Goal: Task Accomplishment & Management: Manage account settings

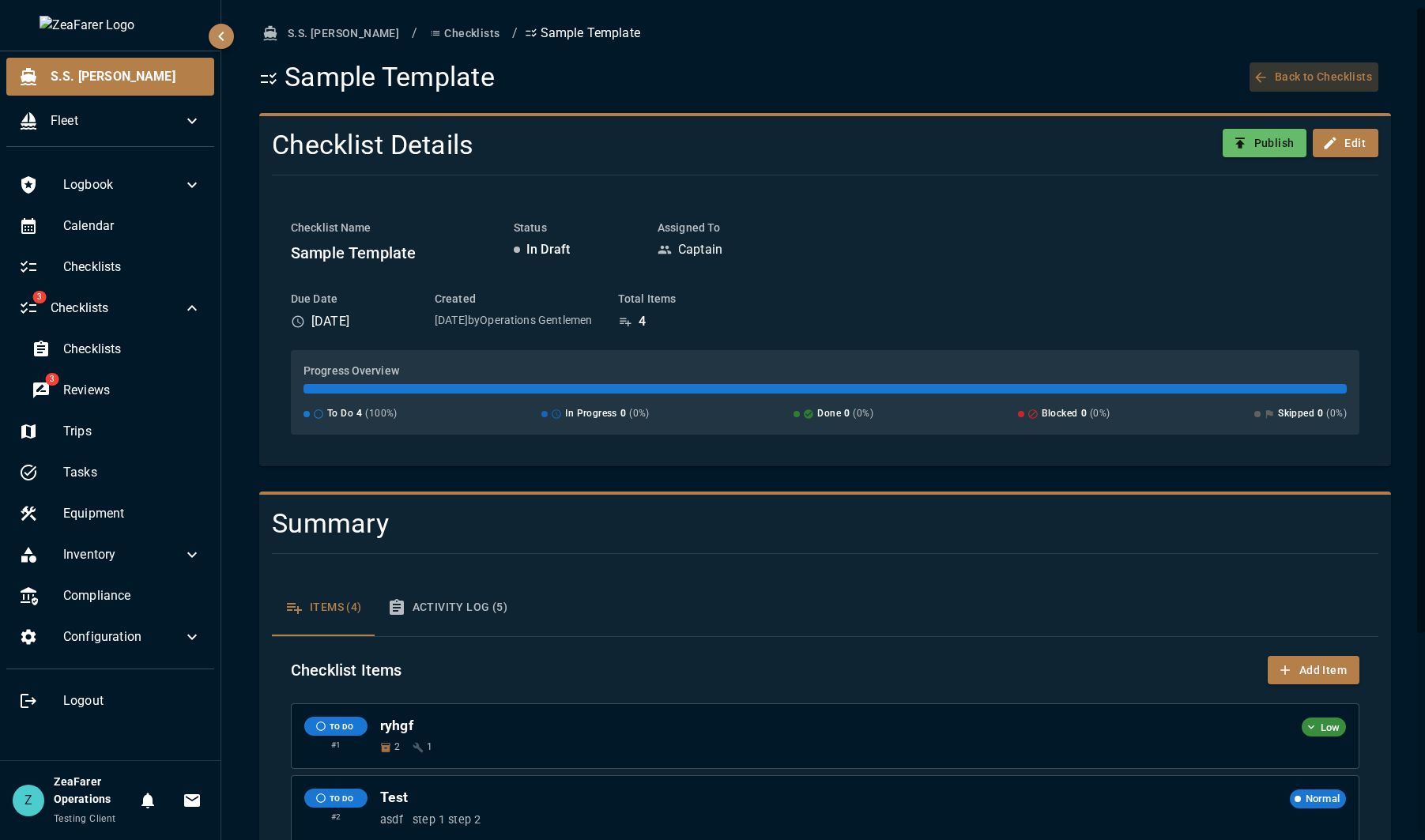
click at [1284, 69] on button "Back to Checklists" at bounding box center [1313, 77] width 129 height 30
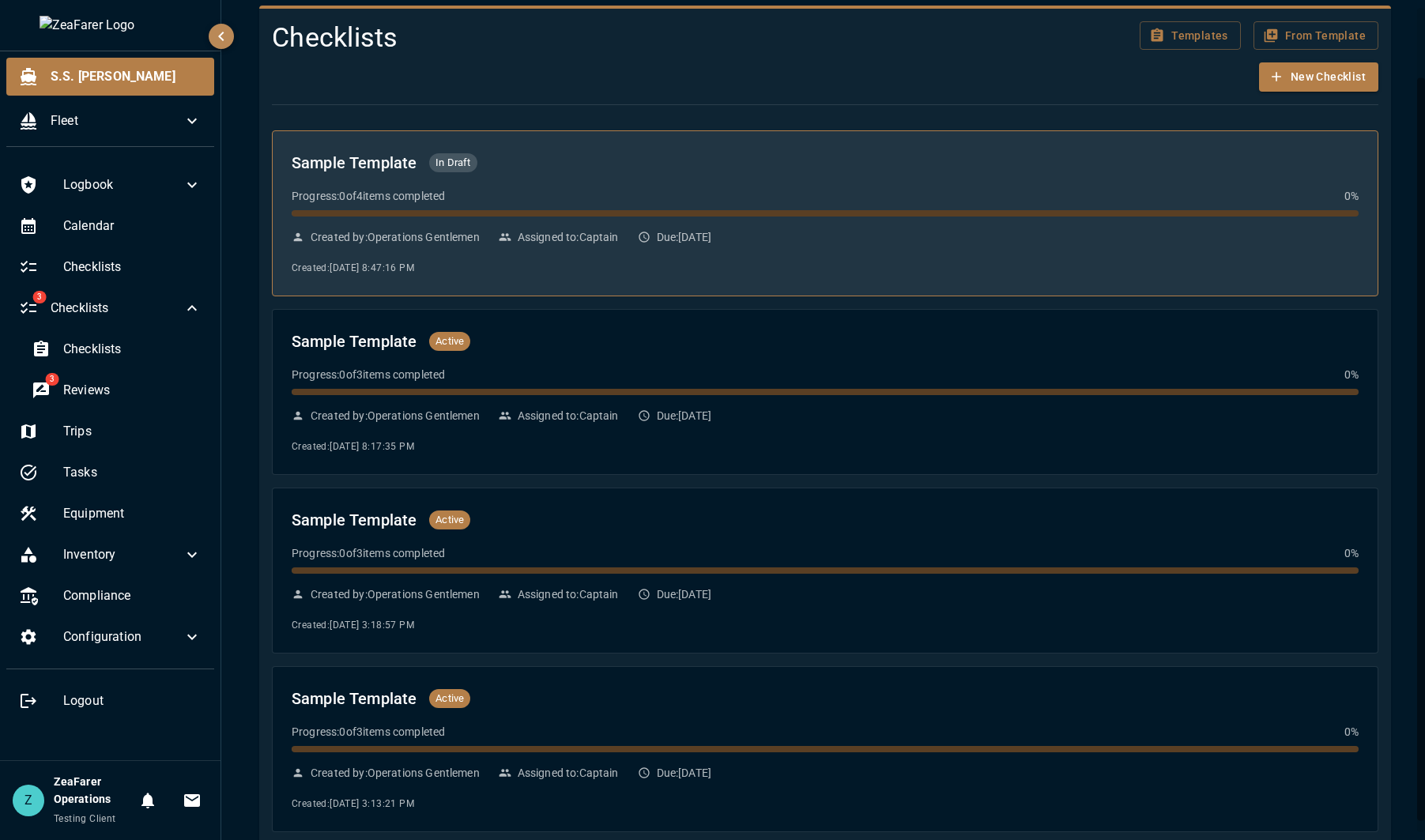
scroll to position [79, 0]
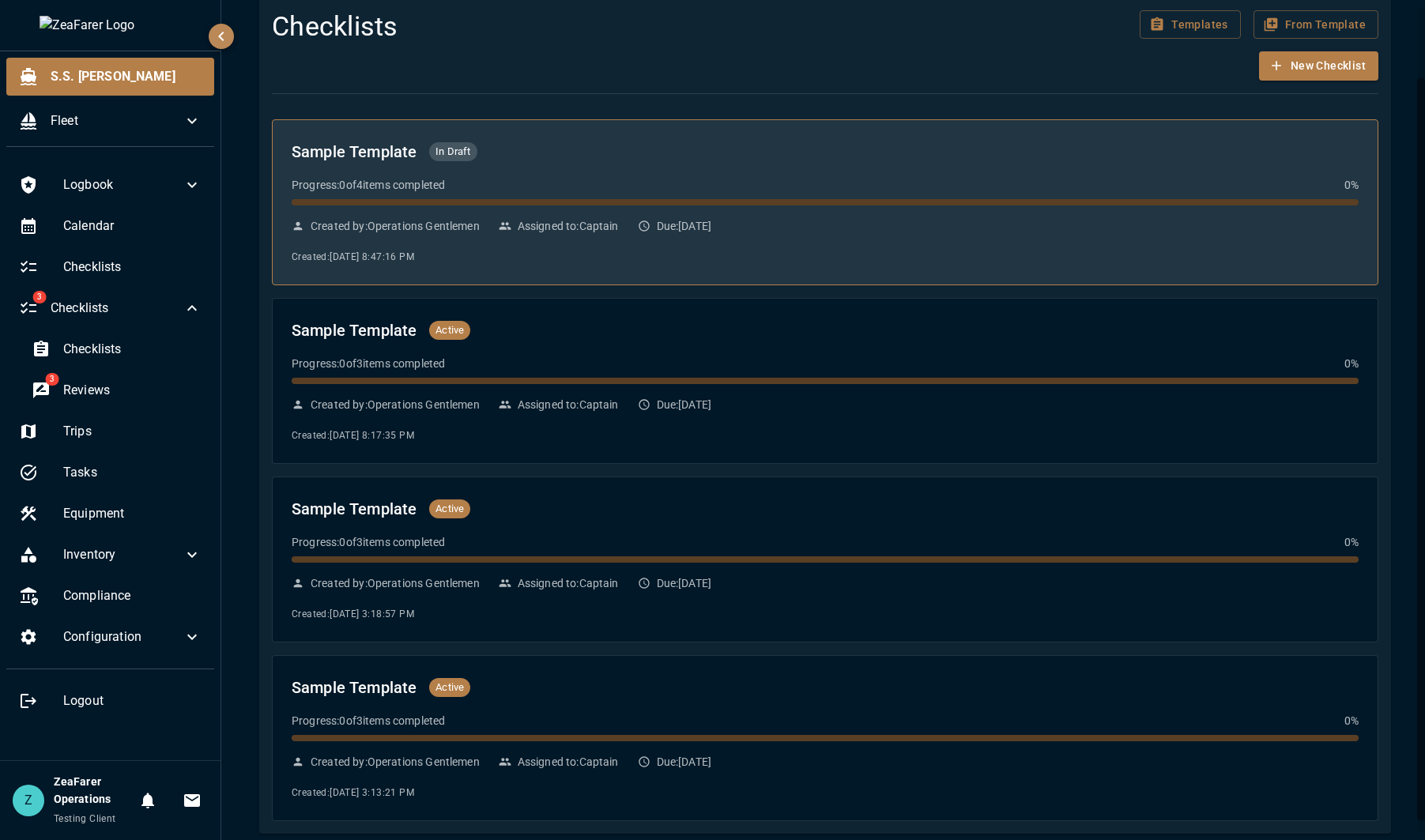
click at [610, 208] on div "Sample Template In Draft Progress: 0 of 4 items completed 0 % Created by: Opera…" at bounding box center [825, 202] width 1067 height 126
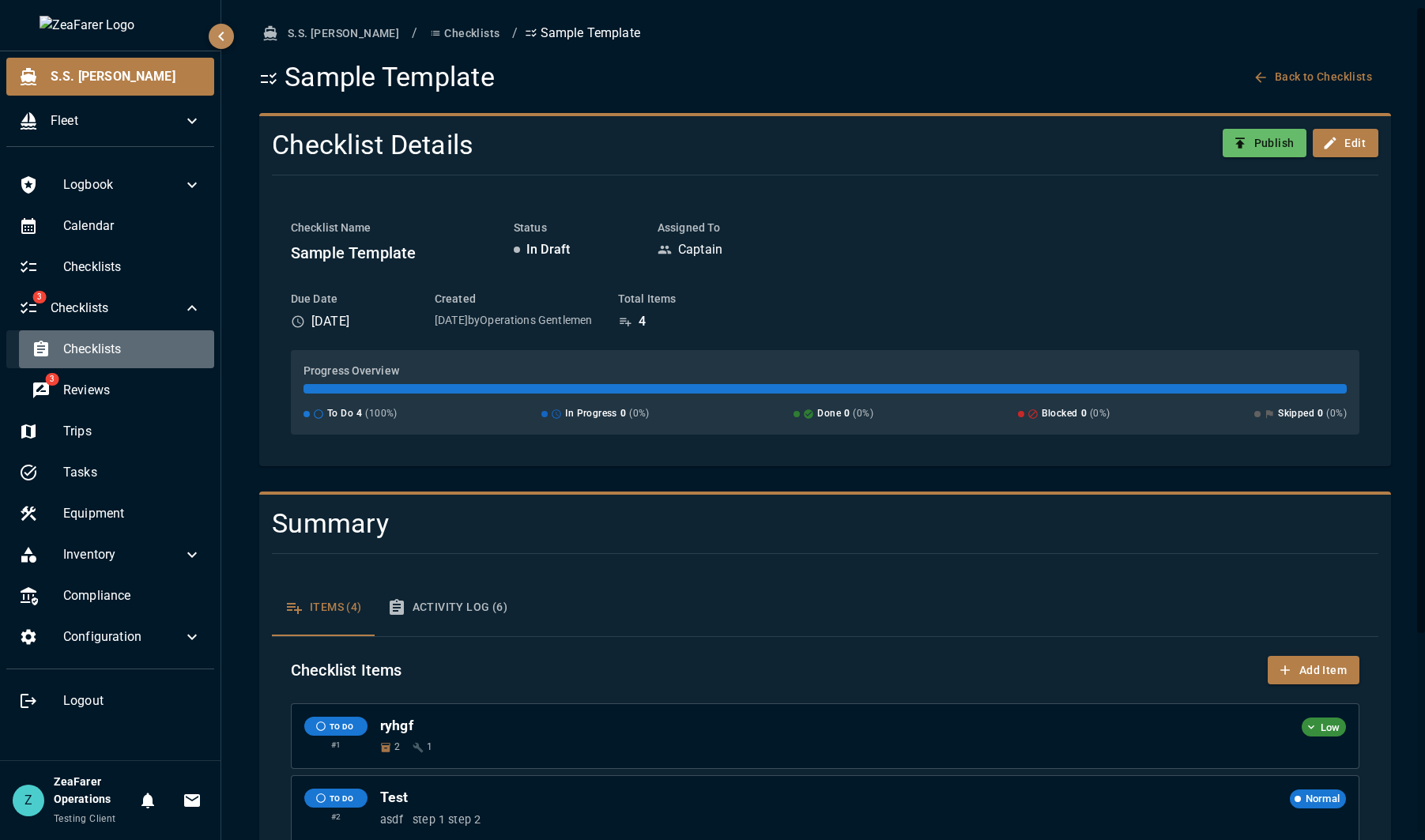
click at [76, 347] on span "Checklists" at bounding box center [132, 350] width 138 height 19
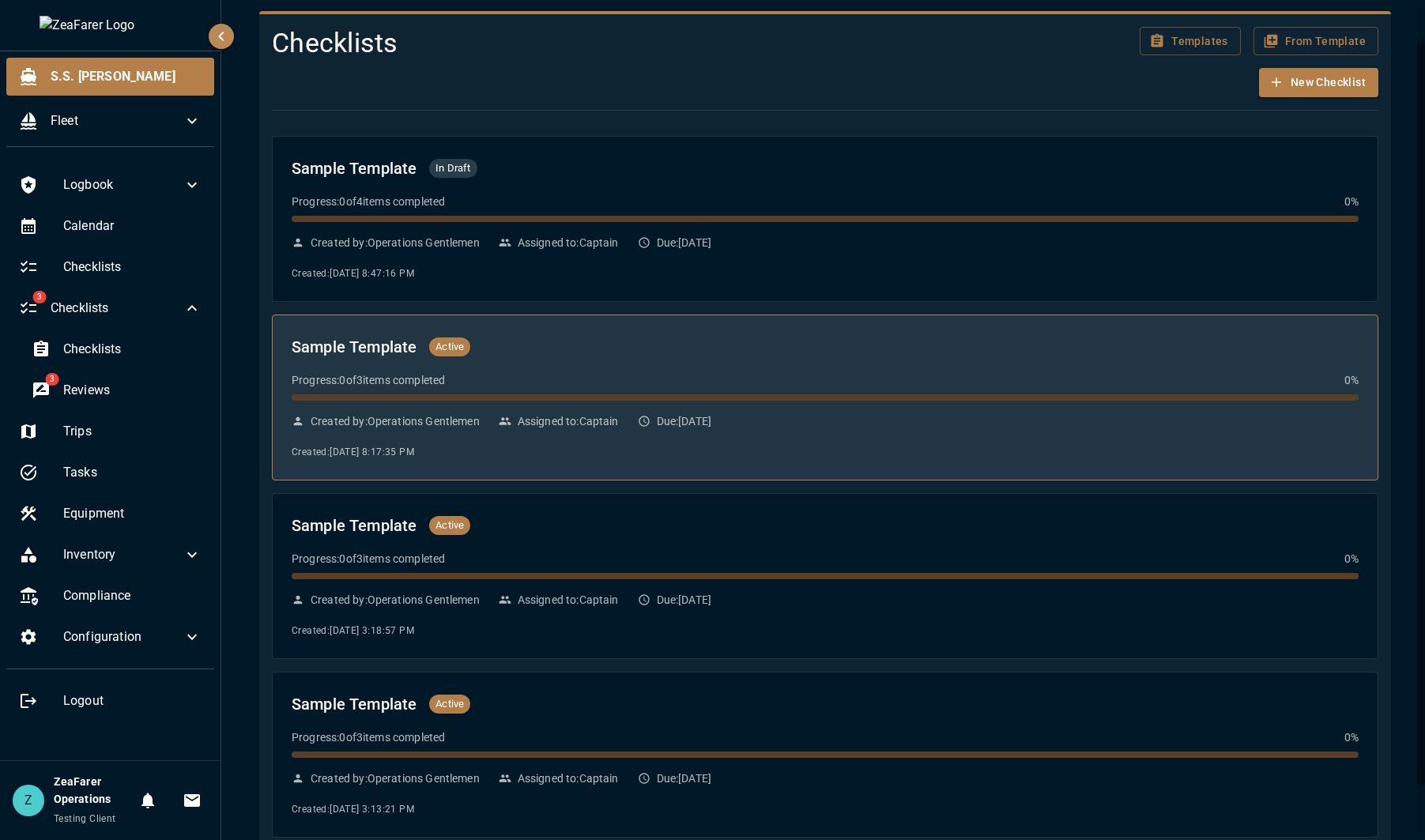
scroll to position [92, 0]
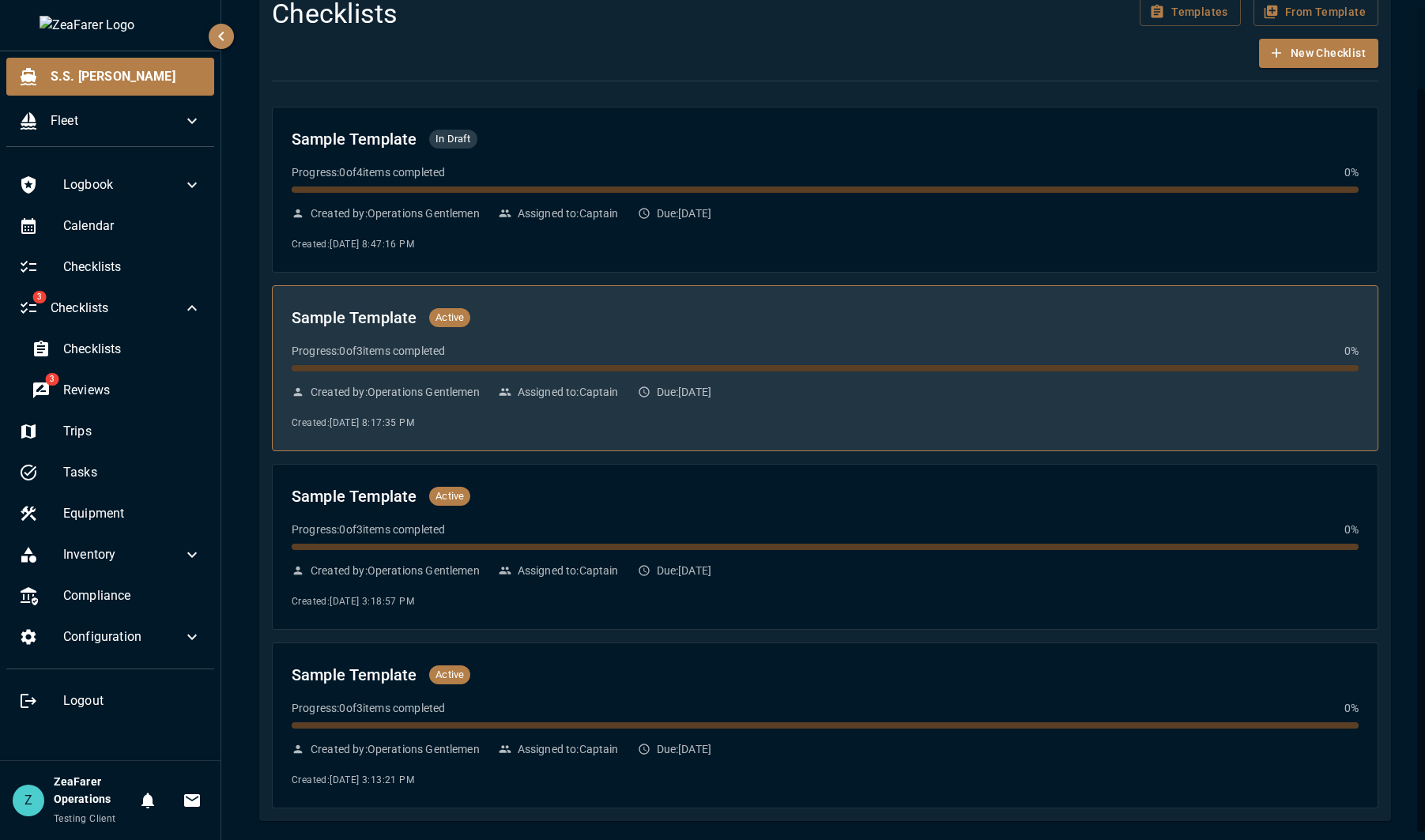
click at [624, 335] on div "Sample Template Active Progress: 0 of 3 items completed 0 % Created by: Operati…" at bounding box center [825, 368] width 1067 height 126
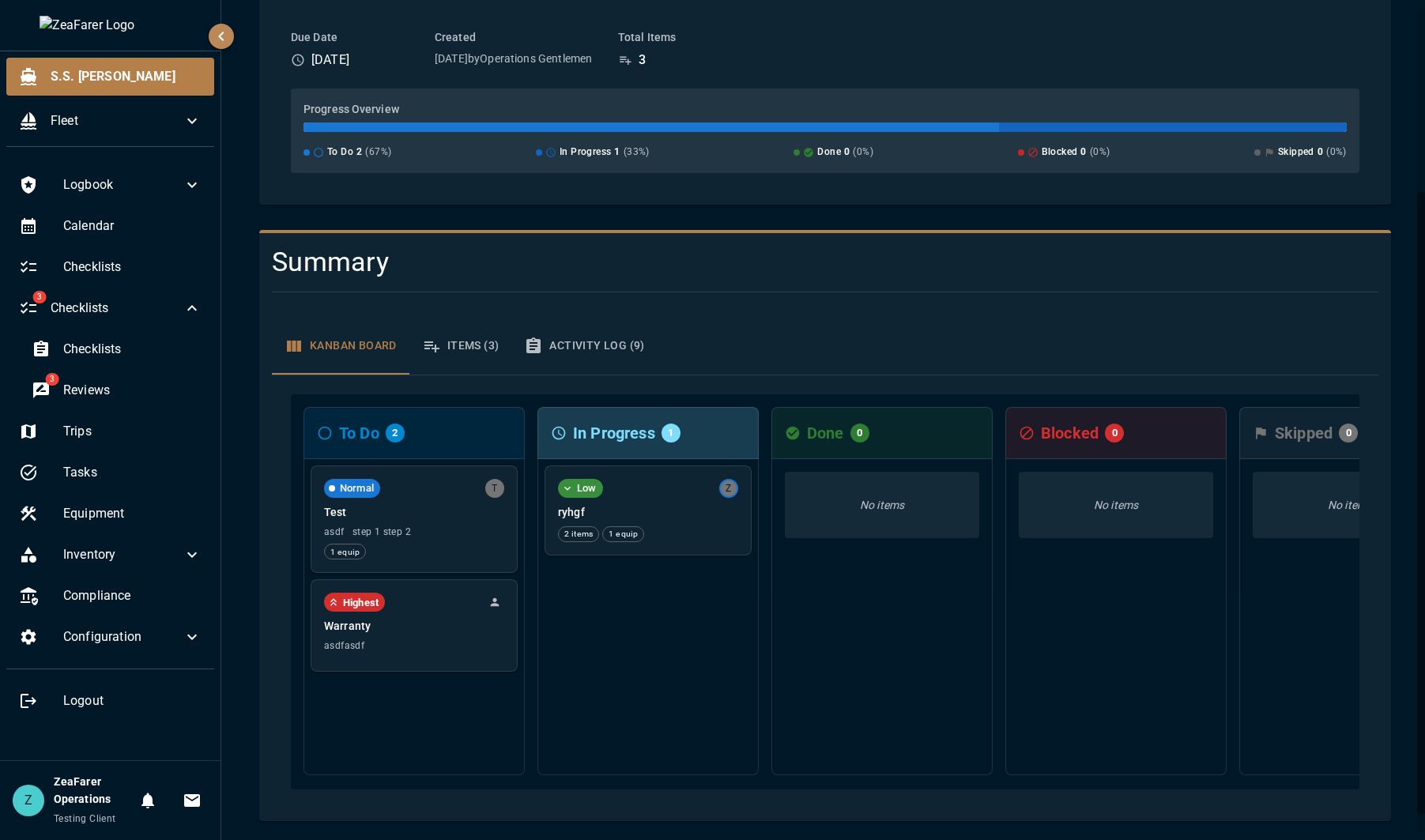
scroll to position [271, 0]
click at [669, 510] on div "Low Z ryhgf 2 items 1 equip" at bounding box center [648, 509] width 205 height 89
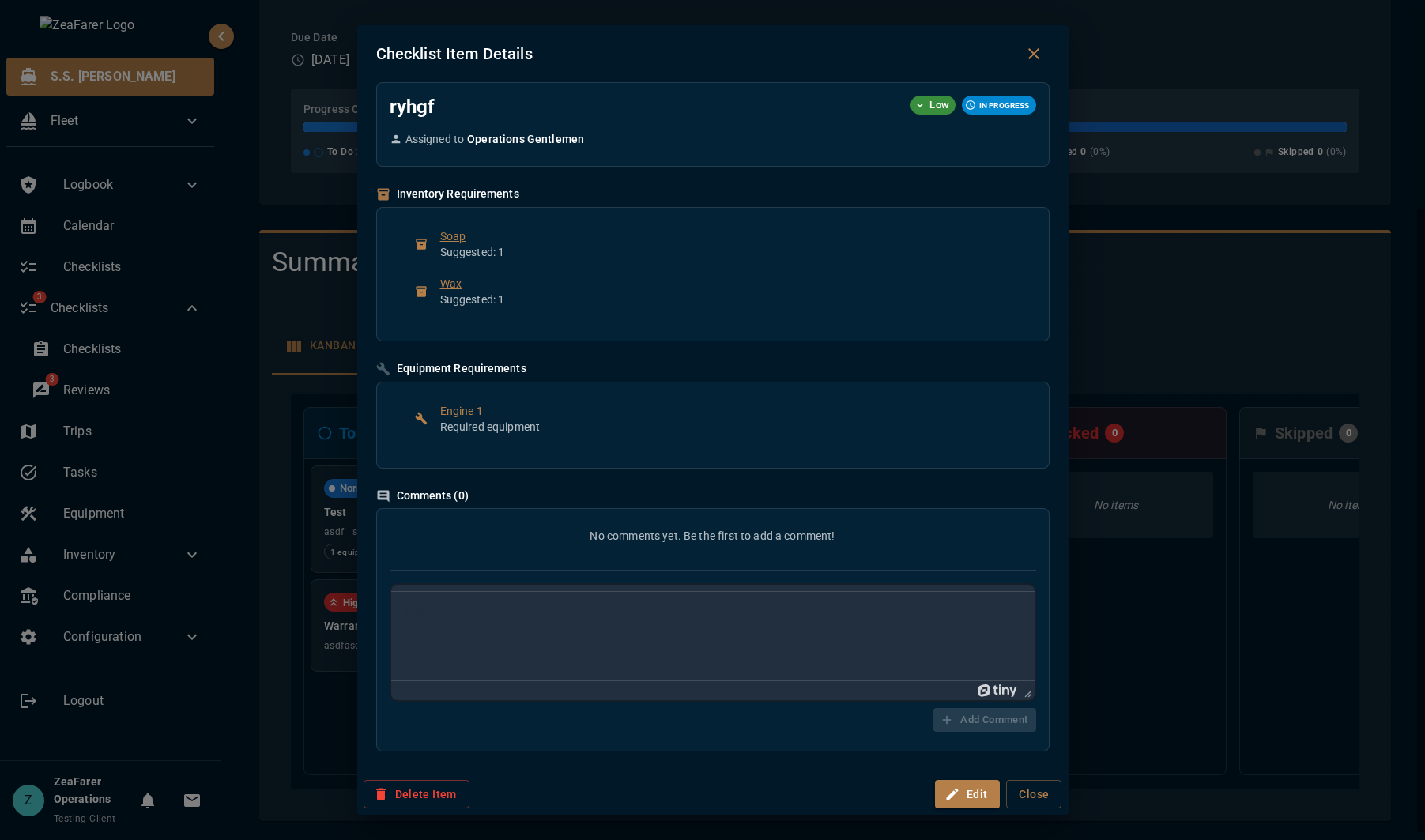
scroll to position [0, 0]
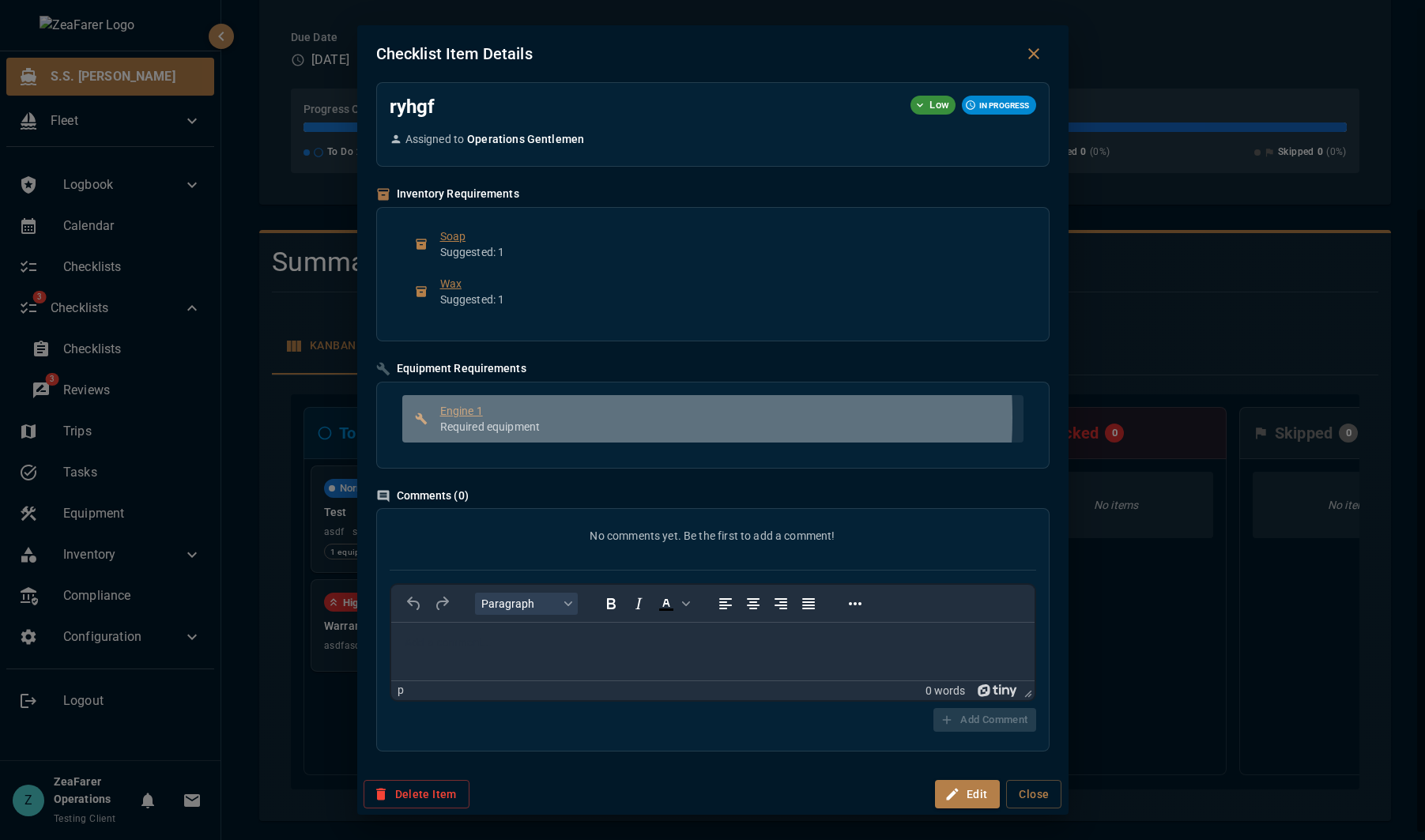
click at [562, 417] on span "Engine 1" at bounding box center [725, 411] width 570 height 16
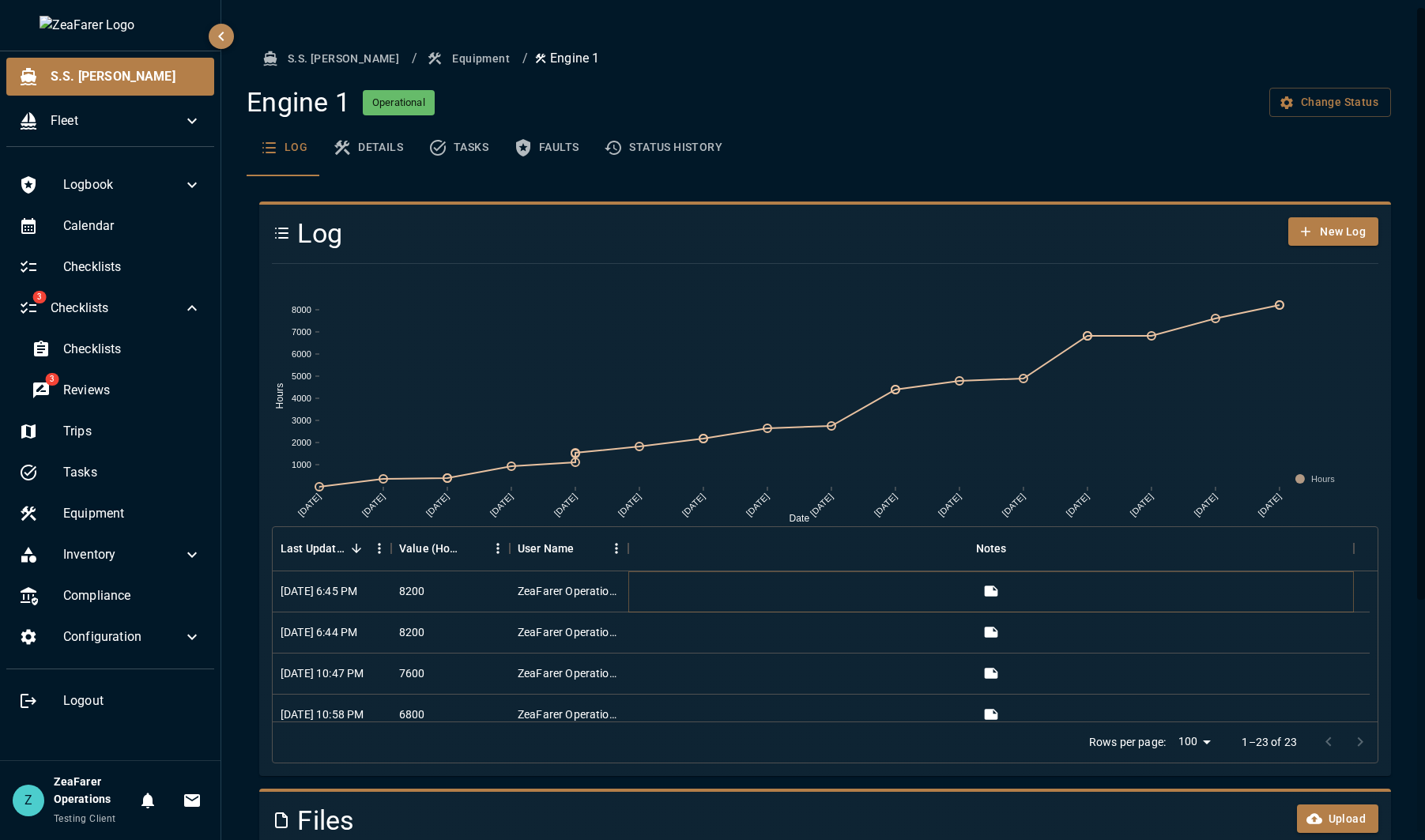
click at [994, 588] on icon "View" at bounding box center [991, 591] width 16 height 16
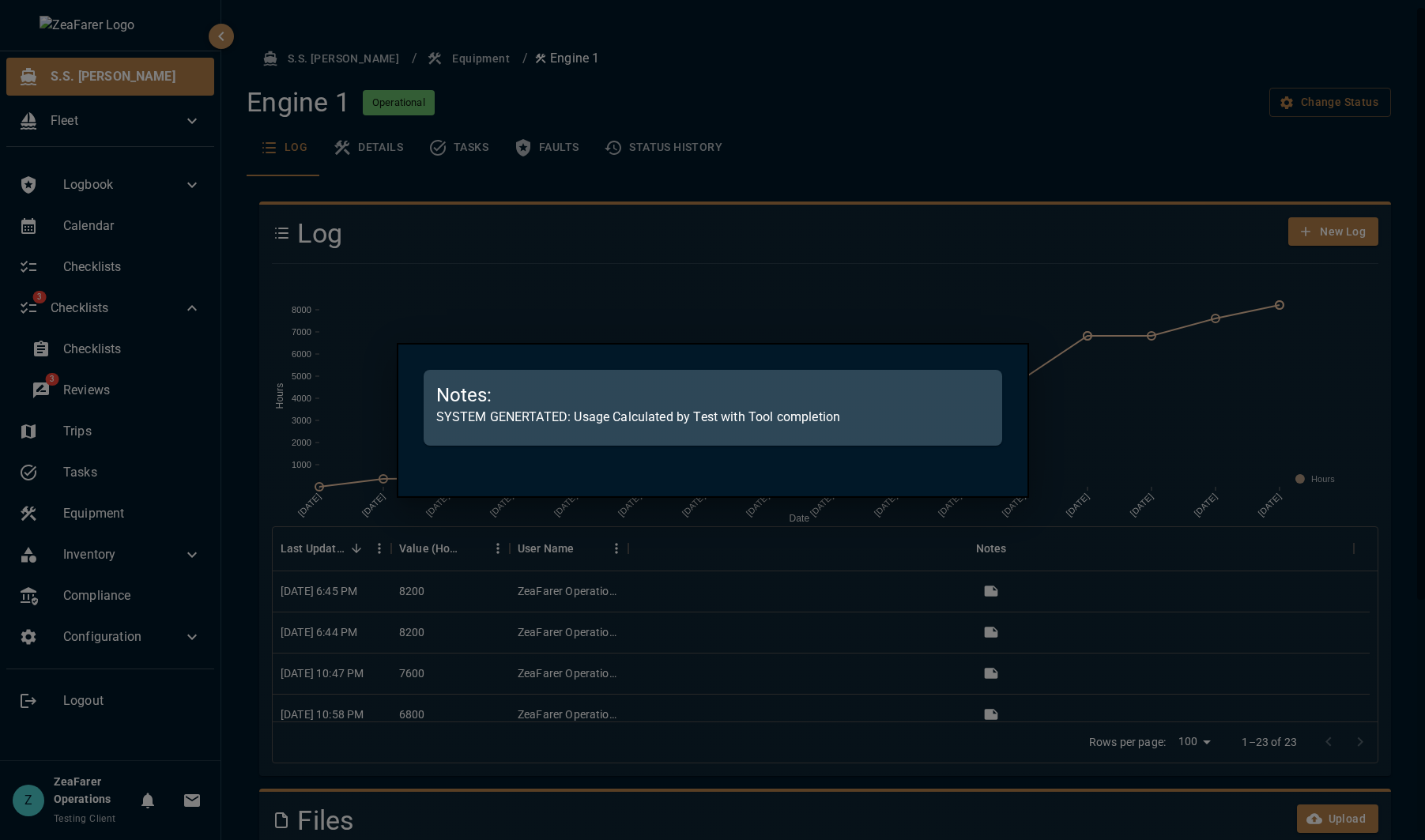
click at [892, 601] on div at bounding box center [712, 420] width 1425 height 840
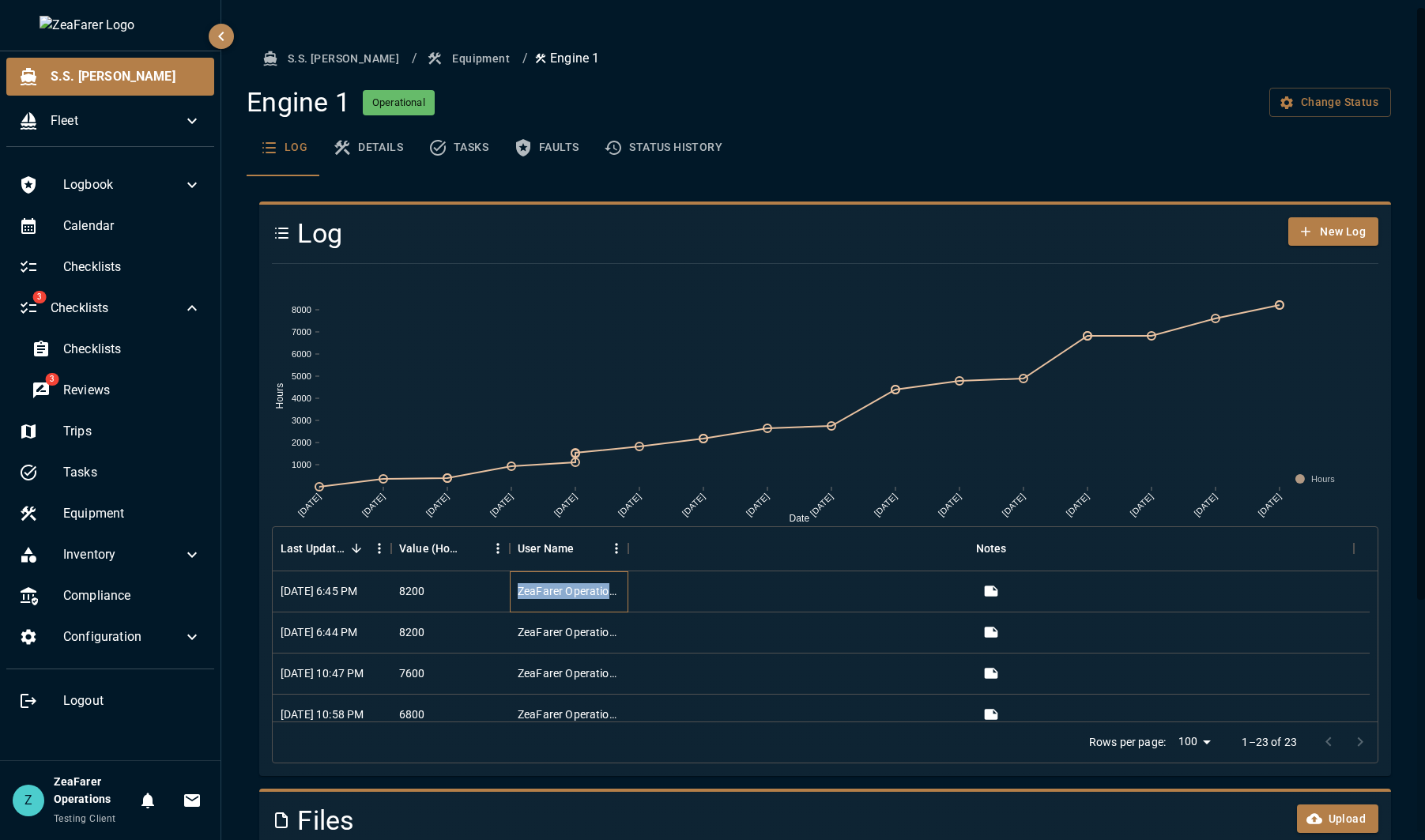
drag, startPoint x: 524, startPoint y: 590, endPoint x: 644, endPoint y: 592, distance: 120.0
click at [626, 590] on div "ZeaFarer Operations" at bounding box center [569, 591] width 118 height 41
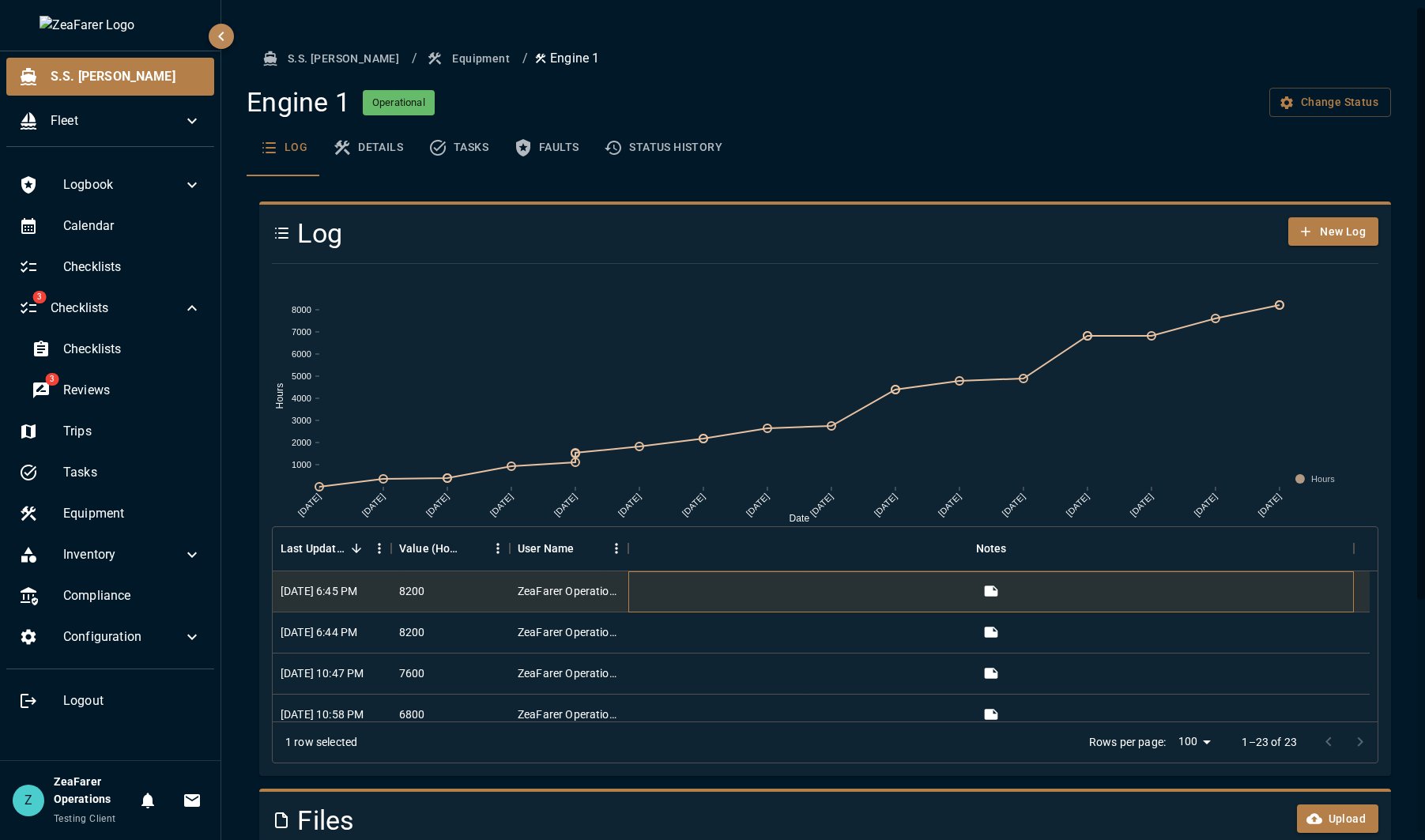
click at [699, 599] on div at bounding box center [991, 591] width 725 height 41
click at [993, 582] on button "View" at bounding box center [991, 591] width 24 height 24
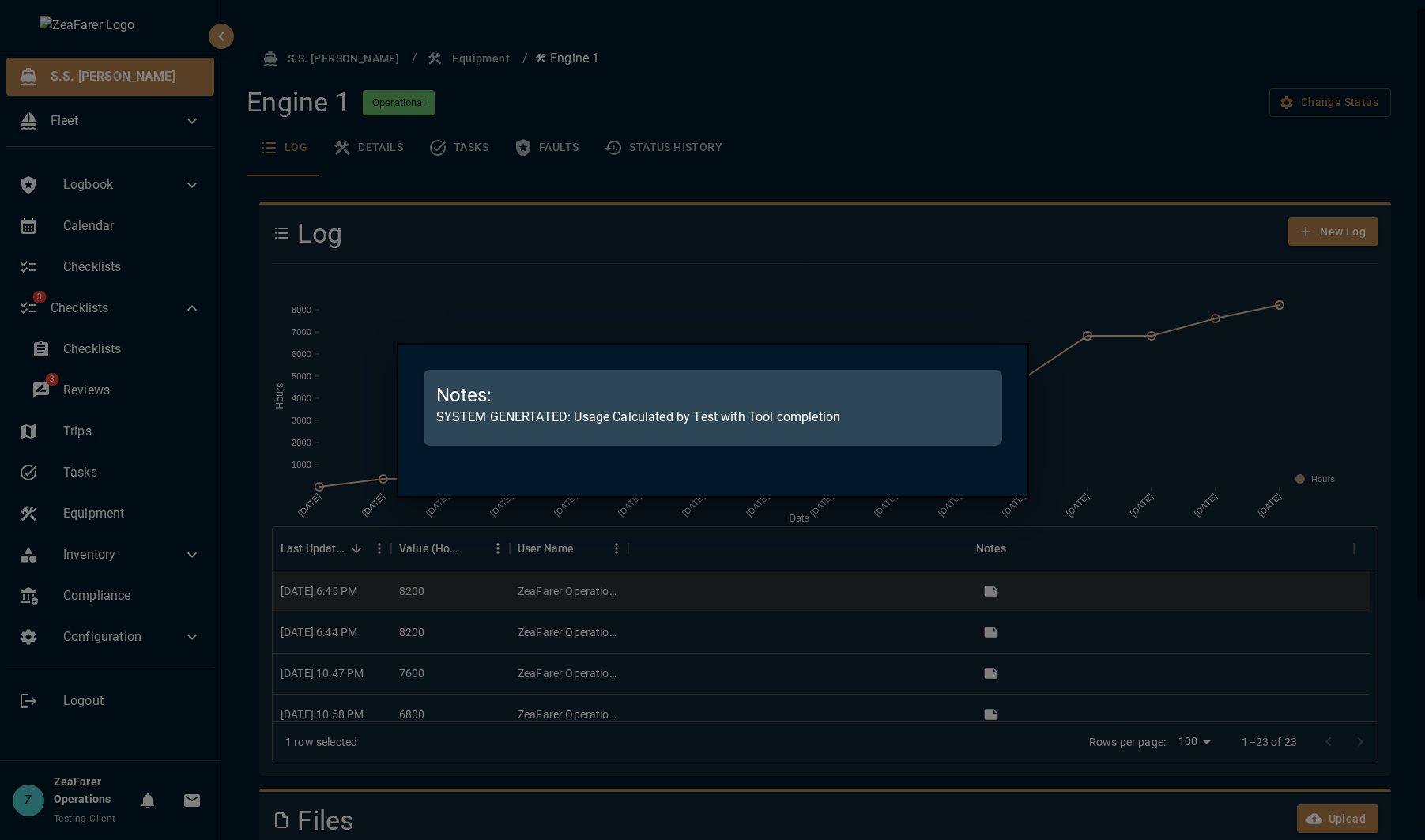
click at [784, 672] on div at bounding box center [712, 420] width 1425 height 840
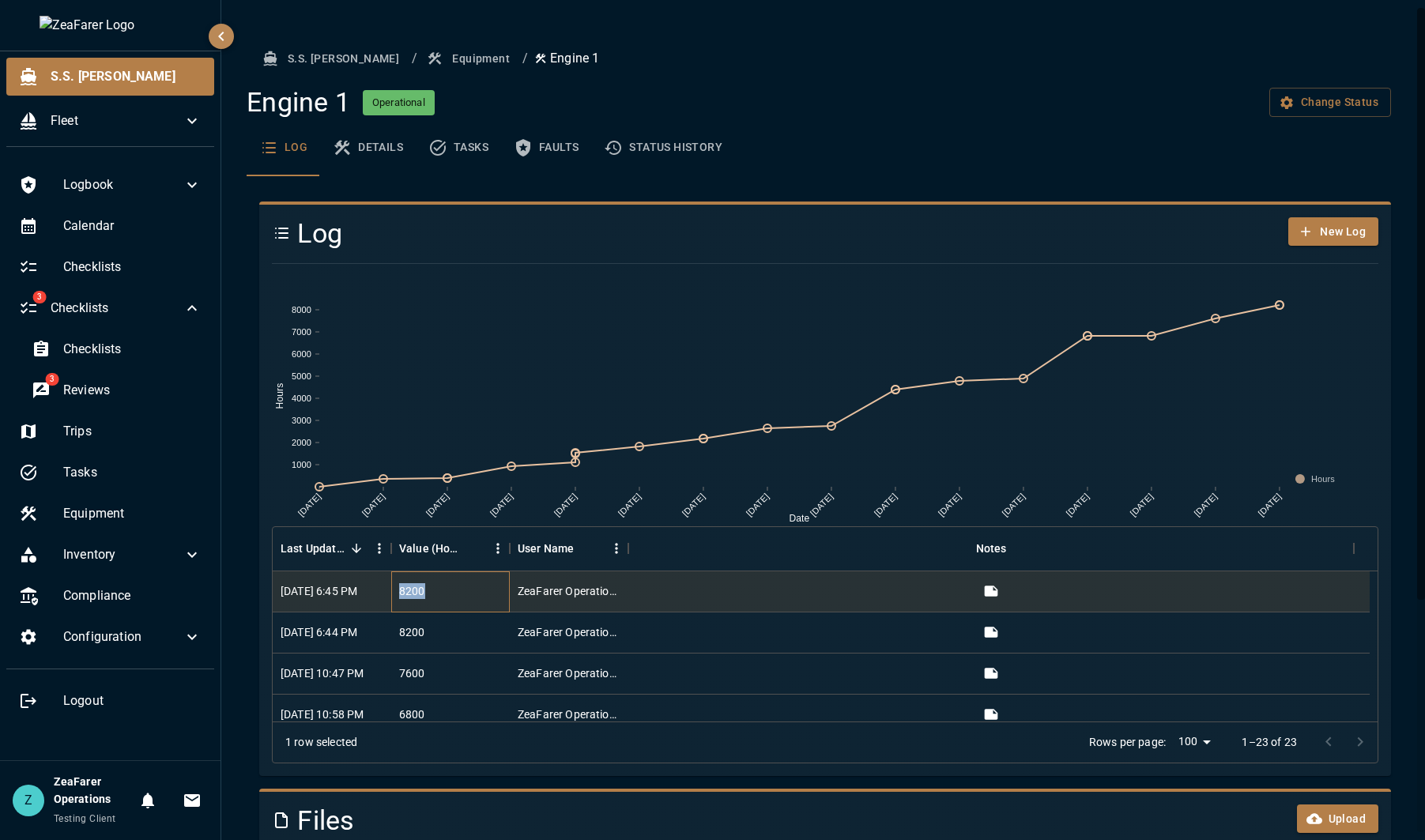
drag, startPoint x: 401, startPoint y: 591, endPoint x: 431, endPoint y: 591, distance: 30.0
click at [431, 591] on div "8200" at bounding box center [451, 591] width 118 height 41
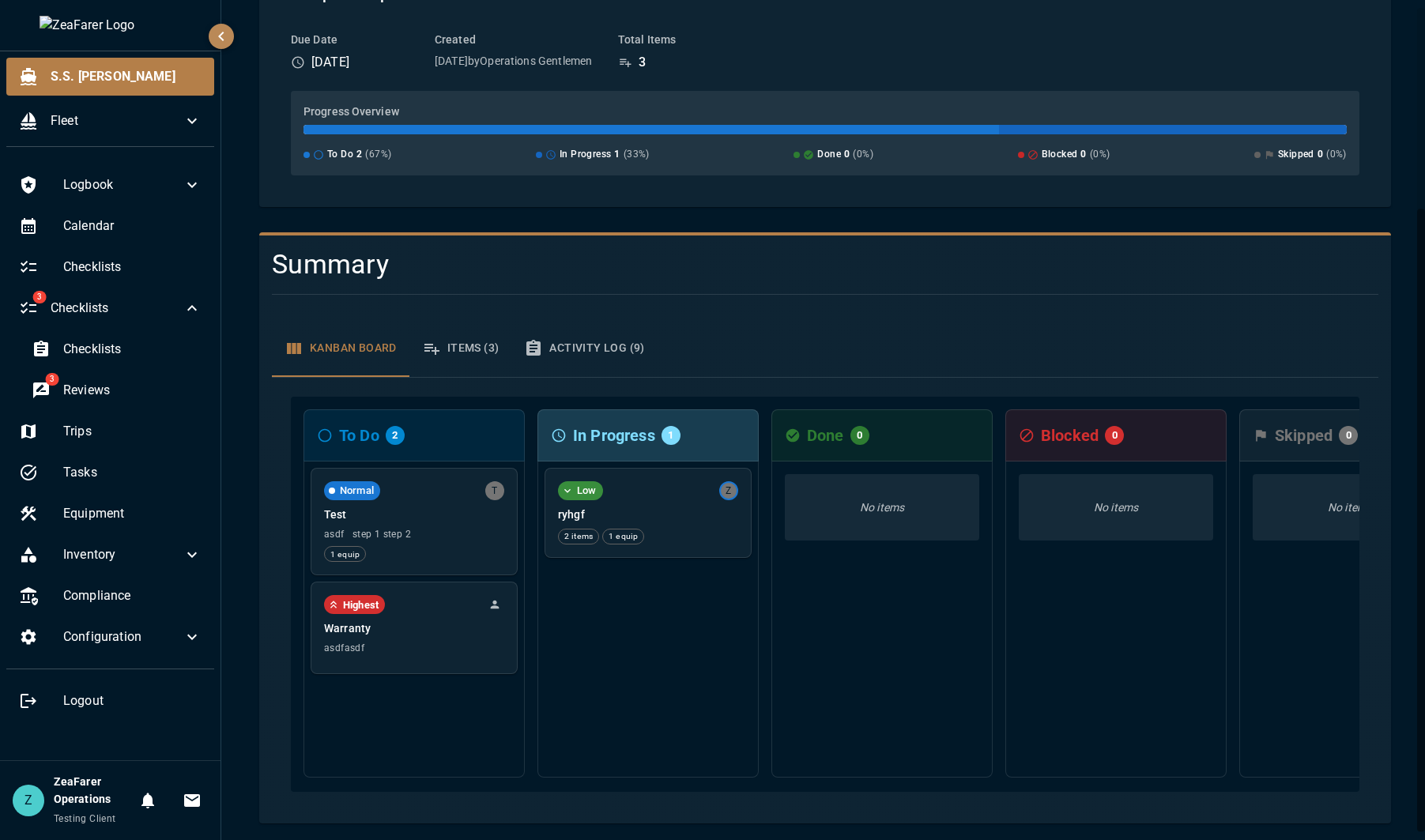
scroll to position [271, 0]
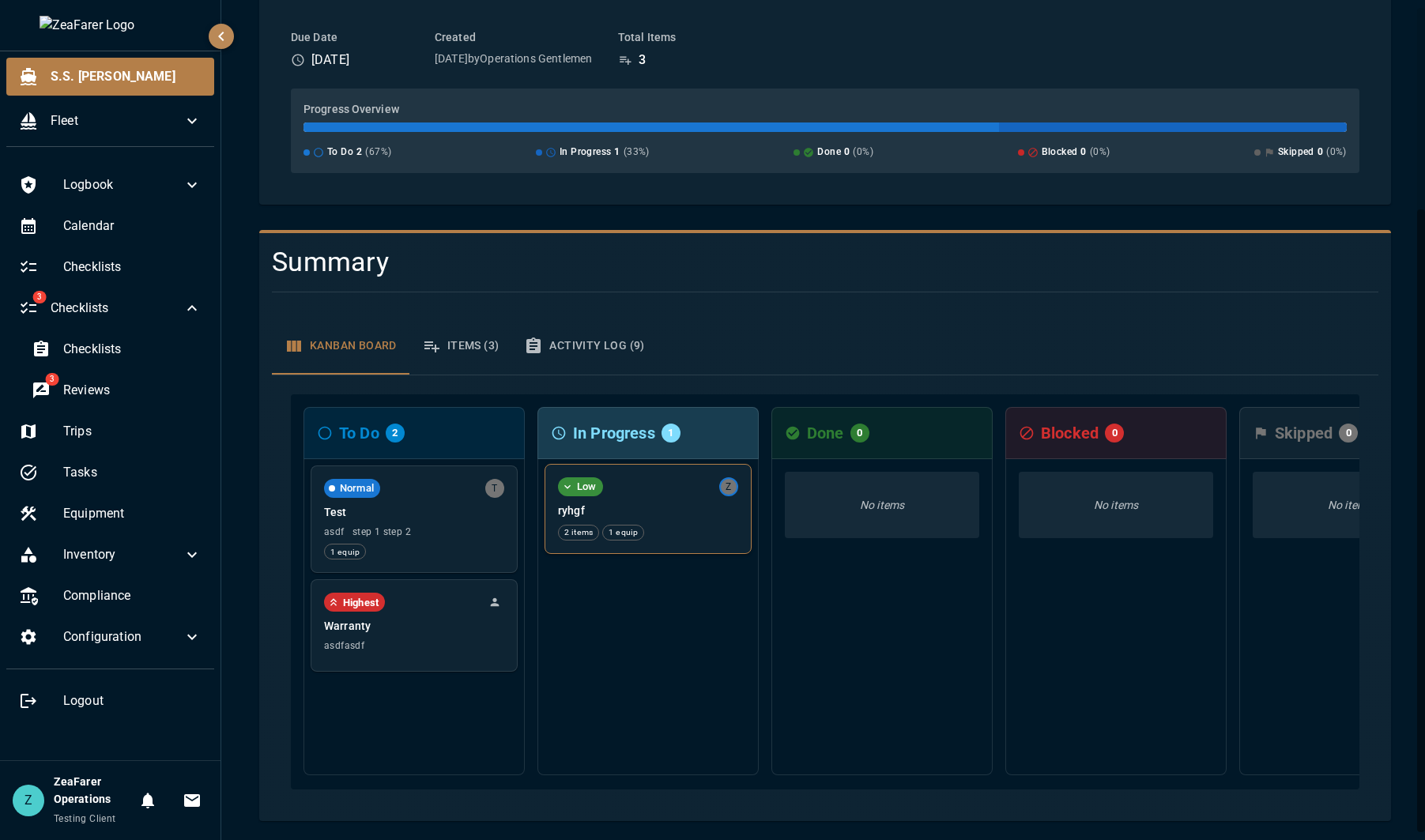
click at [670, 502] on p "ryhgf" at bounding box center [649, 510] width 181 height 16
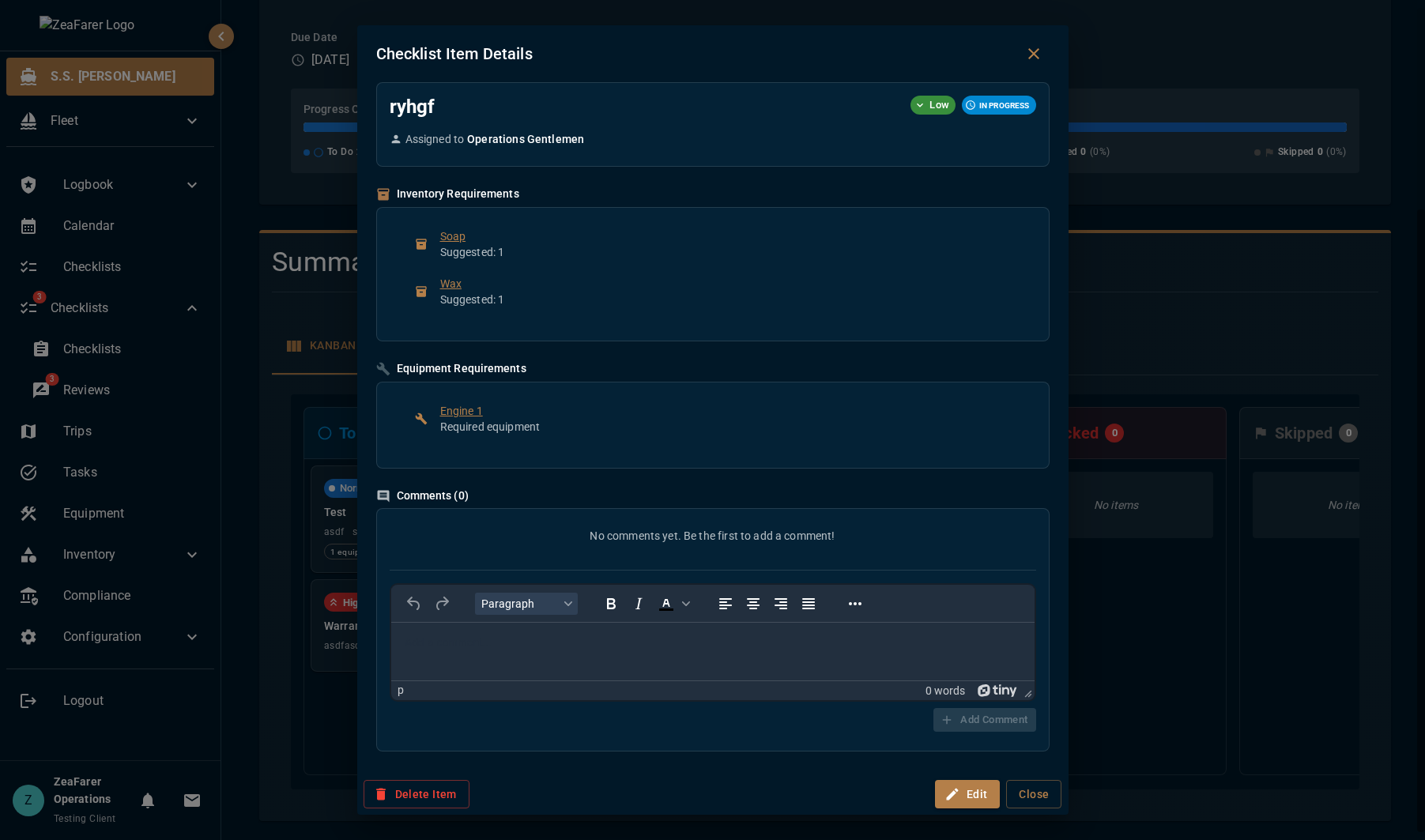
scroll to position [0, 0]
click at [1211, 298] on div "Checklist Item Details ryhgf Low IN PROGRESS Assigned to Operations Gentlemen I…" at bounding box center [712, 420] width 1425 height 840
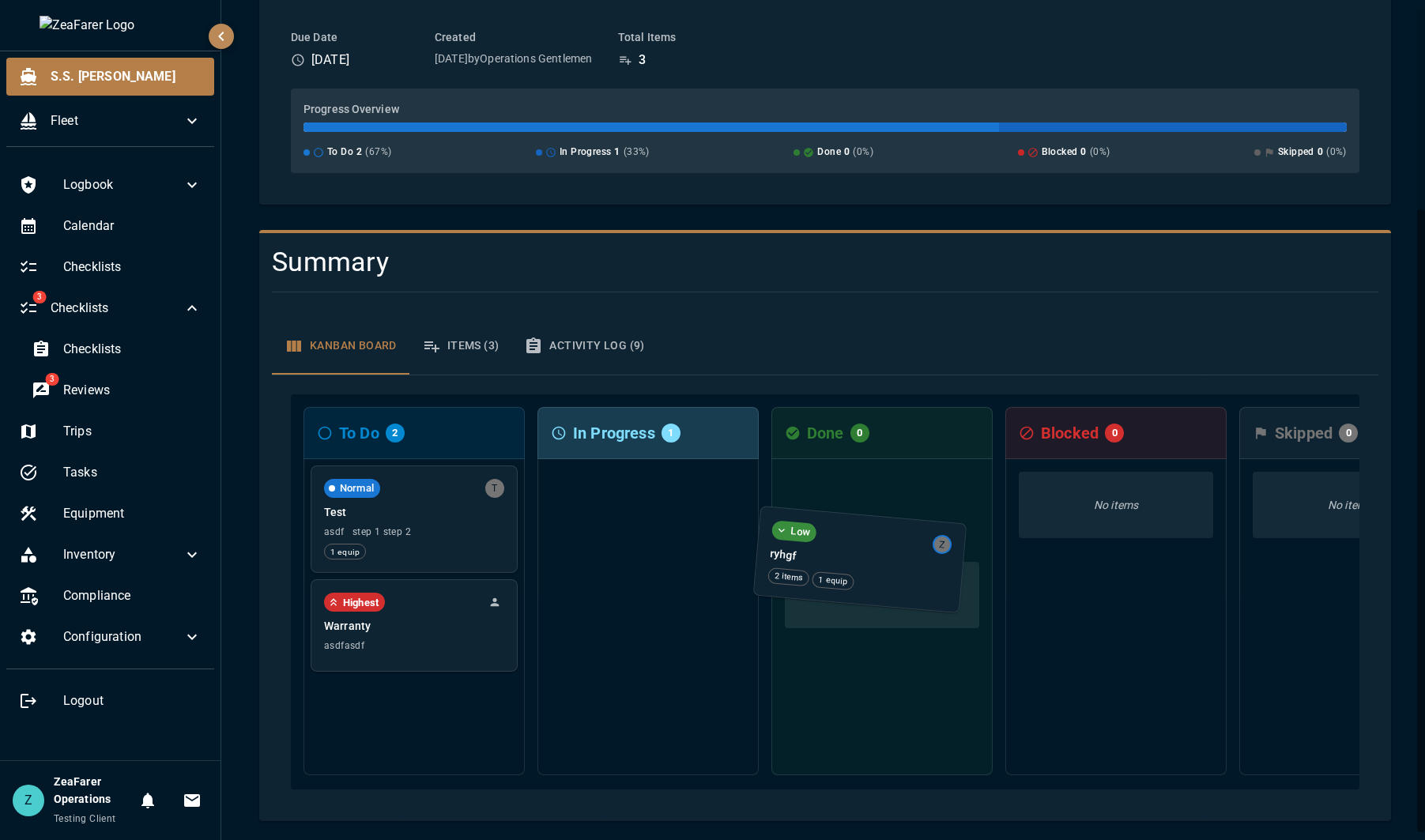
drag, startPoint x: 663, startPoint y: 499, endPoint x: 879, endPoint y: 560, distance: 224.4
click at [879, 560] on div "To Do 2 Normal T Test asdf step 1 step 2 1 equip Highest Warranty asdfasdf In P…" at bounding box center [825, 592] width 1069 height 395
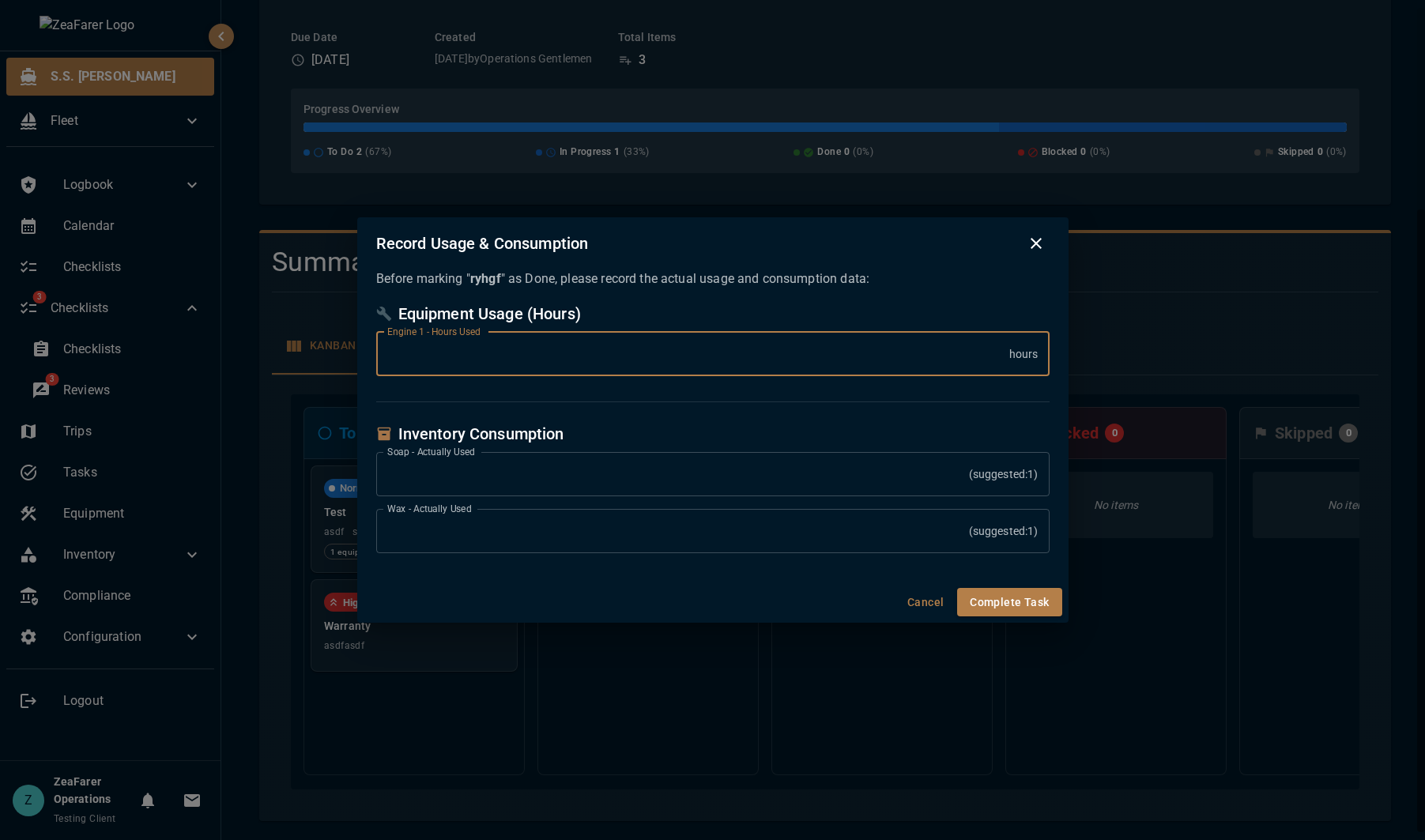
click at [1005, 355] on input "******" at bounding box center [693, 354] width 633 height 44
click at [1002, 347] on input "****" at bounding box center [693, 354] width 633 height 44
type input "******"
click at [1002, 347] on input "******" at bounding box center [693, 354] width 633 height 44
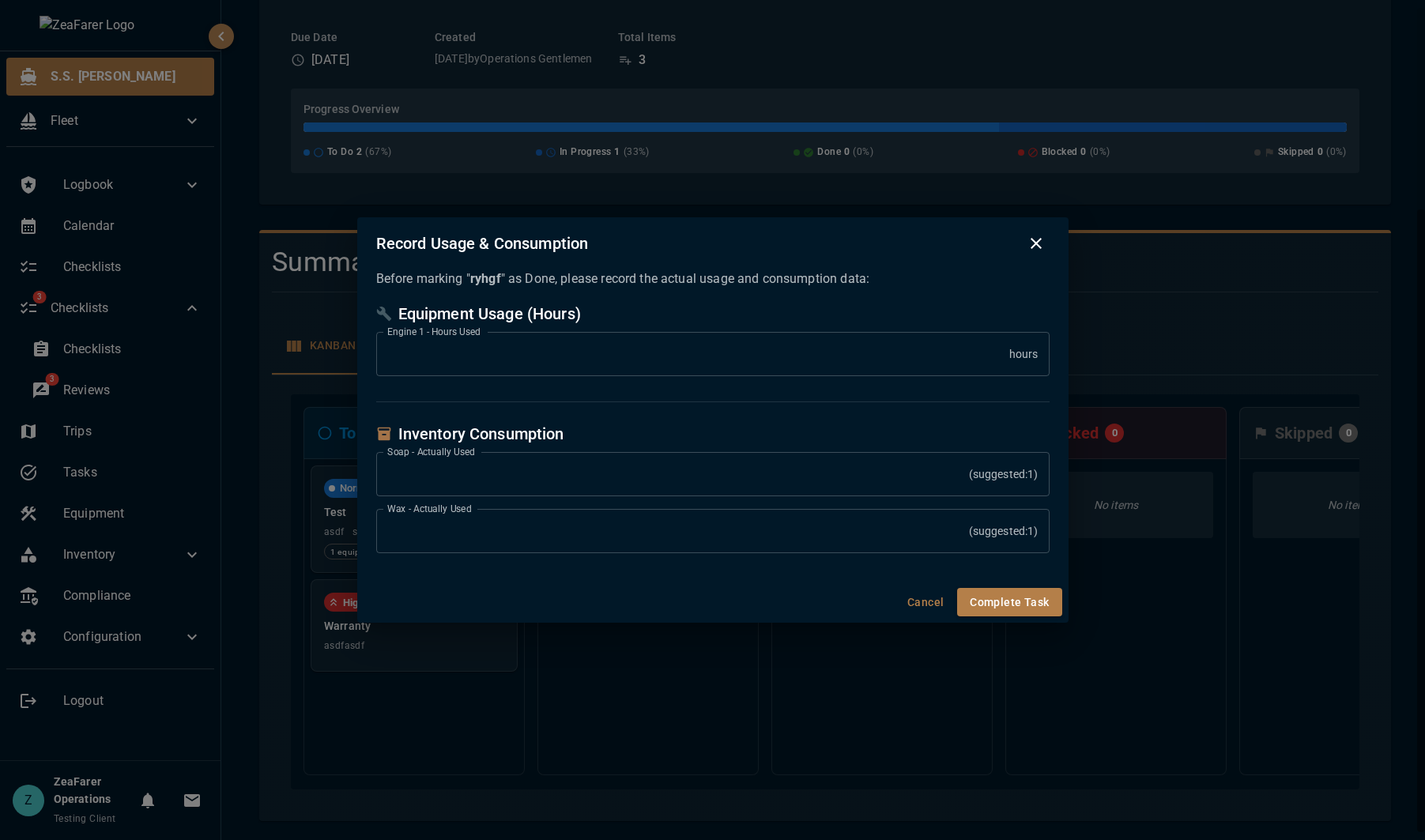
click at [1181, 403] on div "Record Usage & Consumption Before marking " ryhgf " as Done, please record the …" at bounding box center [712, 420] width 1425 height 840
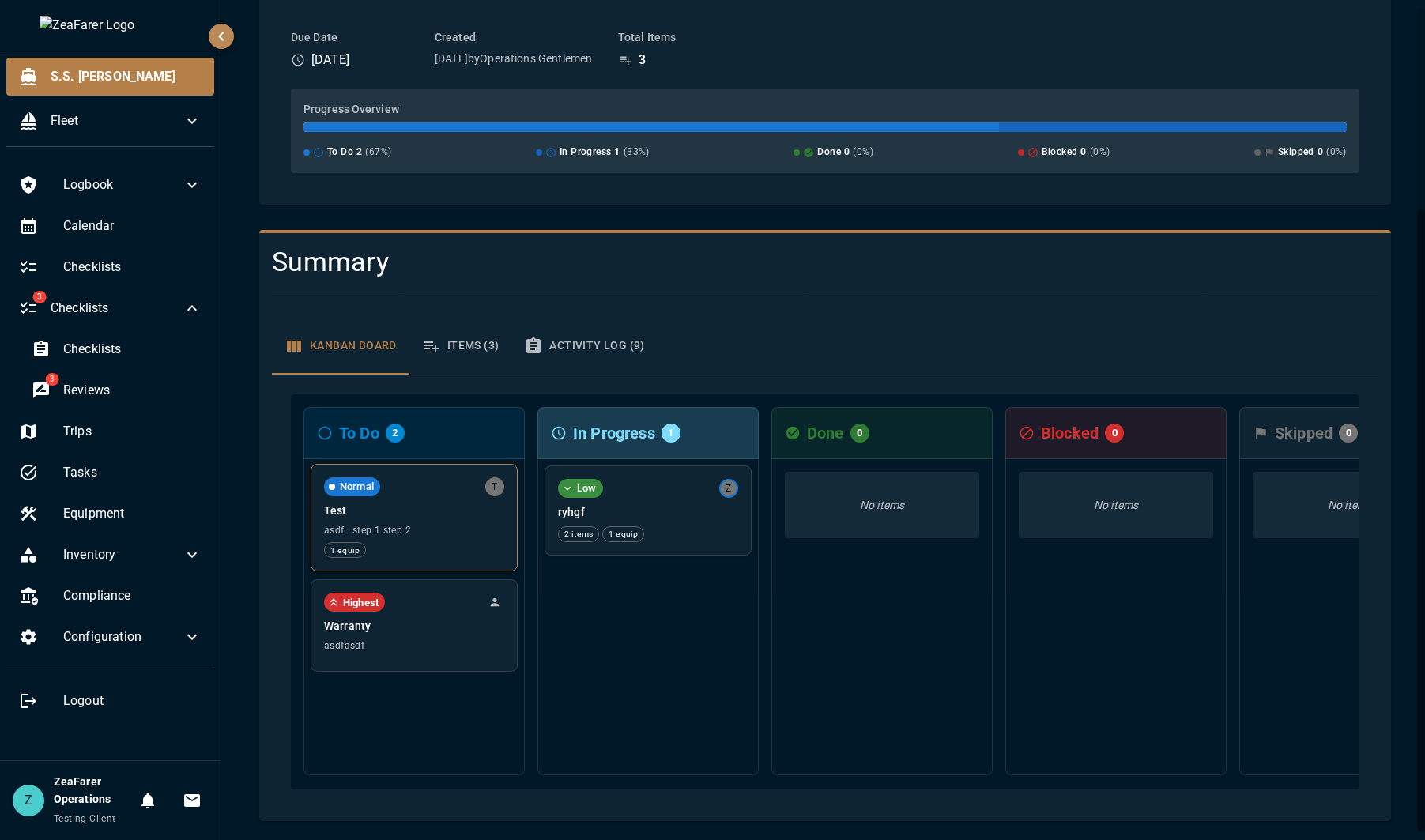
click at [394, 525] on span "asdf step 1 step 2" at bounding box center [415, 530] width 181 height 11
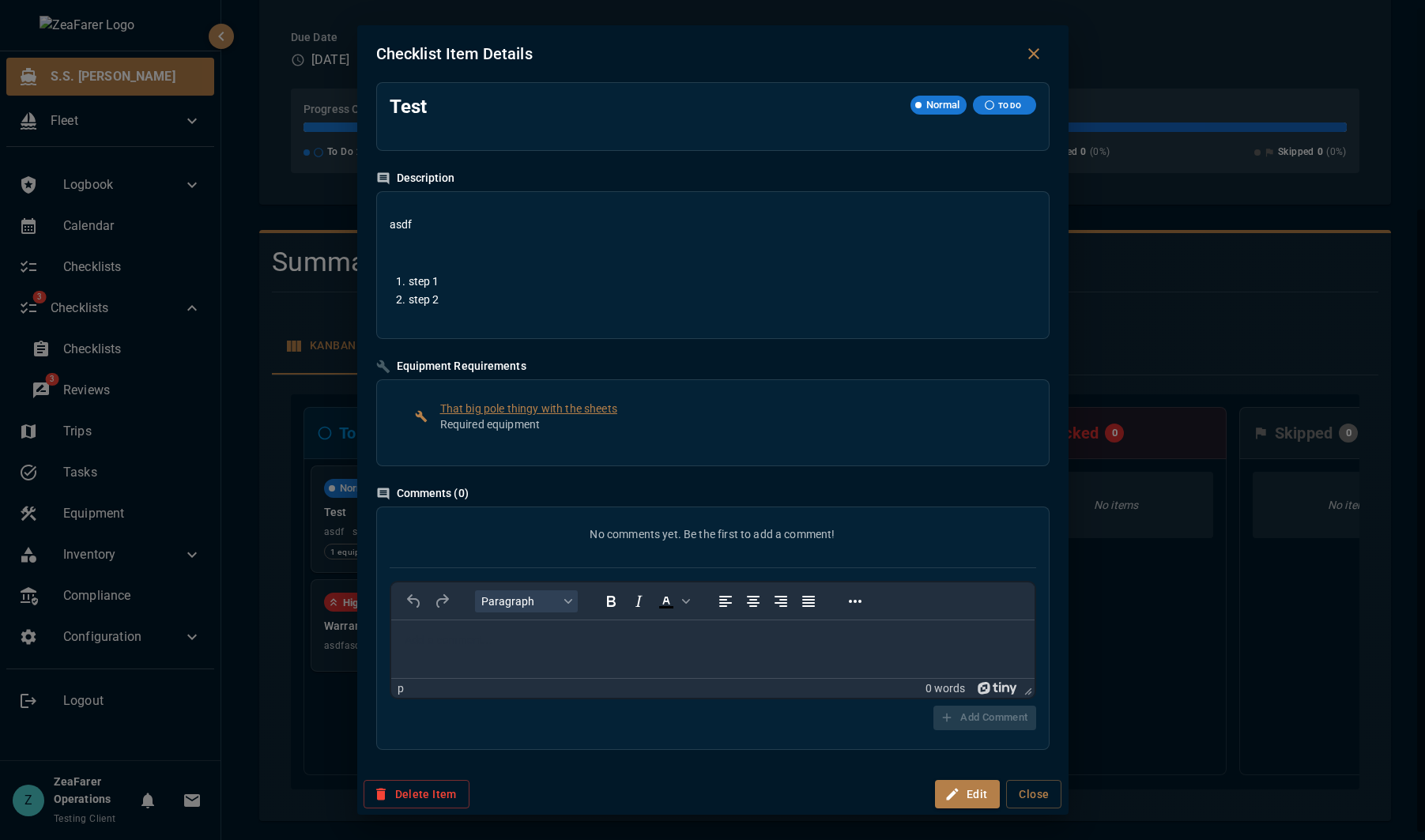
click at [1280, 382] on div "Checklist Item Details Test Normal TO DO Description asdf step 1 step 2 Equipme…" at bounding box center [712, 420] width 1425 height 840
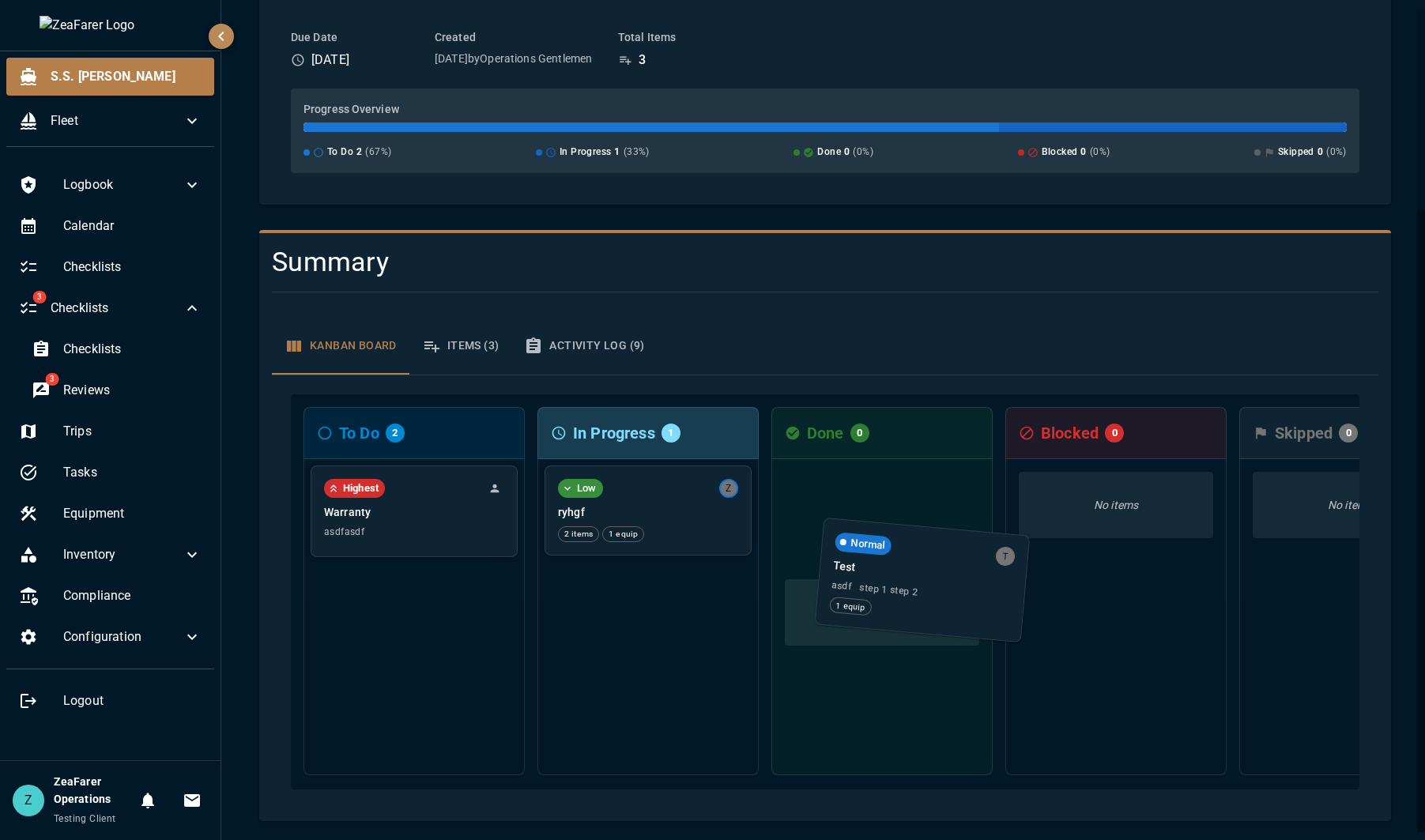
drag, startPoint x: 418, startPoint y: 521, endPoint x: 931, endPoint y: 592, distance: 517.9
click at [931, 592] on div "To Do 2 Normal T Test asdf step 1 step 2 1 equip Highest Warranty asdfasdf In P…" at bounding box center [825, 592] width 1069 height 395
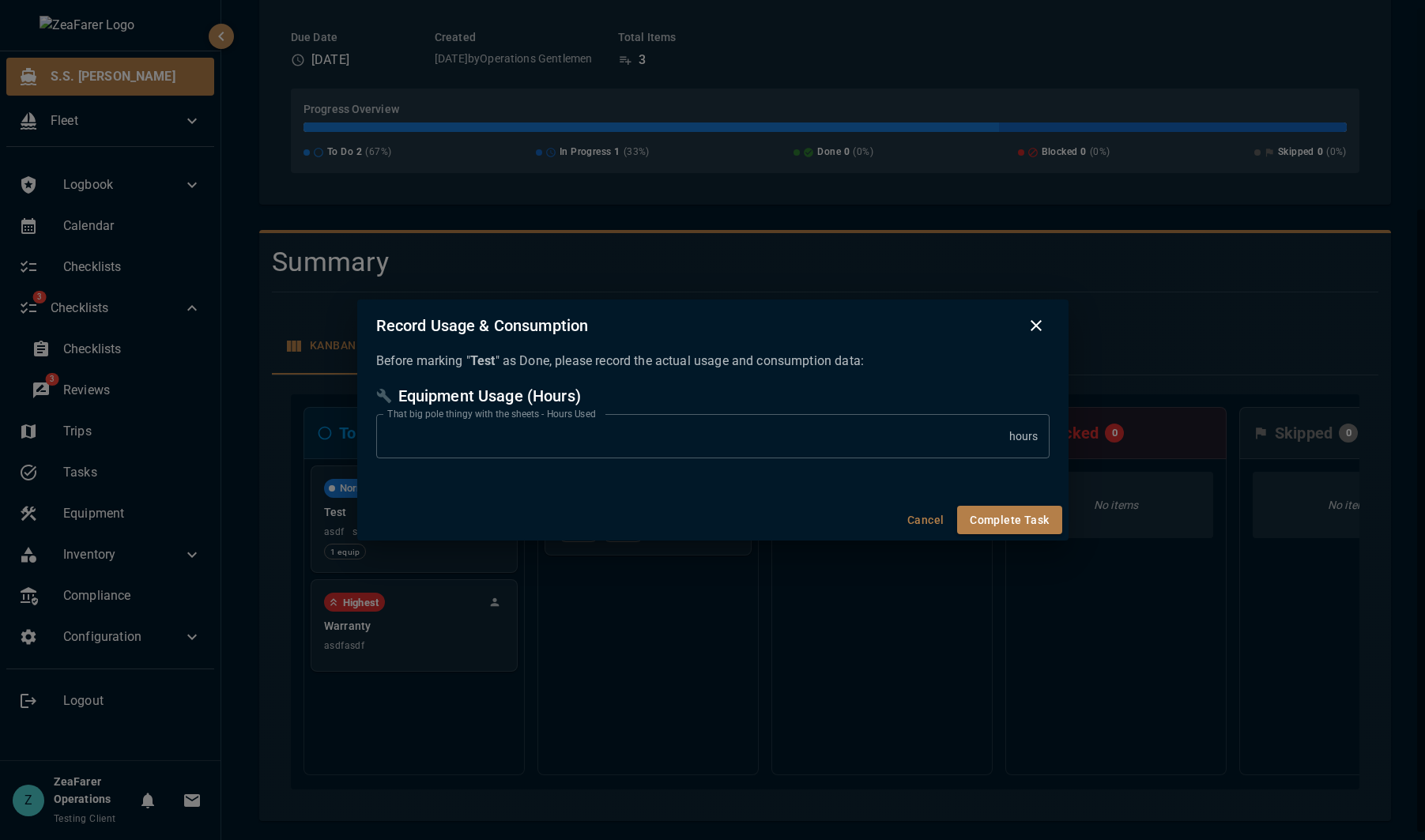
type input "*"
click at [1235, 321] on div "Record Usage & Consumption Before marking " Test " as Done, please record the a…" at bounding box center [712, 420] width 1425 height 840
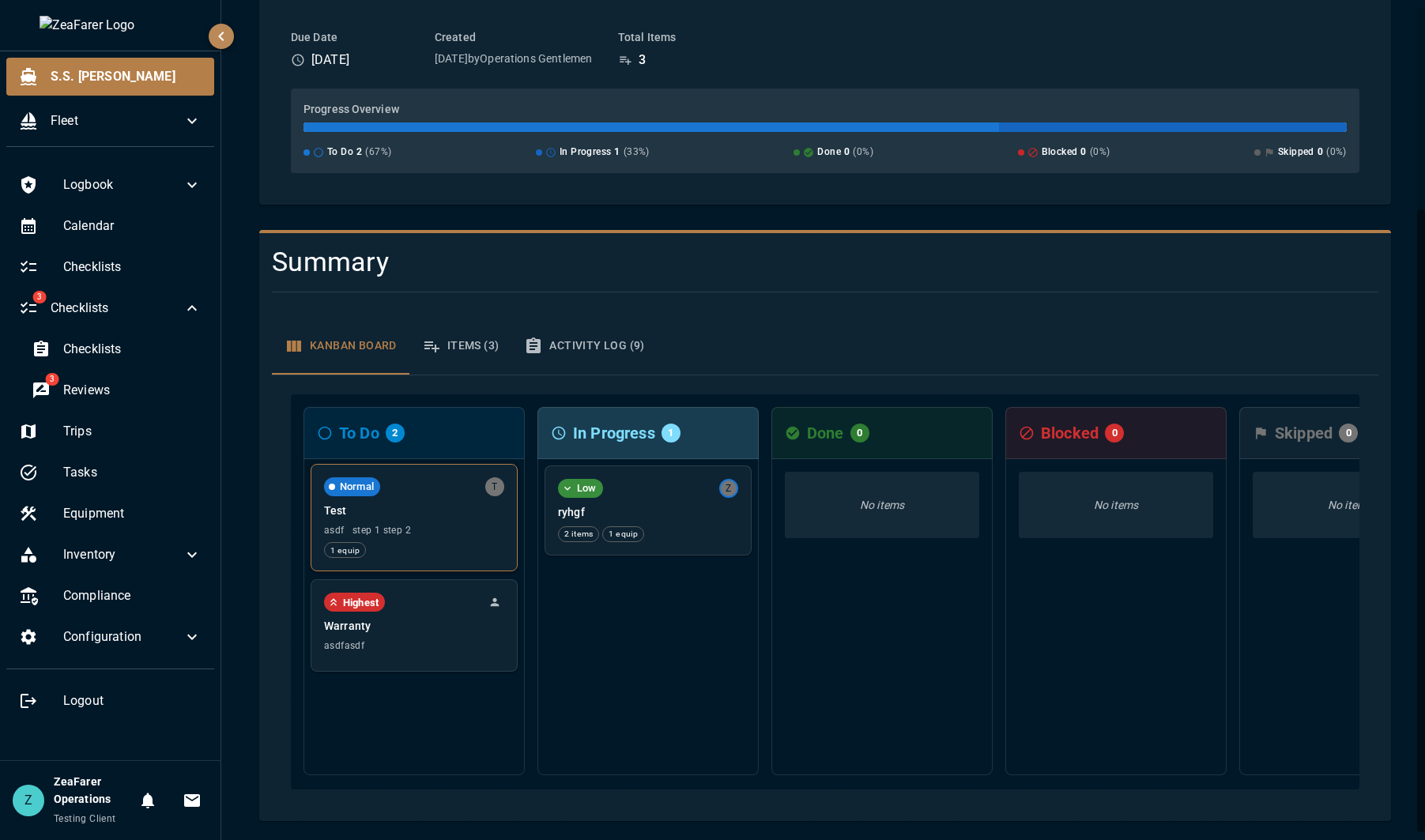
click at [375, 525] on span "asdf step 1 step 2" at bounding box center [415, 530] width 181 height 11
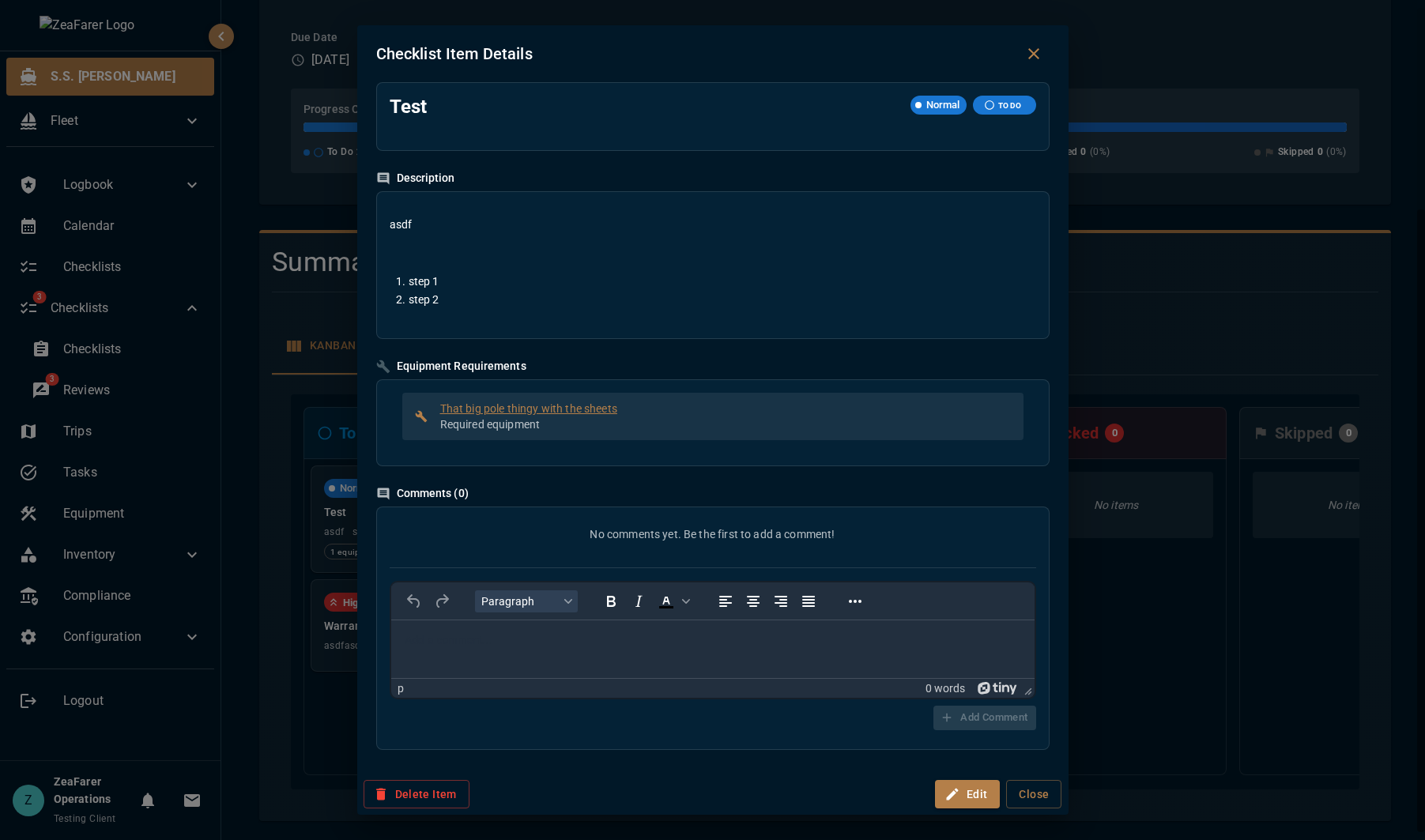
click at [581, 416] on span "That big pole thingy with the sheets" at bounding box center [725, 409] width 570 height 16
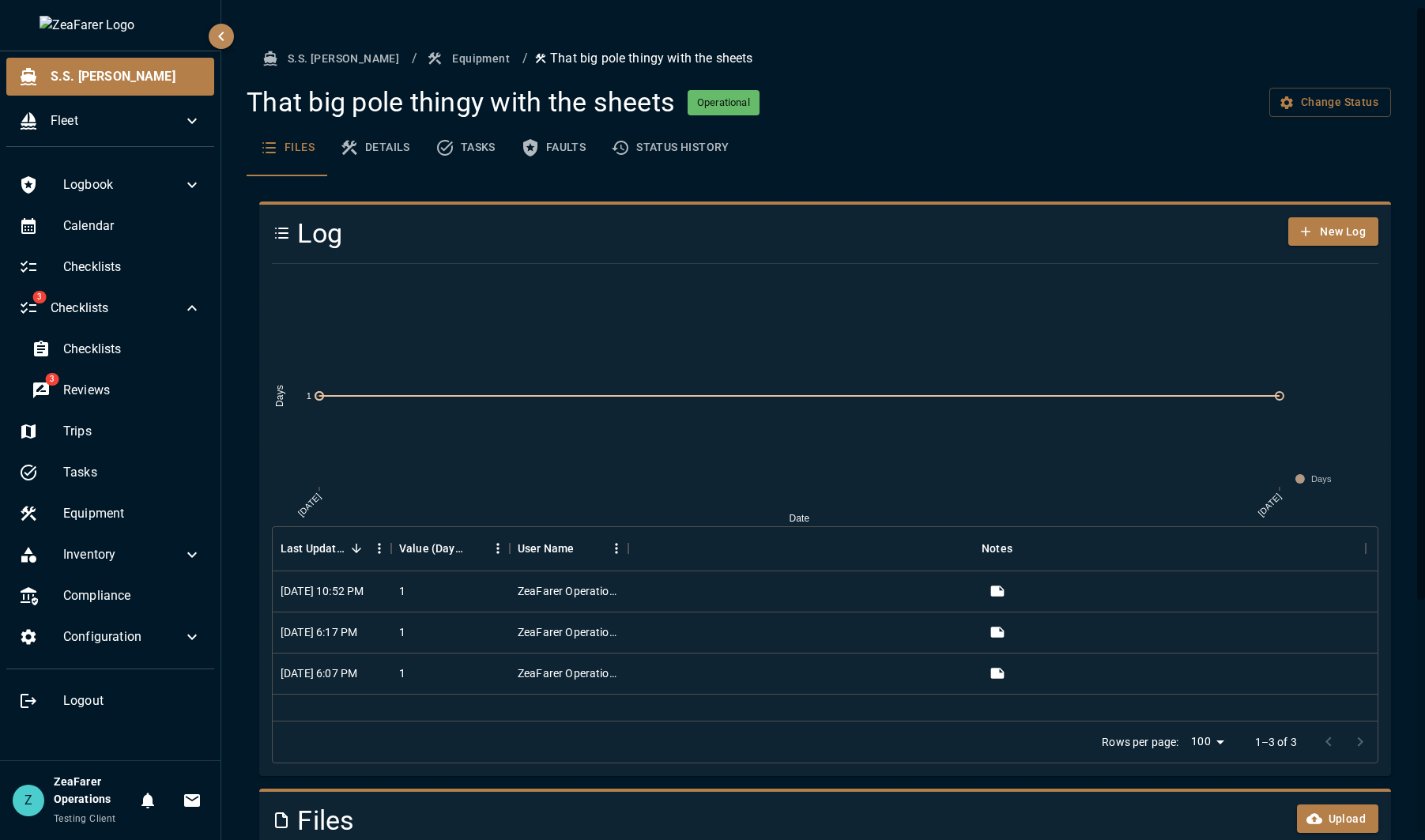
click at [437, 56] on button "Equipment" at bounding box center [470, 58] width 93 height 30
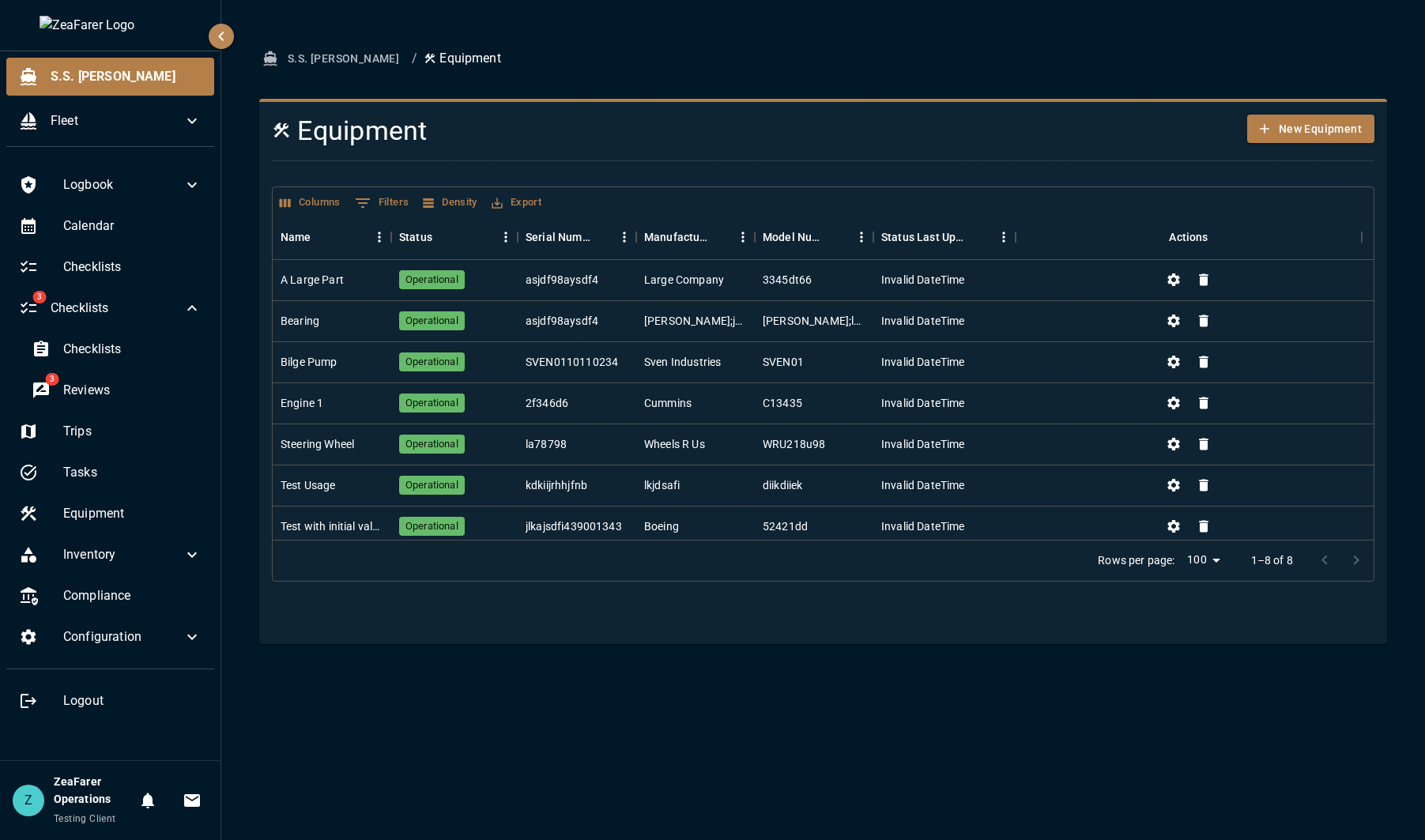
click at [306, 67] on button "S.S. [PERSON_NAME]" at bounding box center [332, 58] width 146 height 30
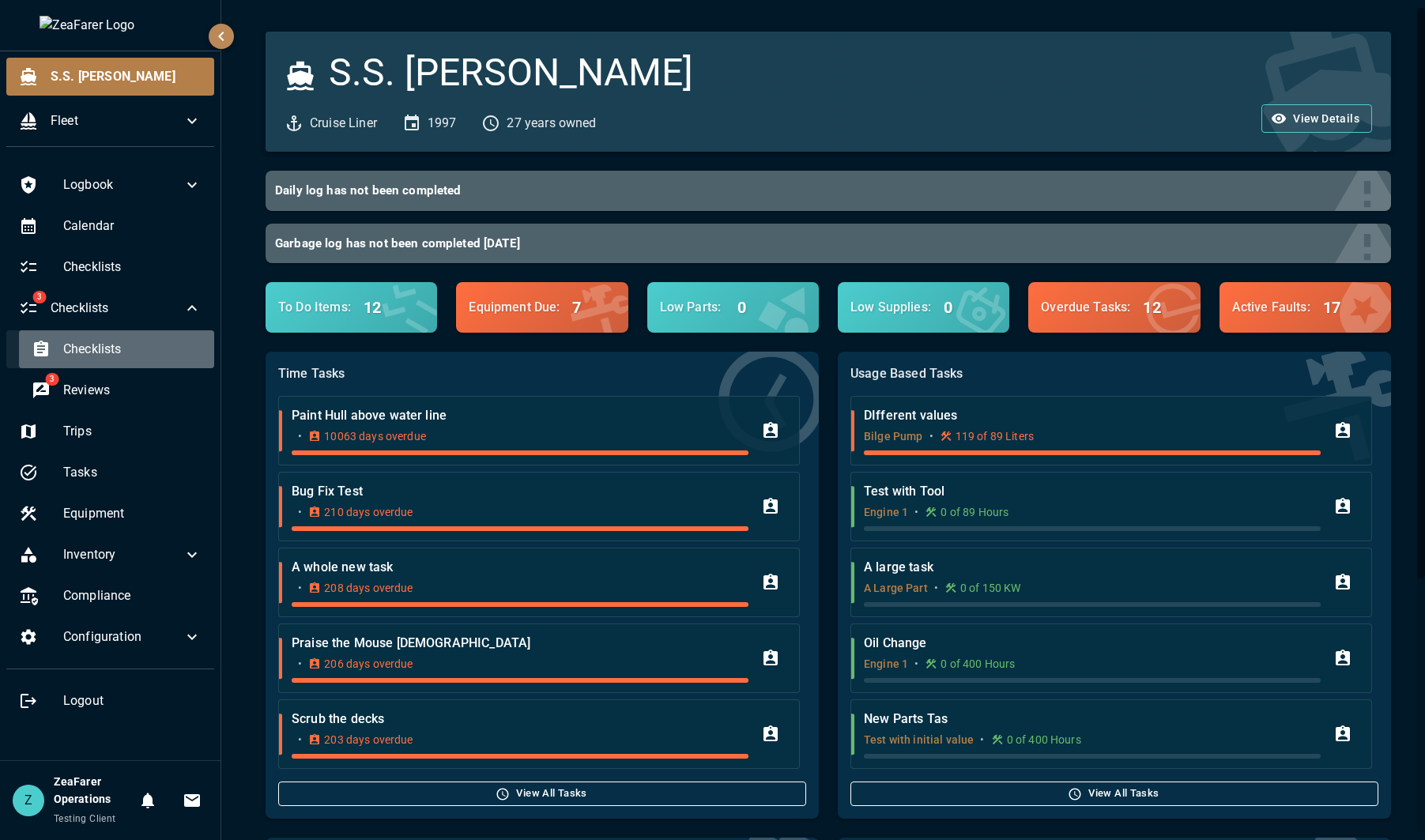
click at [149, 351] on span "Checklists" at bounding box center [132, 350] width 138 height 19
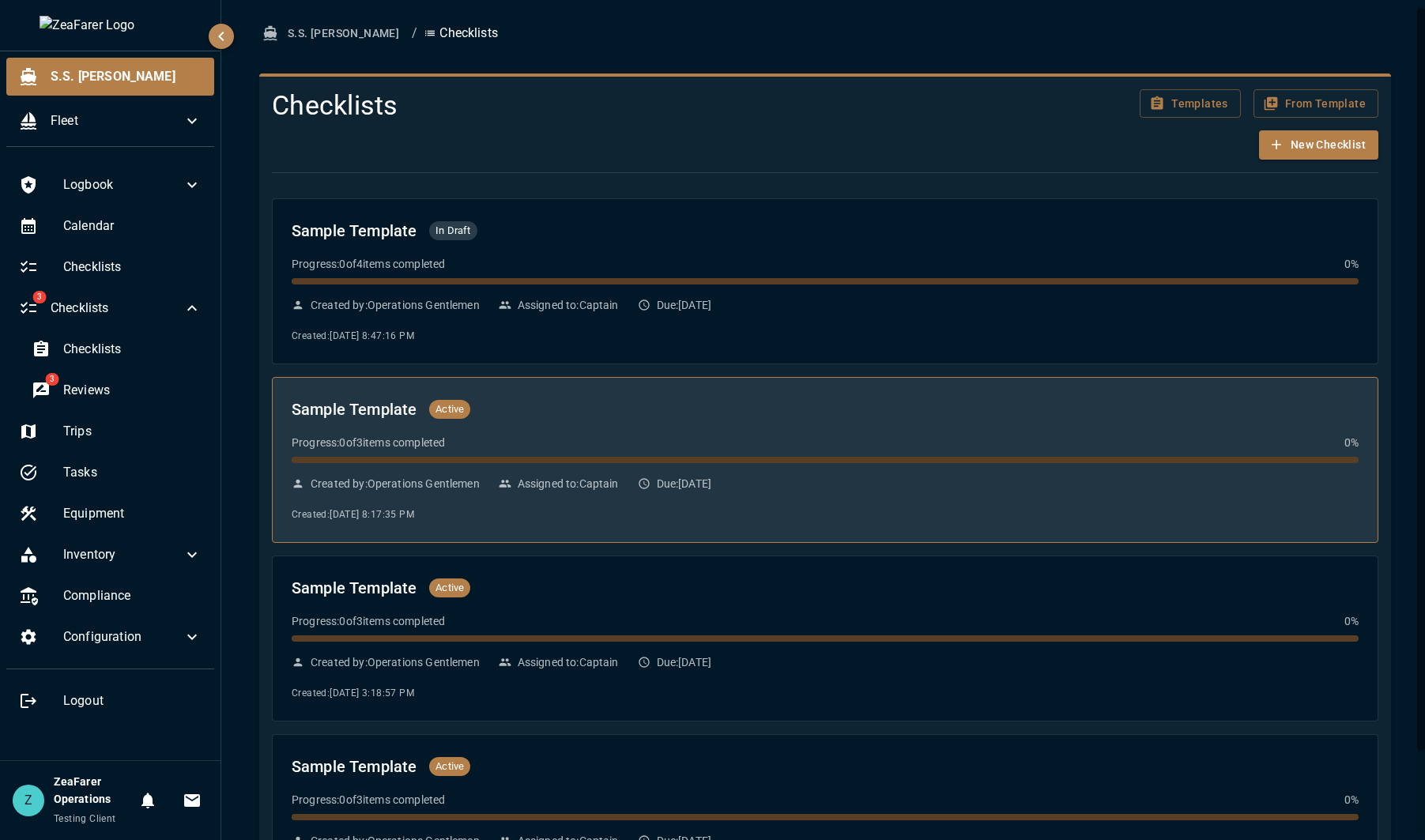
click at [685, 455] on div "Progress: 0 of 3 items completed 0 %" at bounding box center [825, 449] width 1067 height 29
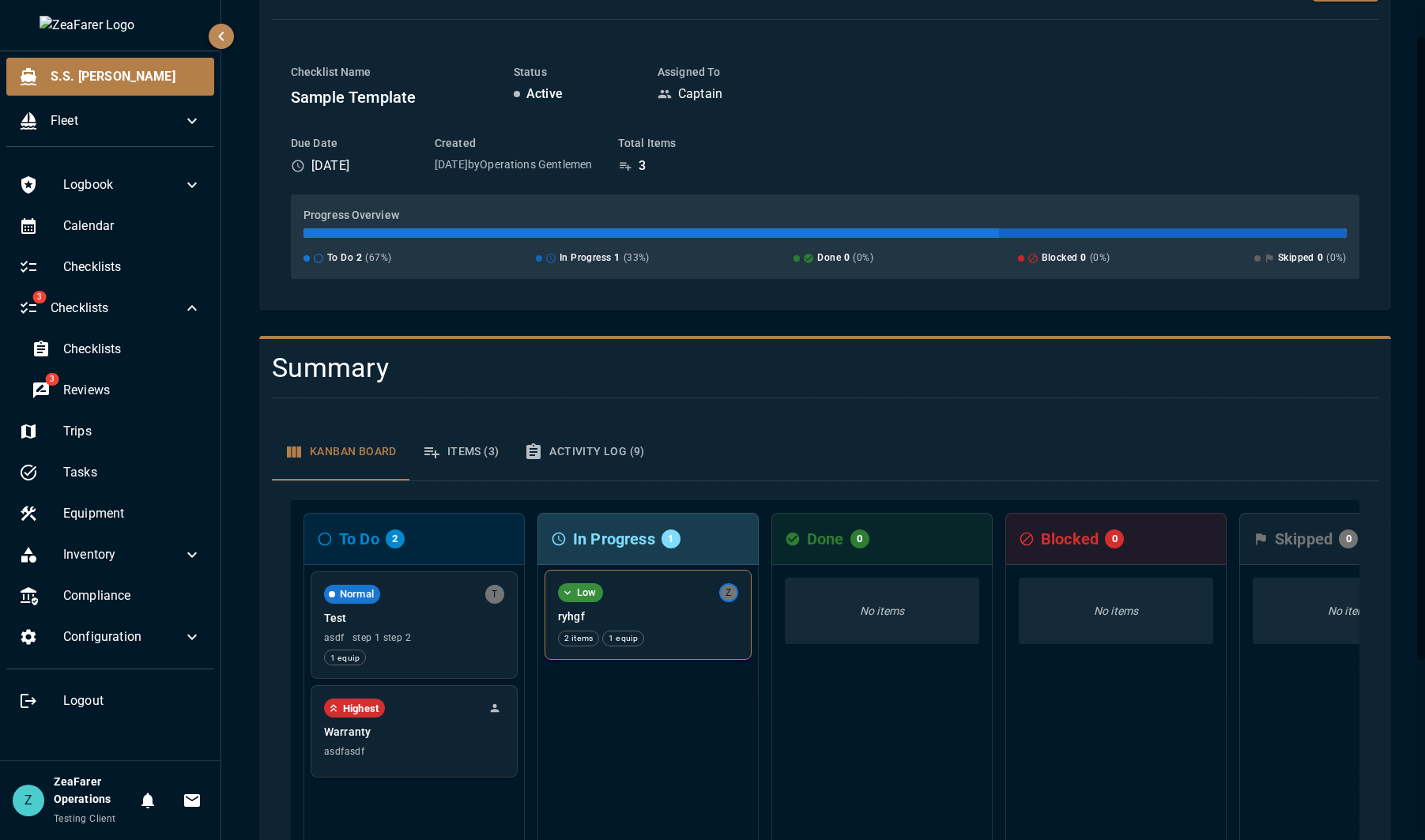
scroll to position [158, 0]
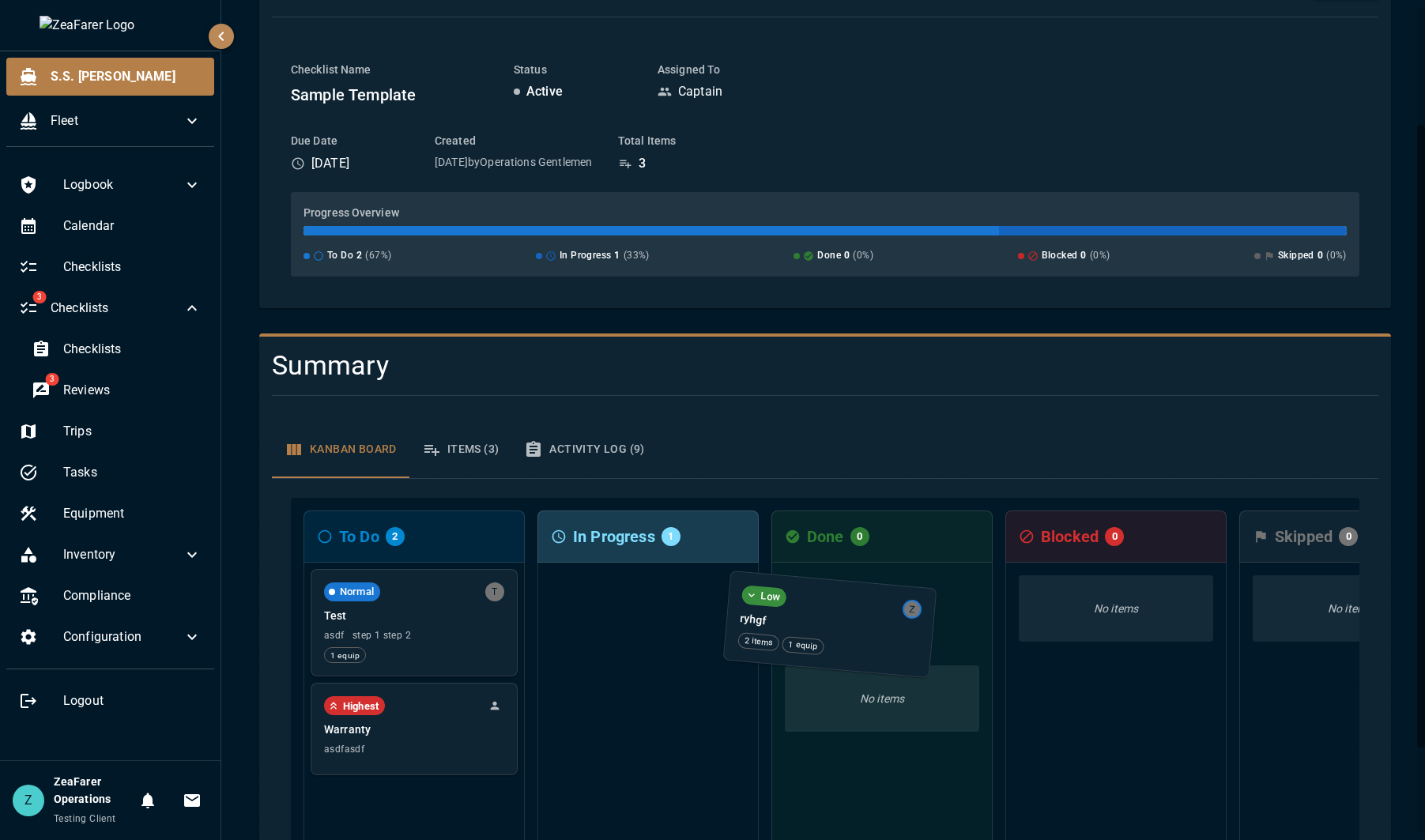
drag, startPoint x: 665, startPoint y: 626, endPoint x: 852, endPoint y: 636, distance: 187.3
click at [852, 636] on div "To Do 2 Normal T Test asdf step 1 step 2 1 equip Highest Warranty asdfasdf In P…" at bounding box center [825, 695] width 1069 height 395
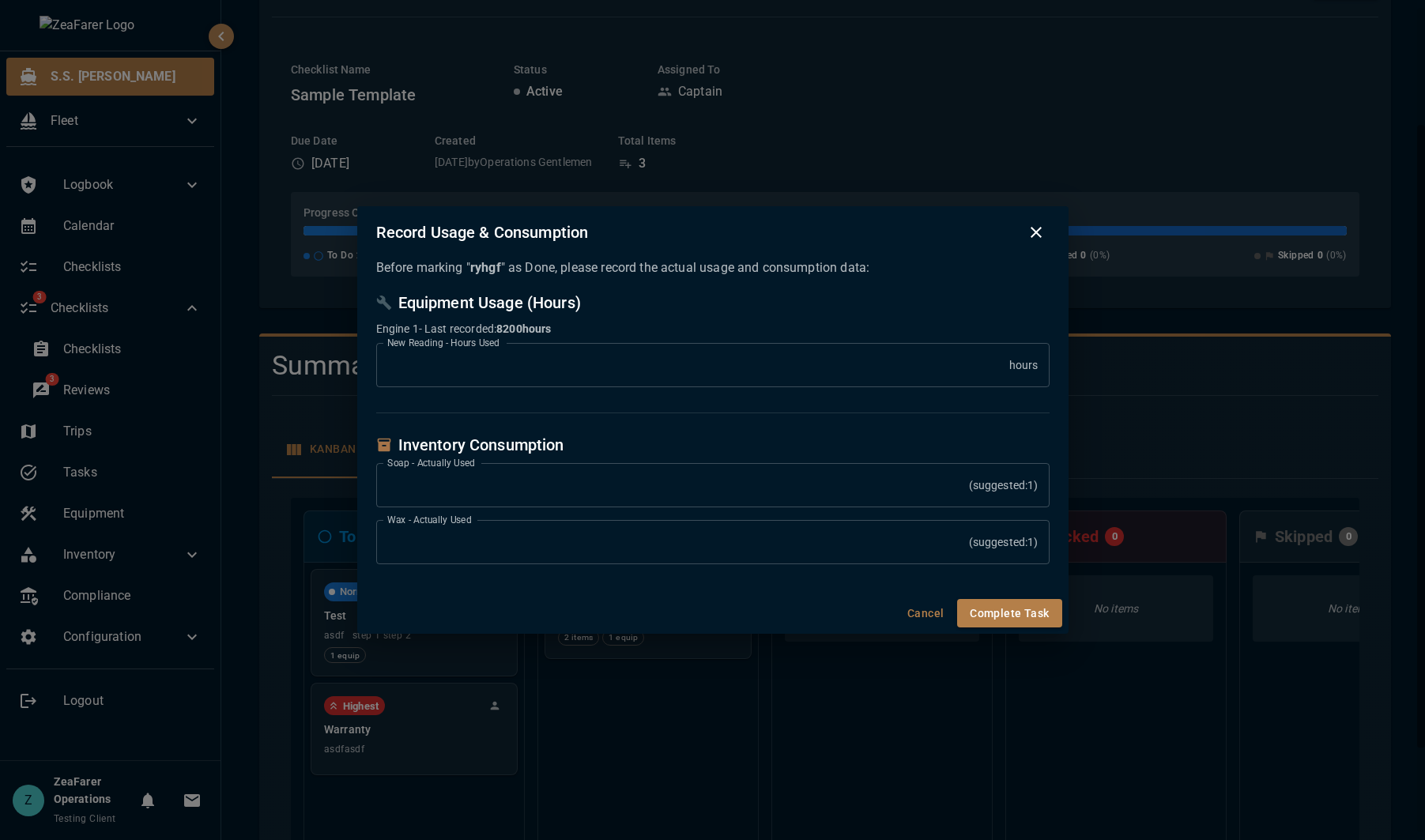
click at [599, 738] on div "Record Usage & Consumption Before marking " ryhgf " as Done, please record the …" at bounding box center [712, 420] width 1425 height 840
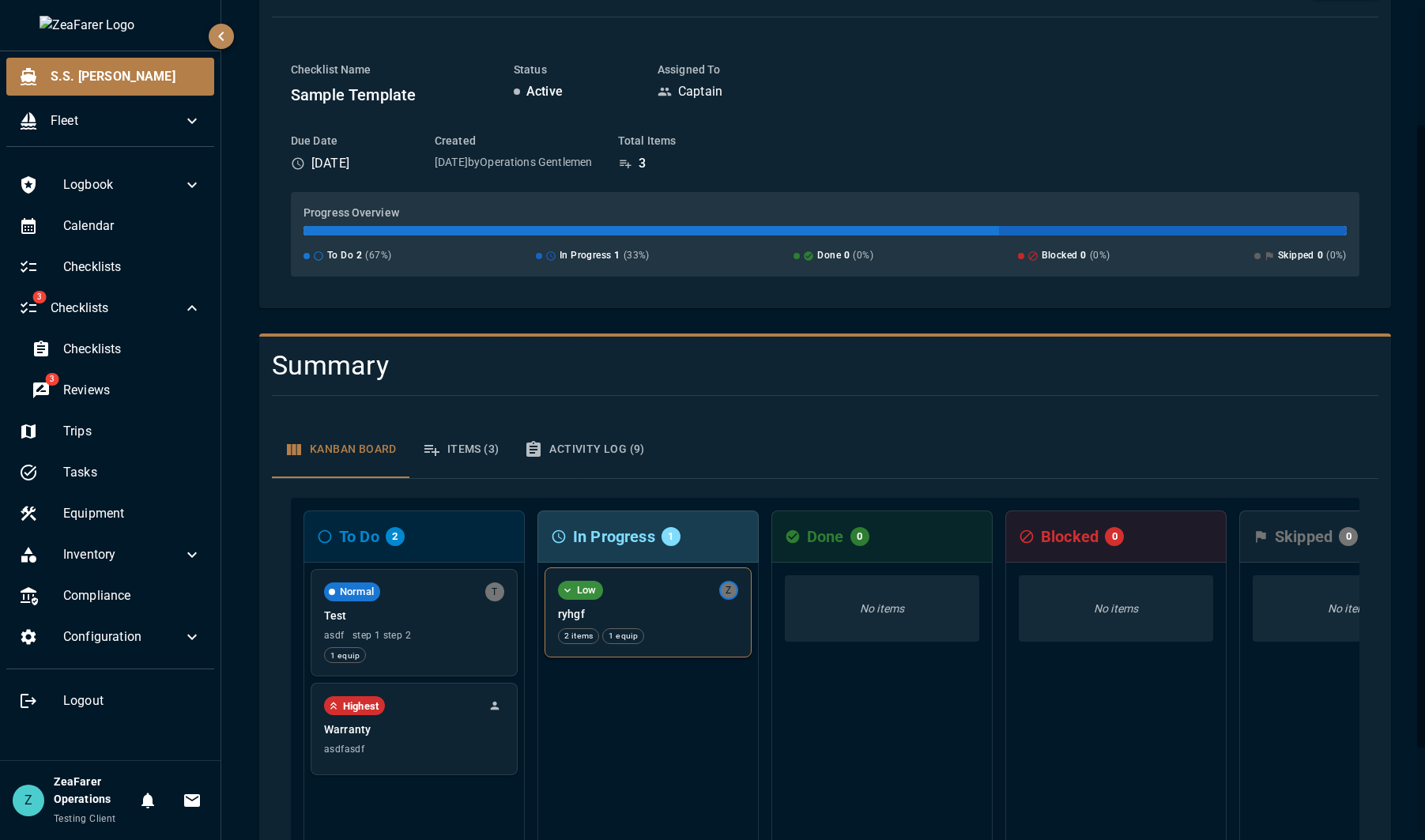
click at [667, 608] on p "ryhgf" at bounding box center [649, 614] width 181 height 16
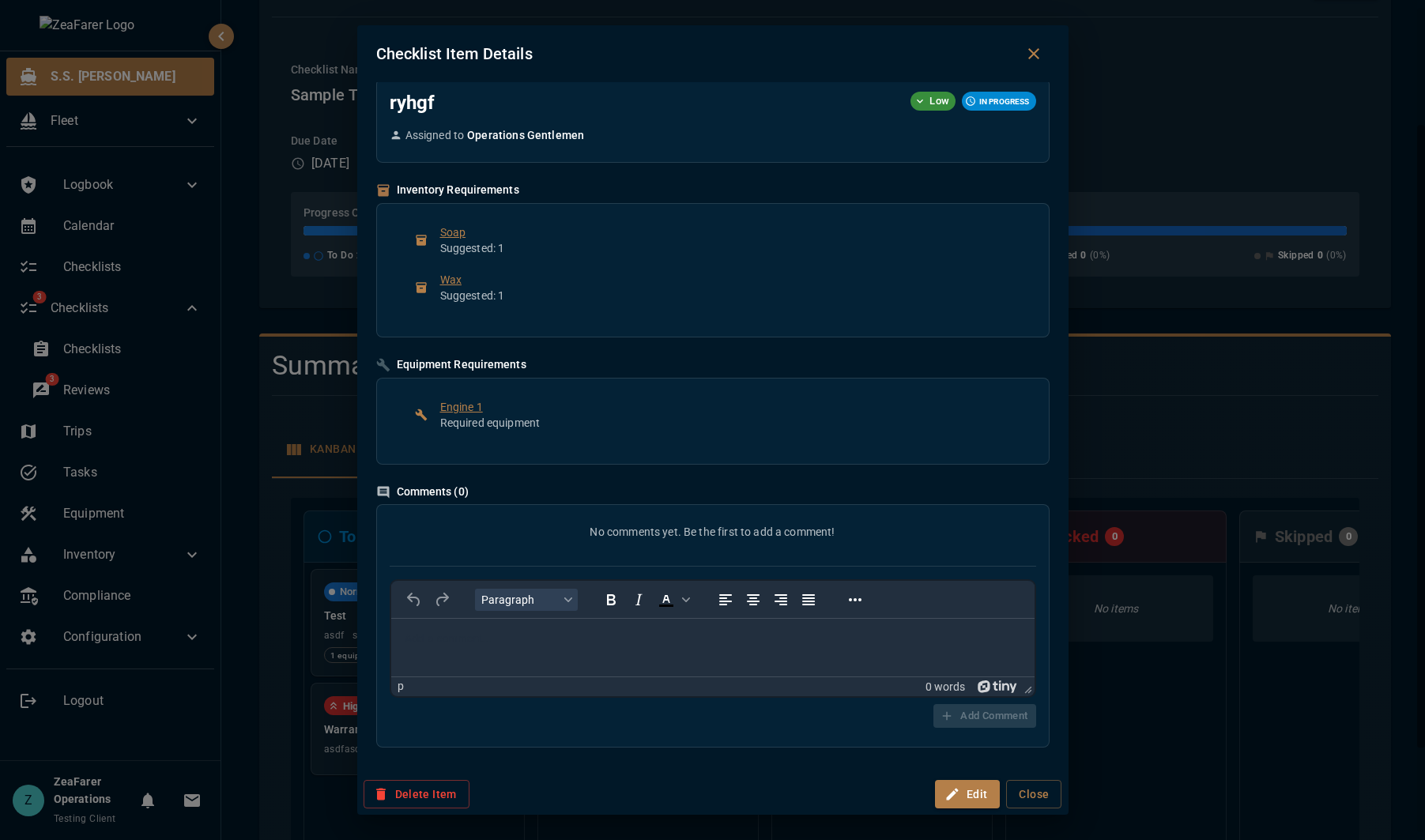
scroll to position [0, 0]
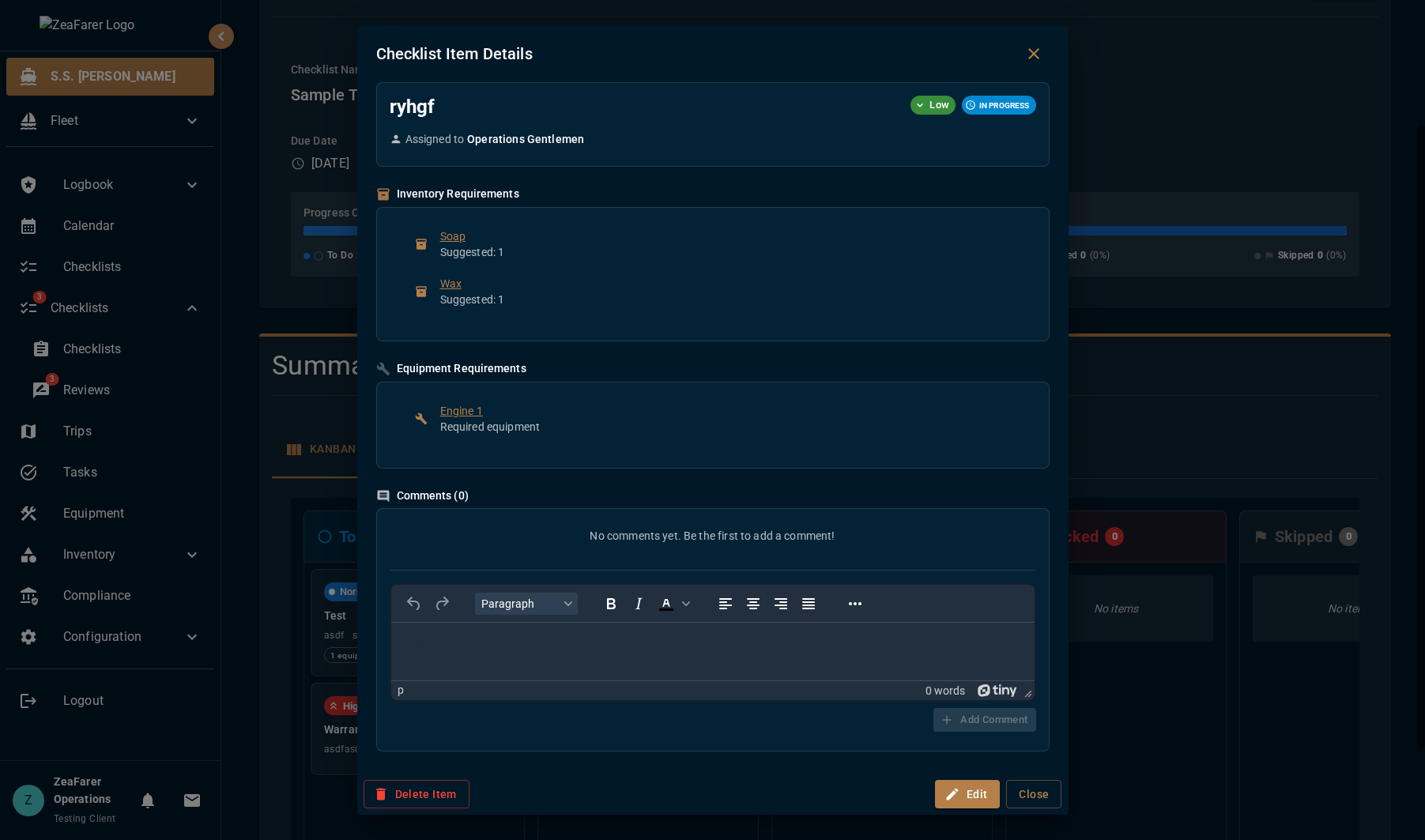
click at [1248, 335] on div "Checklist Item Details ryhgf Low IN PROGRESS Assigned to Operations Gentlemen I…" at bounding box center [712, 420] width 1425 height 840
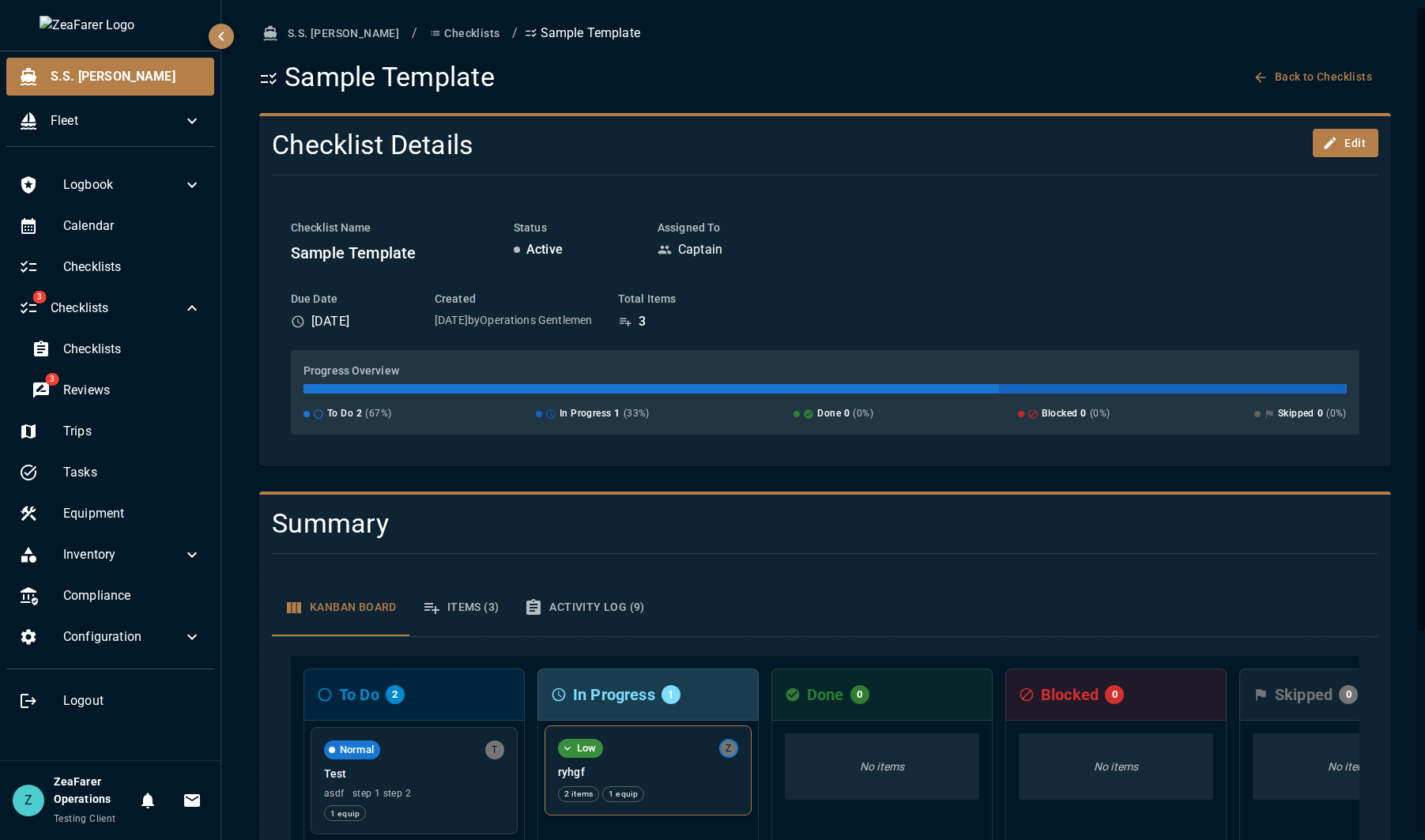
click at [661, 764] on p "ryhgf" at bounding box center [649, 772] width 181 height 16
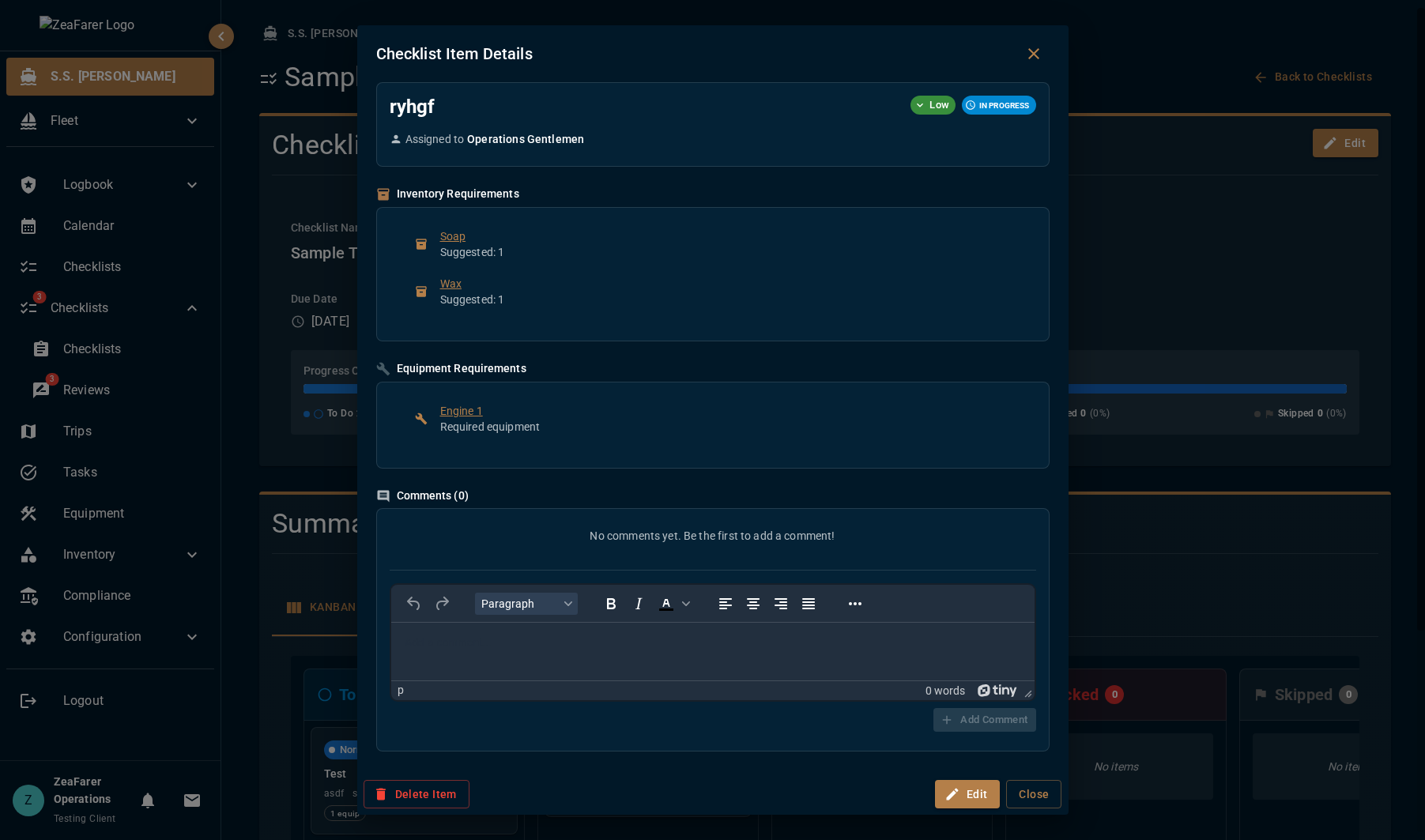
click at [1129, 611] on div "Checklist Item Details ryhgf Low IN PROGRESS Assigned to Operations Gentlemen I…" at bounding box center [712, 420] width 1425 height 840
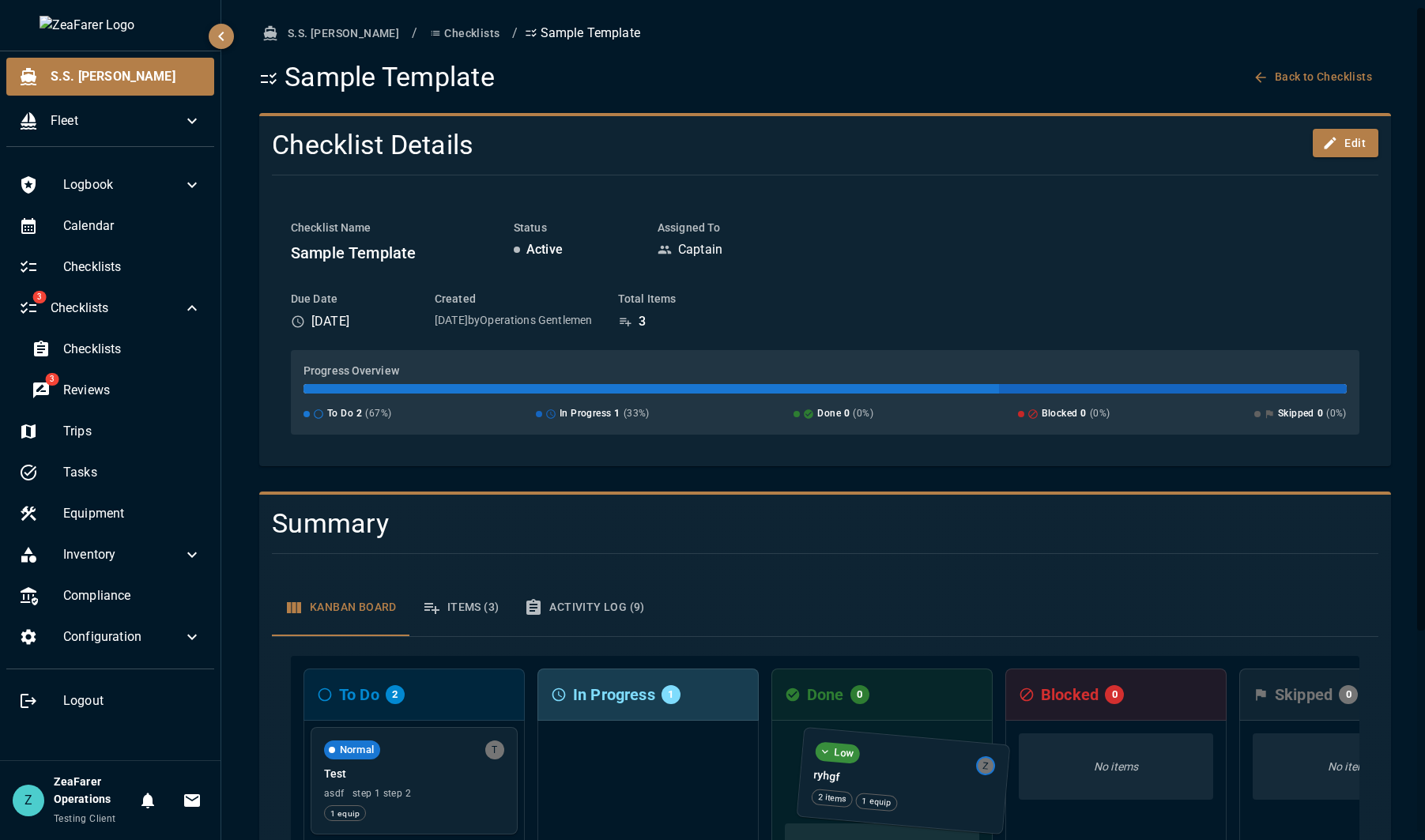
drag, startPoint x: 676, startPoint y: 773, endPoint x: 905, endPoint y: 779, distance: 229.1
click at [905, 779] on div "To Do 2 Normal T Test asdf step 1 step 2 1 equip Highest Warranty asdfasdf In P…" at bounding box center [825, 853] width 1069 height 395
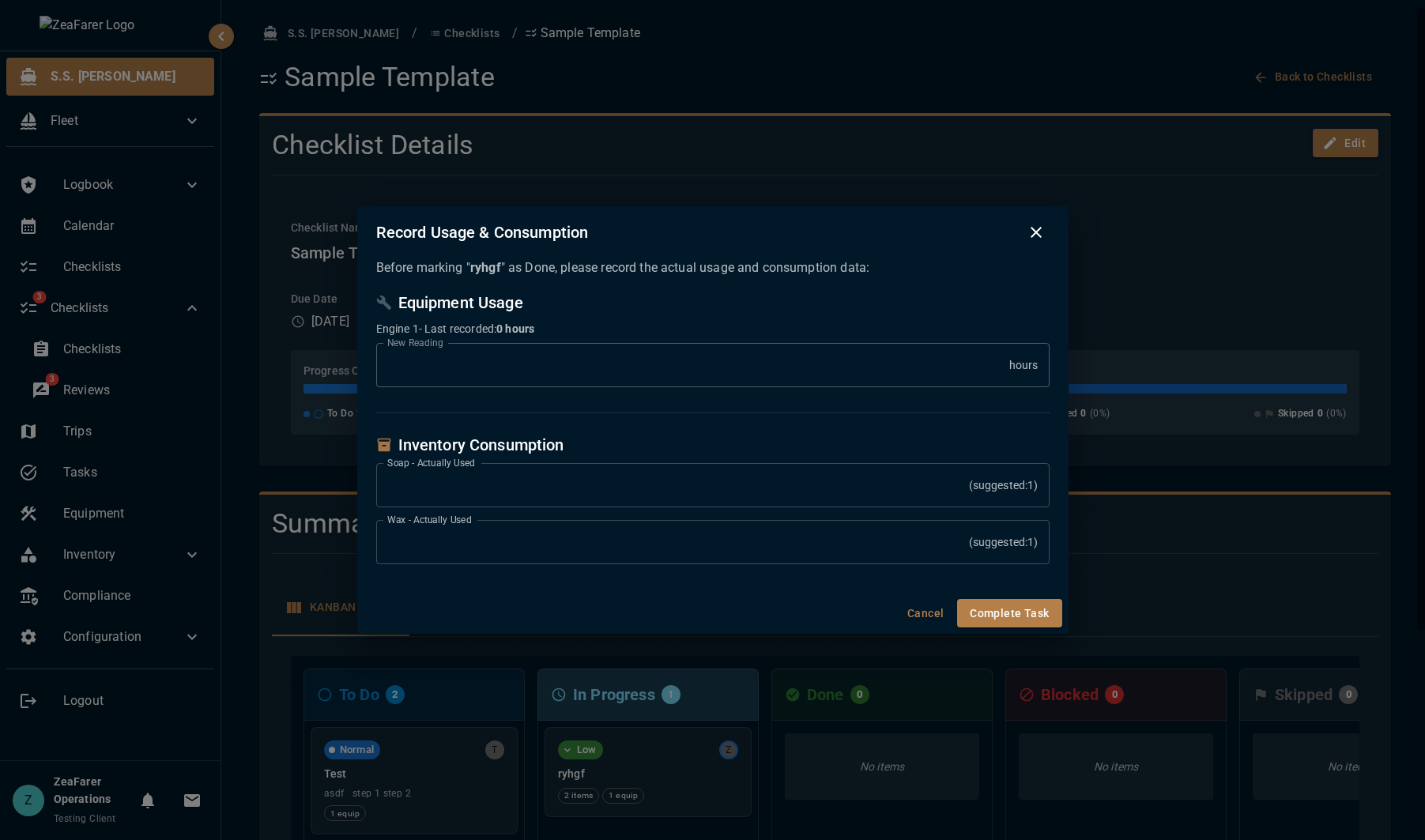
type input "****"
click at [1236, 593] on div "Record Usage & Consumption Before marking " ryhgf " as Done, please record the …" at bounding box center [712, 420] width 1425 height 840
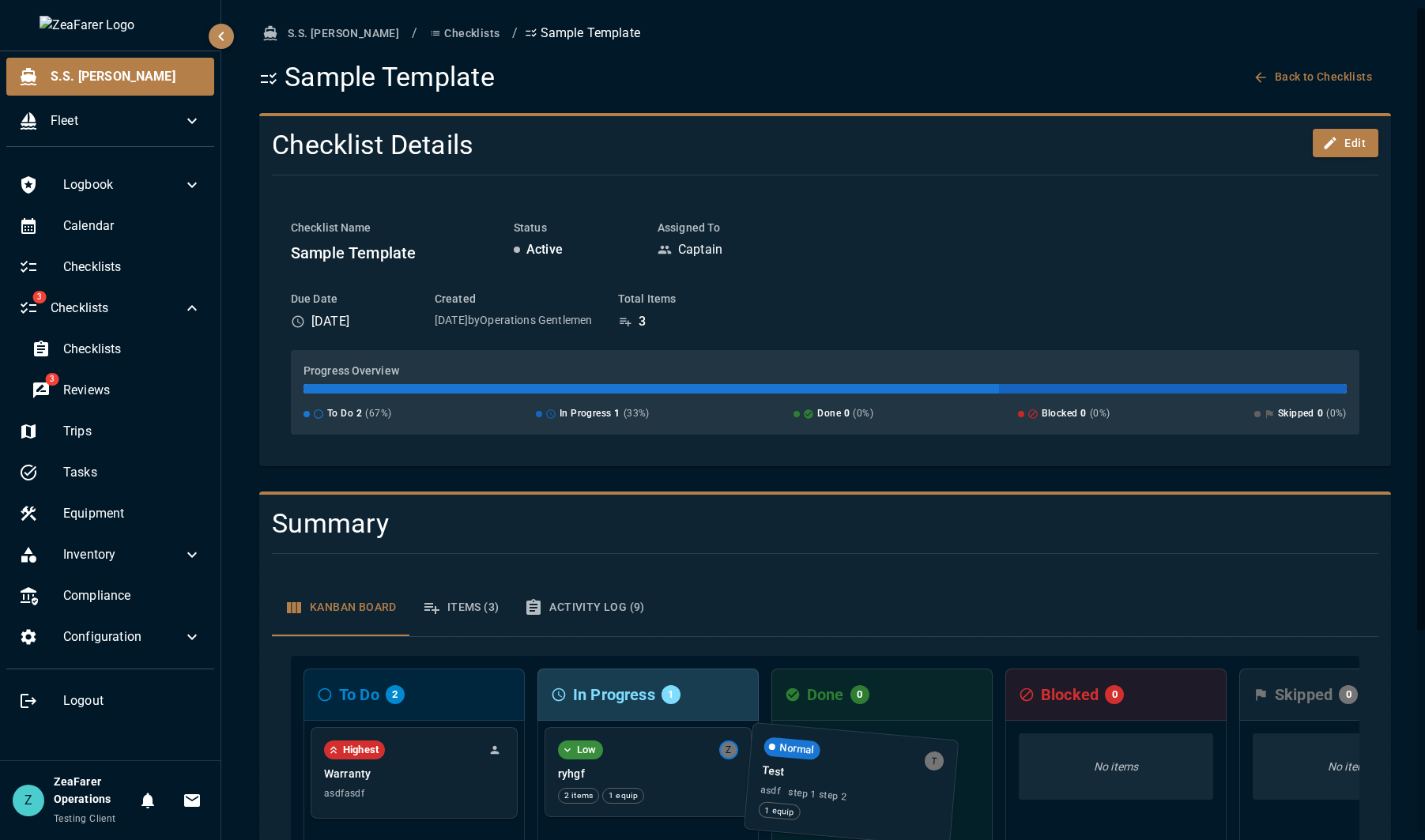
drag, startPoint x: 406, startPoint y: 769, endPoint x: 867, endPoint y: 770, distance: 461.0
click at [867, 770] on div "To Do 2 Normal T Test asdf step 1 step 2 1 equip Highest Warranty asdfasdf In P…" at bounding box center [825, 853] width 1069 height 395
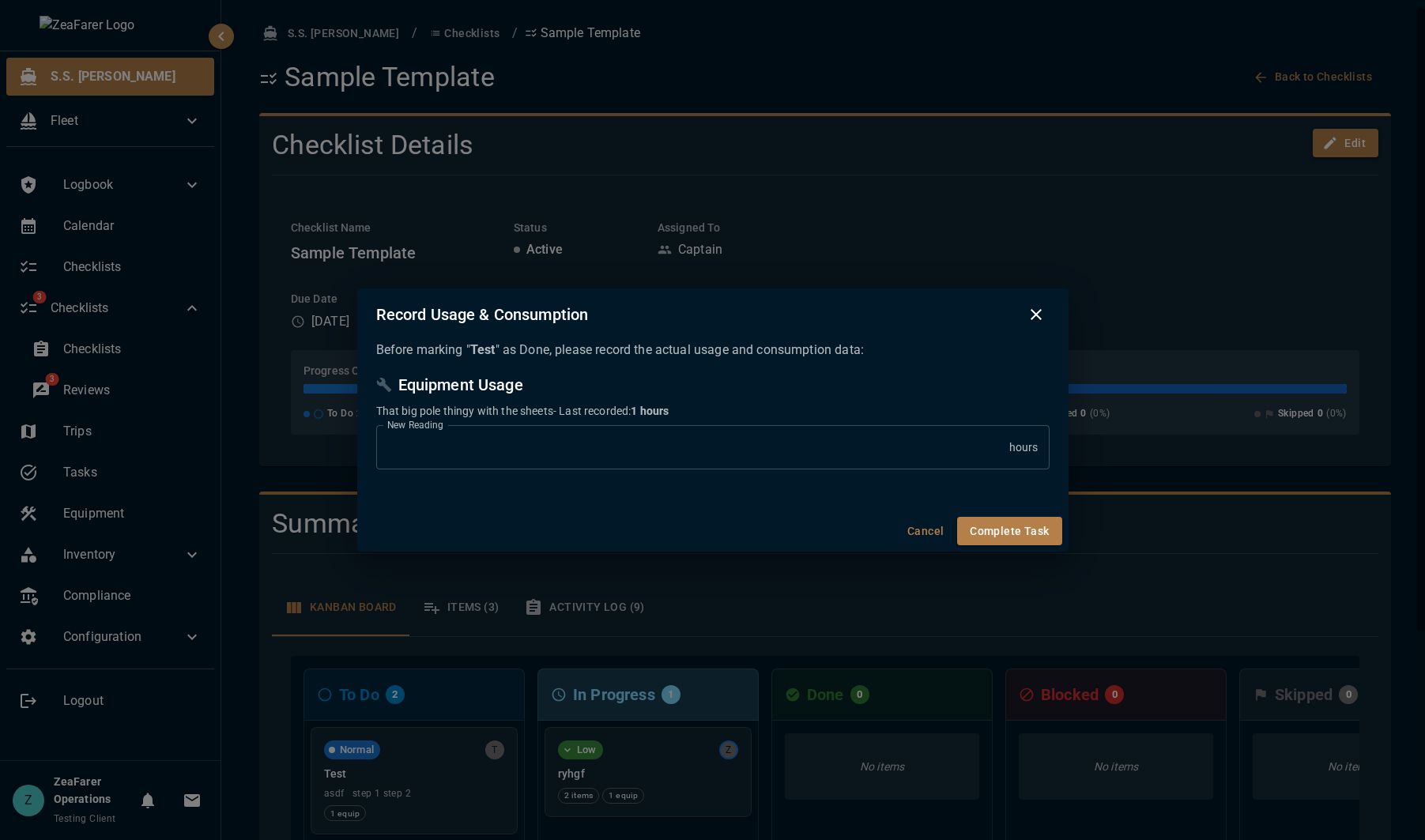
click at [1229, 607] on div "Record Usage & Consumption Before marking " Test " as Done, please record the a…" at bounding box center [712, 420] width 1425 height 840
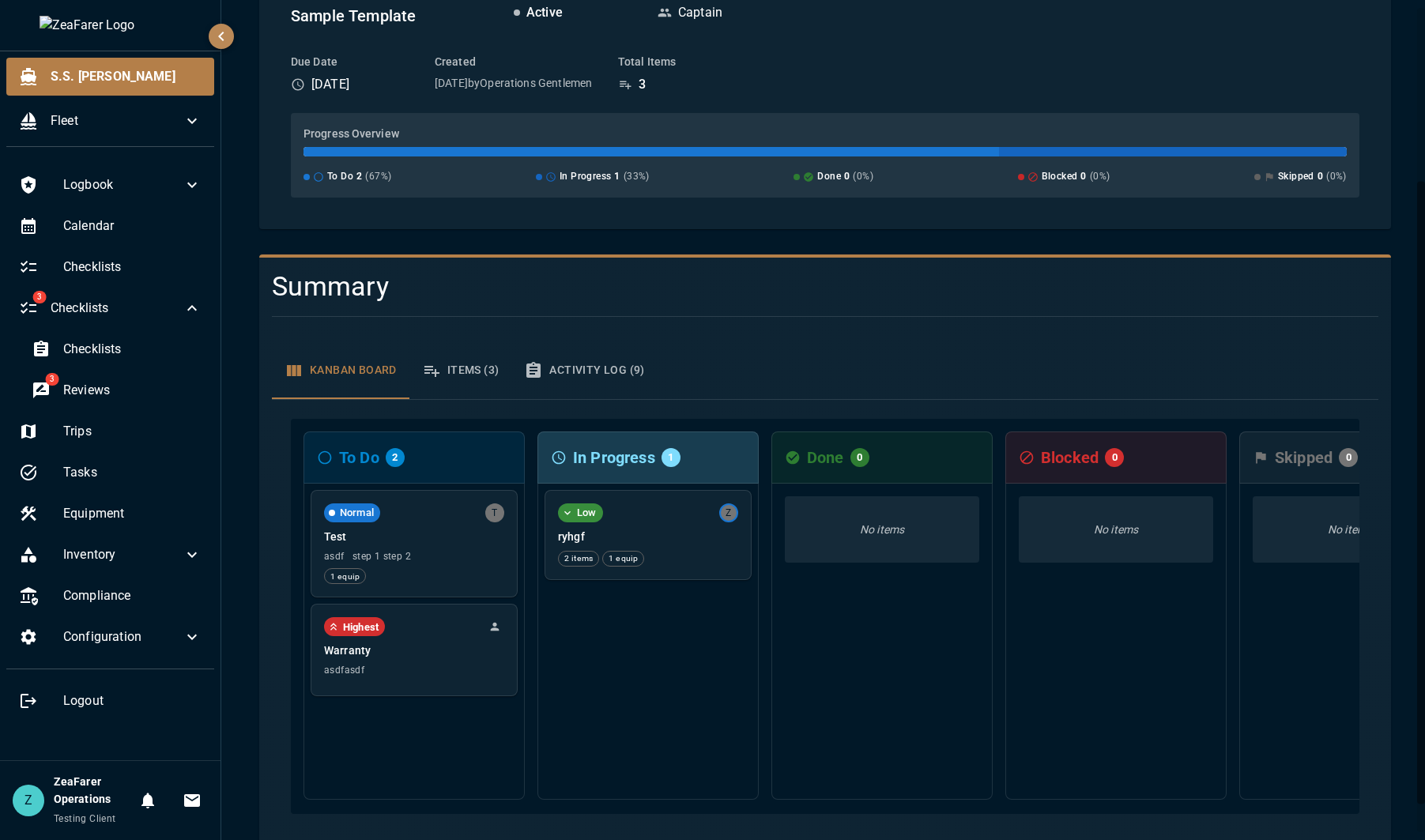
scroll to position [158, 0]
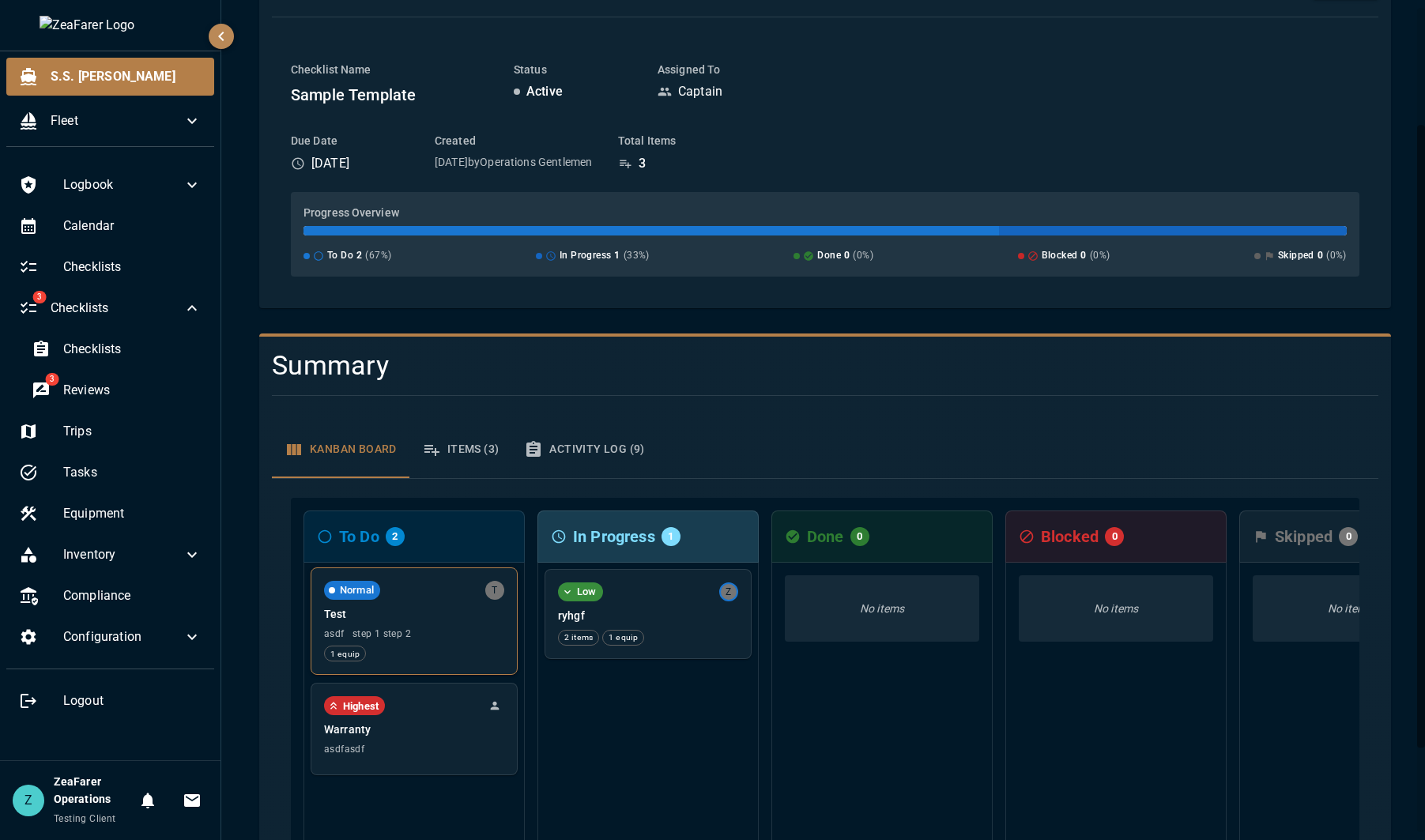
click at [429, 628] on div "Normal T Test asdf step 1 step 2 1 equip" at bounding box center [414, 620] width 205 height 106
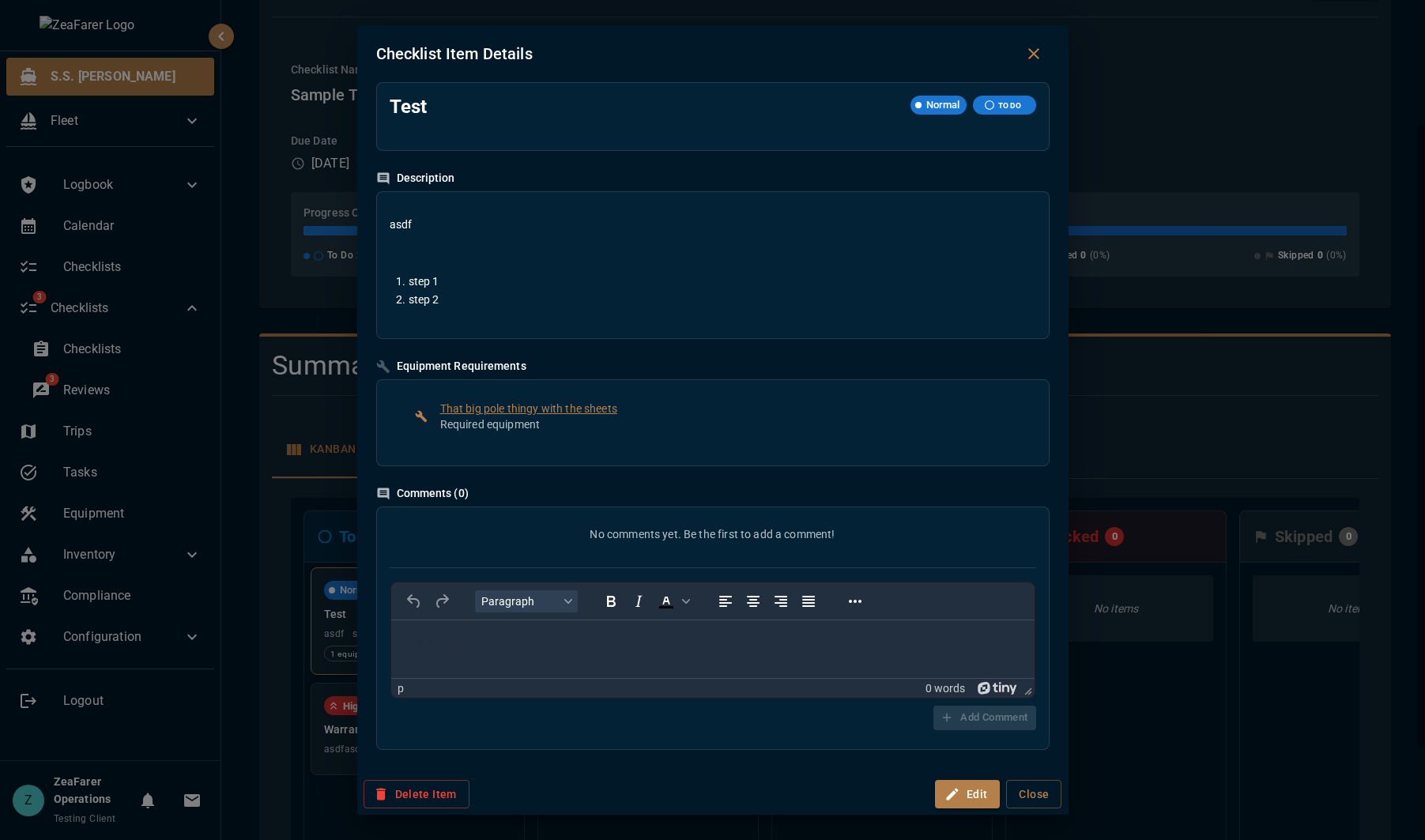
scroll to position [0, 0]
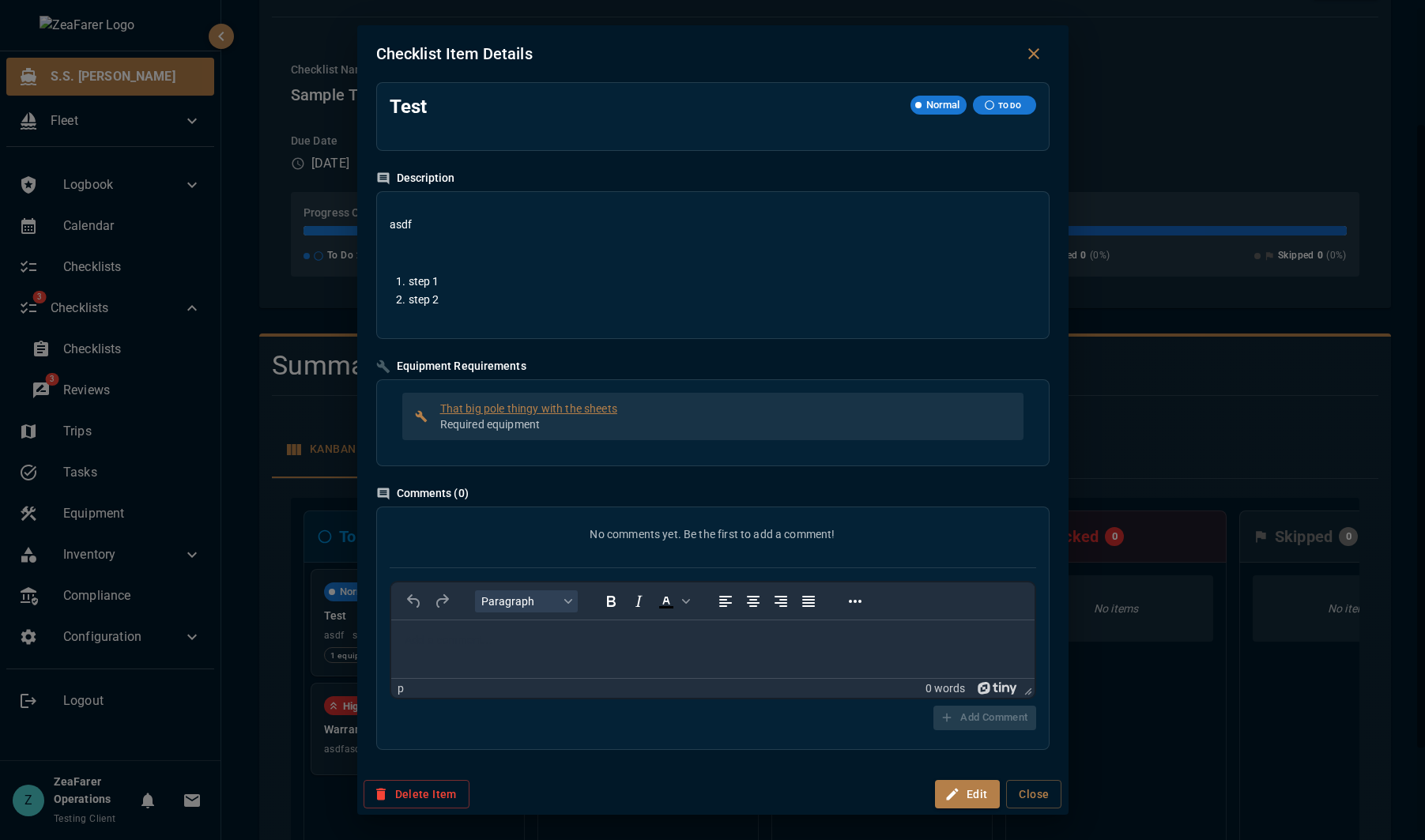
click at [554, 422] on p "Required equipment" at bounding box center [725, 424] width 570 height 16
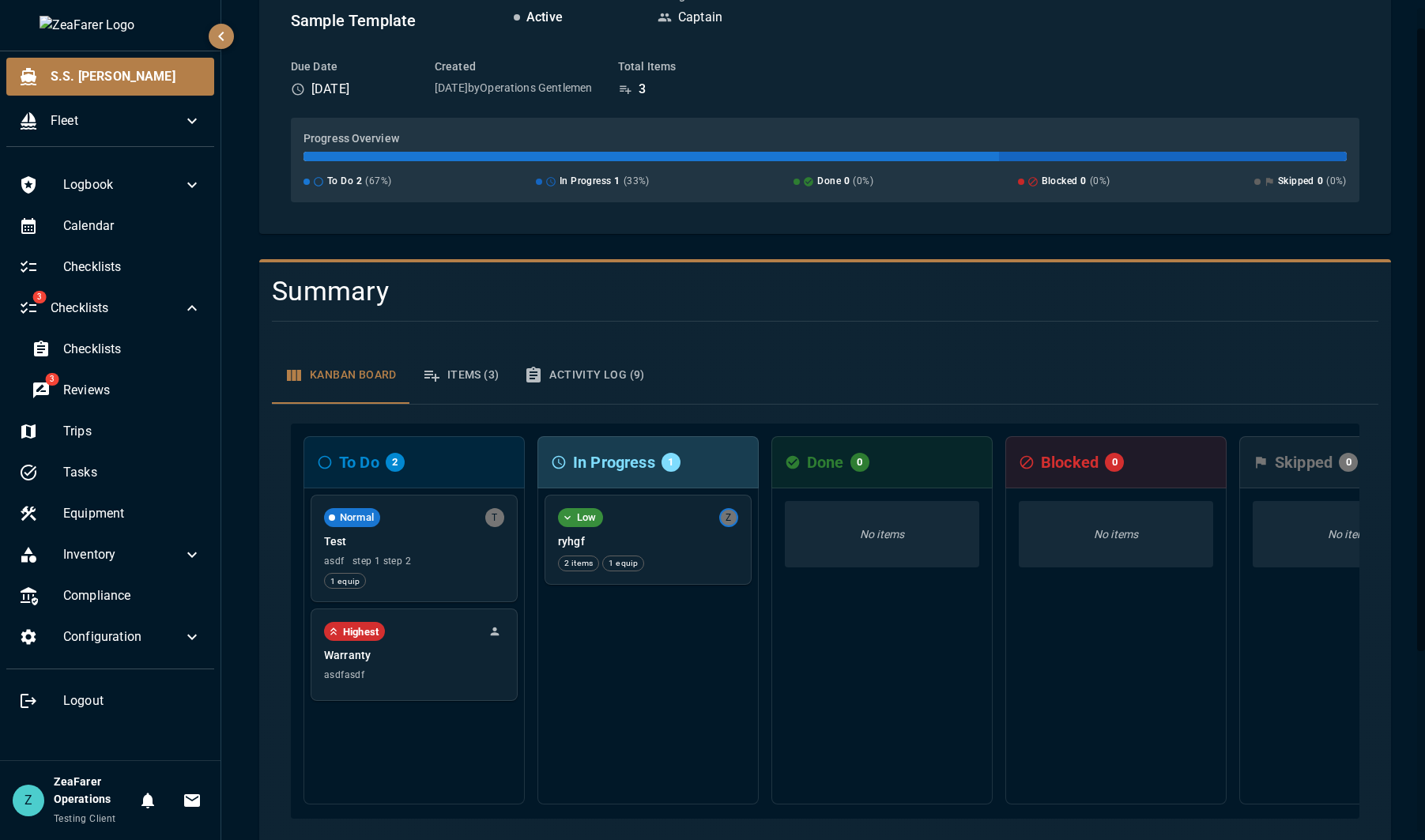
scroll to position [237, 0]
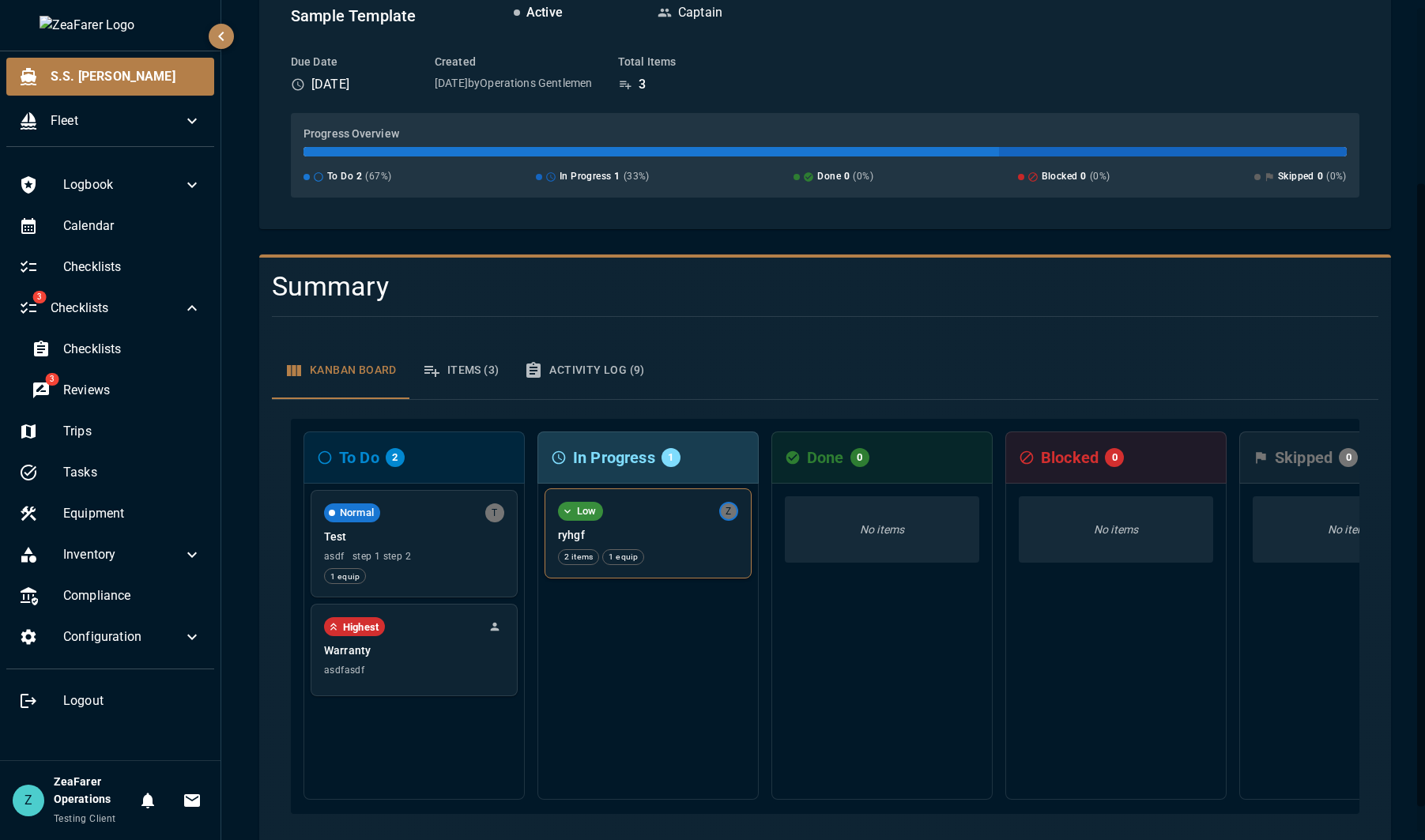
click at [691, 526] on div "Low Z ryhgf 2 items 1 equip" at bounding box center [648, 533] width 205 height 89
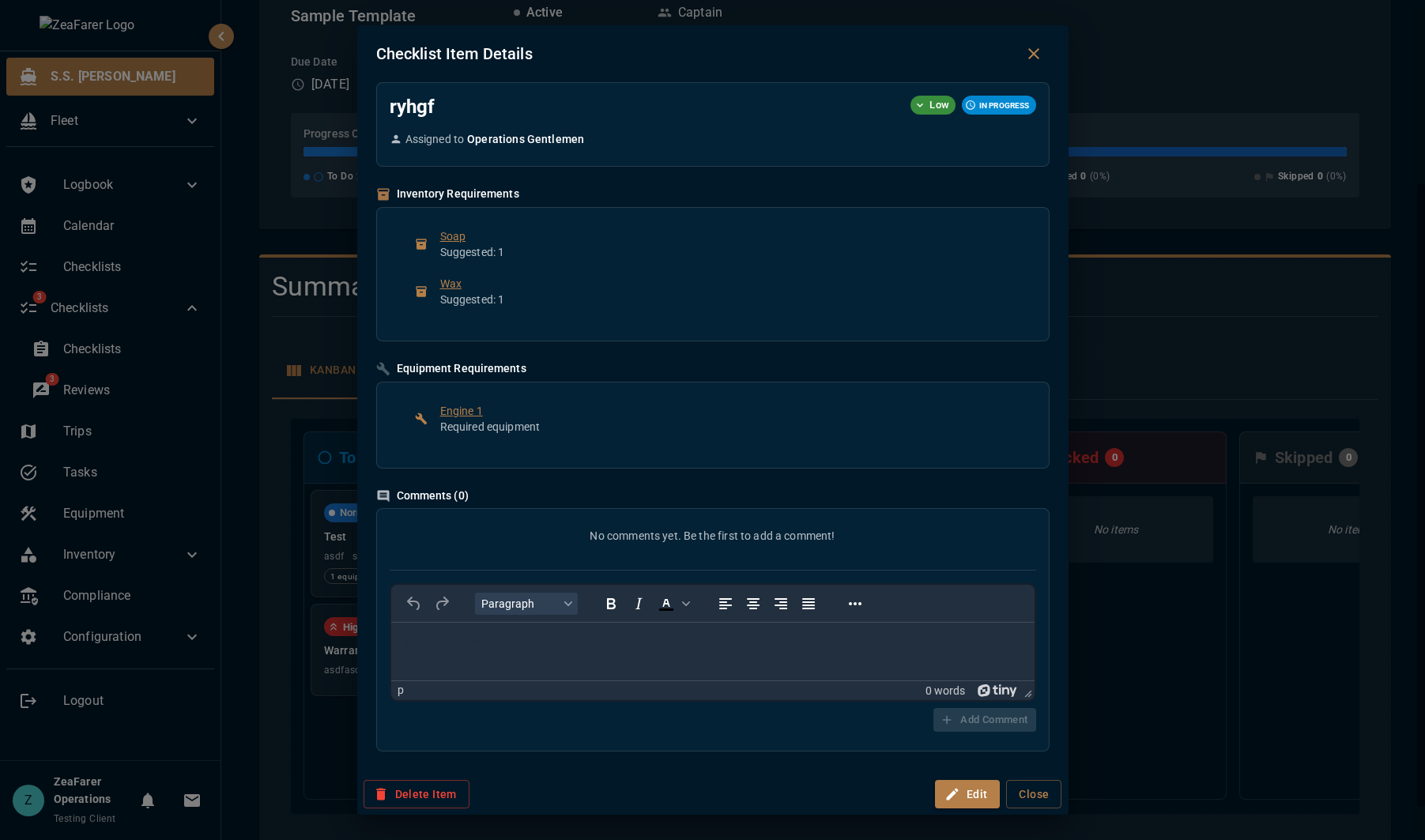
scroll to position [0, 0]
click at [558, 640] on p "Rich Text Area. Press ALT-0 for help." at bounding box center [712, 643] width 618 height 16
click at [1169, 378] on div "Checklist Item Details ryhgf Low IN PROGRESS Assigned to Operations Gentlemen I…" at bounding box center [712, 420] width 1425 height 840
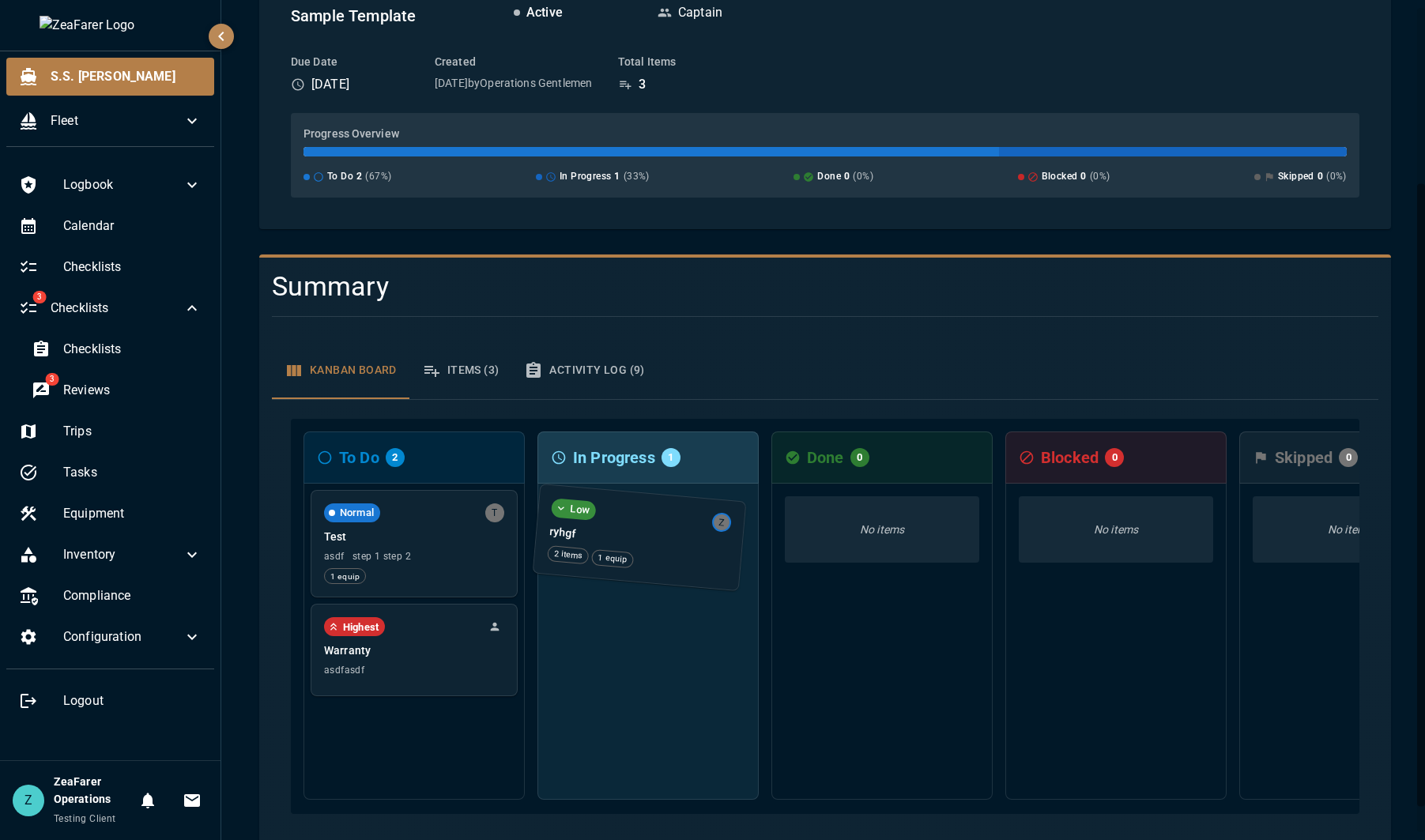
click at [627, 523] on div "Low Z ryhgf 2 items 1 equip" at bounding box center [648, 642] width 221 height 316
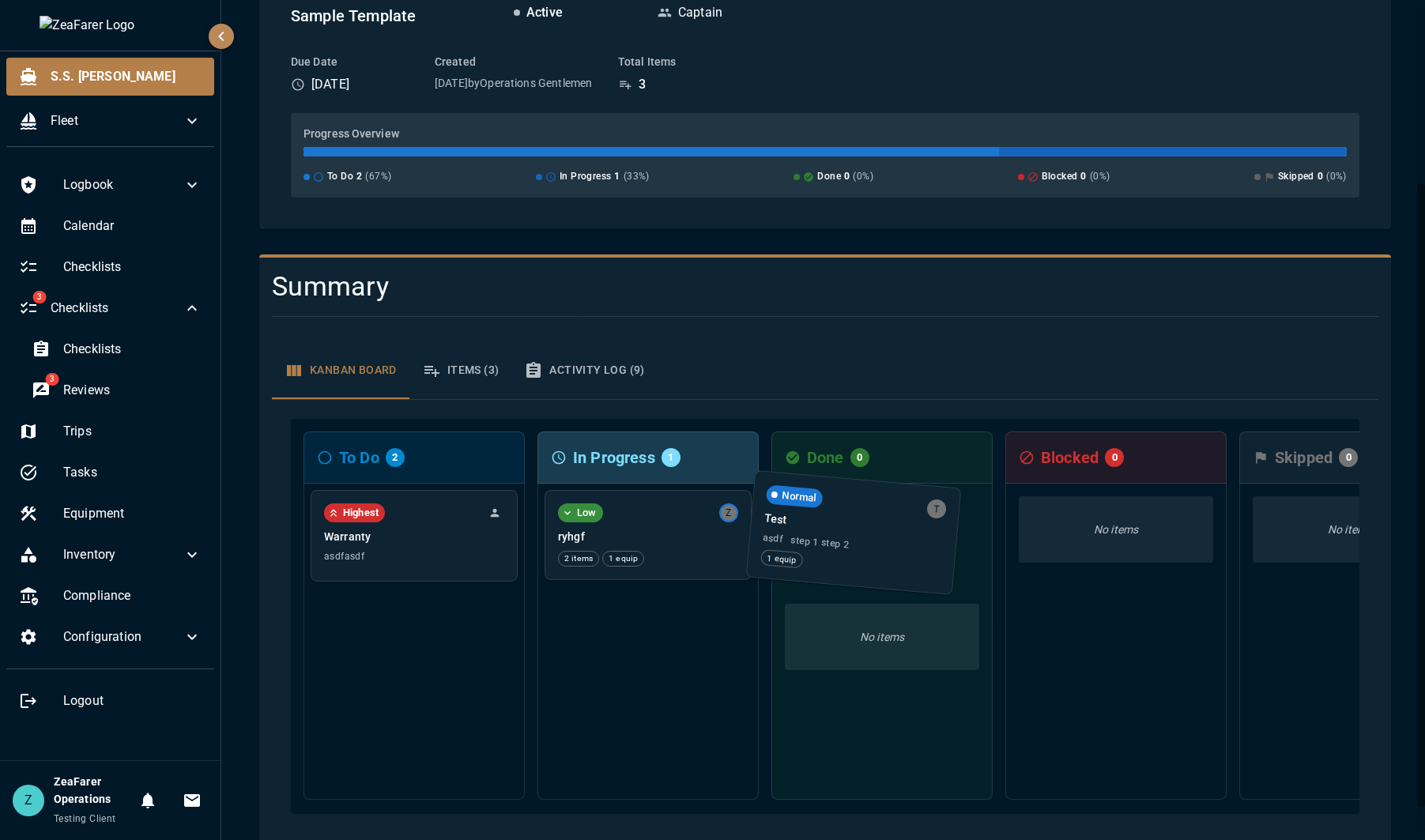
drag, startPoint x: 419, startPoint y: 542, endPoint x: 863, endPoint y: 532, distance: 444.1
click at [863, 532] on div "To Do 2 Normal T Test asdf step 1 step 2 1 equip Highest Warranty asdfasdf In P…" at bounding box center [825, 616] width 1069 height 395
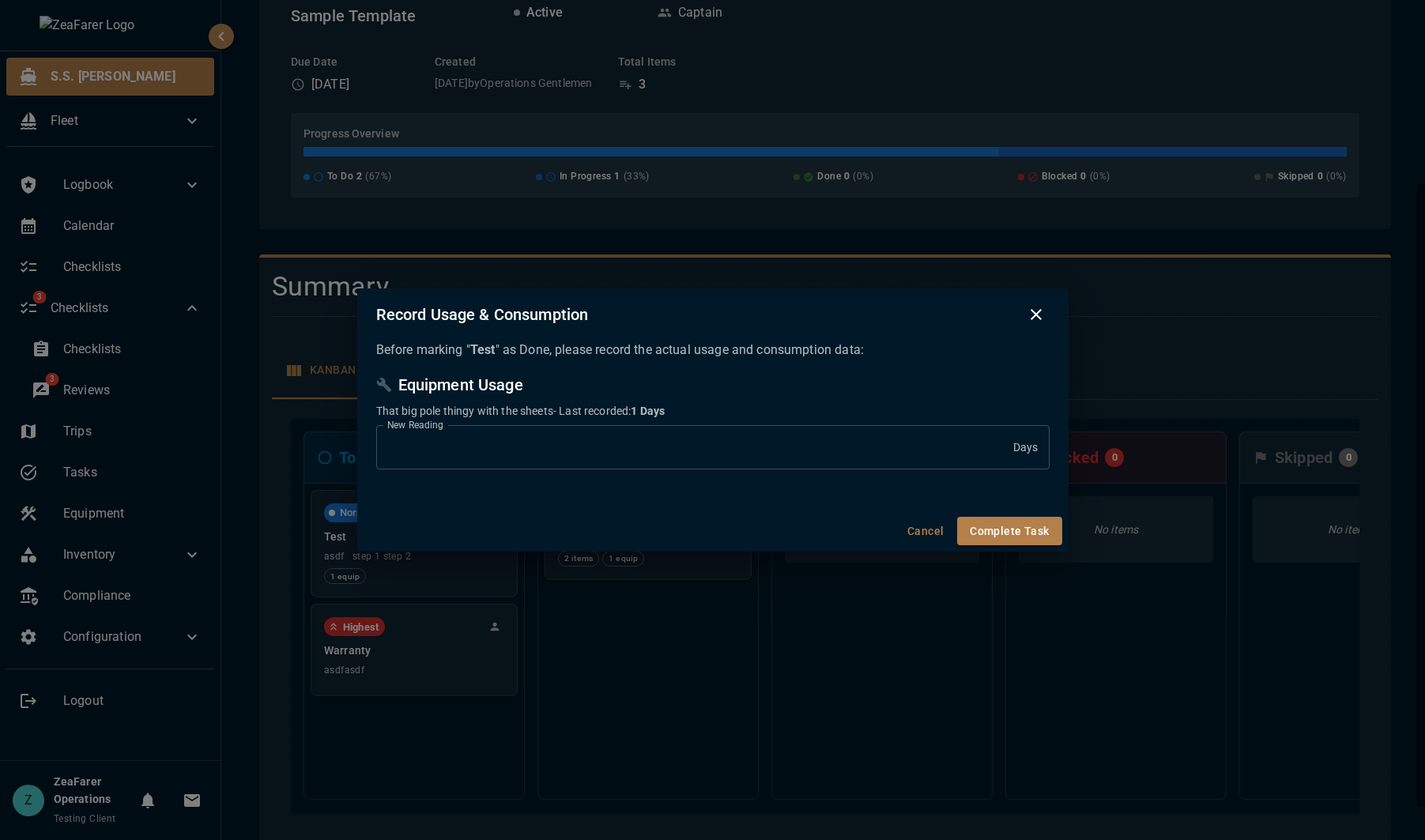
click at [930, 748] on div "Record Usage & Consumption Before marking " Test " as Done, please record the a…" at bounding box center [712, 420] width 1425 height 840
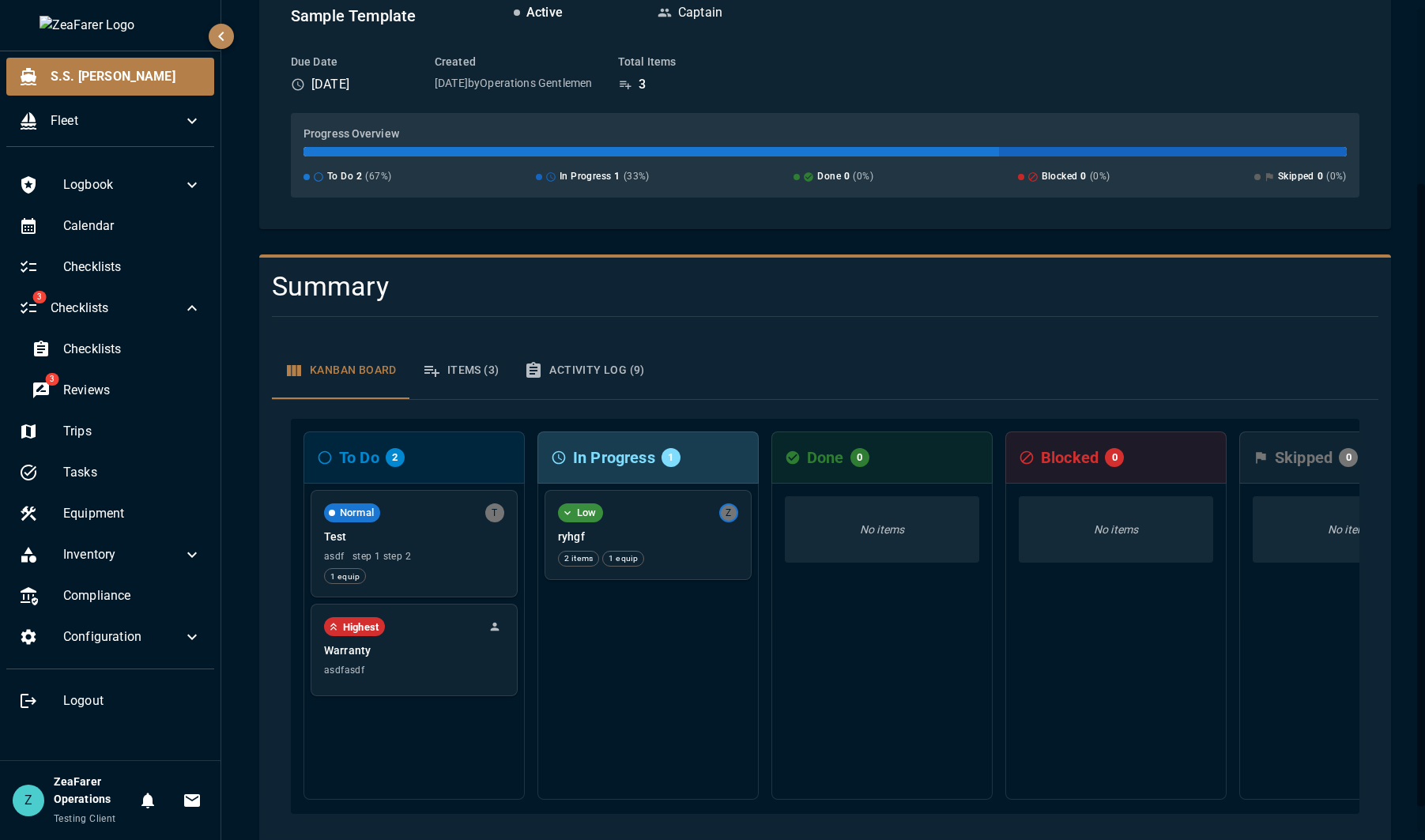
click at [458, 350] on button "Items (3)" at bounding box center [461, 370] width 103 height 57
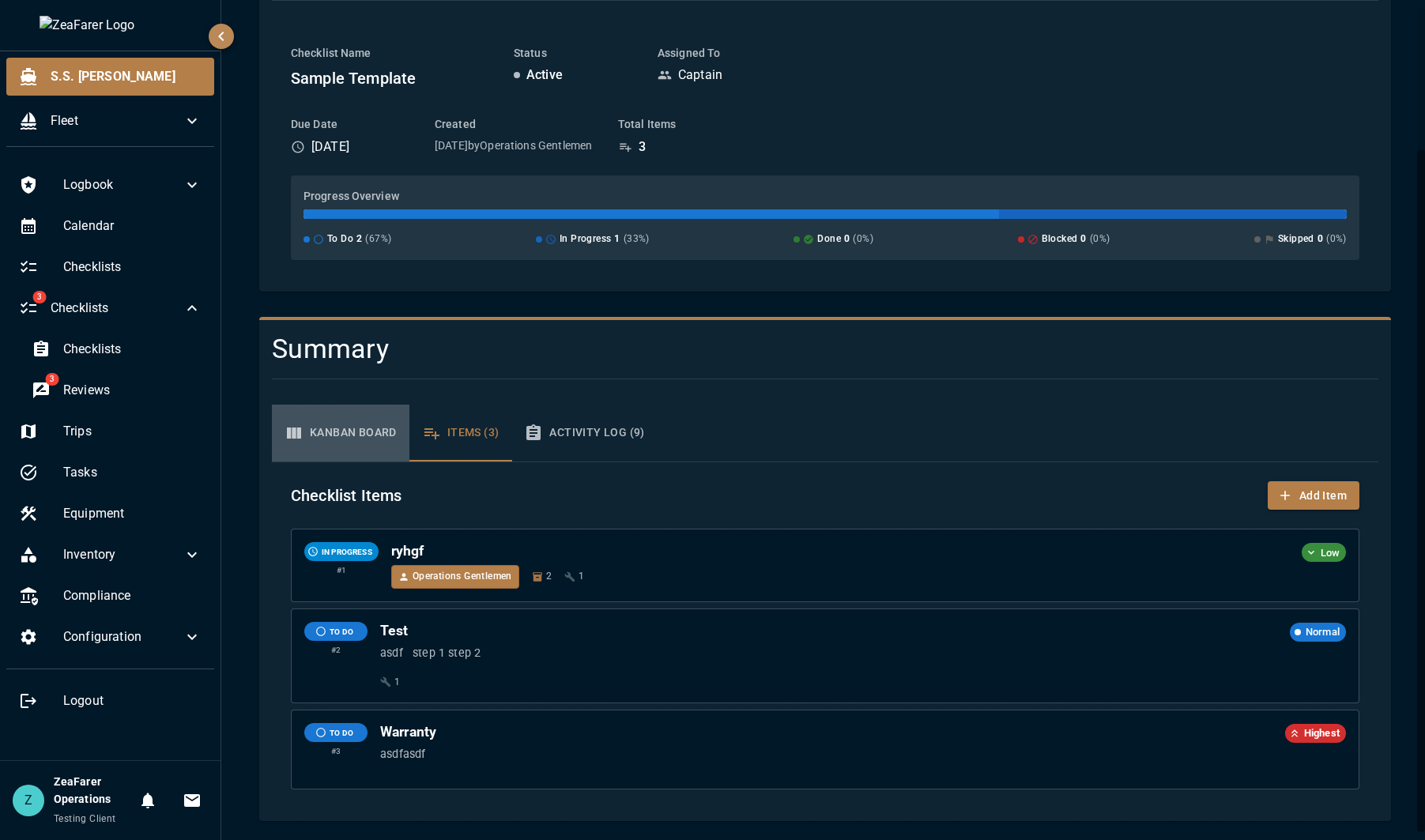
click at [366, 429] on button "Kanban Board" at bounding box center [340, 433] width 137 height 57
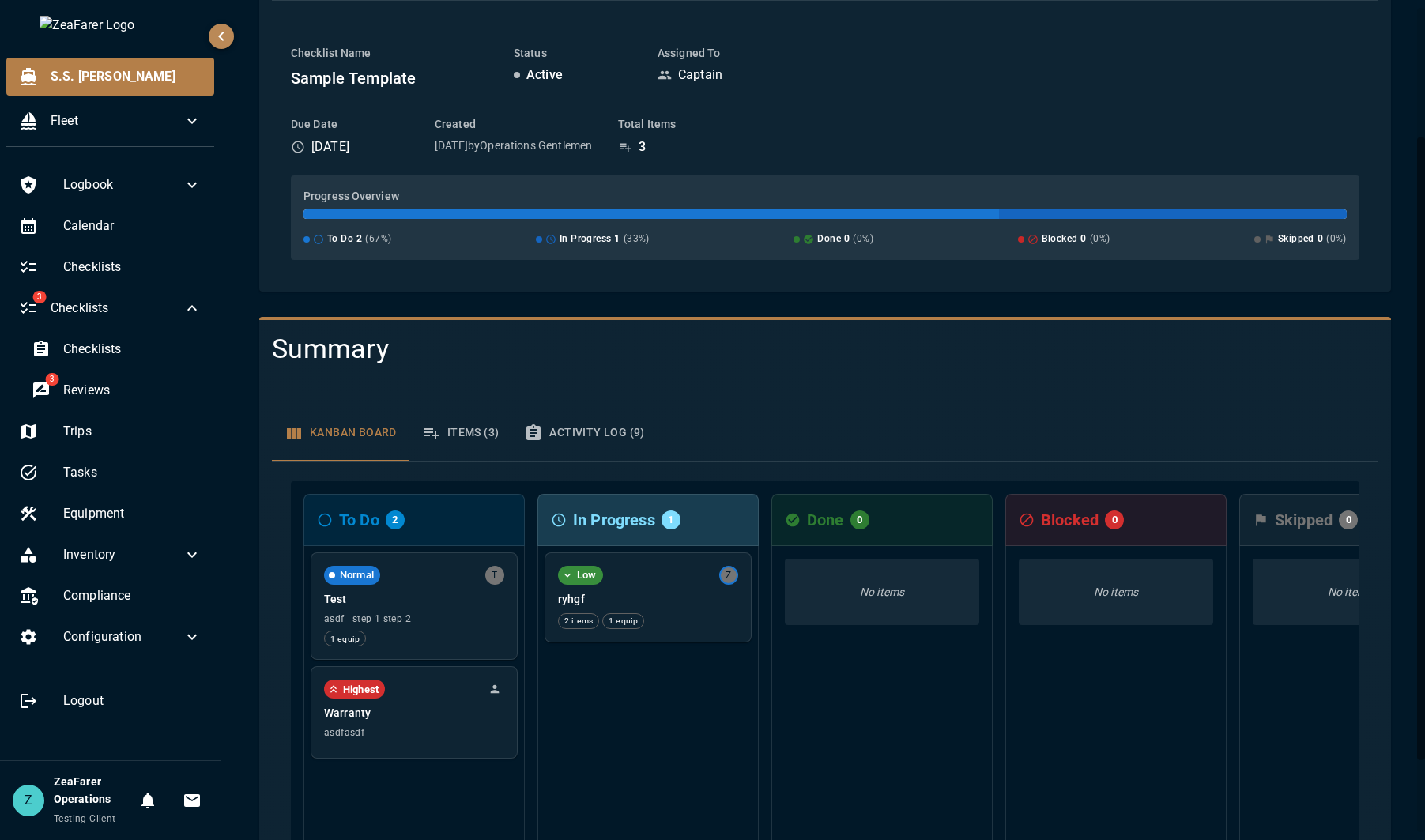
click at [473, 431] on button "Items (3)" at bounding box center [461, 433] width 103 height 57
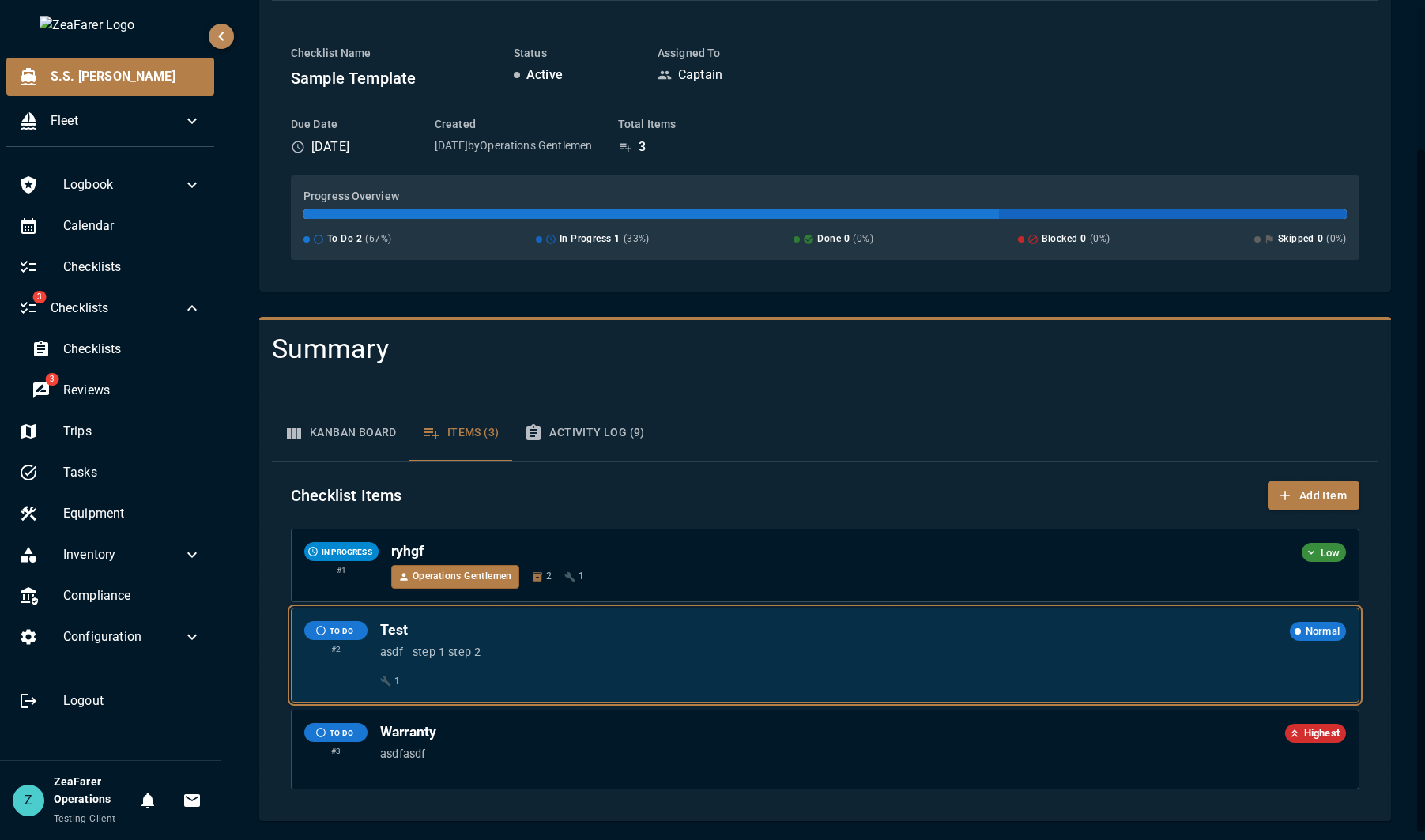
click at [575, 666] on div "Test Normal asdf step 1 step 2 1" at bounding box center [863, 655] width 966 height 68
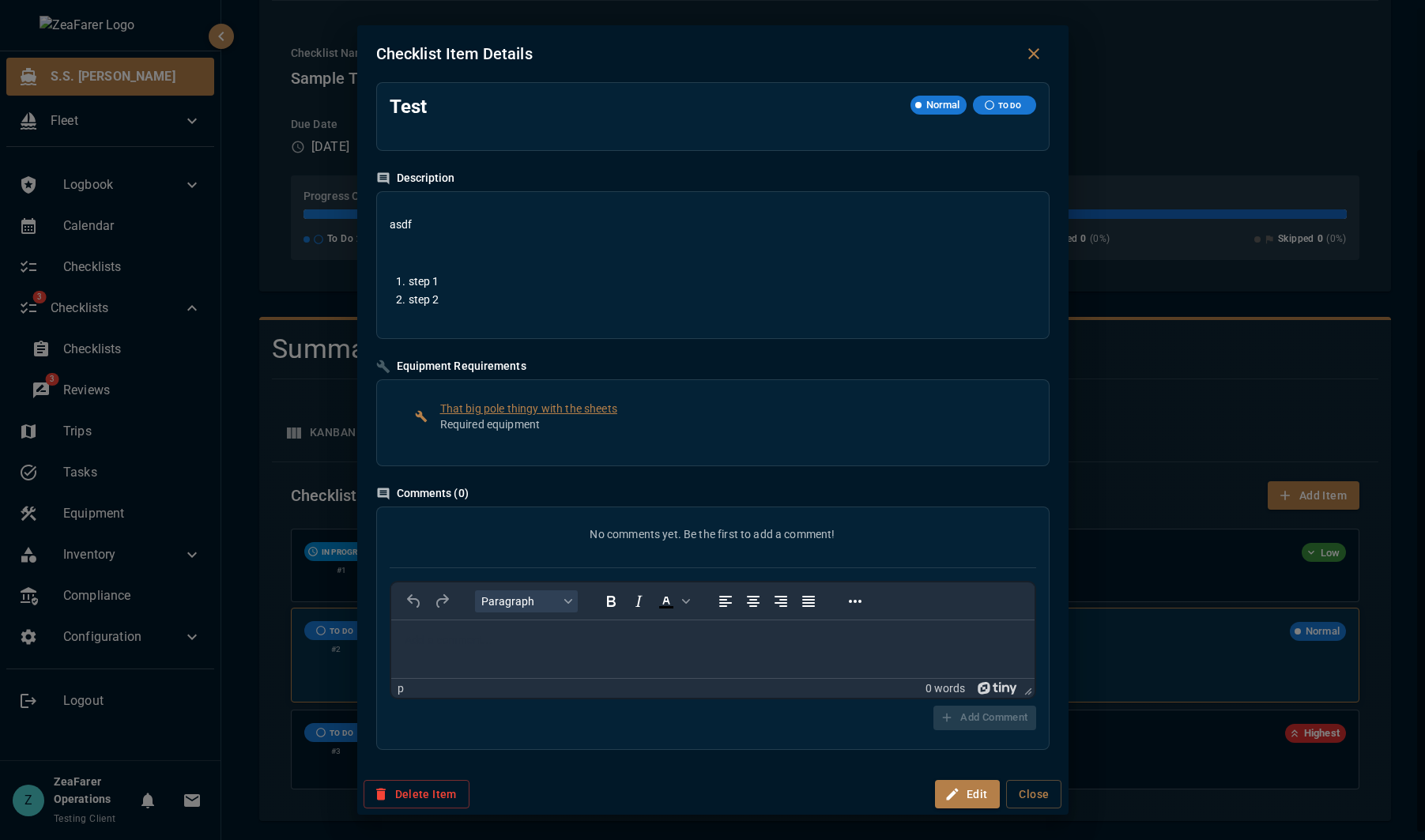
scroll to position [0, 0]
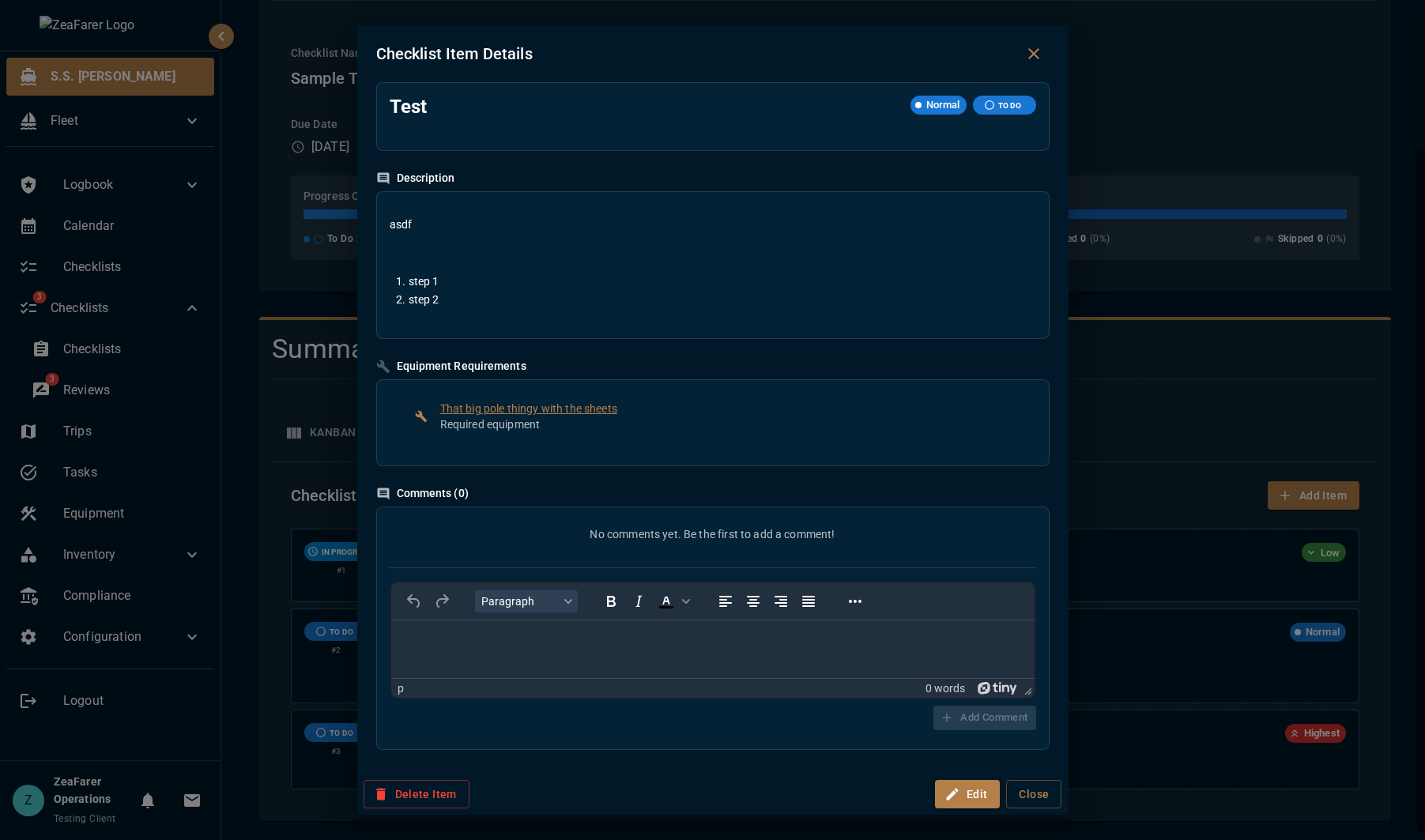
click at [1117, 609] on div "Checklist Item Details Test Normal TO DO Description asdf step 1 step 2 Equipme…" at bounding box center [712, 420] width 1425 height 840
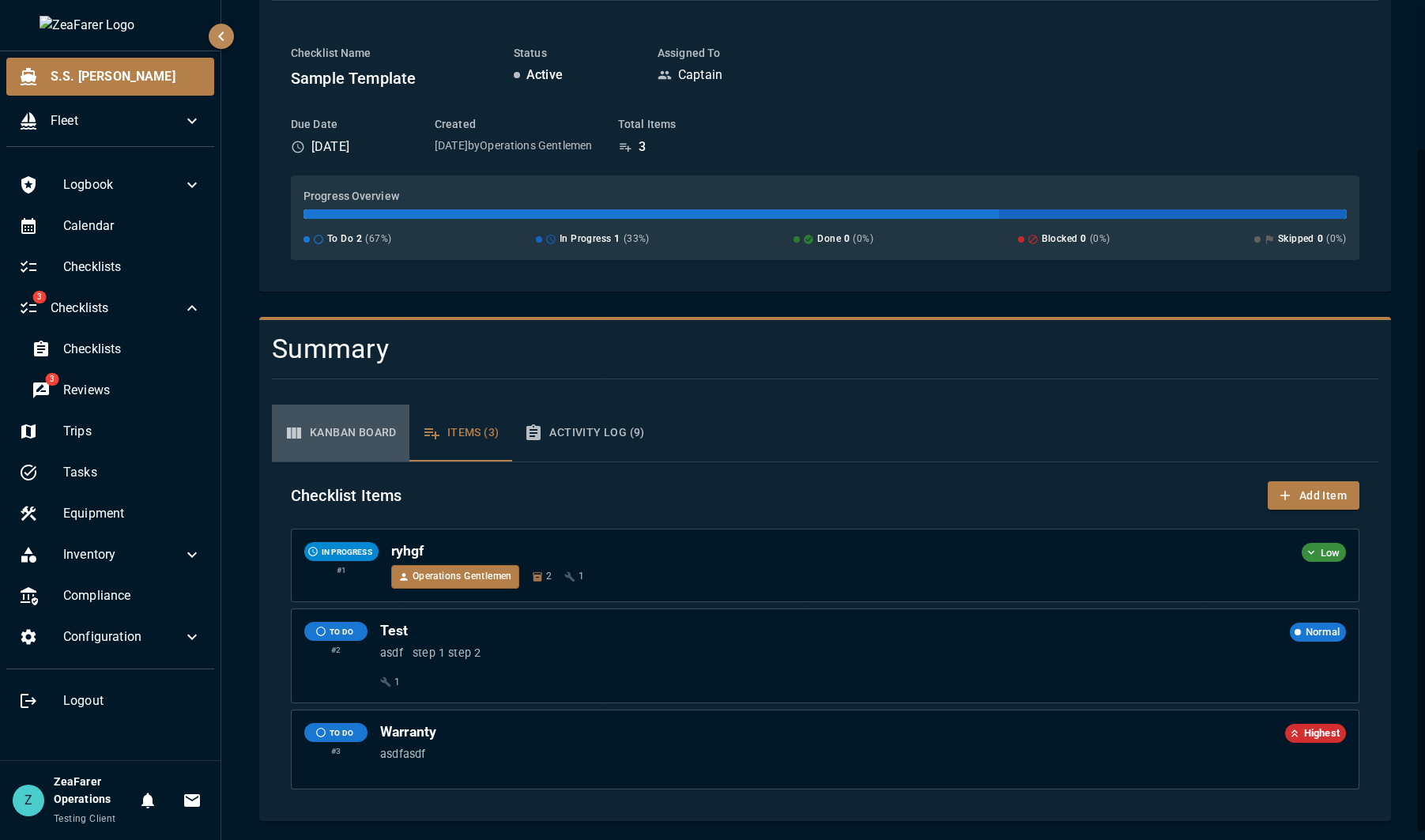
click at [322, 430] on button "Kanban Board" at bounding box center [340, 433] width 137 height 57
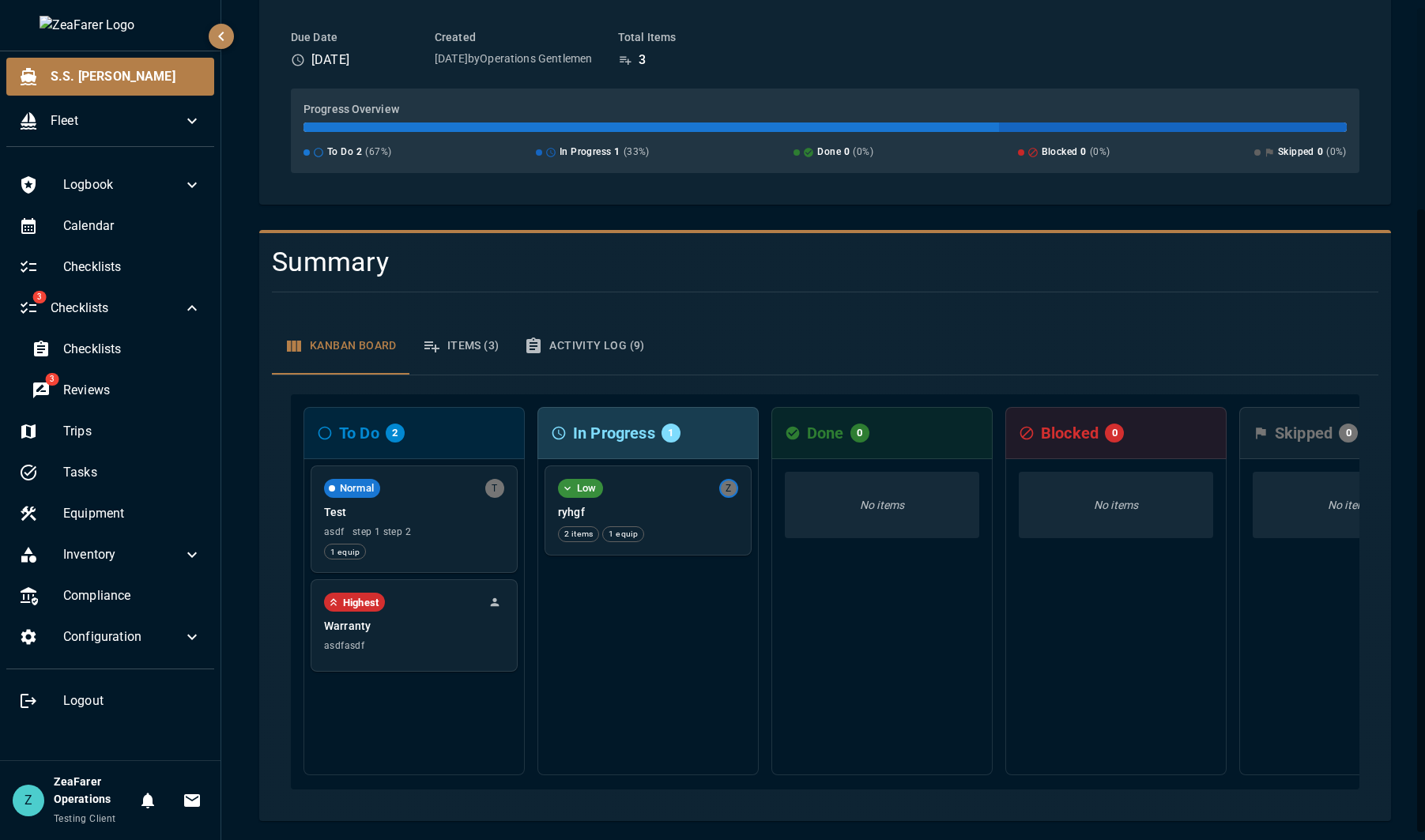
click at [416, 707] on div "Normal T Test asdf step 1 step 2 1 equip Highest Warranty asdfasdf" at bounding box center [414, 617] width 221 height 316
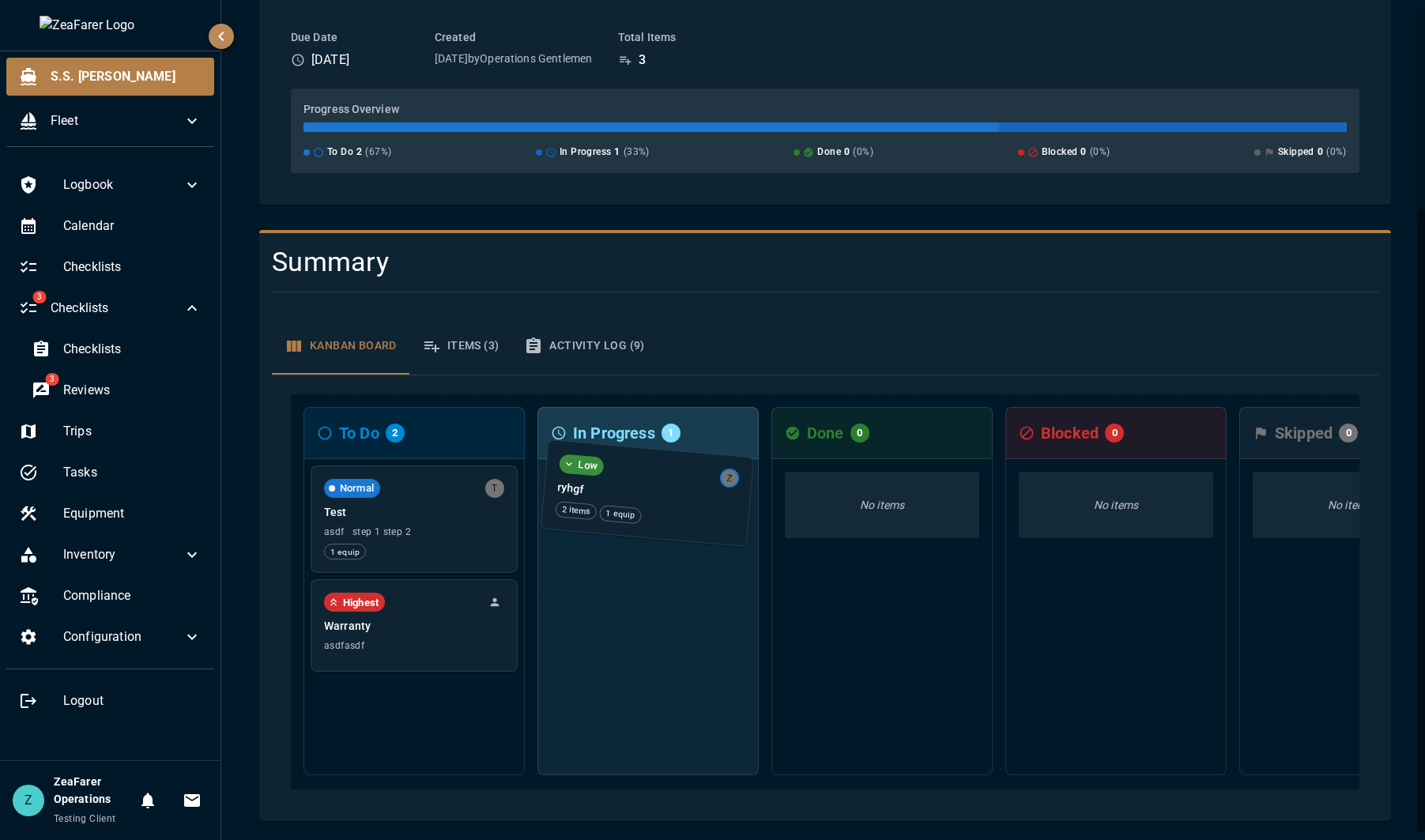
drag, startPoint x: 655, startPoint y: 510, endPoint x: 660, endPoint y: 503, distance: 8.6
click at [660, 503] on div "Low Z ryhgf 2 items 1 equip" at bounding box center [648, 617] width 221 height 316
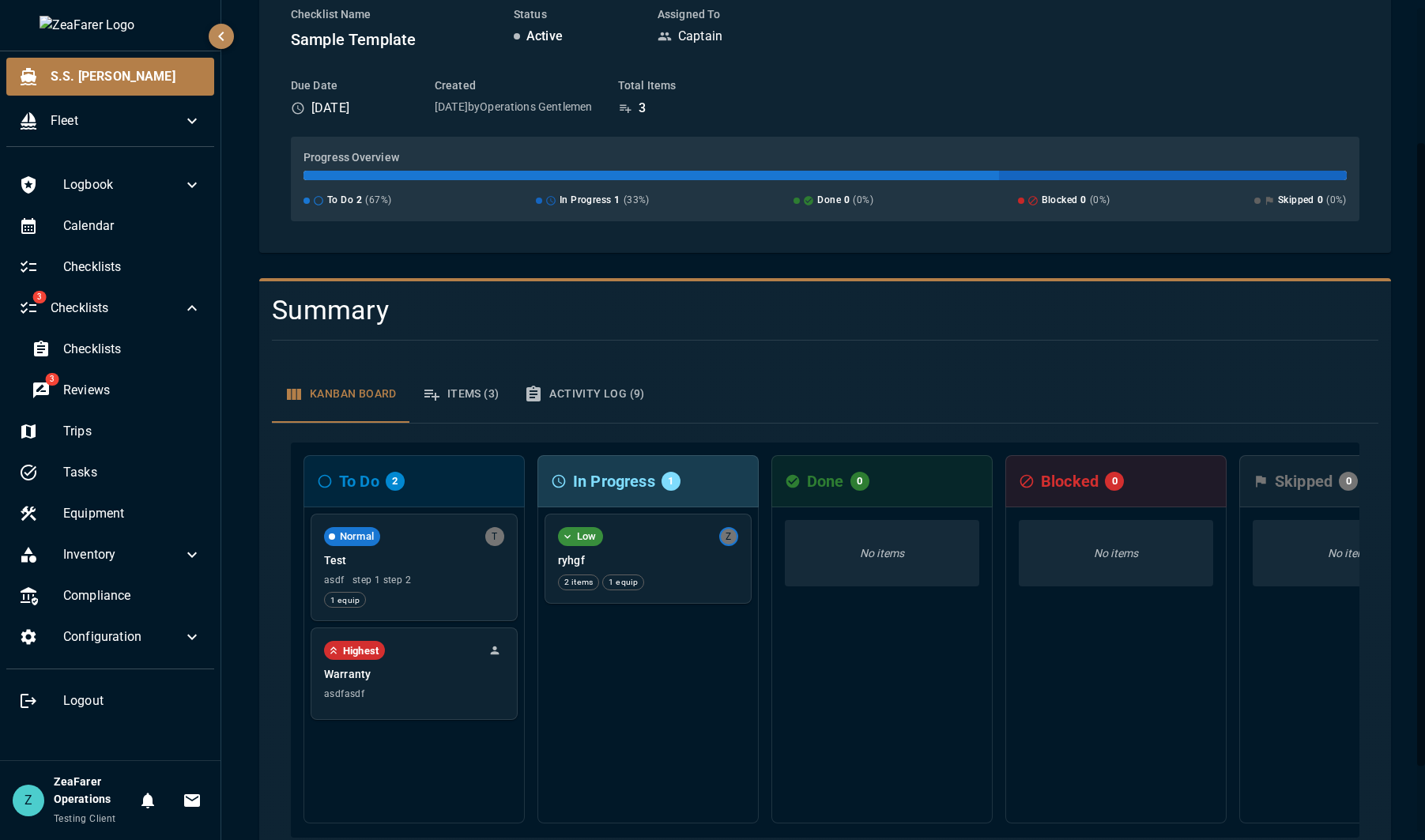
scroll to position [158, 0]
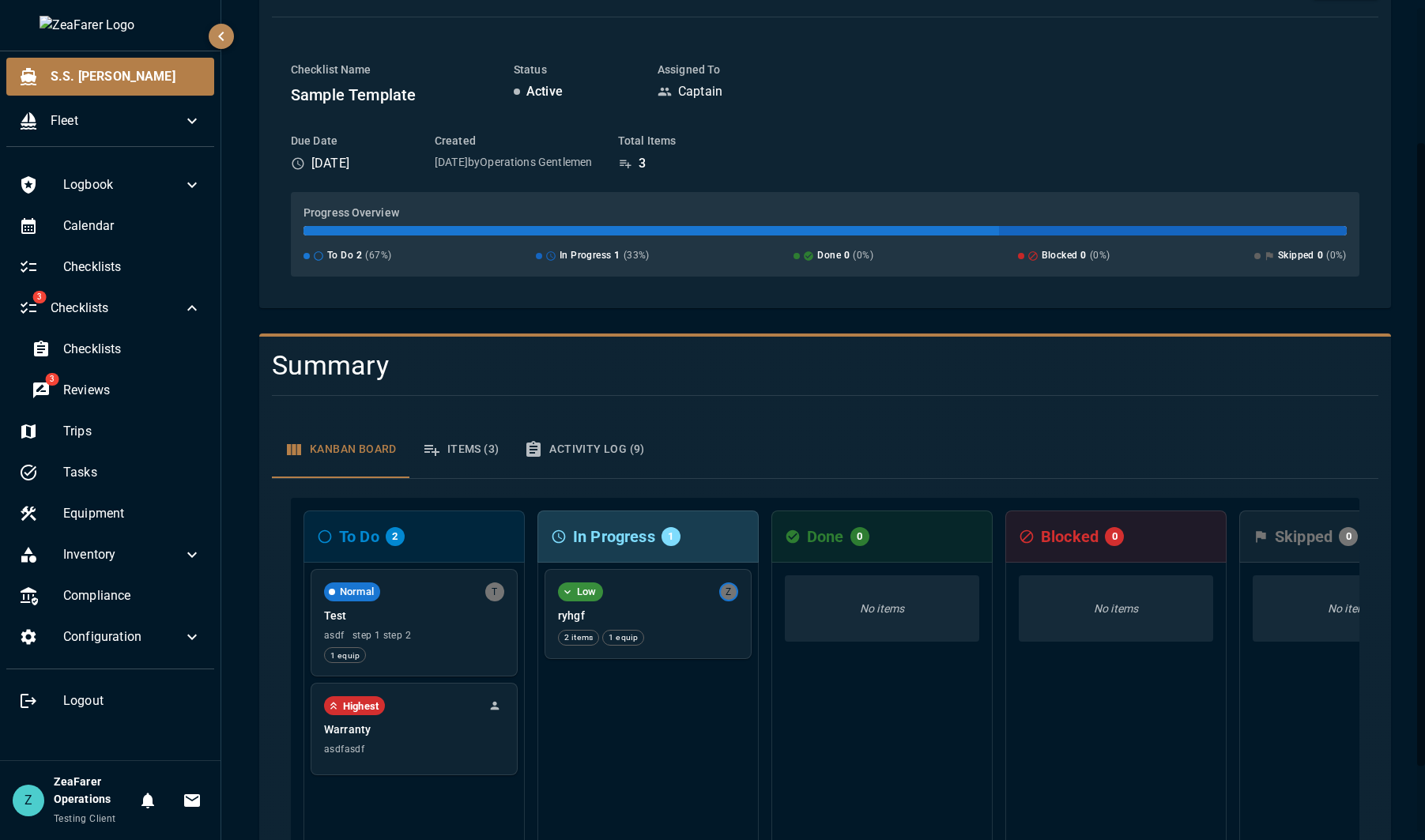
click at [678, 547] on div "In Progress 1" at bounding box center [648, 536] width 221 height 52
click at [668, 592] on div "Low Z" at bounding box center [649, 590] width 181 height 19
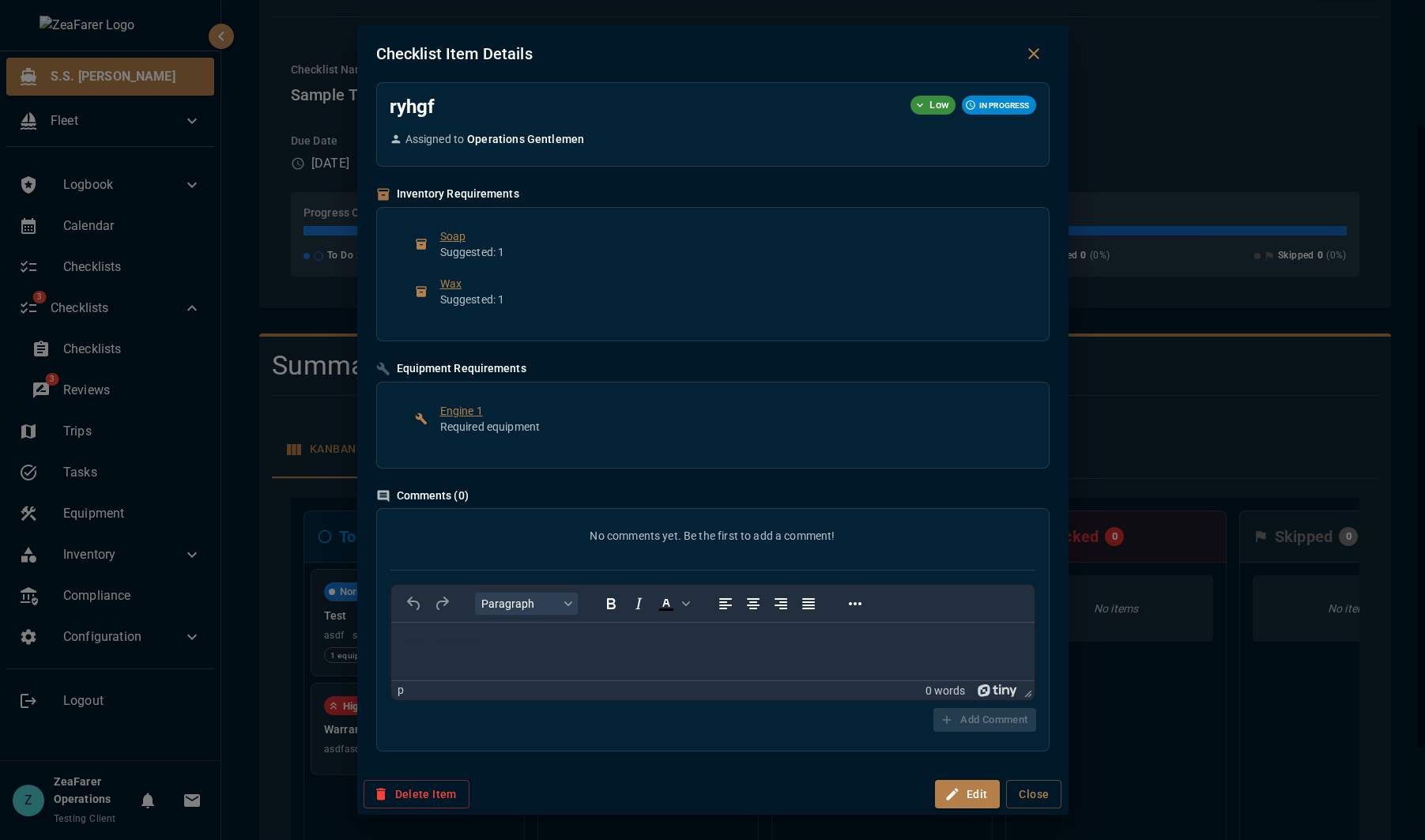
scroll to position [0, 0]
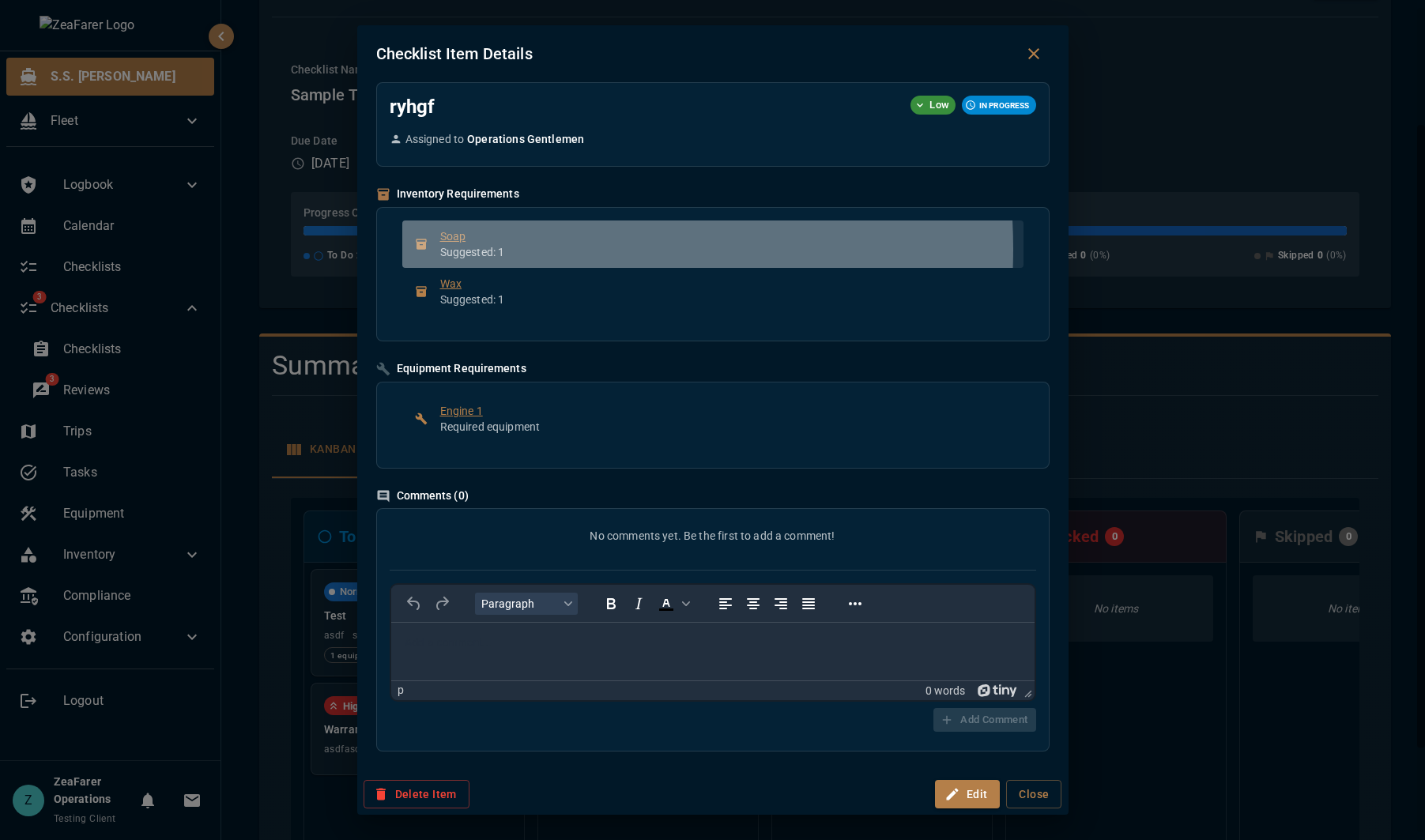
click at [473, 249] on p "Suggested: 1" at bounding box center [725, 252] width 570 height 16
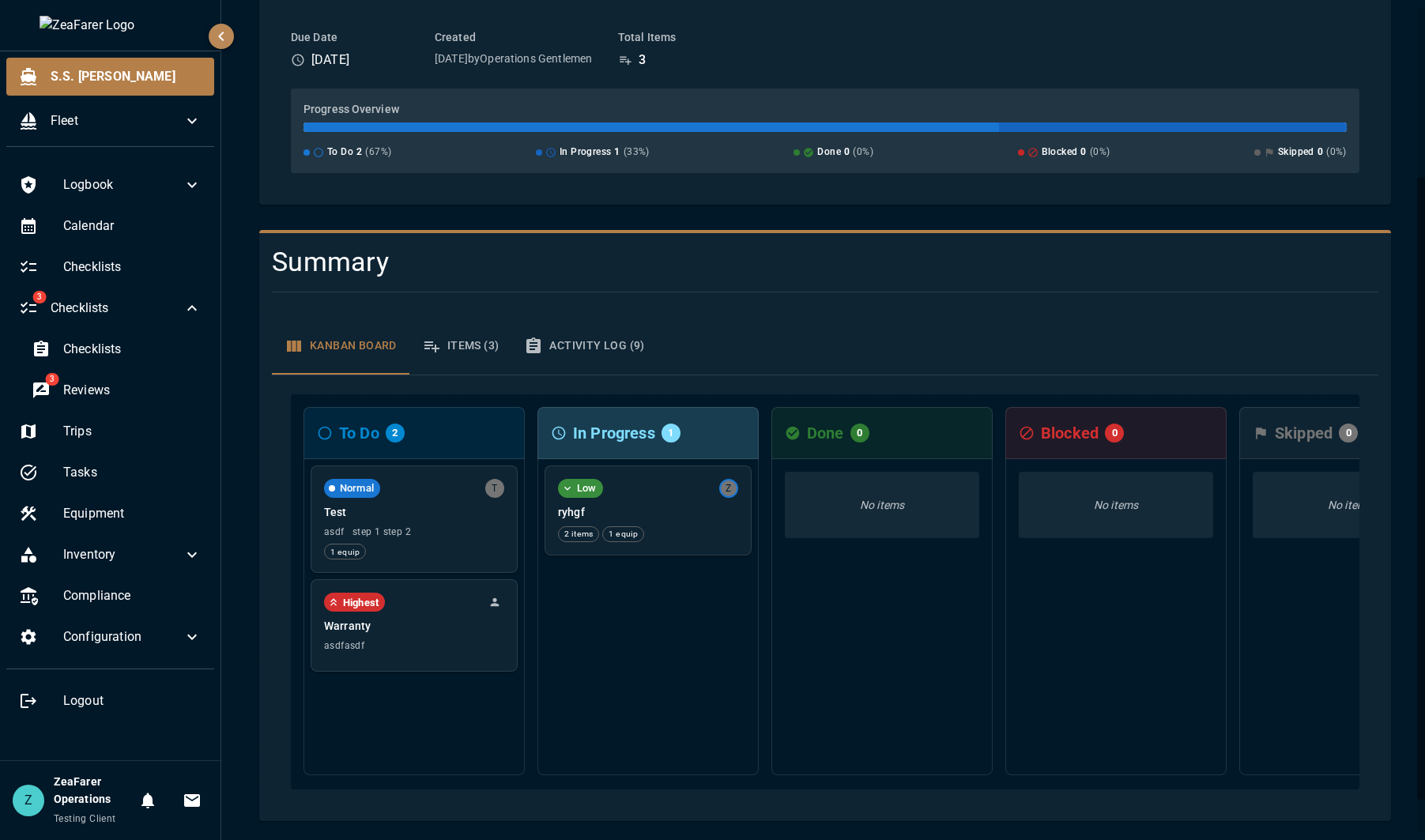
scroll to position [271, 0]
click at [663, 490] on div "Low Z ryhgf 2 items 1 equip" at bounding box center [648, 509] width 205 height 89
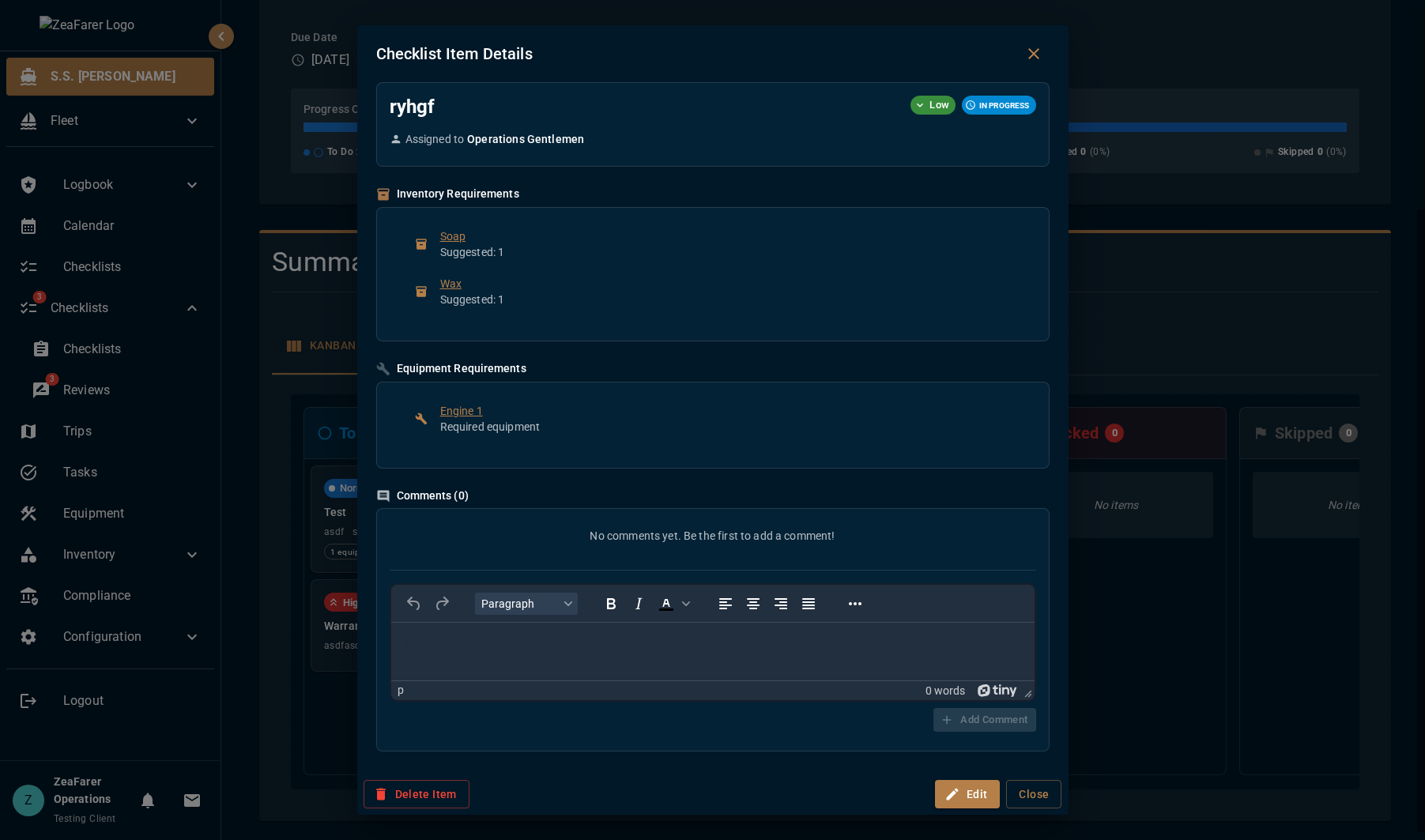
scroll to position [0, 0]
click at [959, 798] on icon "button" at bounding box center [953, 794] width 16 height 16
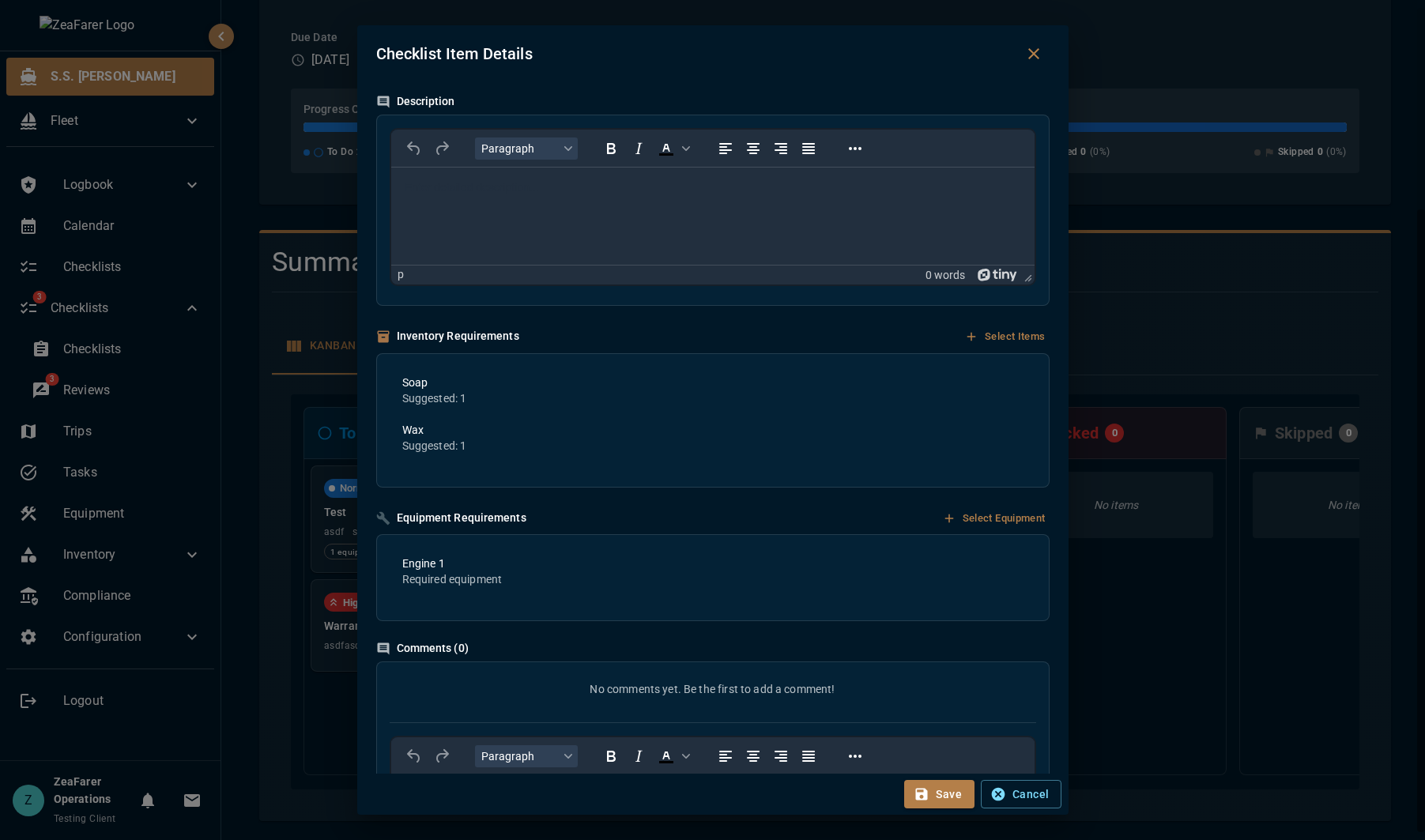
scroll to position [316, 0]
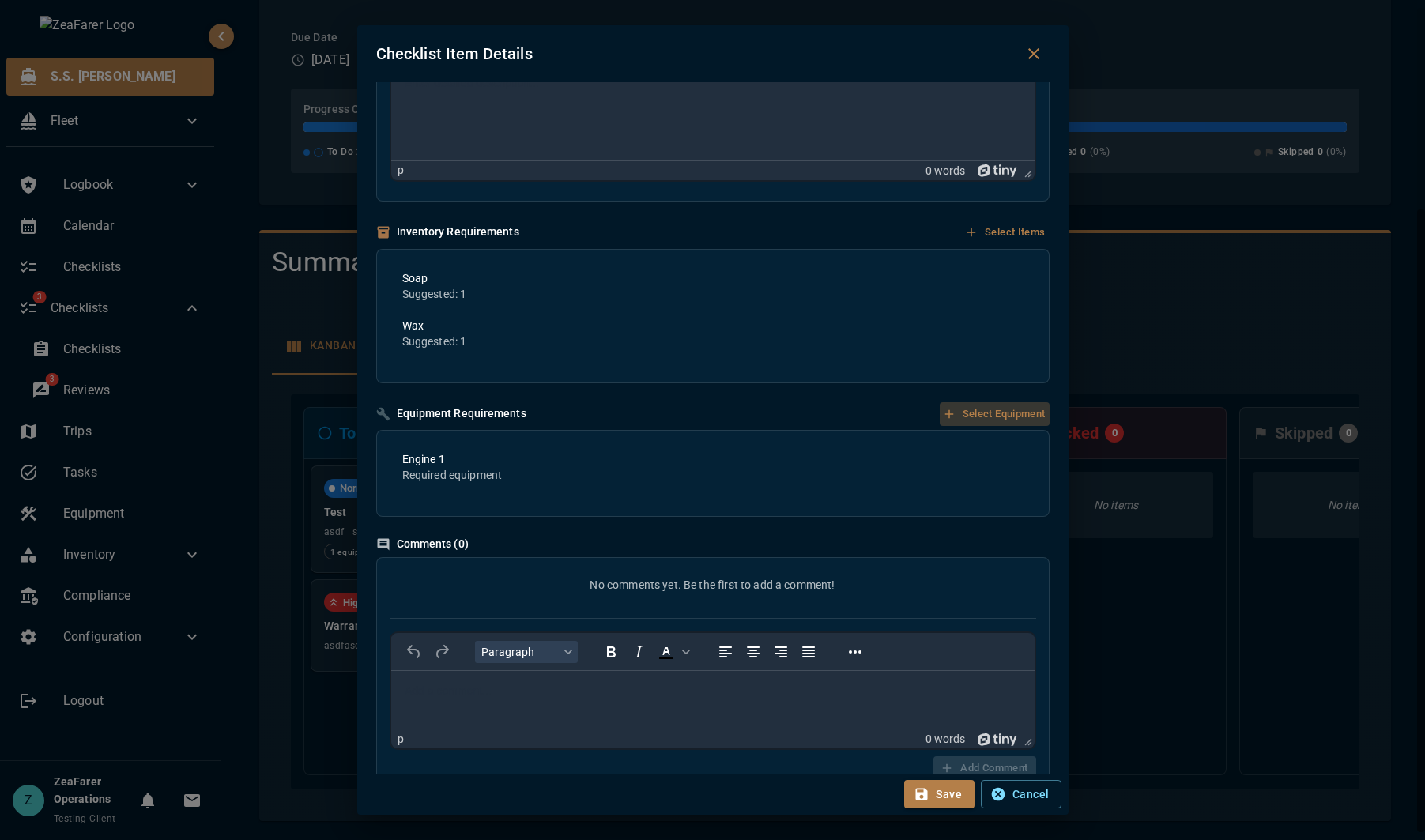
click at [980, 423] on button "Select Equipment" at bounding box center [995, 414] width 110 height 25
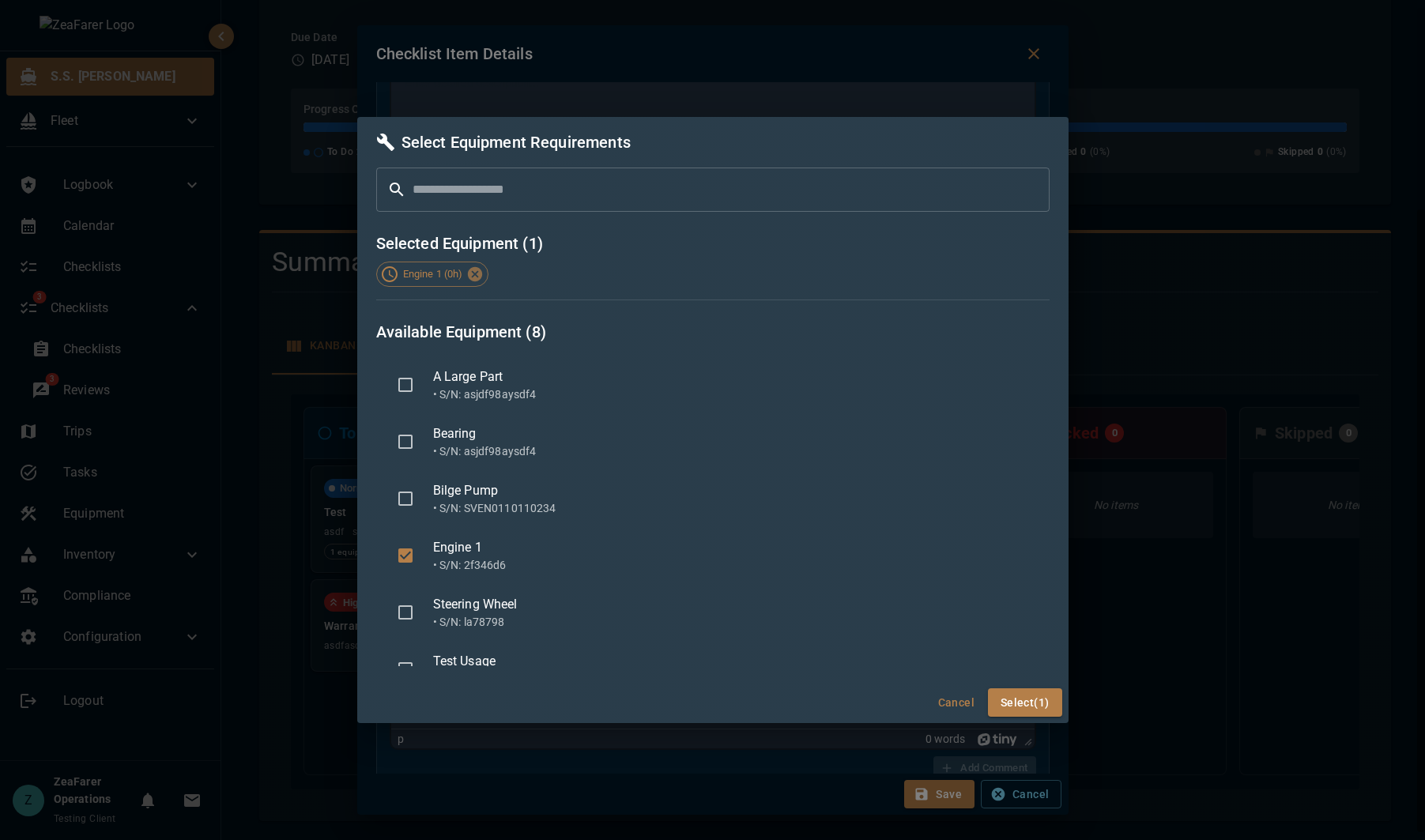
click at [951, 709] on button "Cancel" at bounding box center [956, 703] width 50 height 30
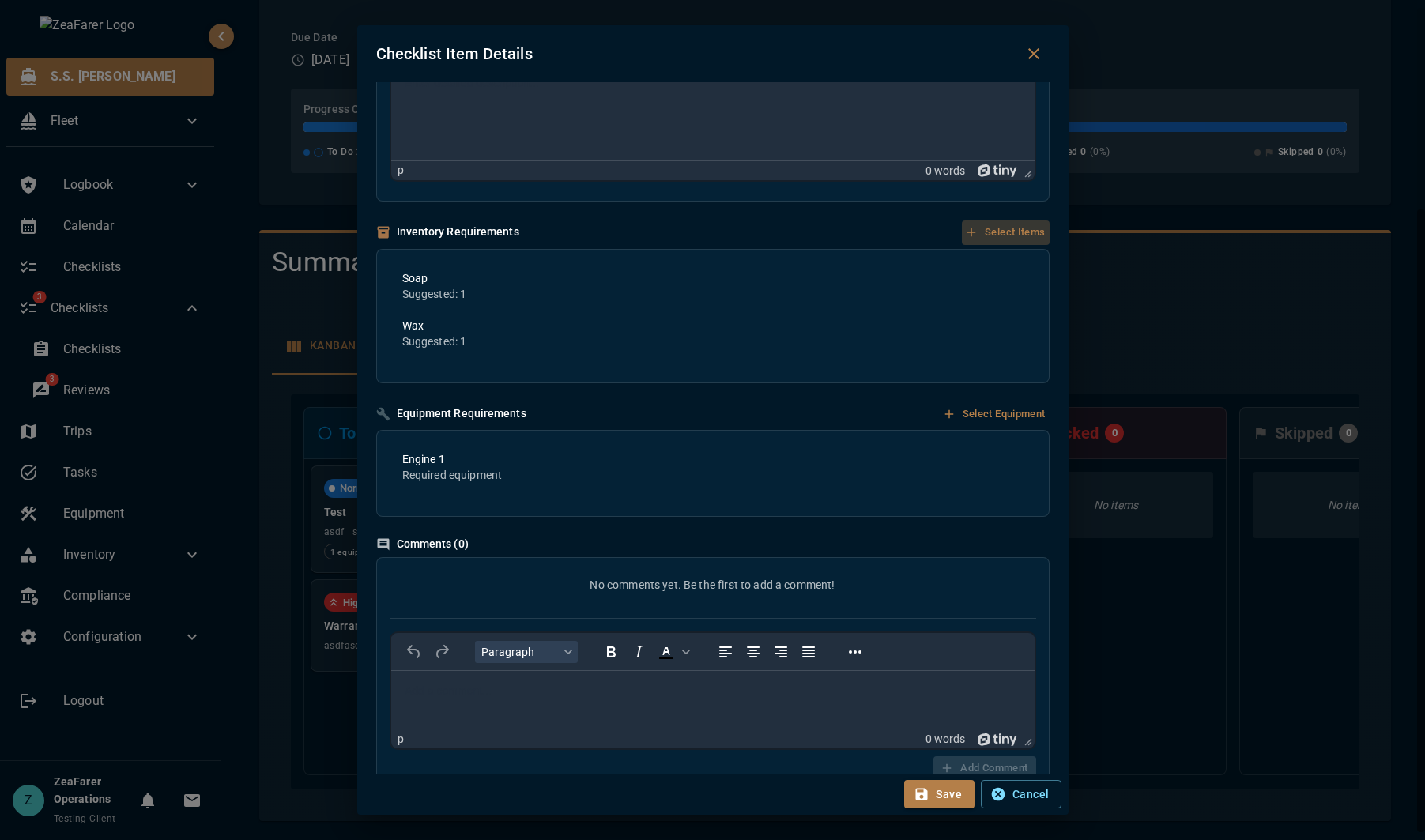
click at [1002, 228] on button "Select Items" at bounding box center [1005, 232] width 87 height 25
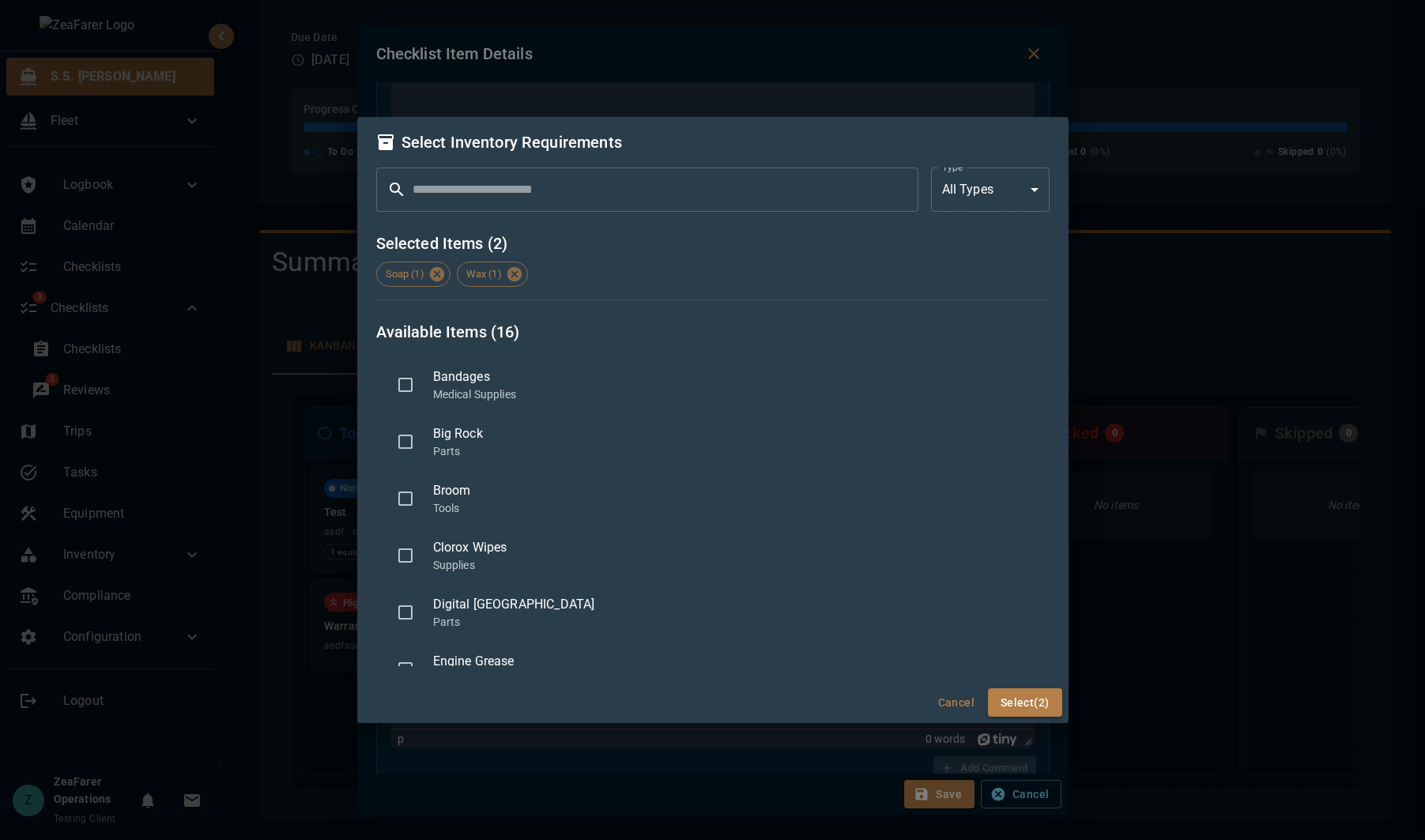
click at [1022, 196] on body "S.S. [PERSON_NAME] Fleet Logbook Calendar Checklists 3 Checklists Checklists 3 …" at bounding box center [712, 420] width 1425 height 840
click at [1015, 184] on div at bounding box center [712, 420] width 1425 height 840
click at [1221, 598] on div "Select Inventory Requirements ​ ​ Type All Types *** Type Selected Items ( 2 ) …" at bounding box center [712, 420] width 1425 height 840
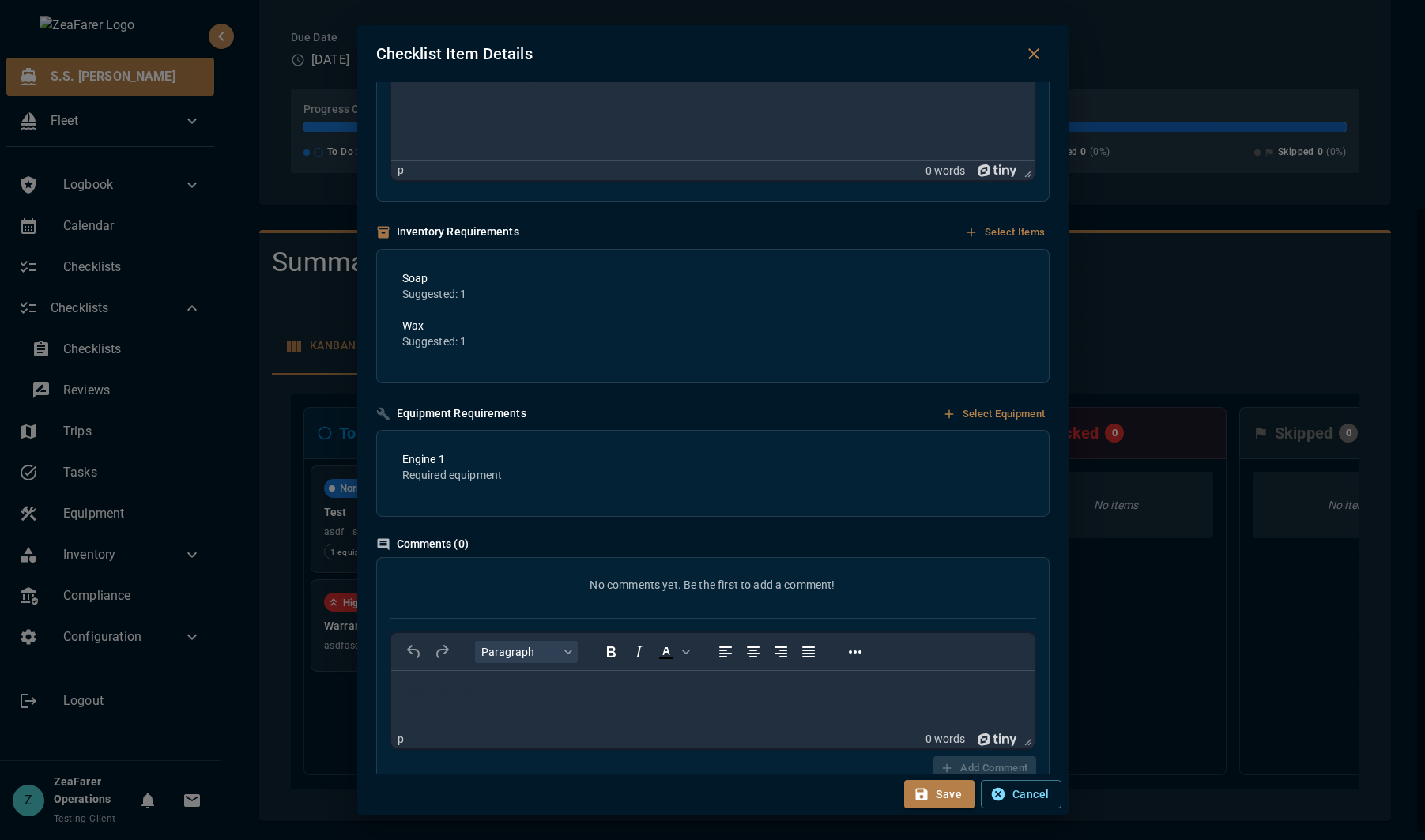
click at [1301, 658] on div "**********" at bounding box center [712, 420] width 1425 height 840
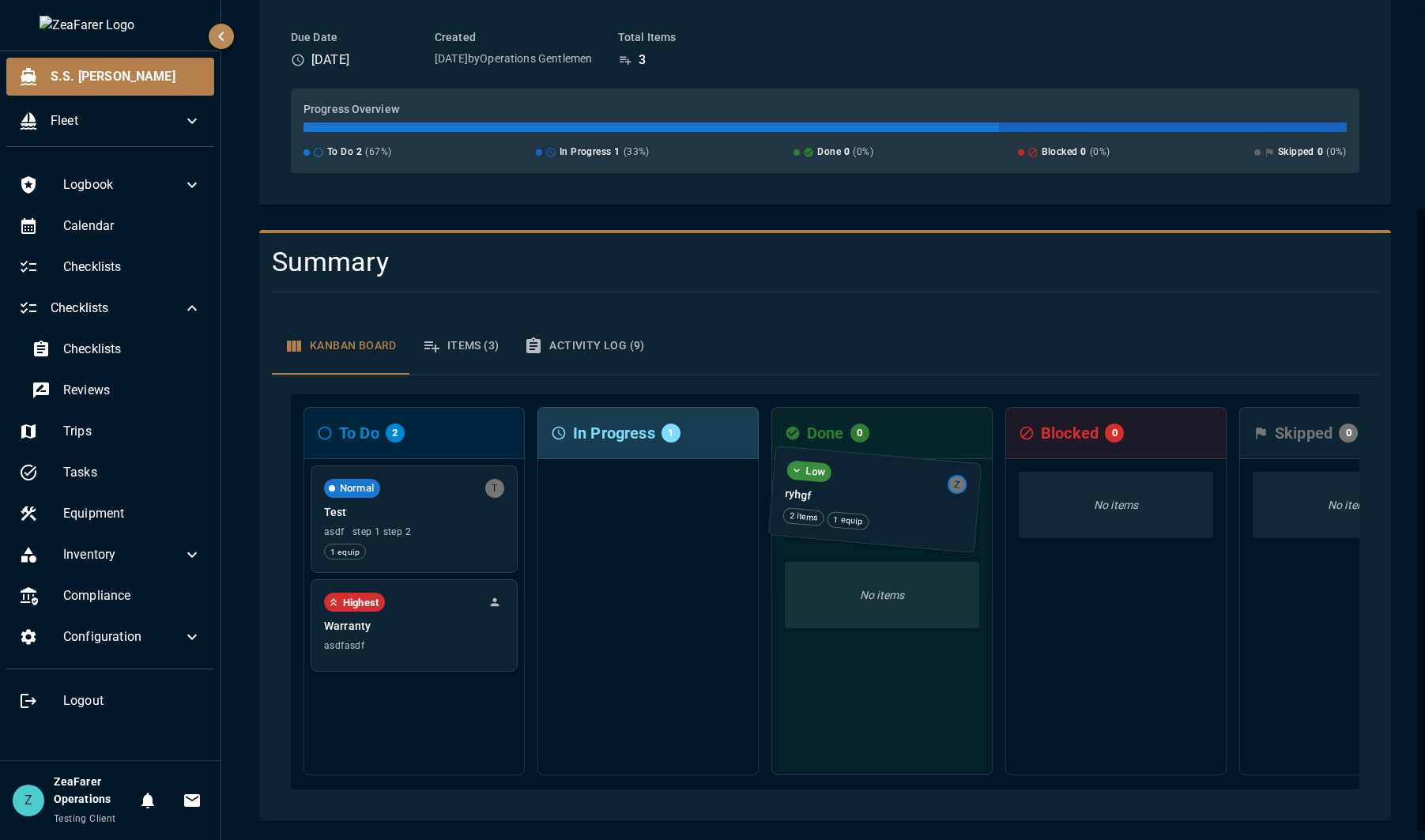
drag, startPoint x: 682, startPoint y: 506, endPoint x: 910, endPoint y: 509, distance: 228.0
click at [910, 509] on div "To Do 2 Normal T Test asdf step 1 step 2 1 equip Highest Warranty asdfasdf In P…" at bounding box center [825, 592] width 1069 height 395
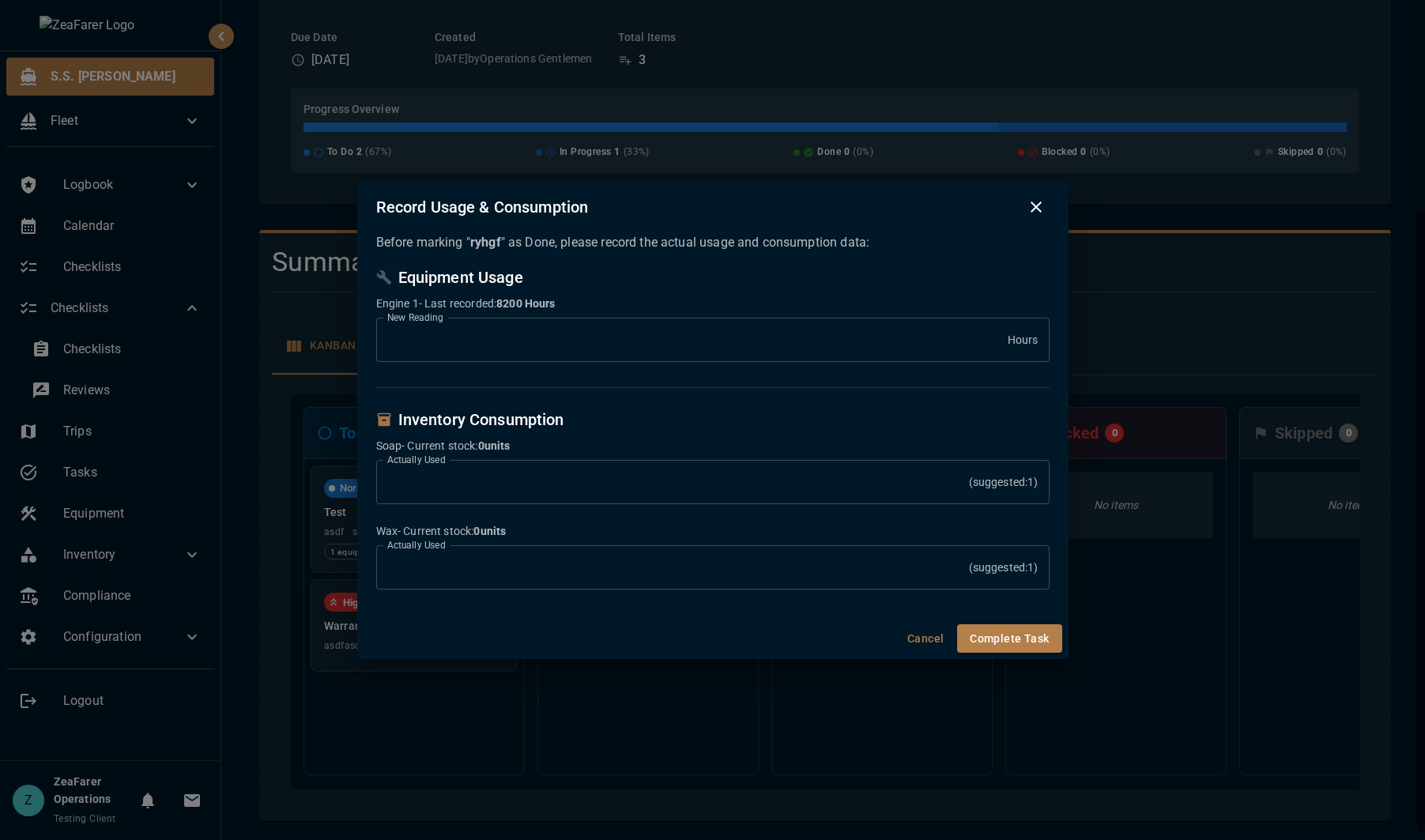
click at [458, 715] on div "Record Usage & Consumption Before marking " ryhgf " as Done, please record the …" at bounding box center [712, 420] width 1425 height 840
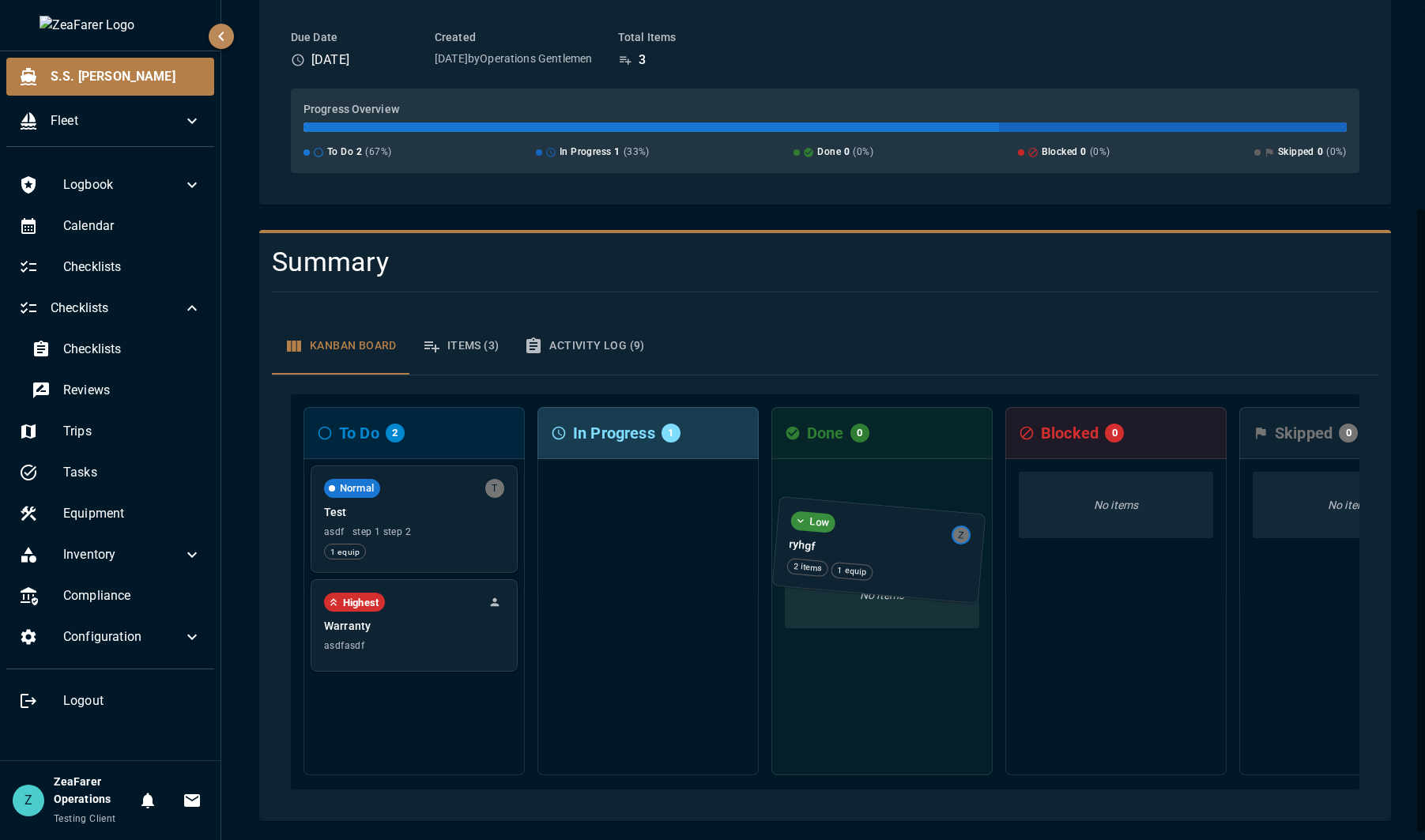
drag, startPoint x: 644, startPoint y: 497, endPoint x: 879, endPoint y: 548, distance: 240.5
click at [879, 548] on div "To Do 2 Normal T Test asdf step 1 step 2 1 equip Highest Warranty asdfasdf In P…" at bounding box center [825, 592] width 1069 height 395
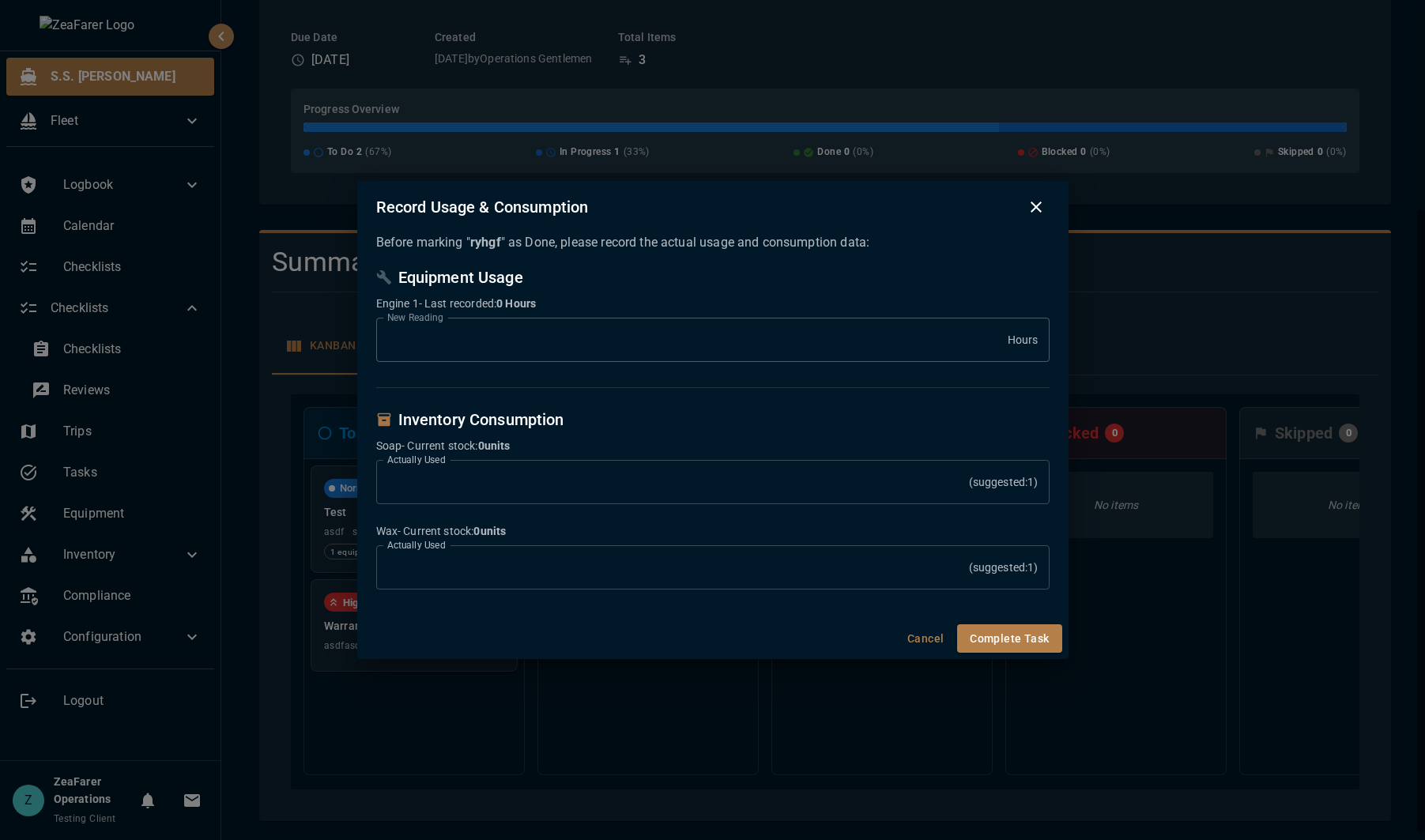
type input "****"
click at [646, 744] on div "Record Usage & Consumption Before marking " ryhgf " as Done, please record the …" at bounding box center [712, 420] width 1425 height 840
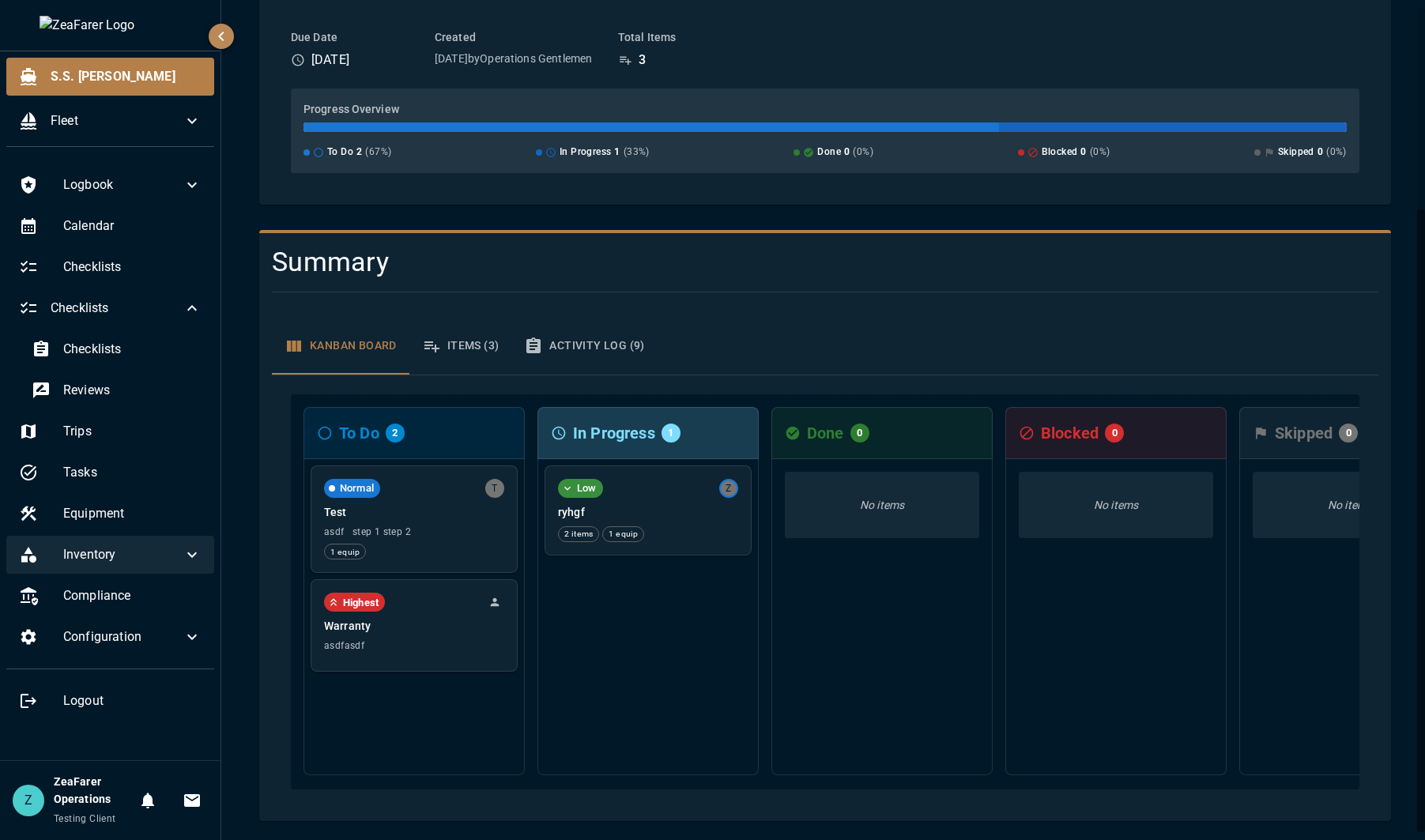
click at [144, 547] on span "Inventory" at bounding box center [122, 555] width 119 height 19
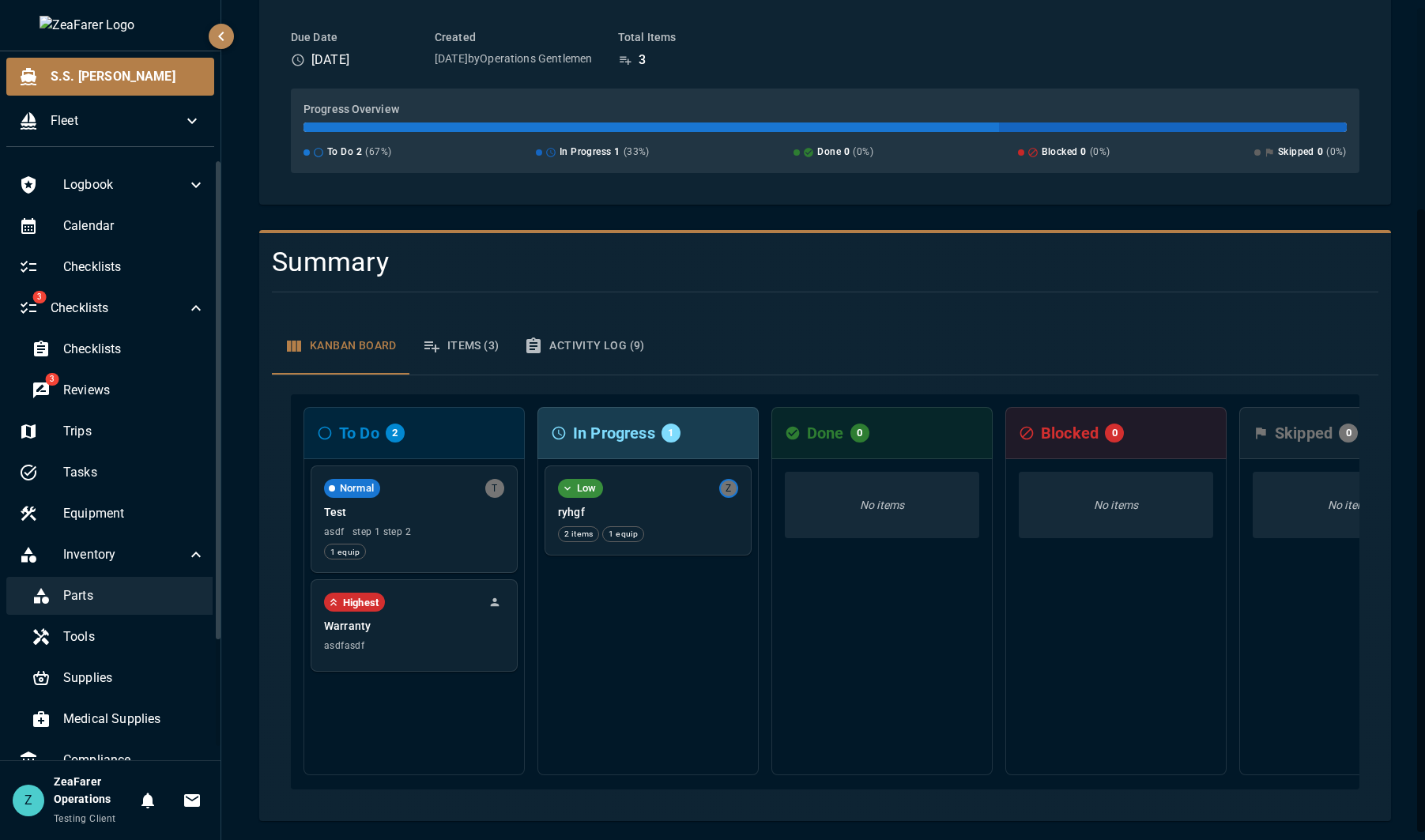
click at [125, 584] on div "Parts" at bounding box center [118, 595] width 199 height 38
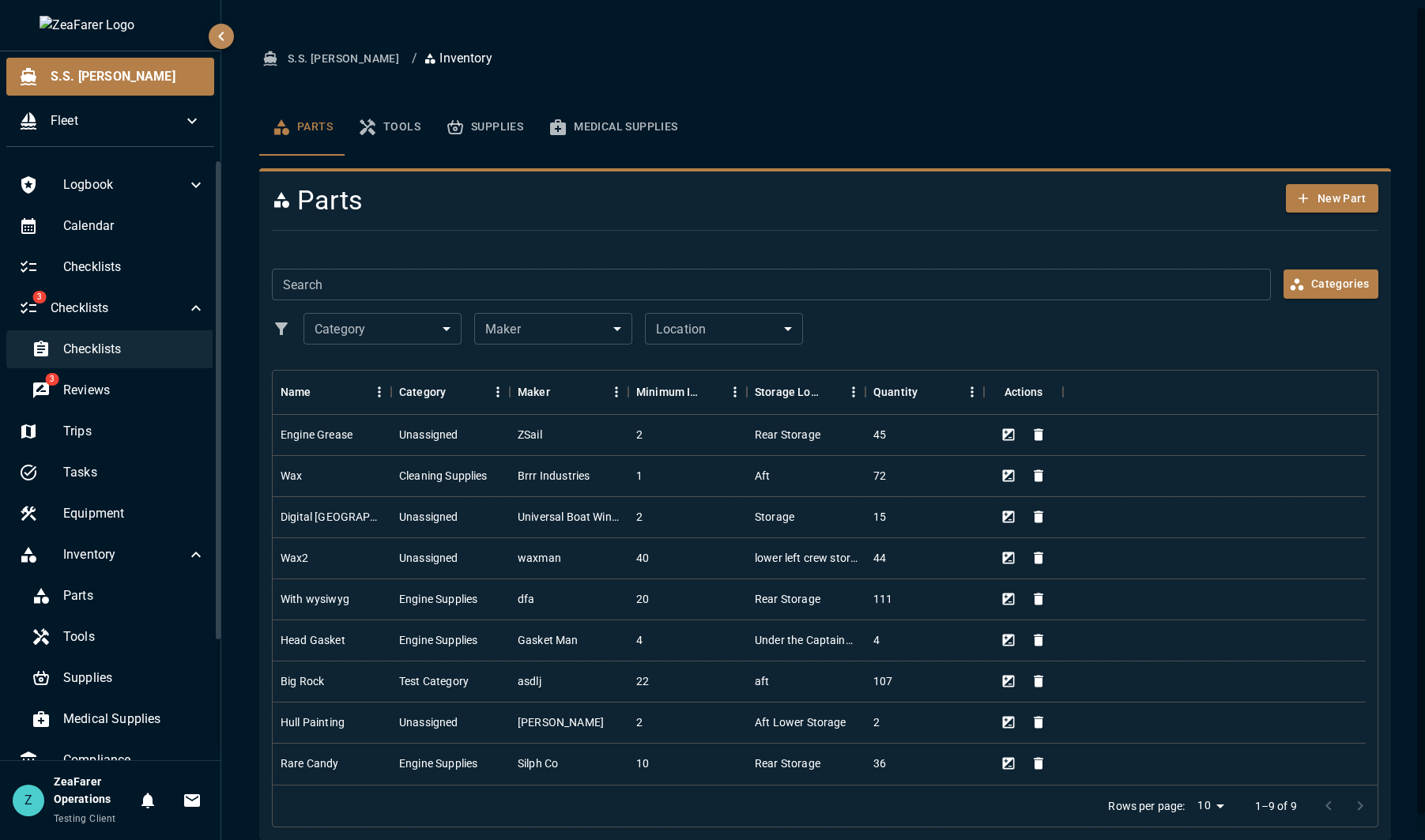
click at [139, 353] on span "Checklists" at bounding box center [134, 350] width 142 height 19
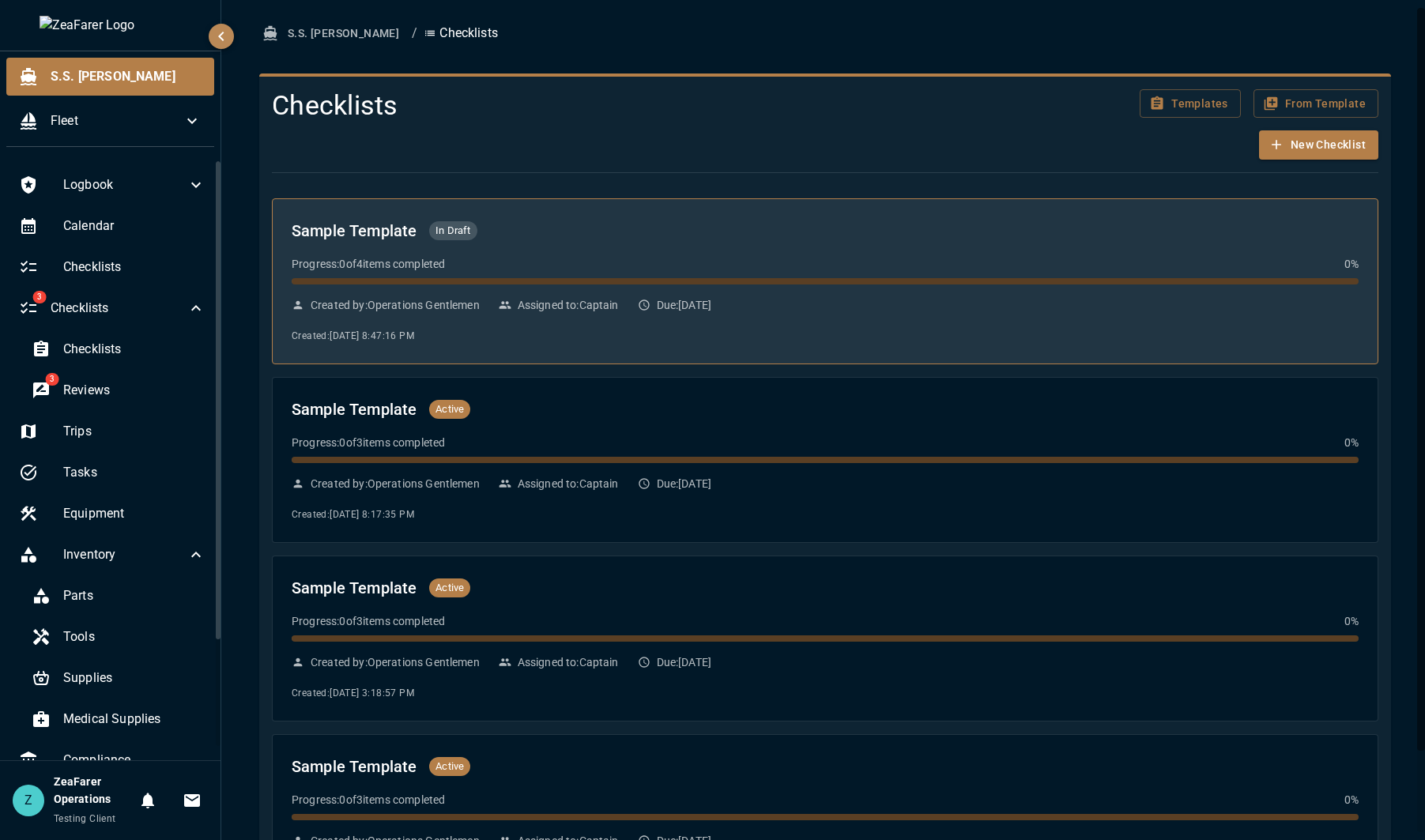
click at [582, 278] on span at bounding box center [825, 281] width 1067 height 6
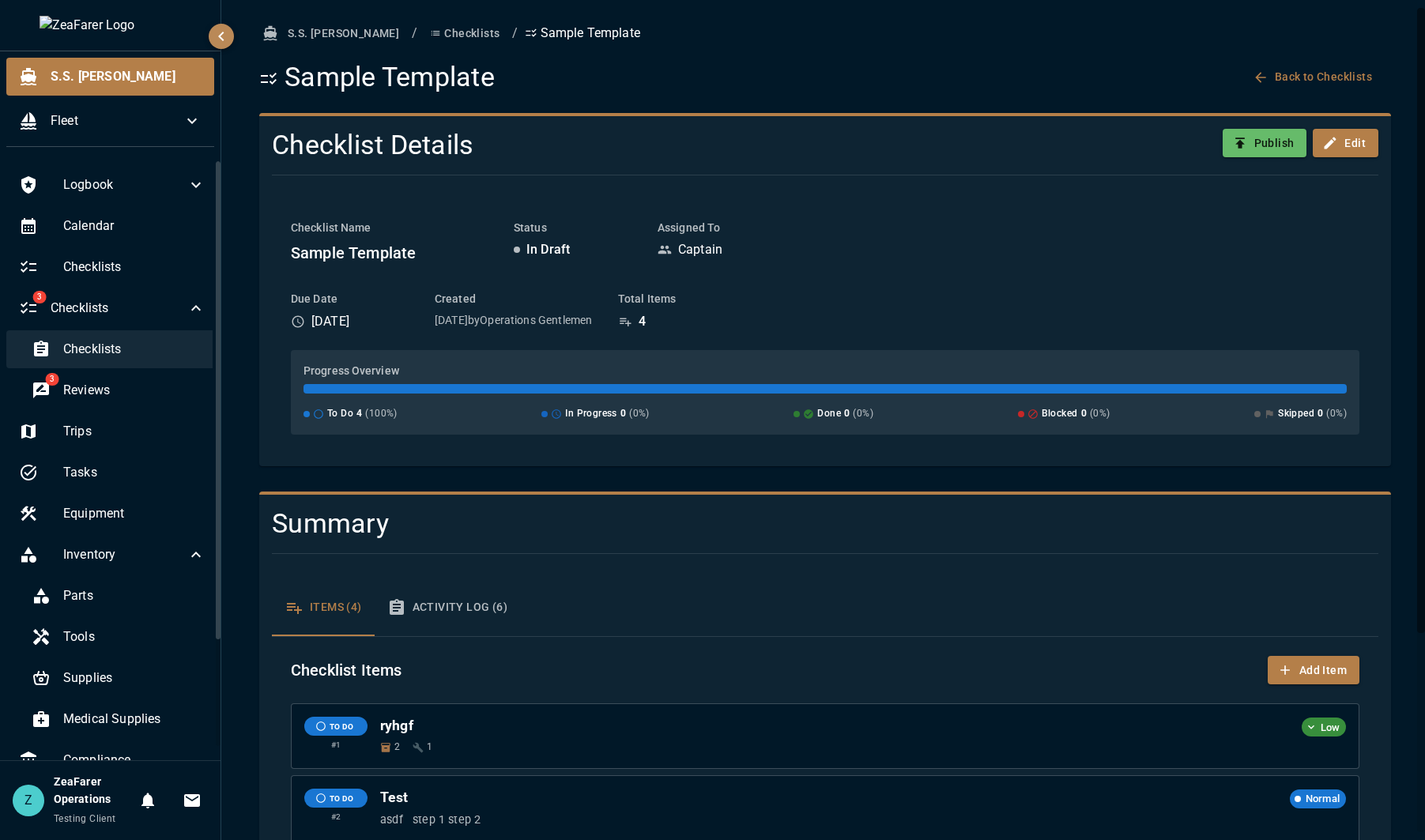
click at [127, 354] on span "Checklists" at bounding box center [134, 350] width 142 height 19
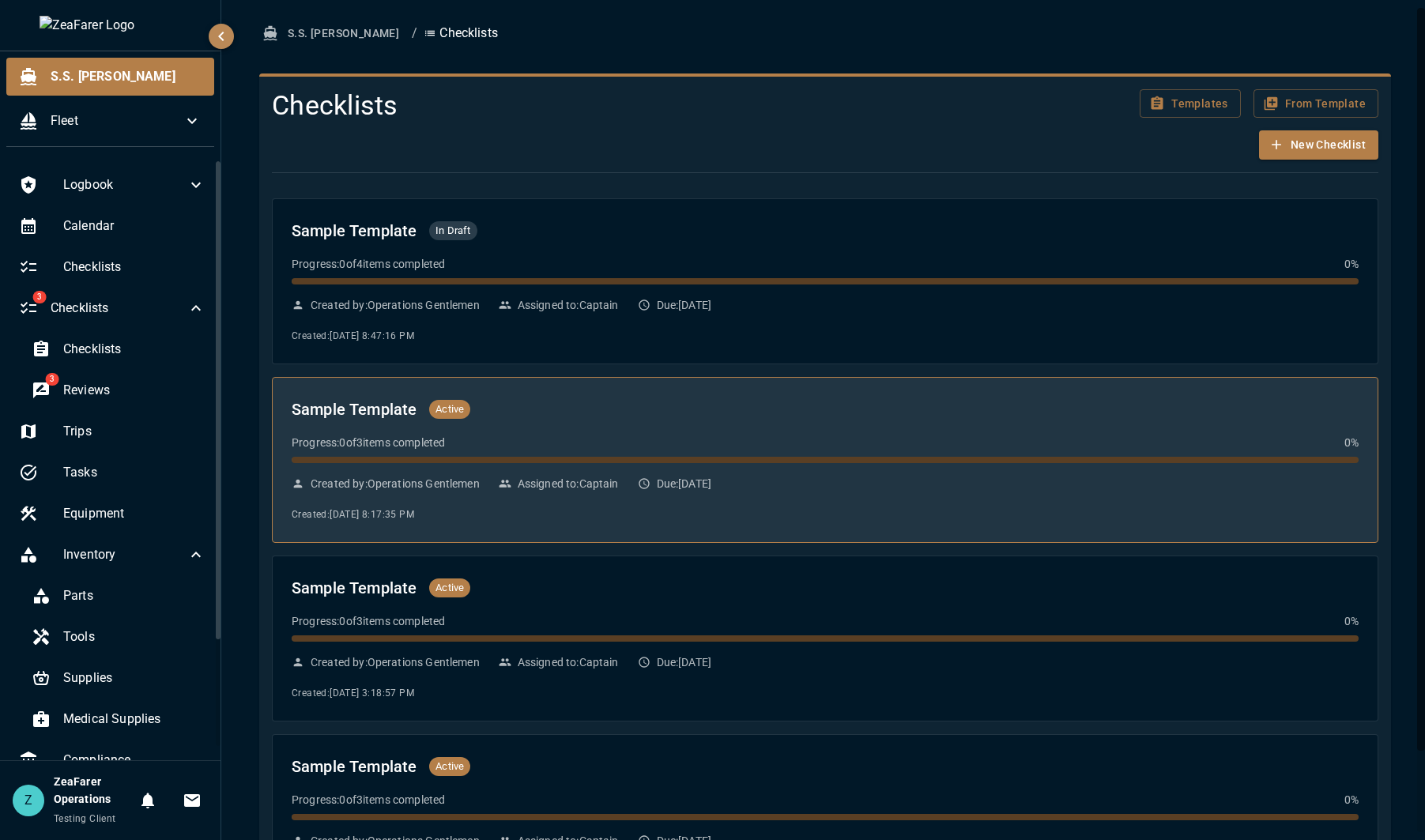
click at [736, 460] on span at bounding box center [825, 460] width 1067 height 6
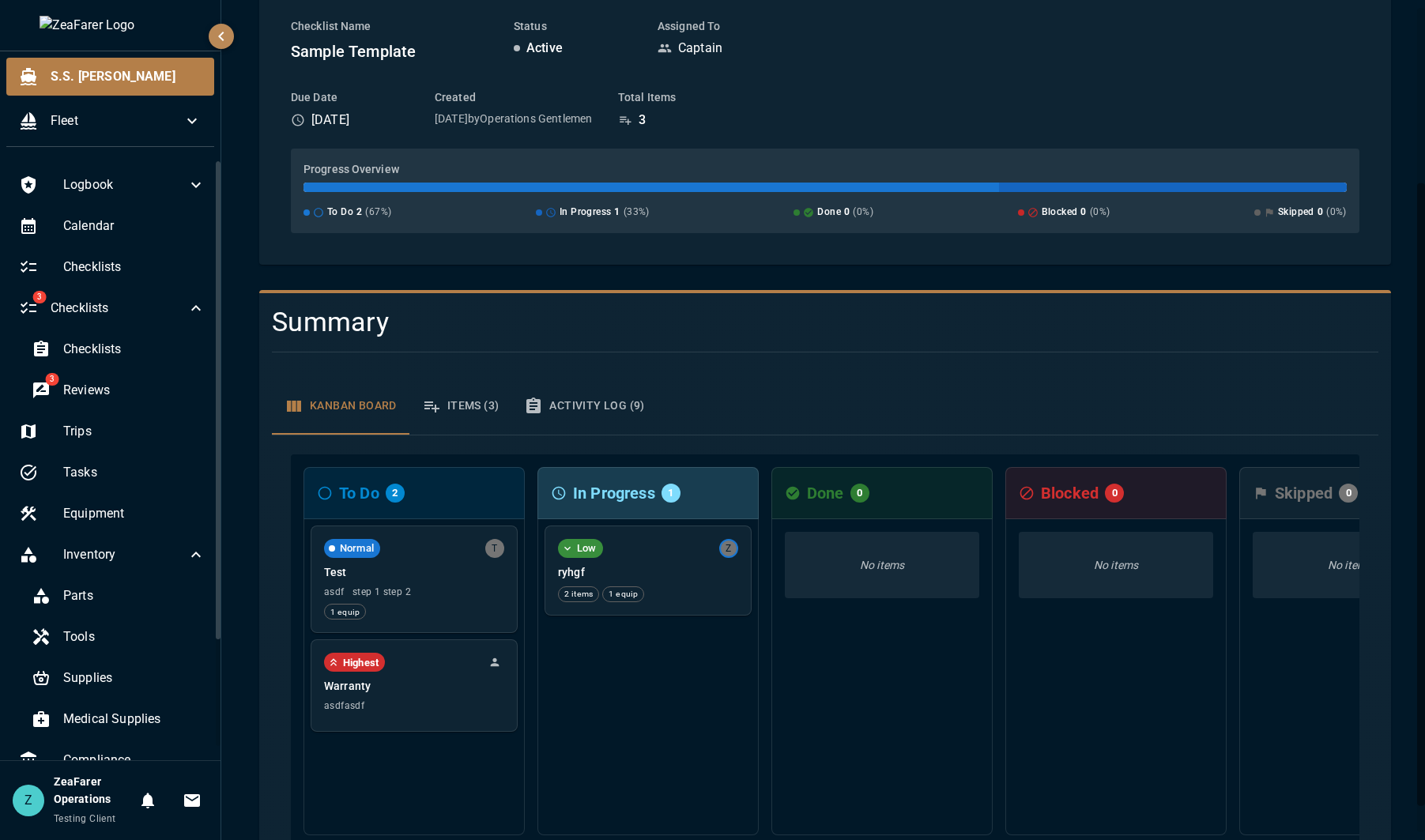
scroll to position [237, 0]
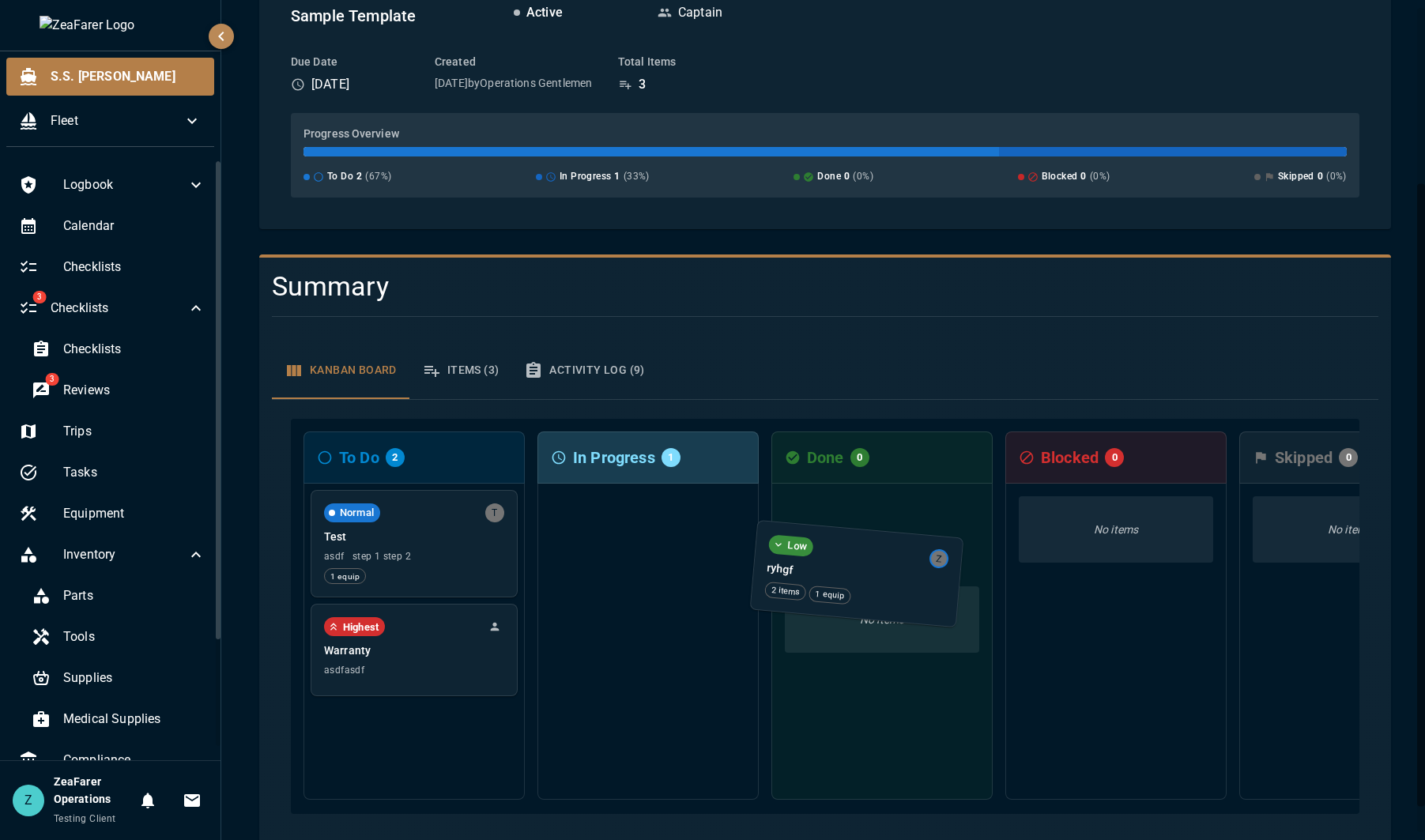
drag, startPoint x: 665, startPoint y: 530, endPoint x: 879, endPoint y: 561, distance: 216.2
click at [880, 565] on div "To Do 2 Normal T Test asdf step 1 step 2 1 equip Highest Warranty asdfasdf In P…" at bounding box center [825, 616] width 1069 height 395
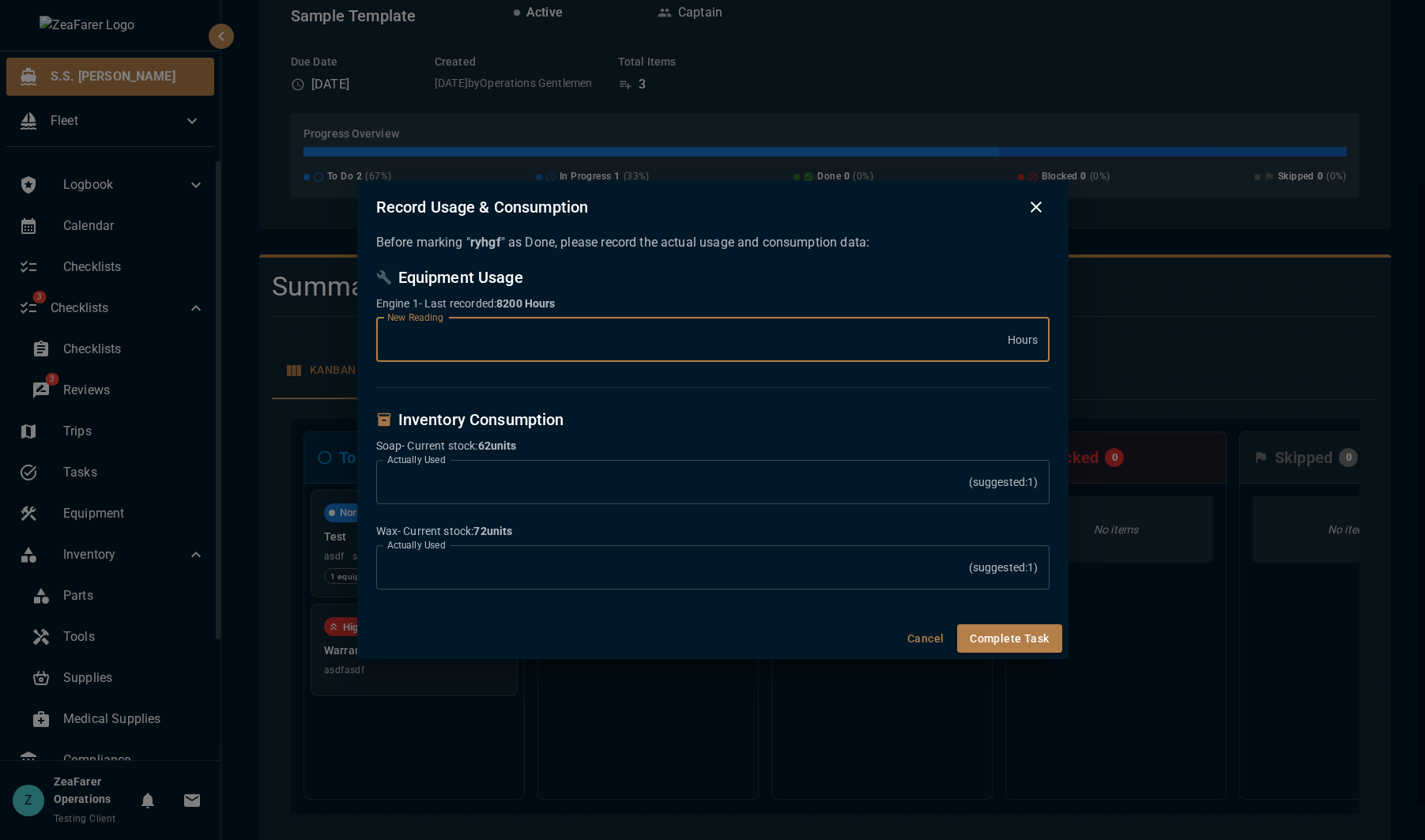
click at [423, 335] on input "****" at bounding box center [692, 339] width 632 height 44
type input "****"
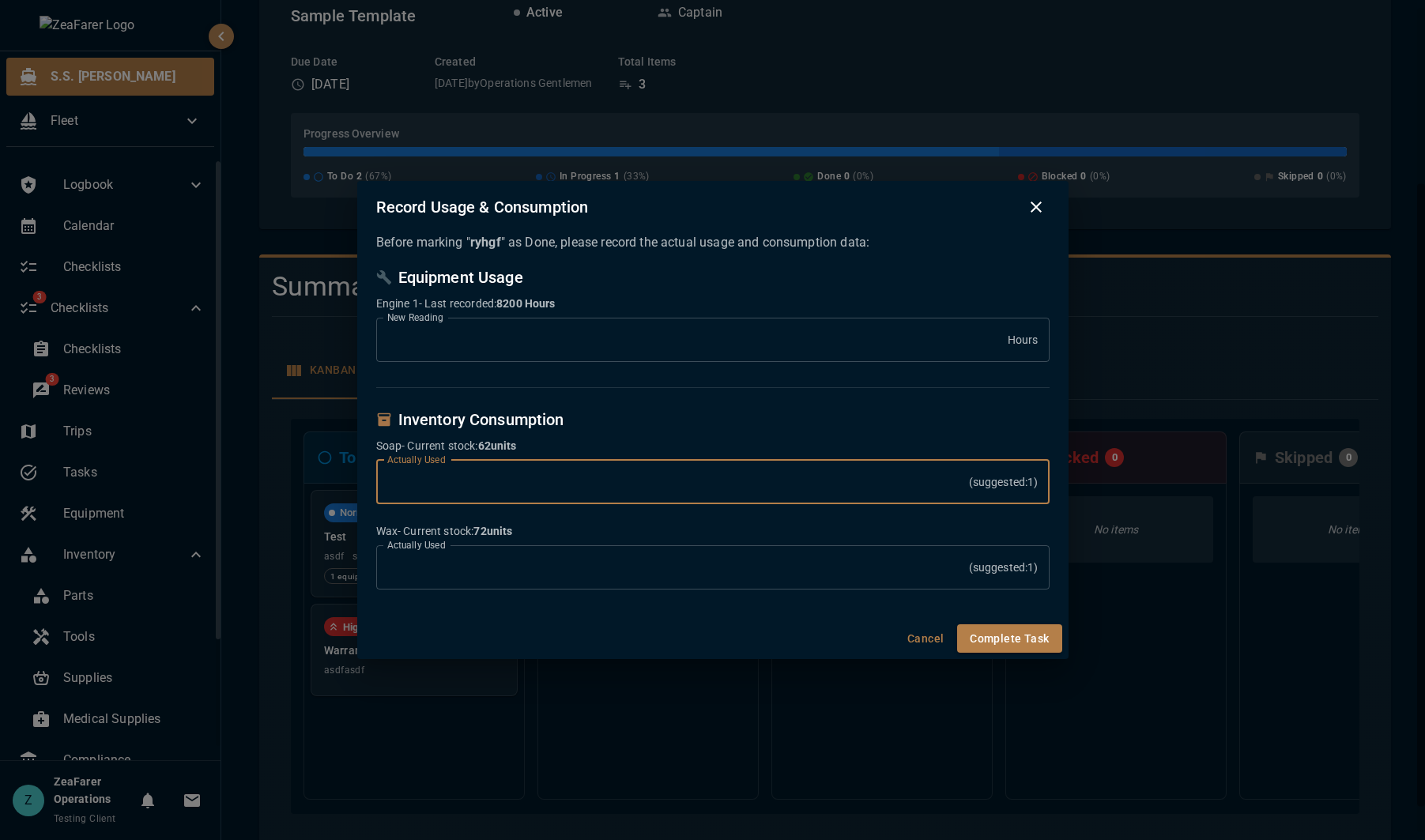
drag, startPoint x: 440, startPoint y: 486, endPoint x: 334, endPoint y: 466, distance: 107.9
click at [334, 466] on div "Record Usage & Consumption Before marking " ryhgf " as Done, please record the …" at bounding box center [712, 420] width 1425 height 840
type input "*"
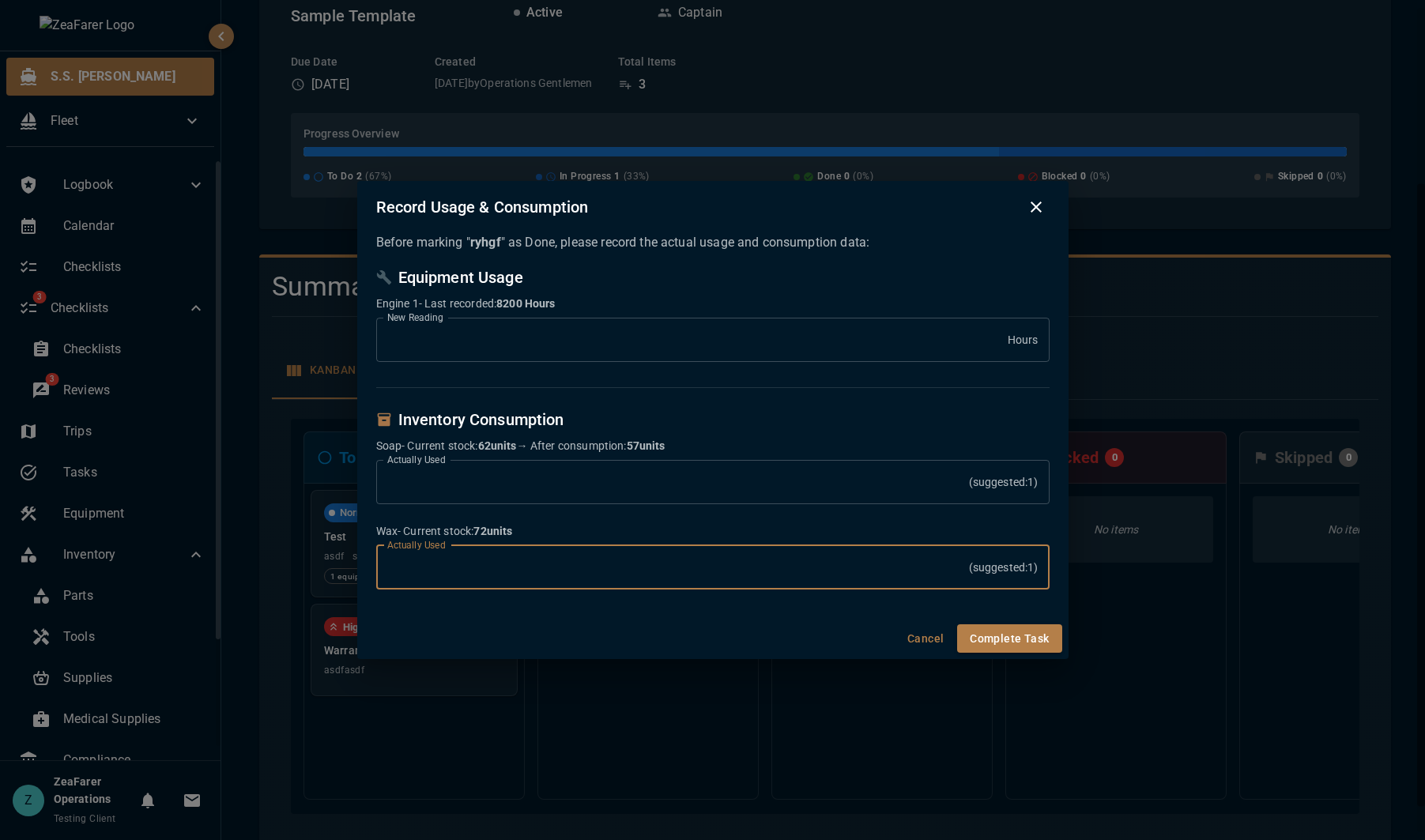
drag, startPoint x: 449, startPoint y: 570, endPoint x: 386, endPoint y: 573, distance: 63.1
click at [386, 573] on input "*" at bounding box center [673, 567] width 593 height 44
type input "*"
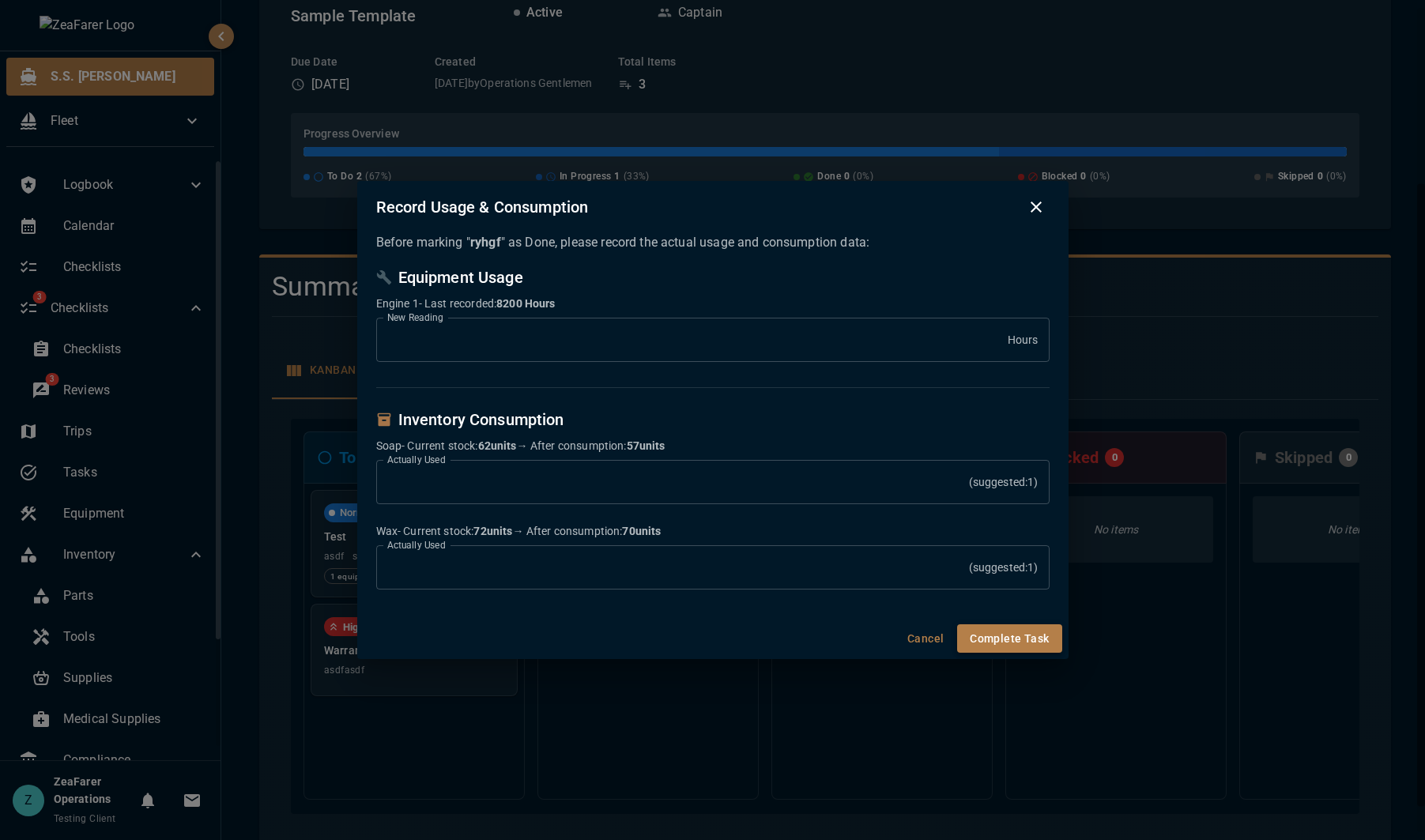
drag, startPoint x: 1025, startPoint y: 643, endPoint x: 996, endPoint y: 633, distance: 30.7
click at [996, 633] on button "Complete Task" at bounding box center [1009, 639] width 105 height 30
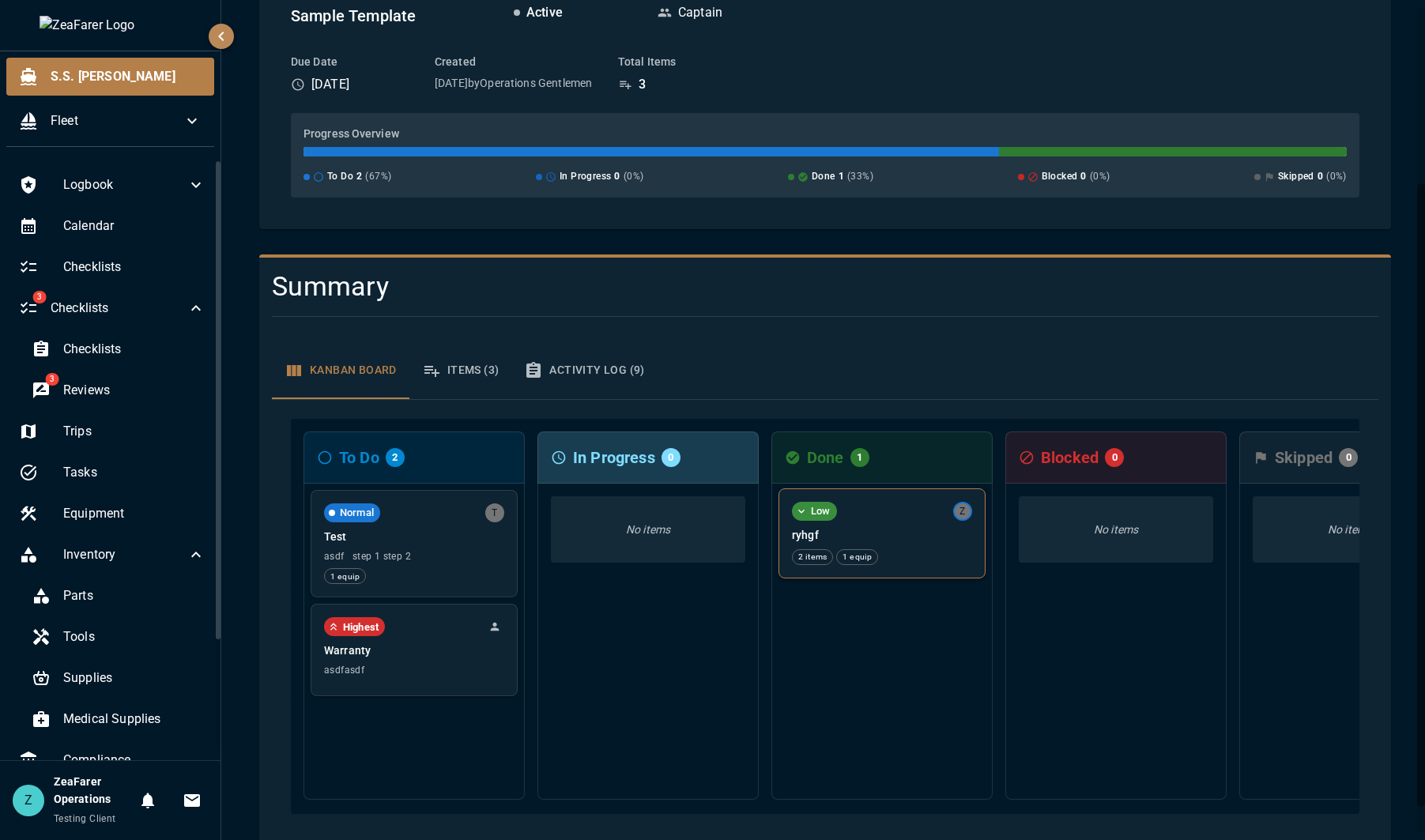
click at [948, 569] on div "Low Z ryhgf 2 items 1 equip" at bounding box center [882, 533] width 205 height 89
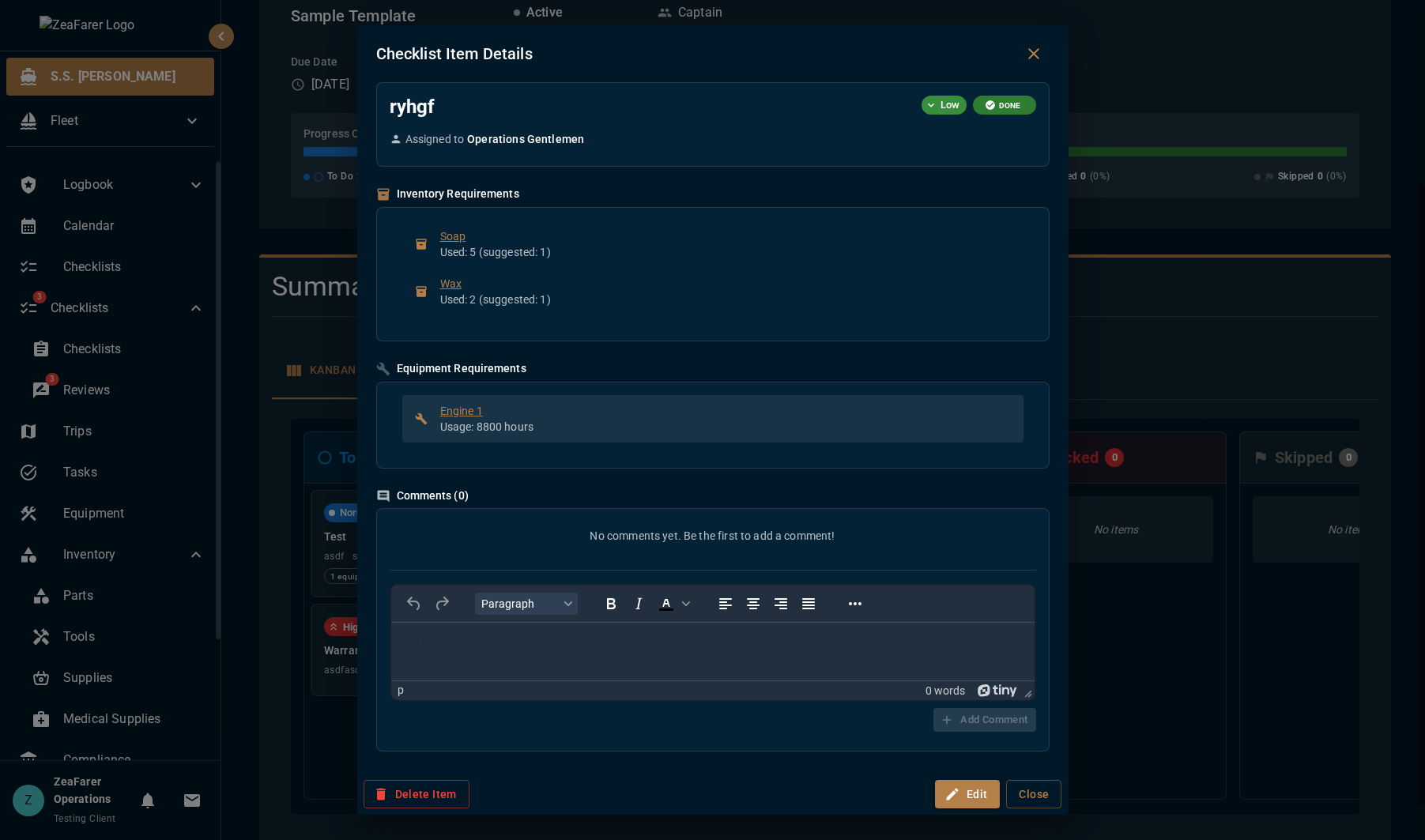
scroll to position [0, 0]
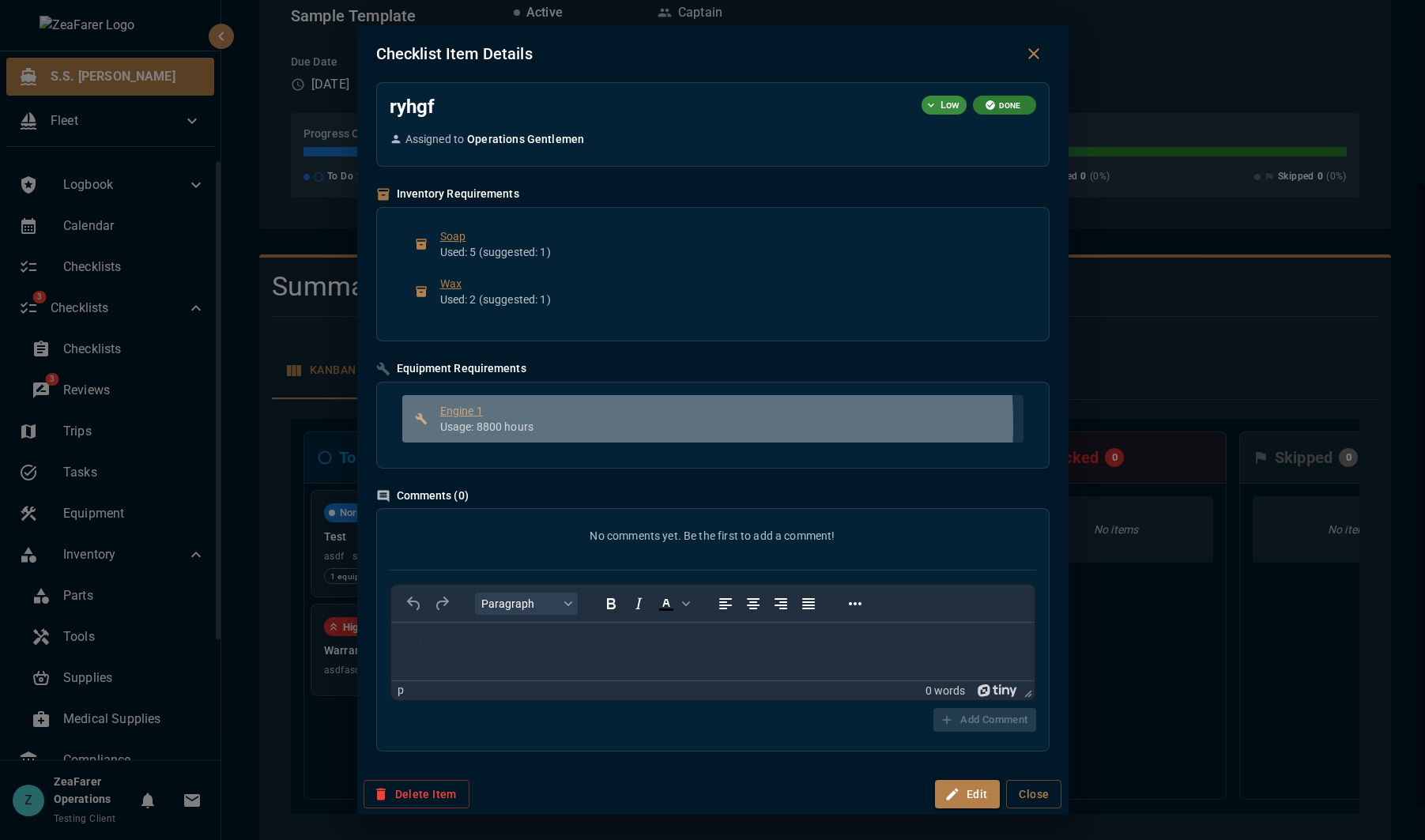
click at [582, 424] on p "Usage: 8800 hours" at bounding box center [725, 426] width 570 height 16
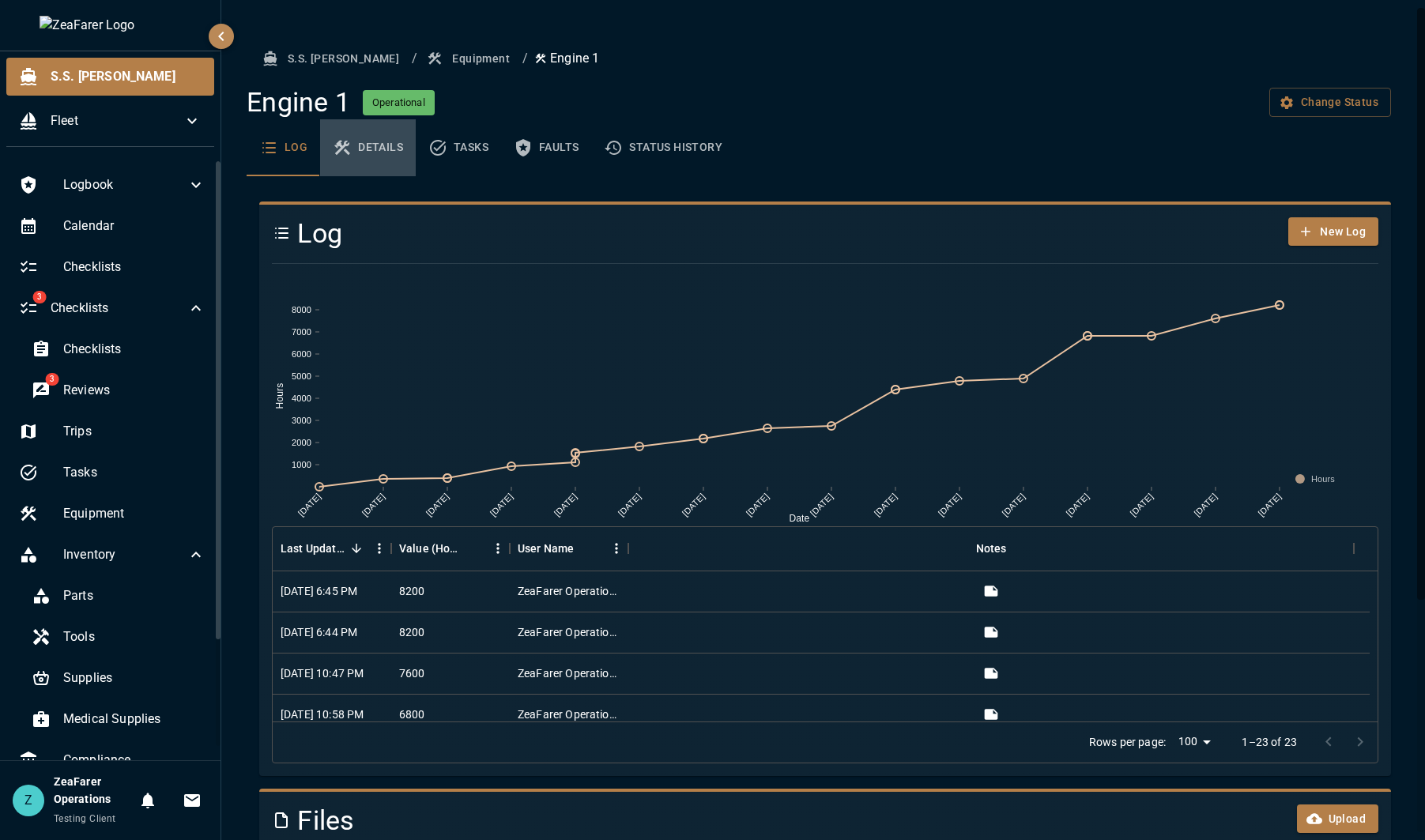
click at [383, 153] on button "Details" at bounding box center [368, 147] width 96 height 57
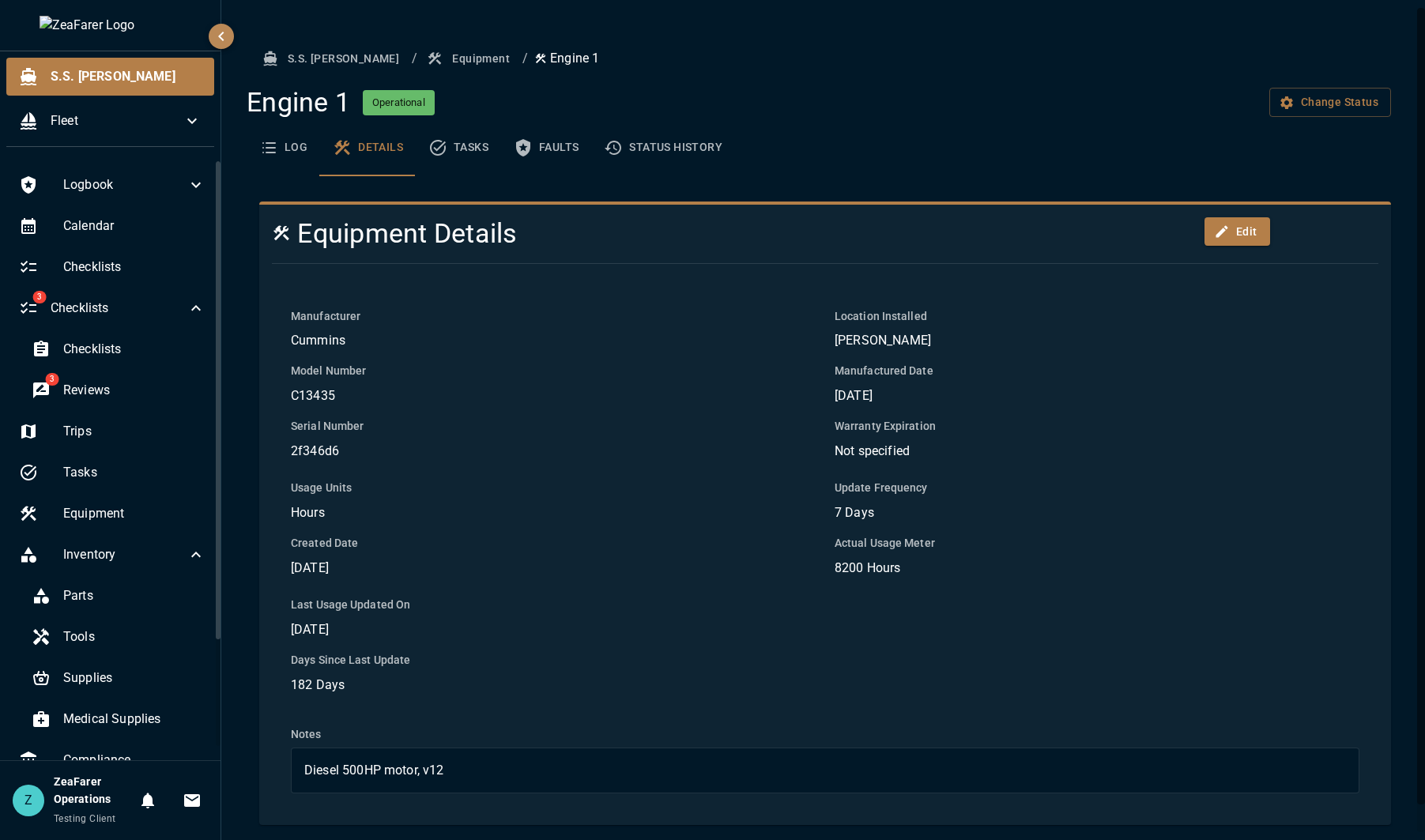
click at [451, 145] on button "Tasks" at bounding box center [458, 147] width 85 height 57
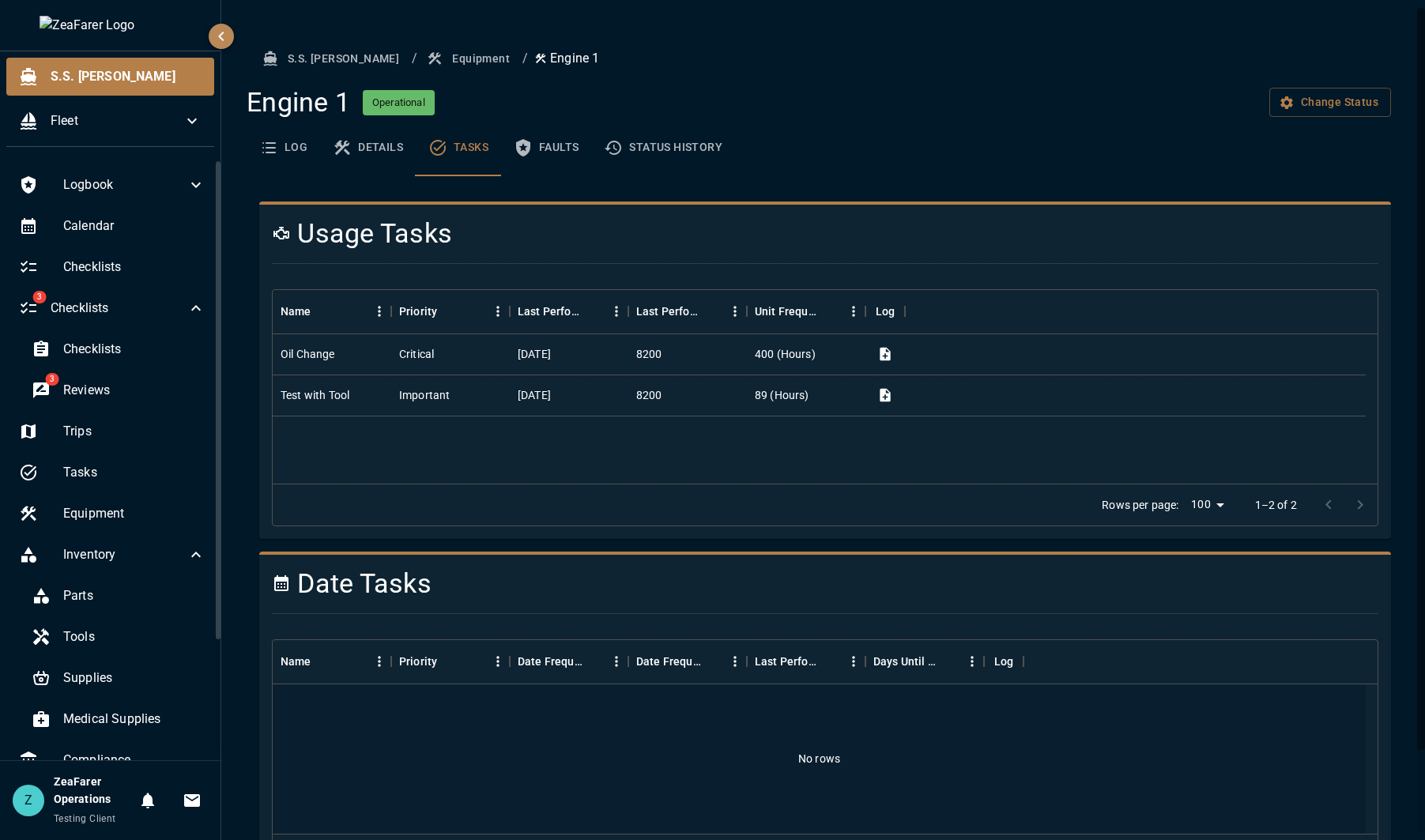
click at [303, 148] on button "Log" at bounding box center [284, 147] width 73 height 57
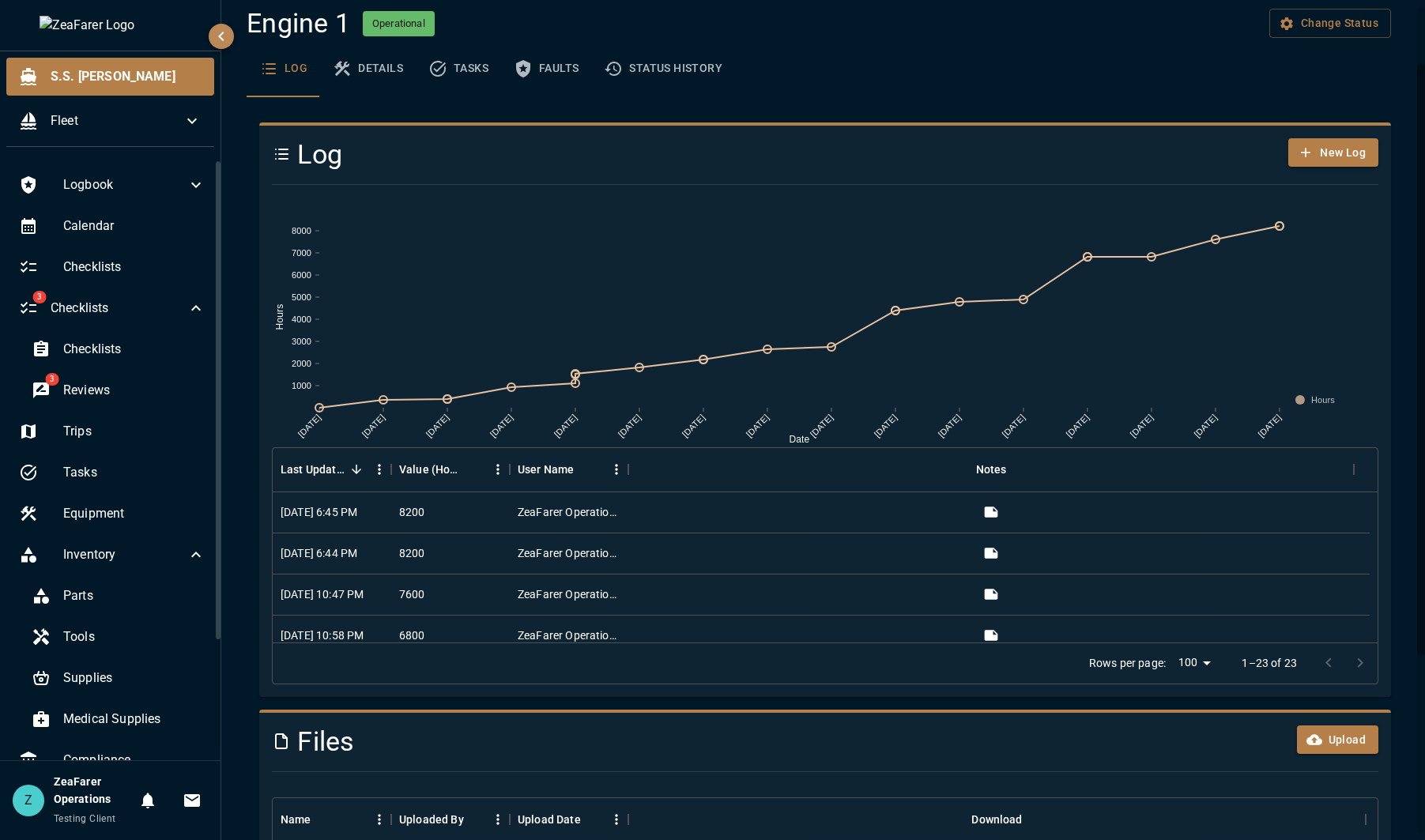
click at [867, 61] on div "Log Details Tasks Faults Status History" at bounding box center [819, 68] width 1145 height 57
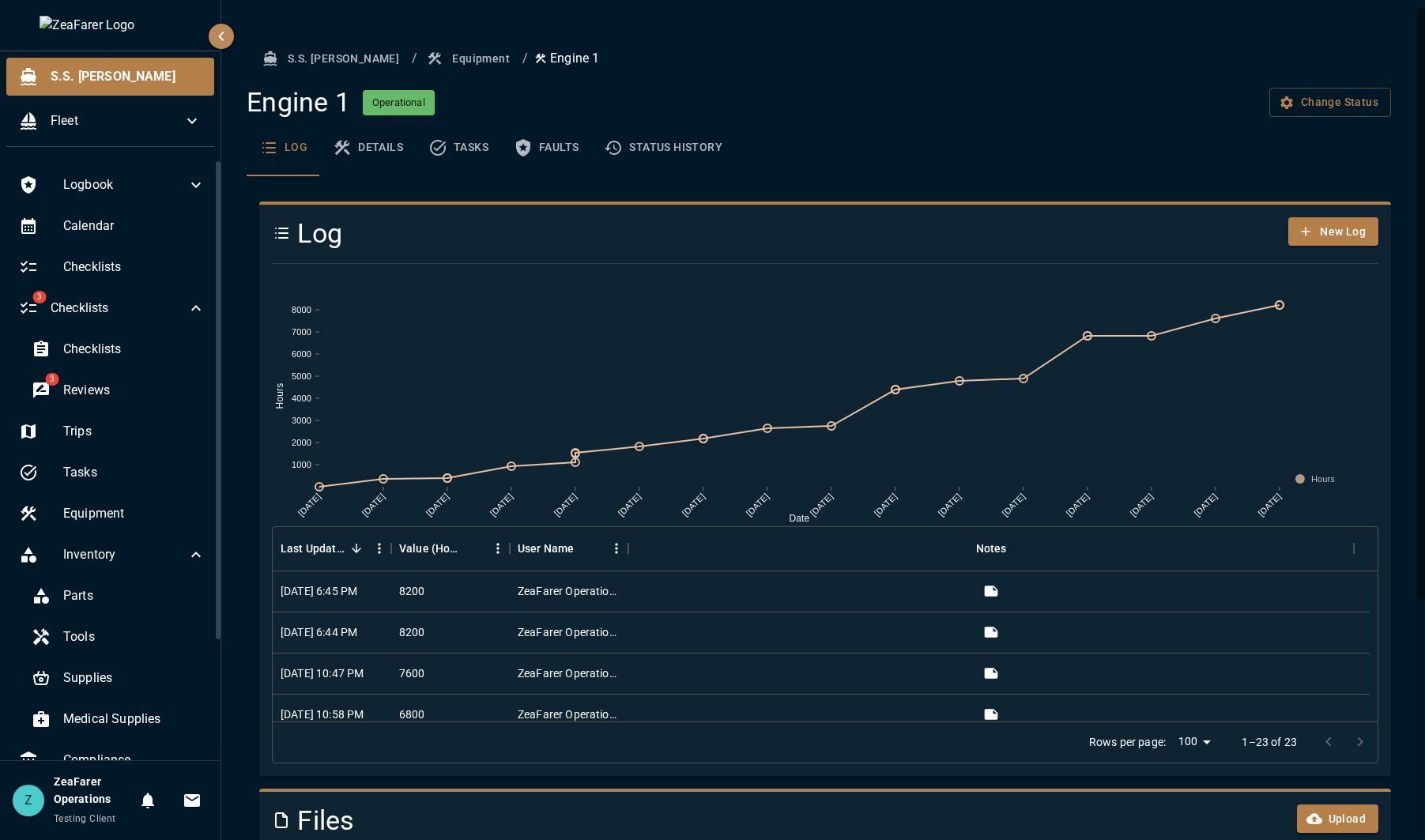
click at [395, 142] on button "Details" at bounding box center [368, 147] width 96 height 57
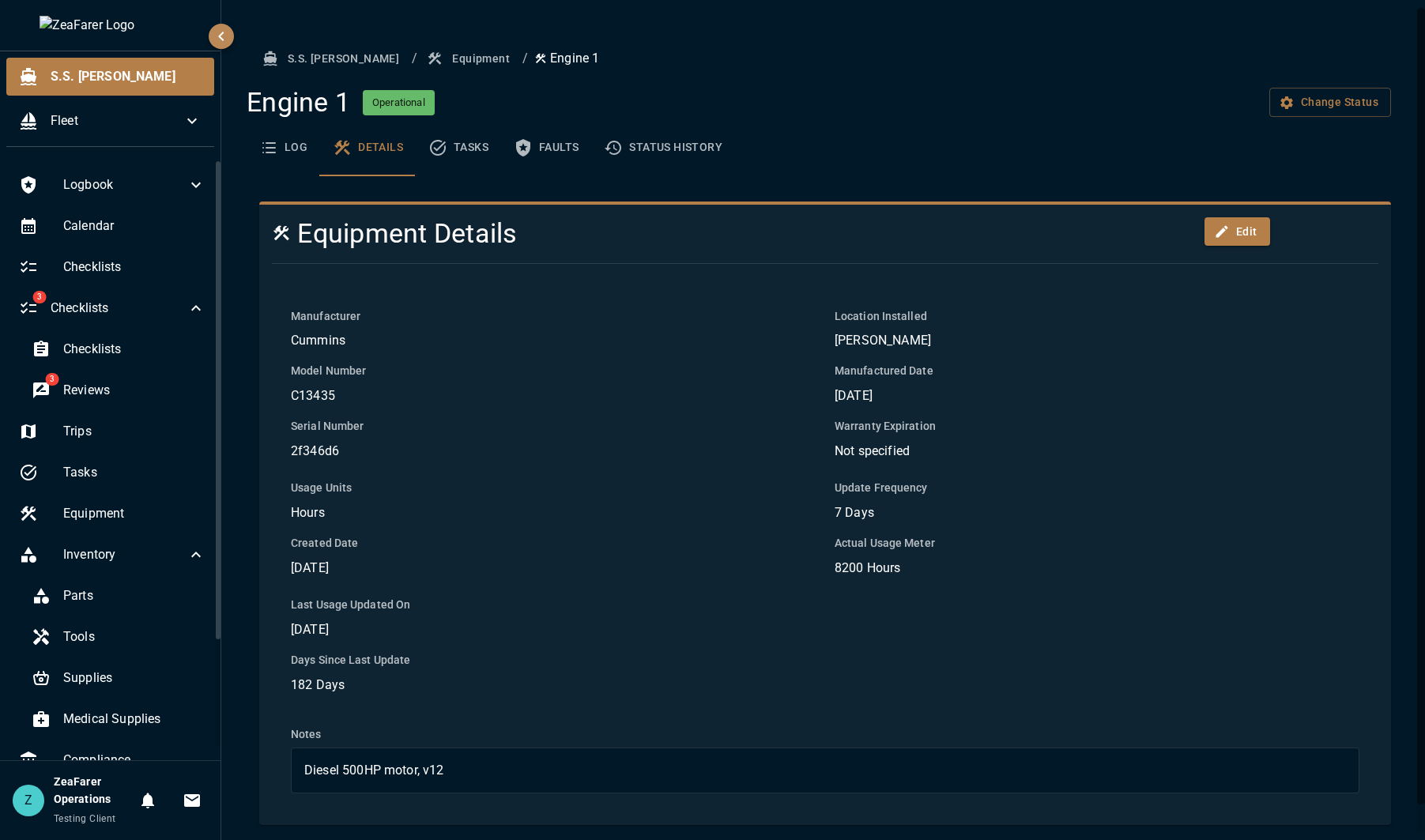
click at [456, 144] on button "Tasks" at bounding box center [458, 147] width 85 height 57
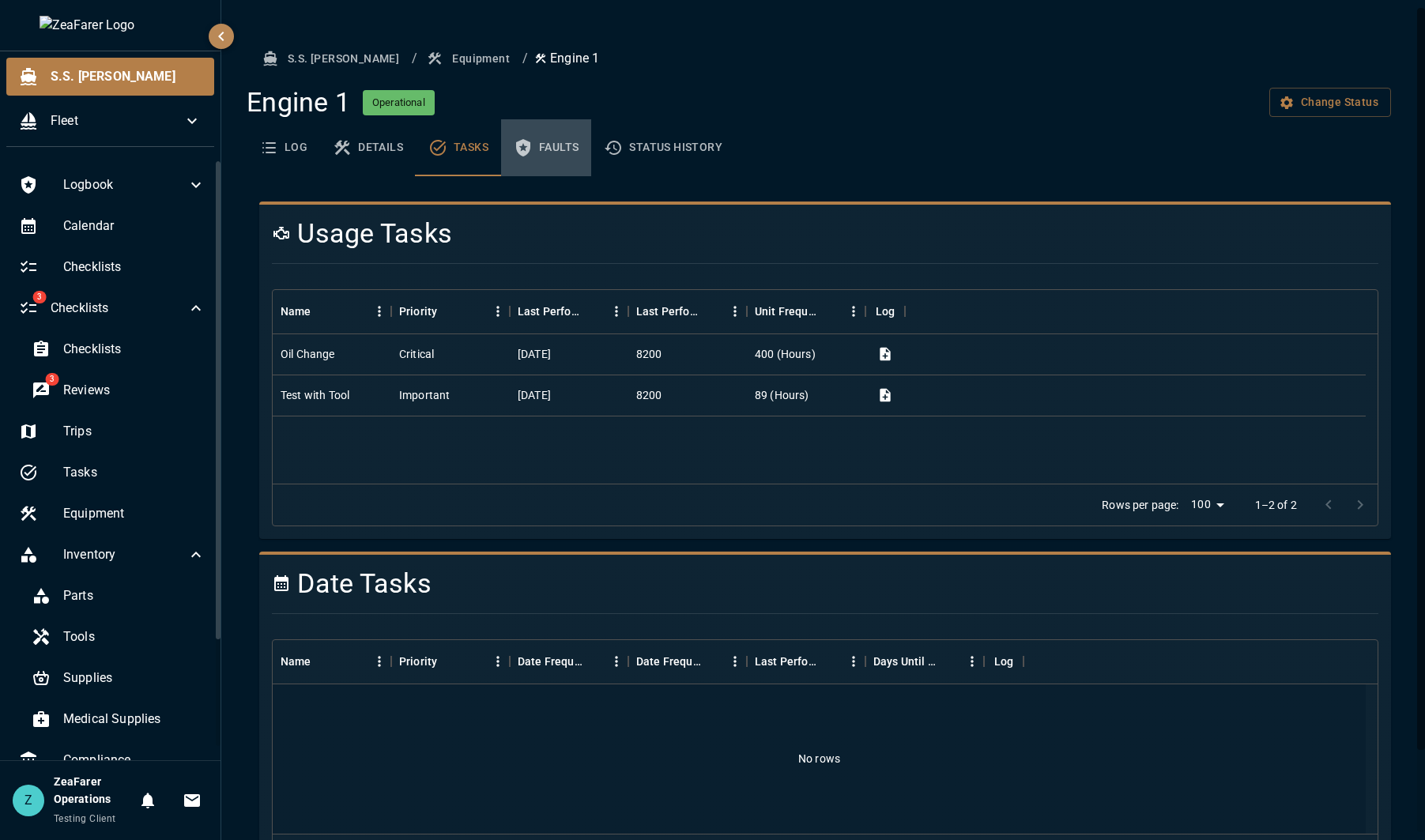
click at [542, 141] on button "Faults" at bounding box center [546, 147] width 90 height 57
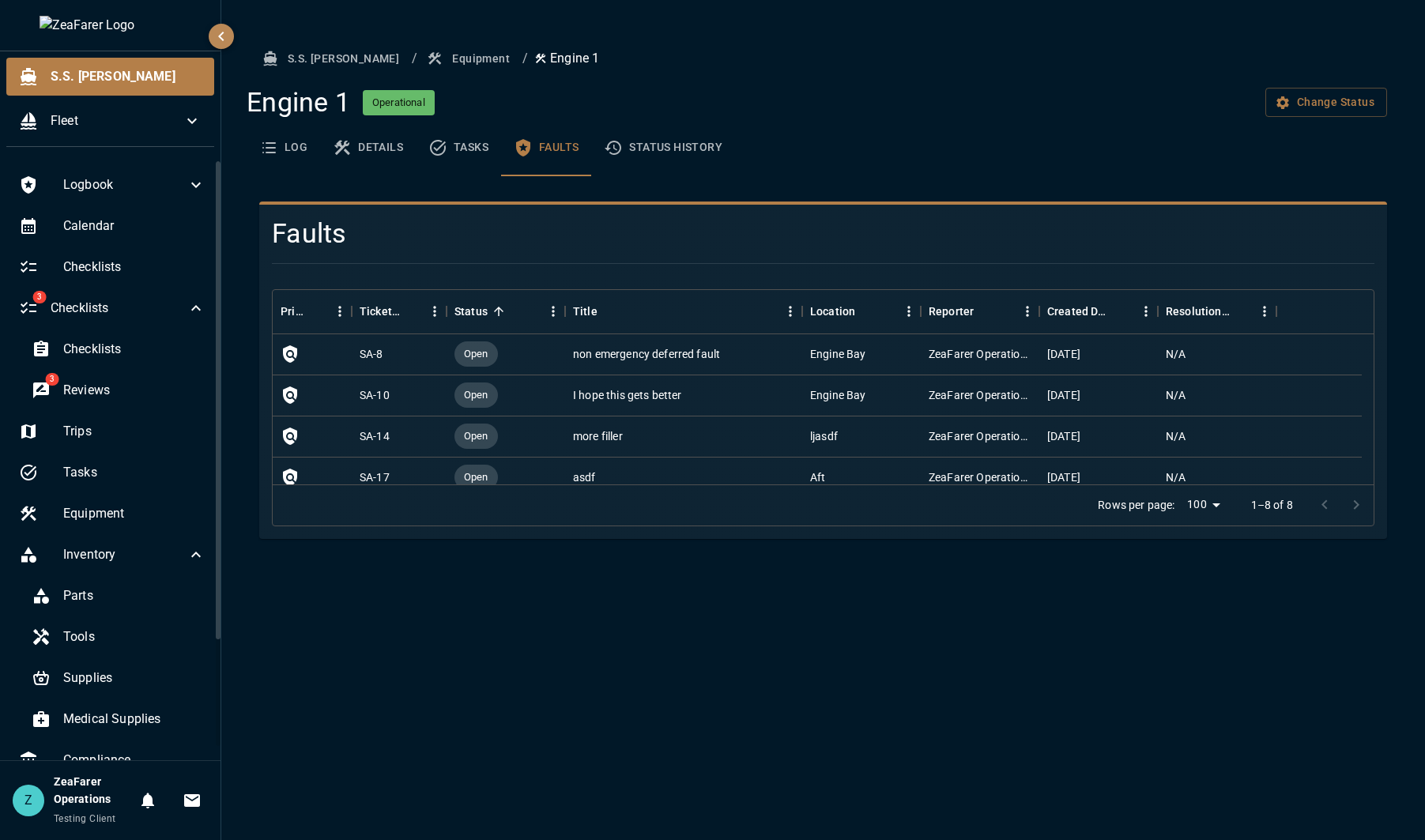
click at [680, 145] on button "Status History" at bounding box center [663, 147] width 144 height 57
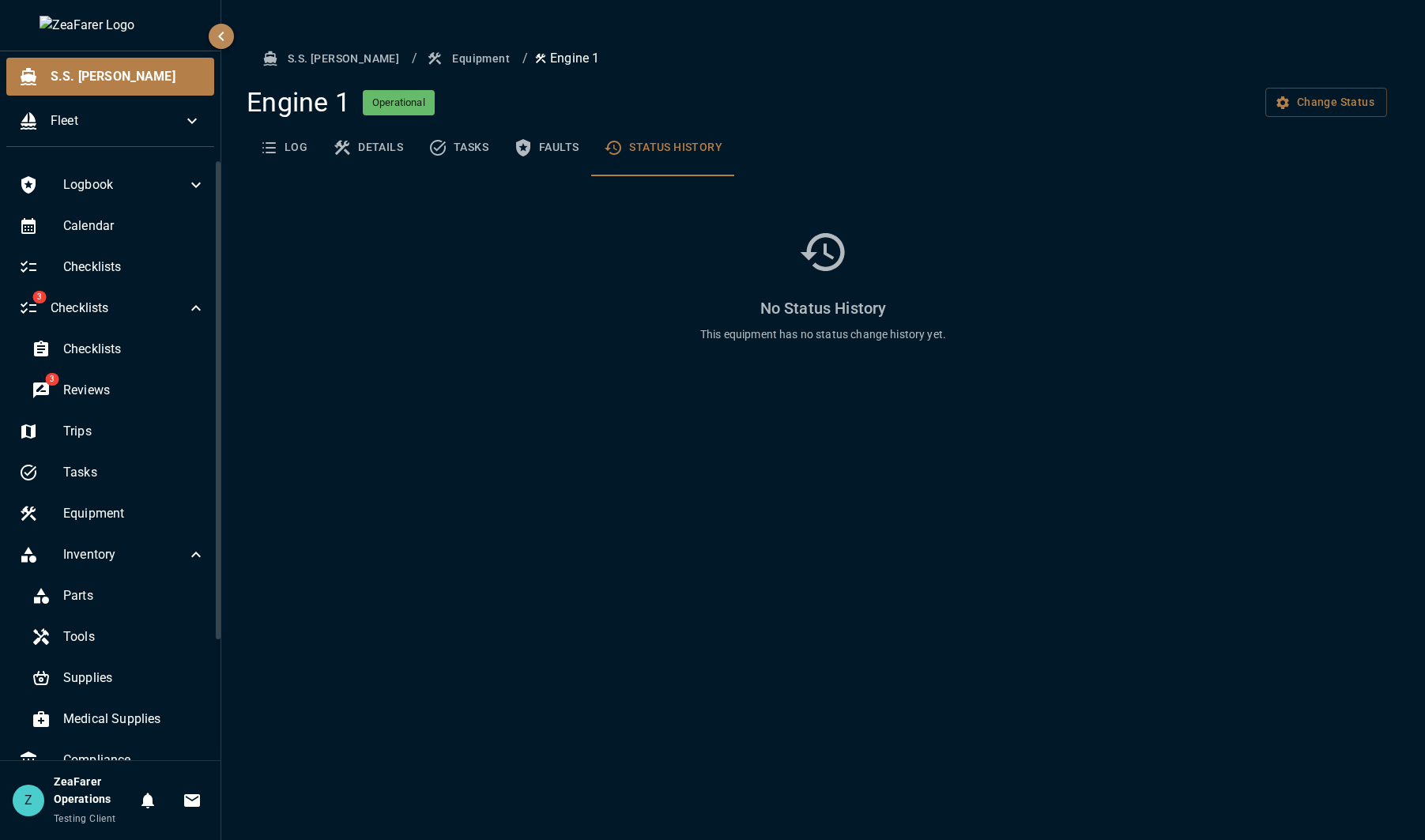
click at [307, 151] on button "Log" at bounding box center [284, 147] width 73 height 57
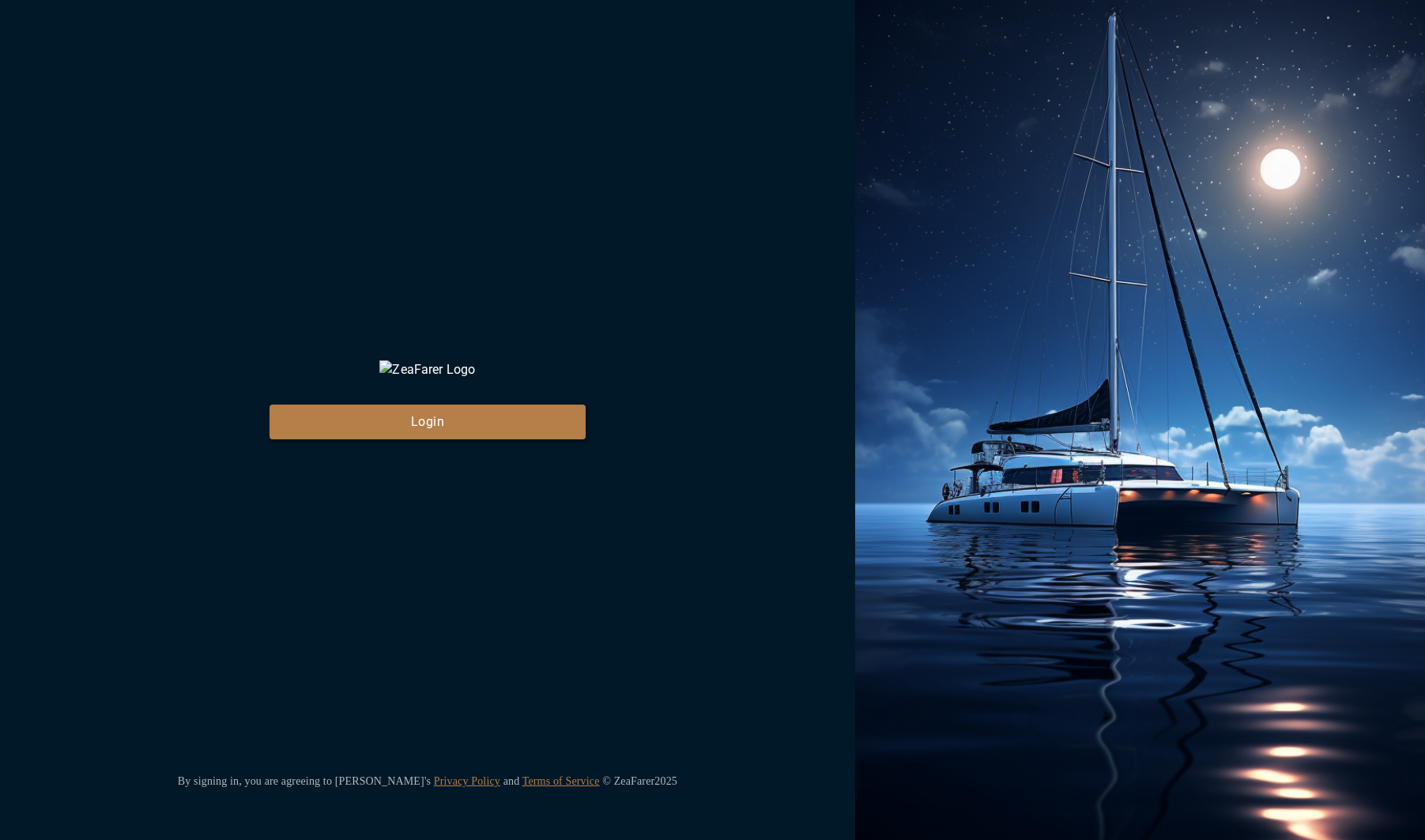
drag, startPoint x: 399, startPoint y: 410, endPoint x: 402, endPoint y: 435, distance: 25.2
click at [399, 414] on div "ZeaFarer Login" at bounding box center [427, 399] width 316 height 79
click at [402, 438] on button "Login" at bounding box center [427, 422] width 316 height 35
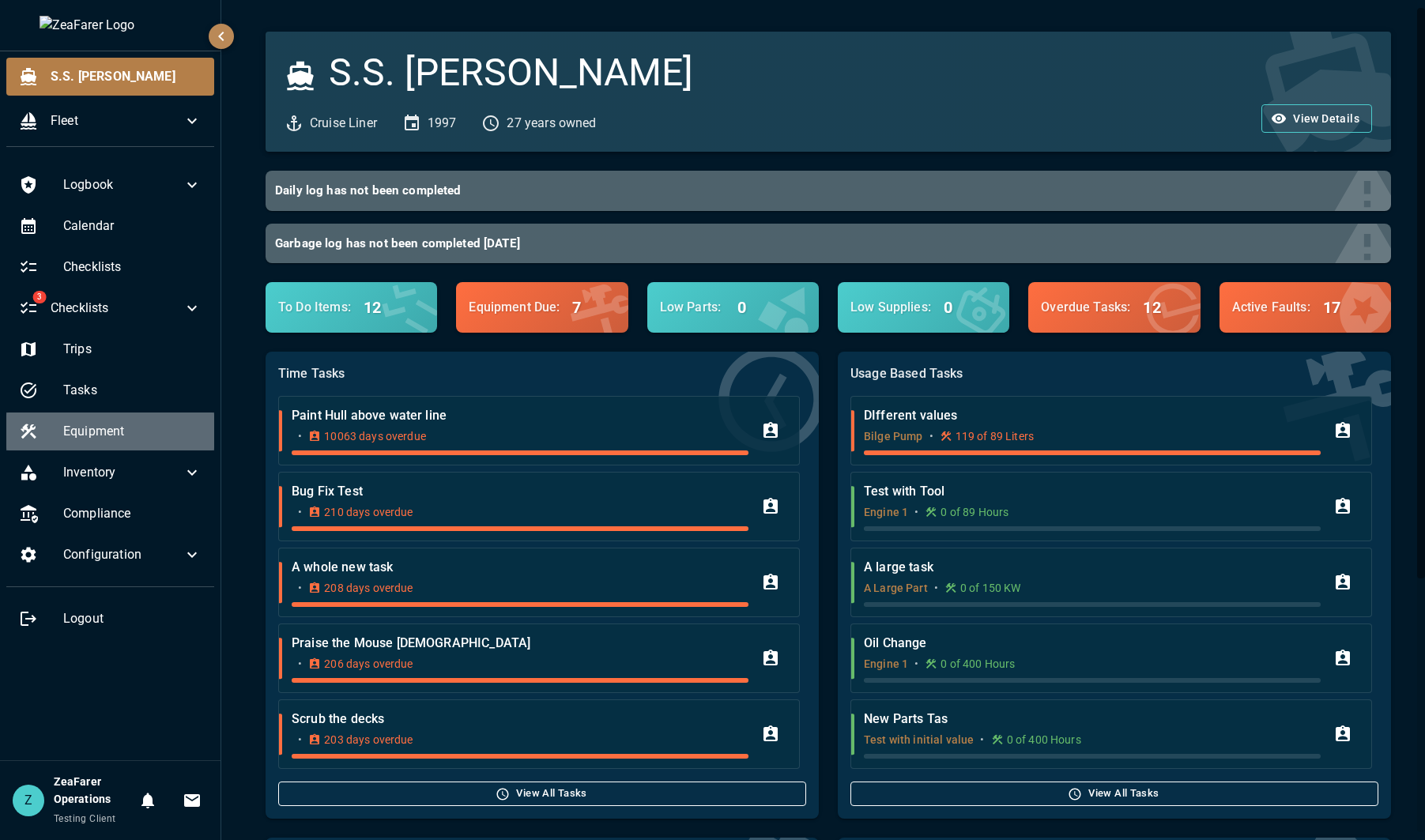
click at [137, 424] on span "Equipment" at bounding box center [132, 431] width 138 height 19
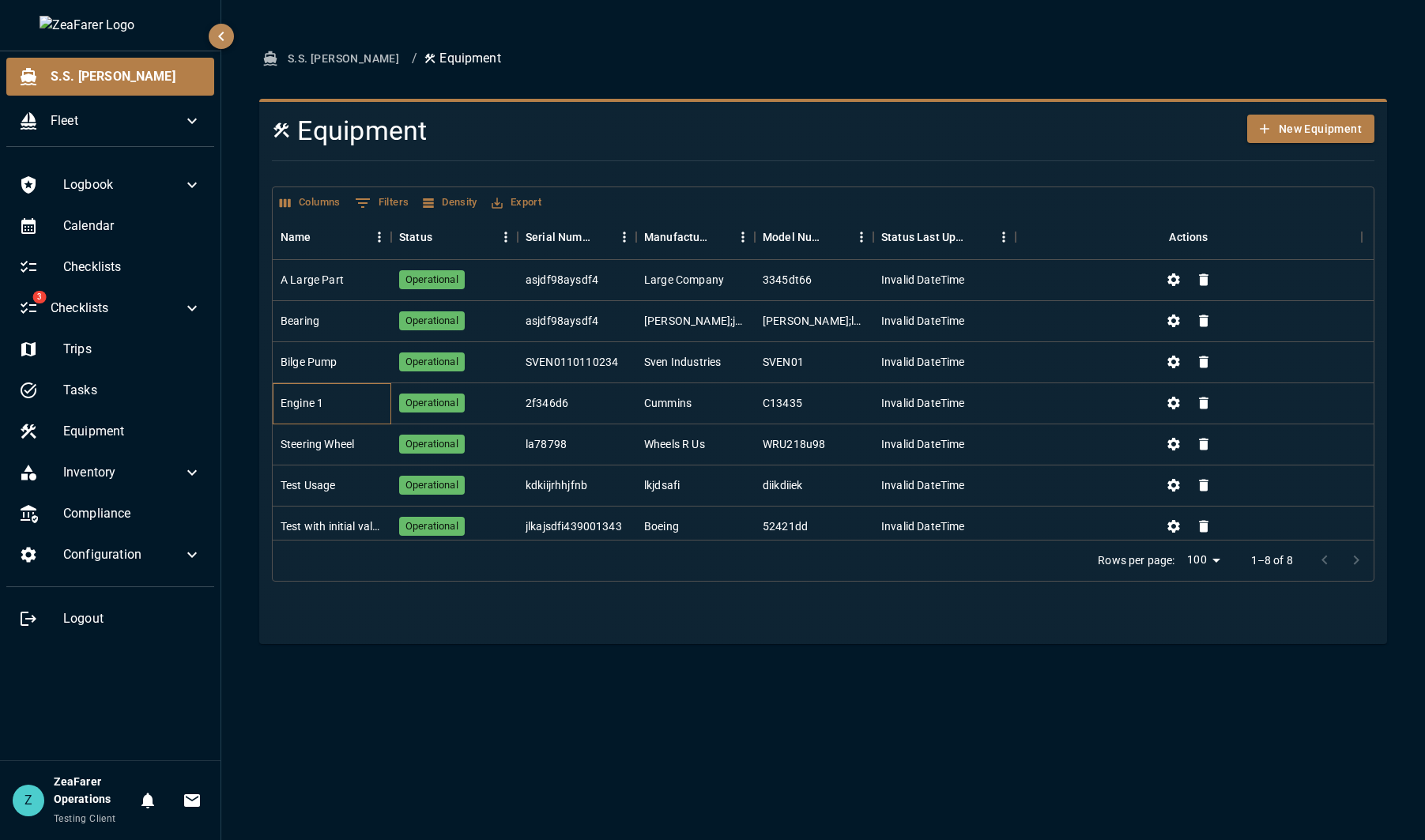
click at [315, 407] on div "Engine 1" at bounding box center [301, 403] width 42 height 16
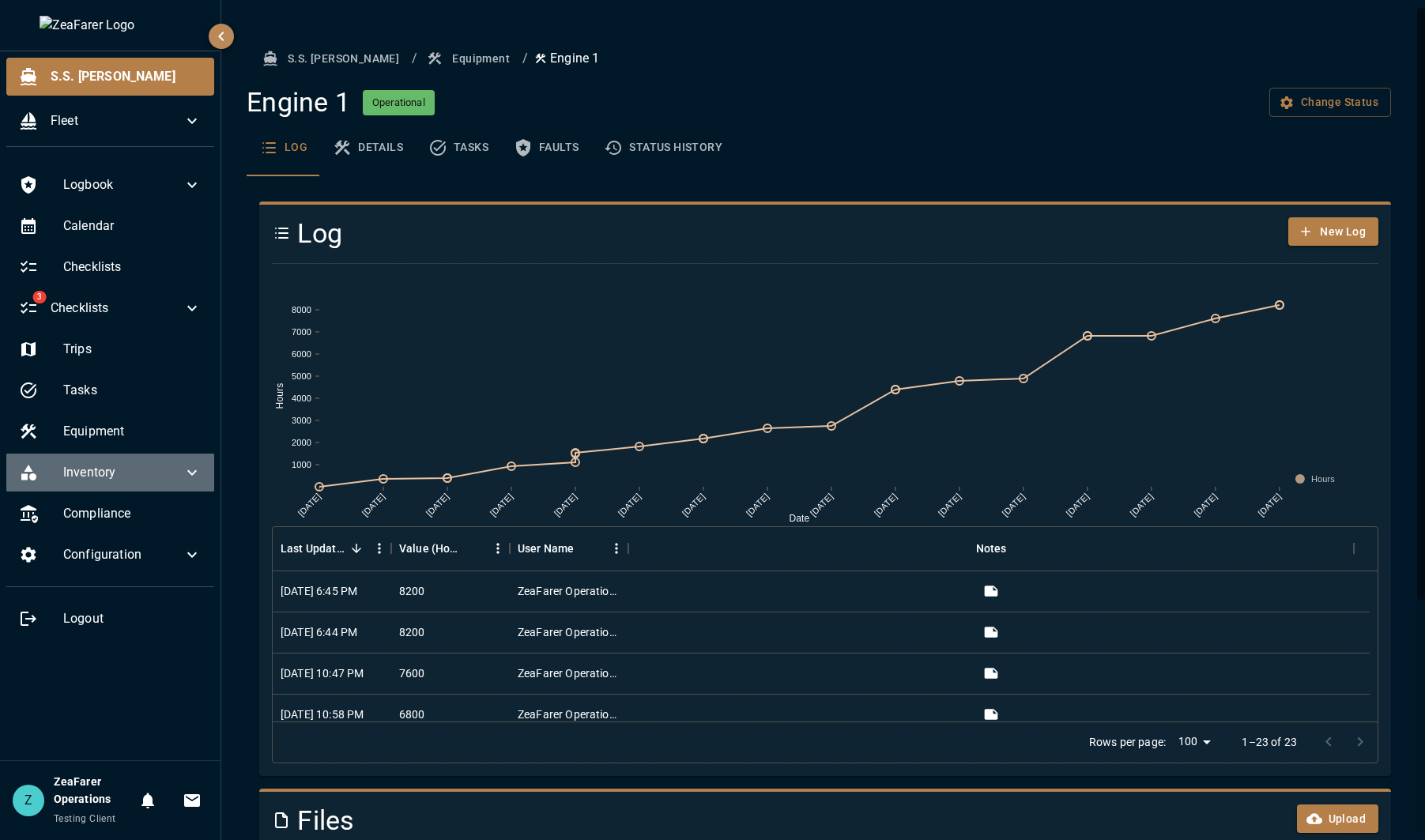
click at [135, 470] on span "Inventory" at bounding box center [122, 473] width 119 height 19
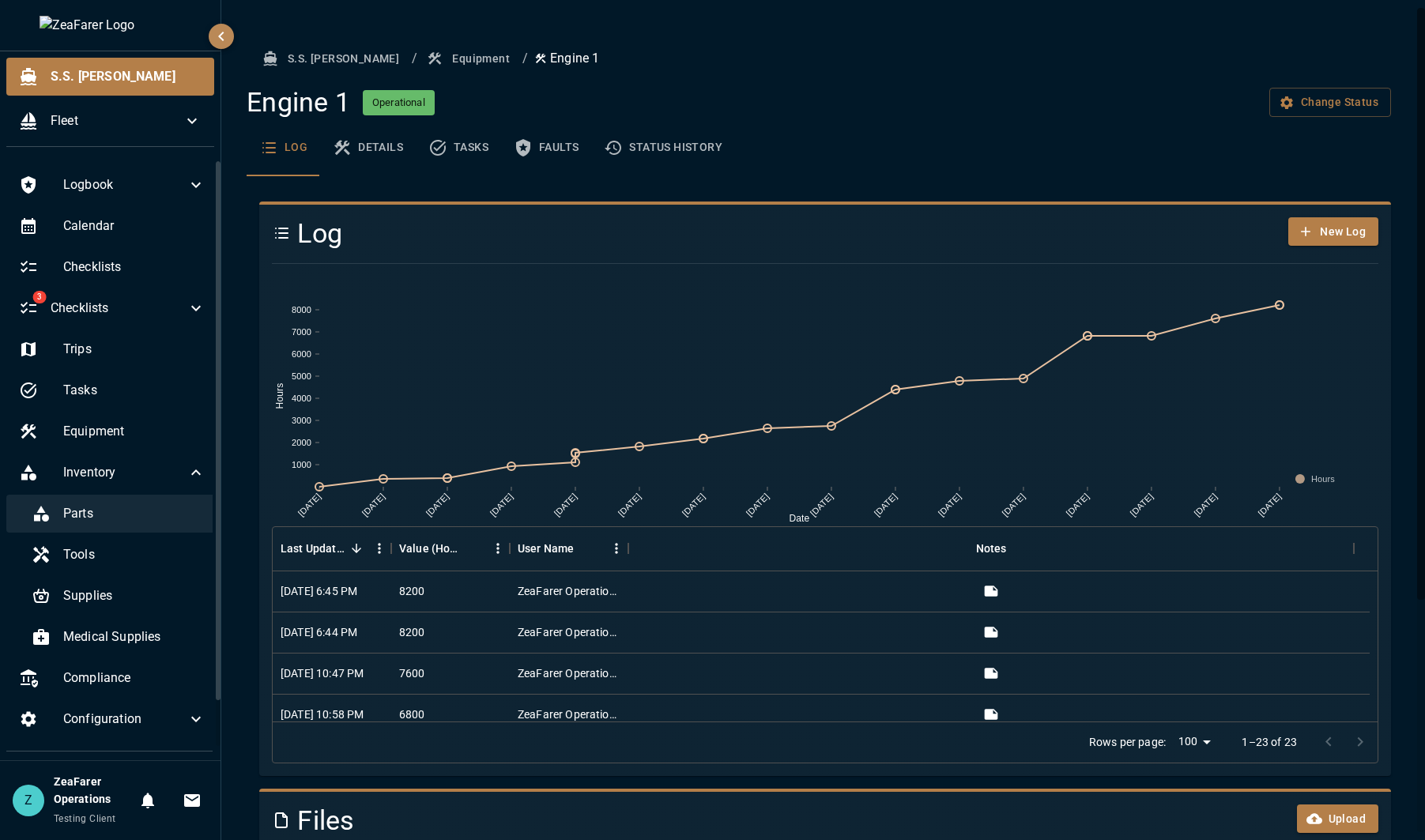
click at [119, 518] on span "Parts" at bounding box center [134, 513] width 142 height 19
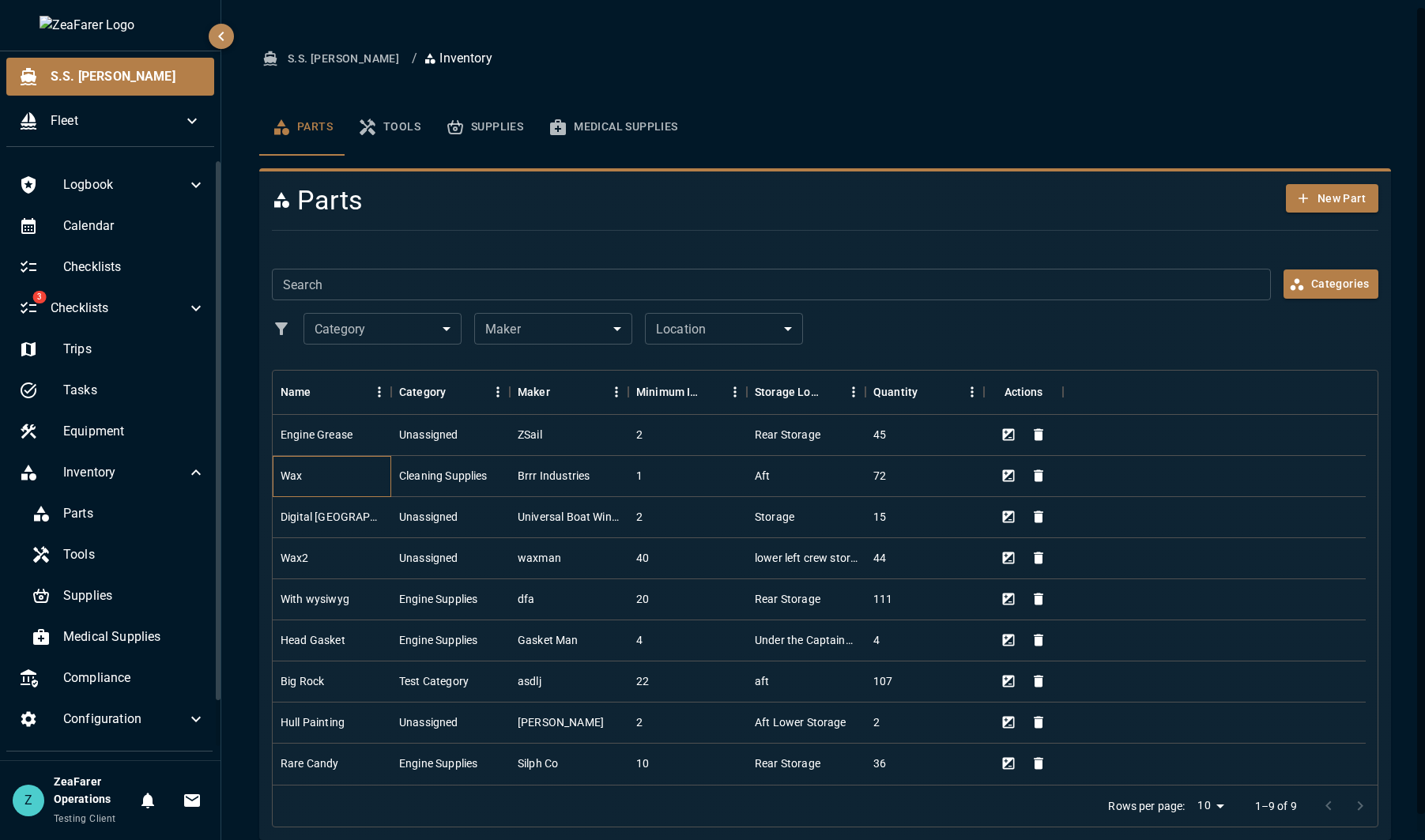
click at [362, 473] on div "Wax" at bounding box center [331, 476] width 118 height 41
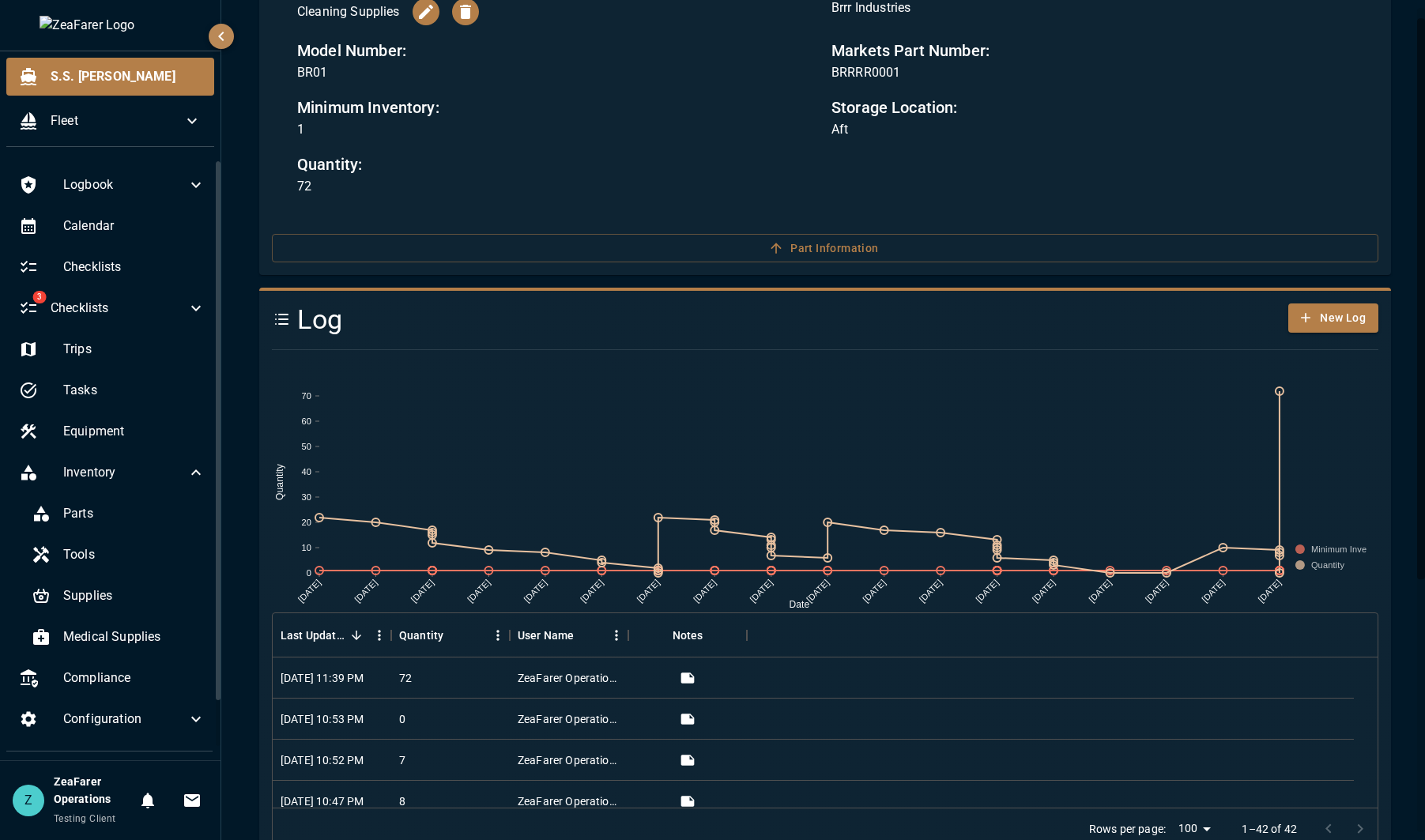
scroll to position [394, 0]
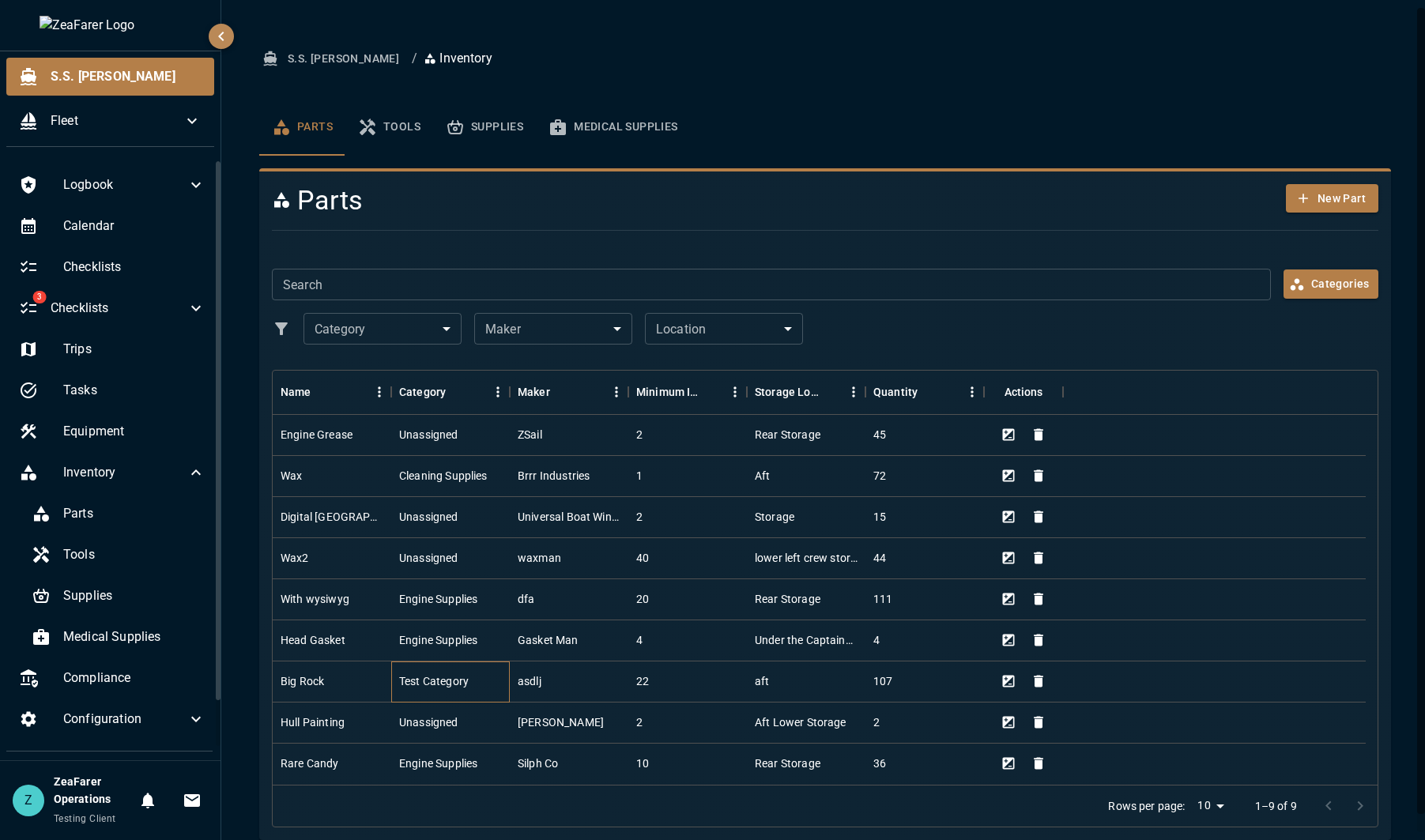
click at [447, 687] on div "Test Category" at bounding box center [434, 681] width 69 height 16
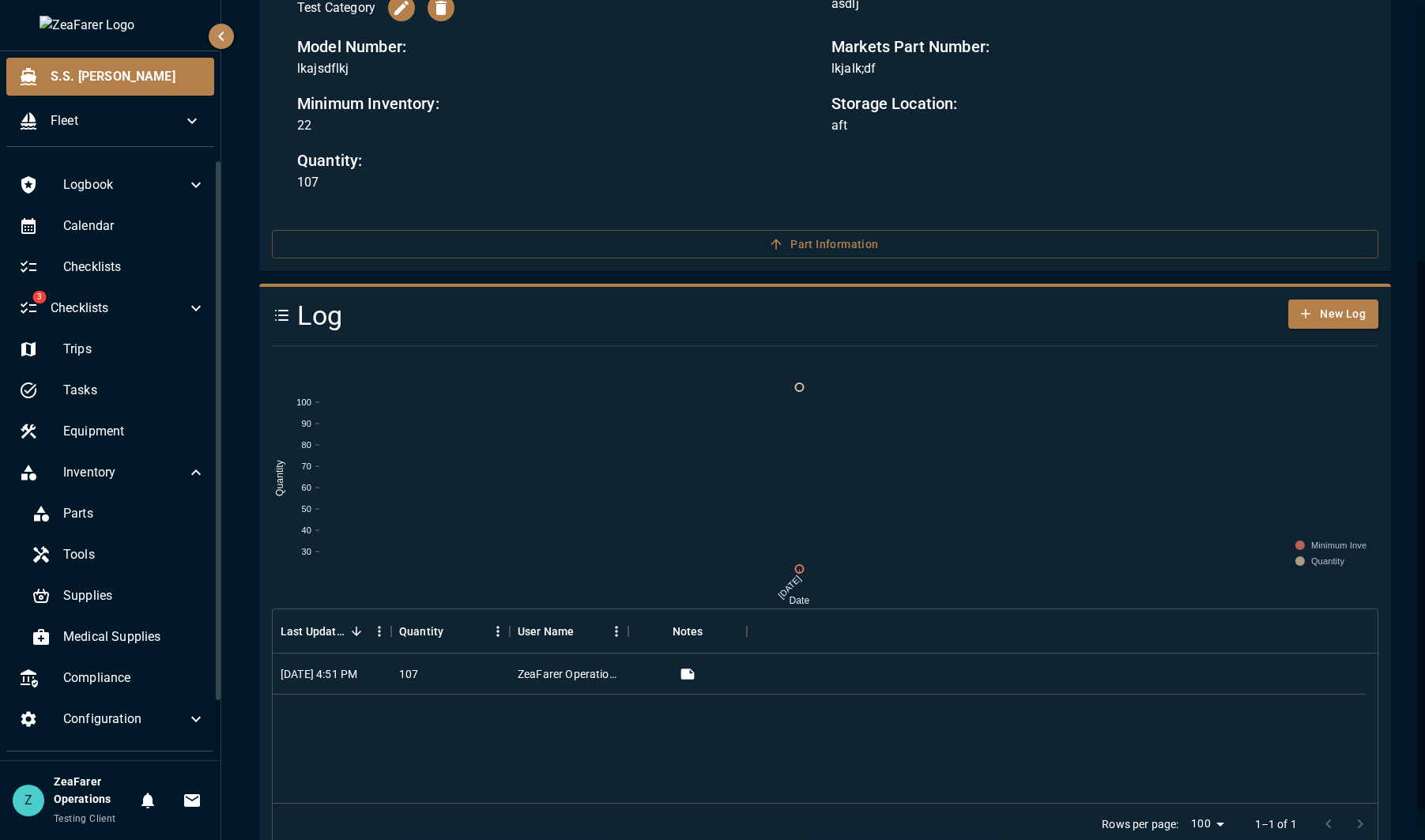
scroll to position [395, 0]
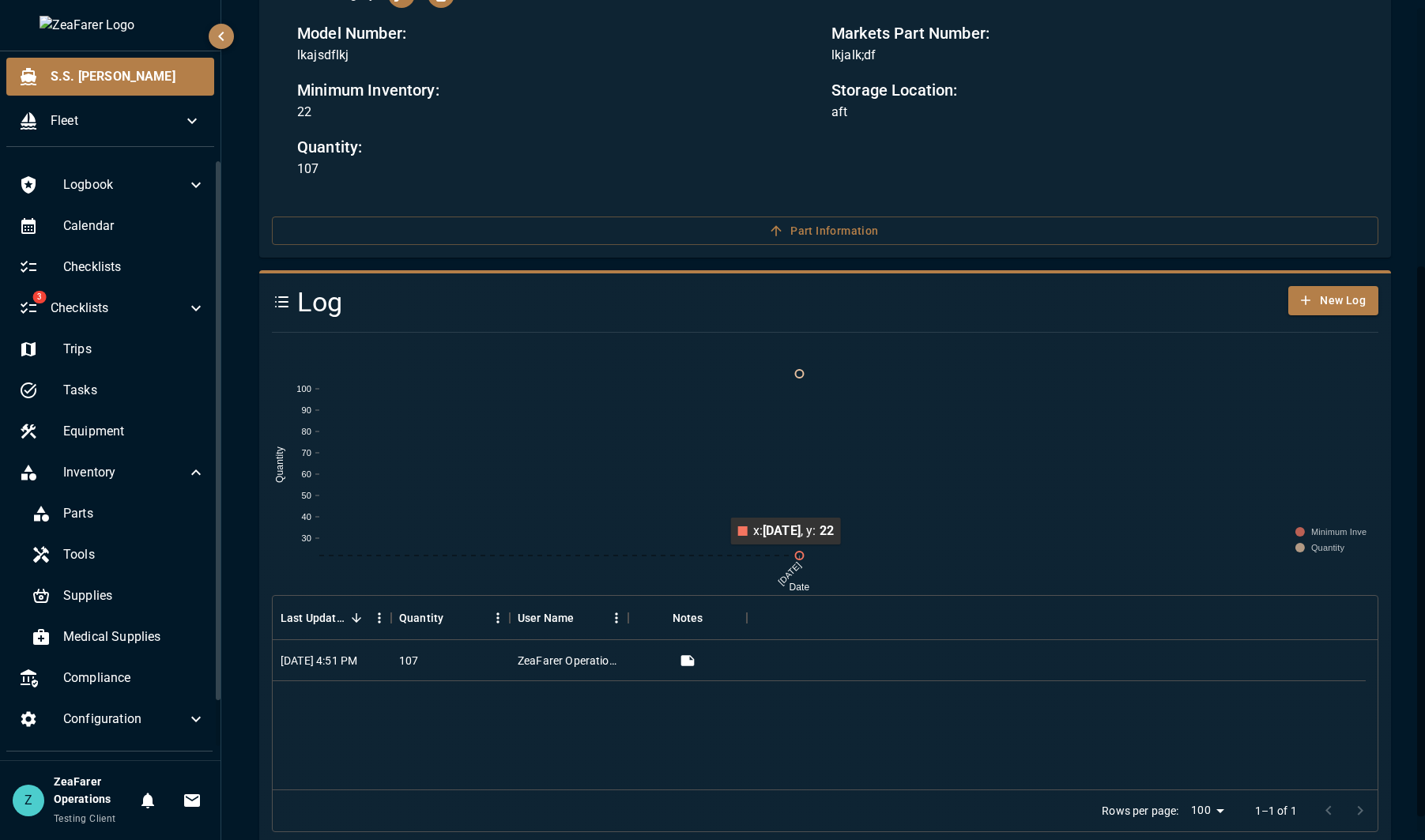
click at [591, 527] on rect at bounding box center [800, 465] width 960 height 182
click at [117, 297] on div "3 Checklists" at bounding box center [112, 307] width 212 height 38
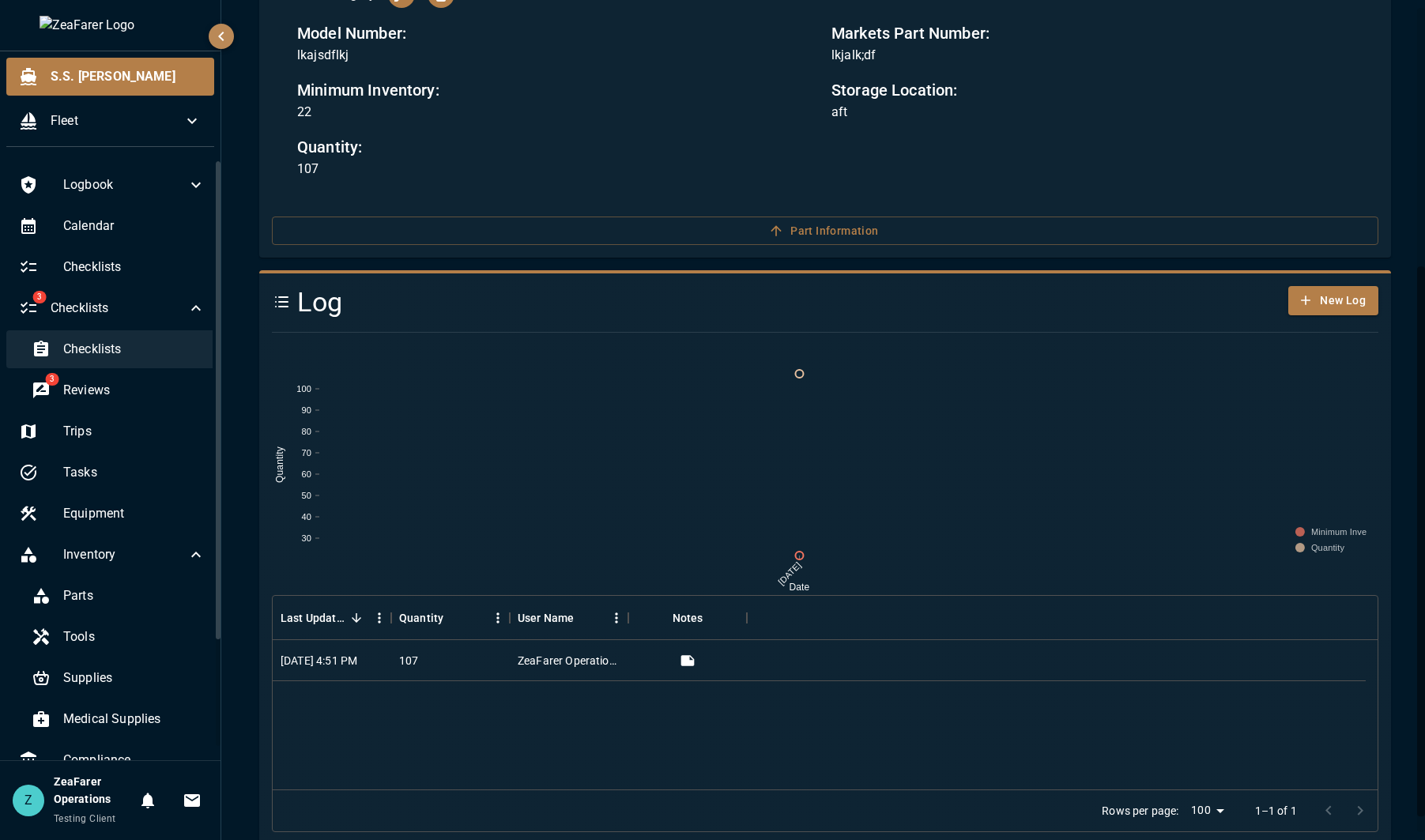
click at [110, 365] on div "Checklists" at bounding box center [118, 349] width 199 height 38
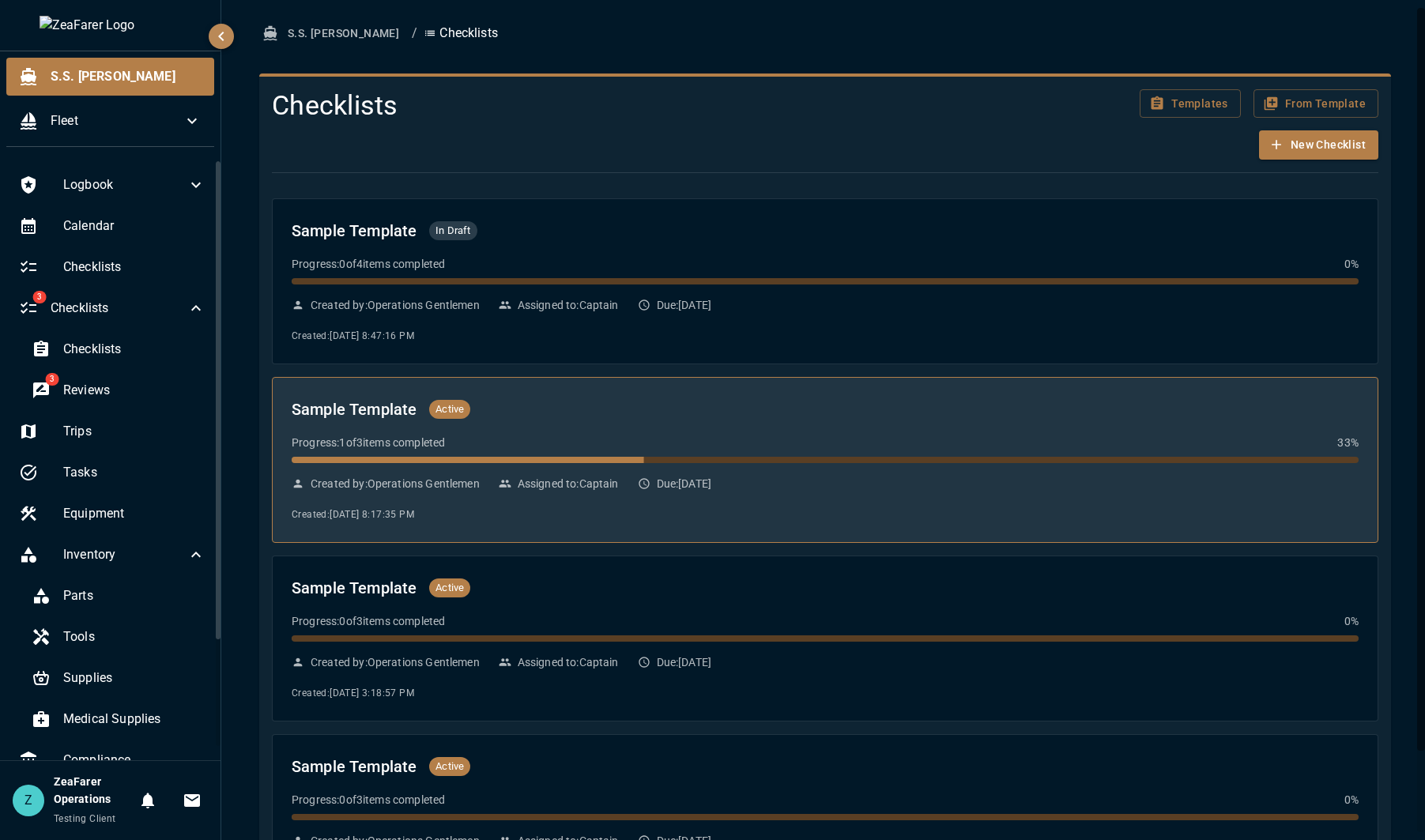
click at [642, 430] on div "Sample Template Active Progress: 1 of 3 items completed 33 % Created by: Operat…" at bounding box center [825, 460] width 1067 height 126
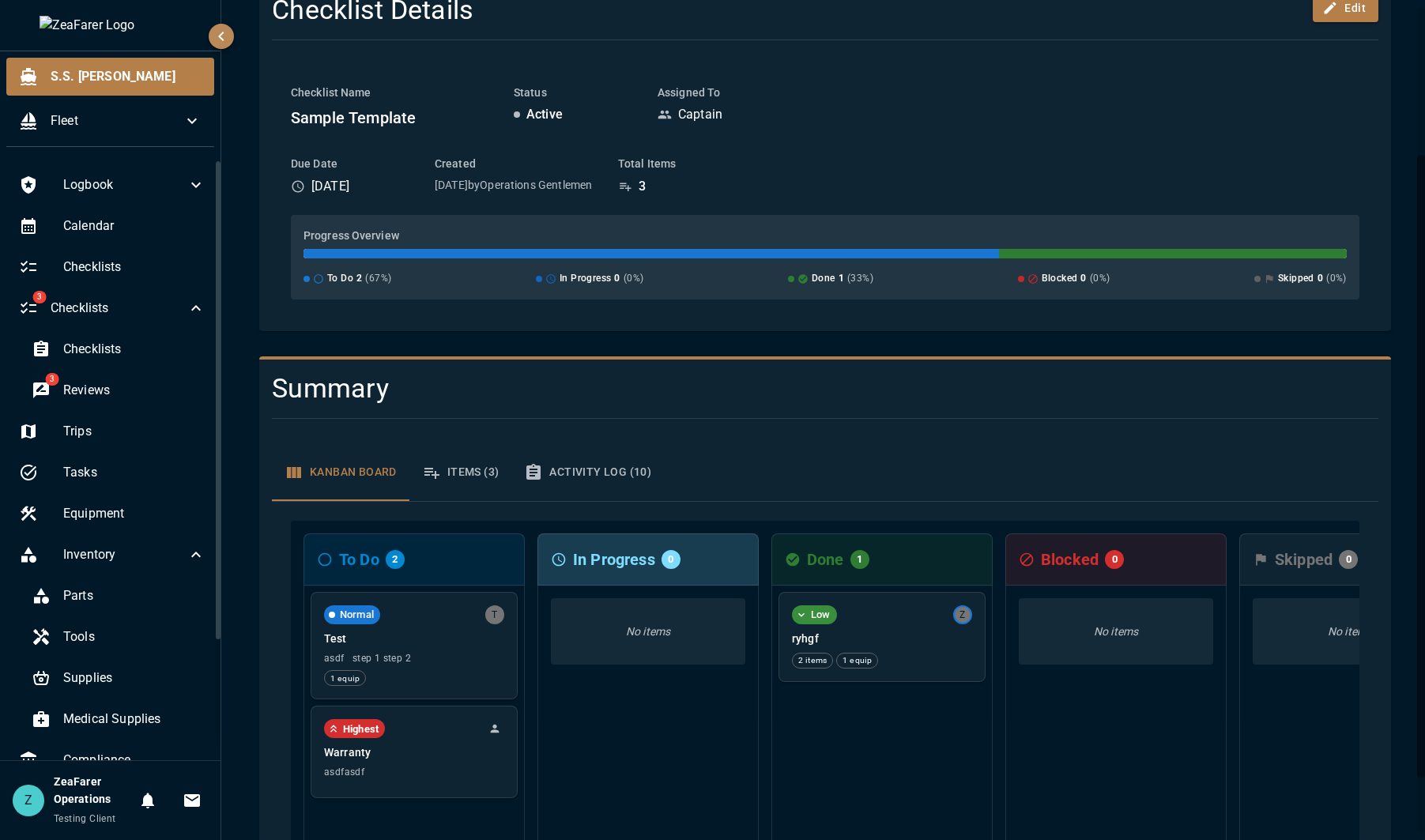
scroll to position [237, 0]
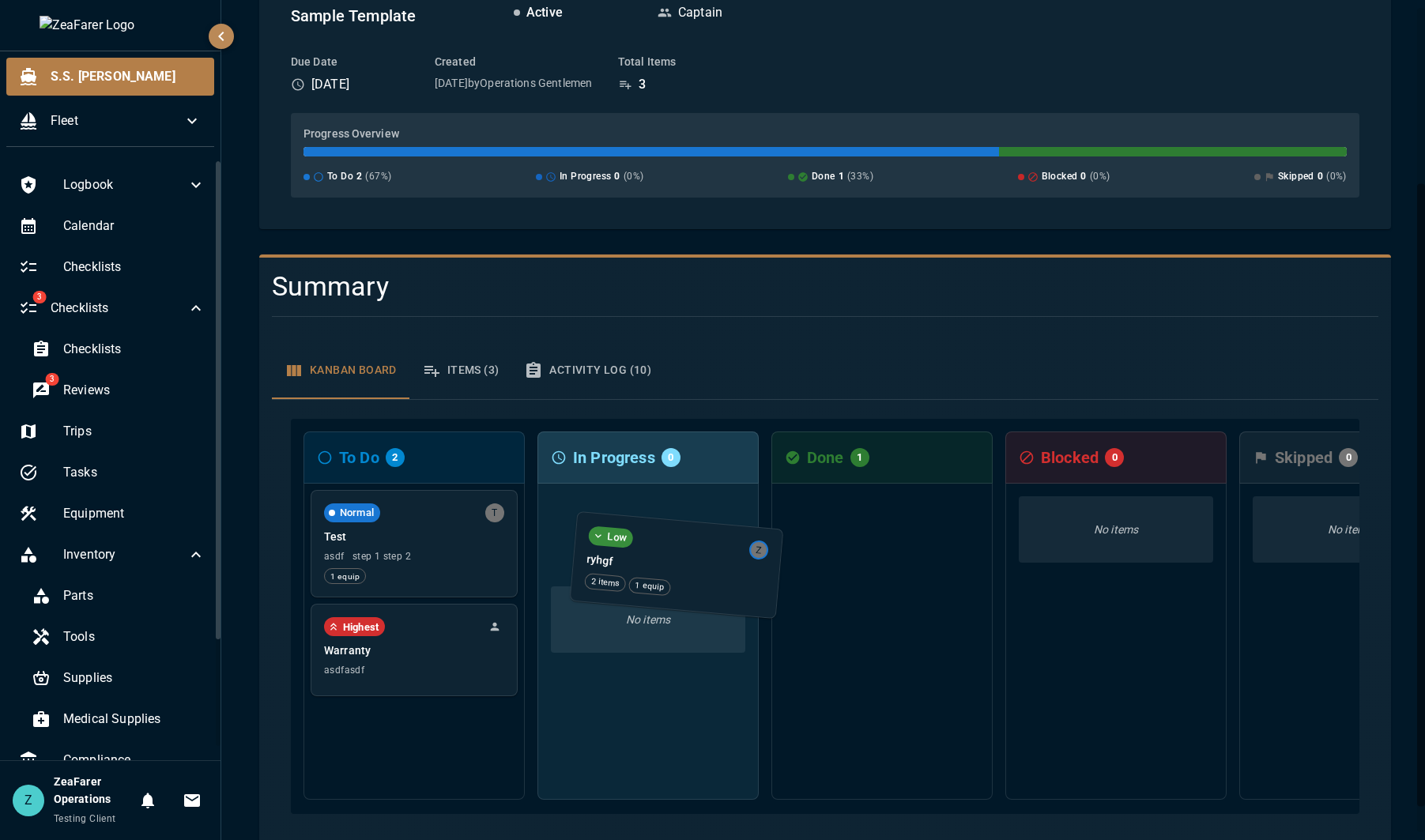
drag, startPoint x: 827, startPoint y: 545, endPoint x: 638, endPoint y: 567, distance: 190.3
click at [638, 567] on div "To Do 2 Normal T Test asdf step 1 step 2 1 equip Highest Warranty asdfasdf In P…" at bounding box center [825, 616] width 1069 height 395
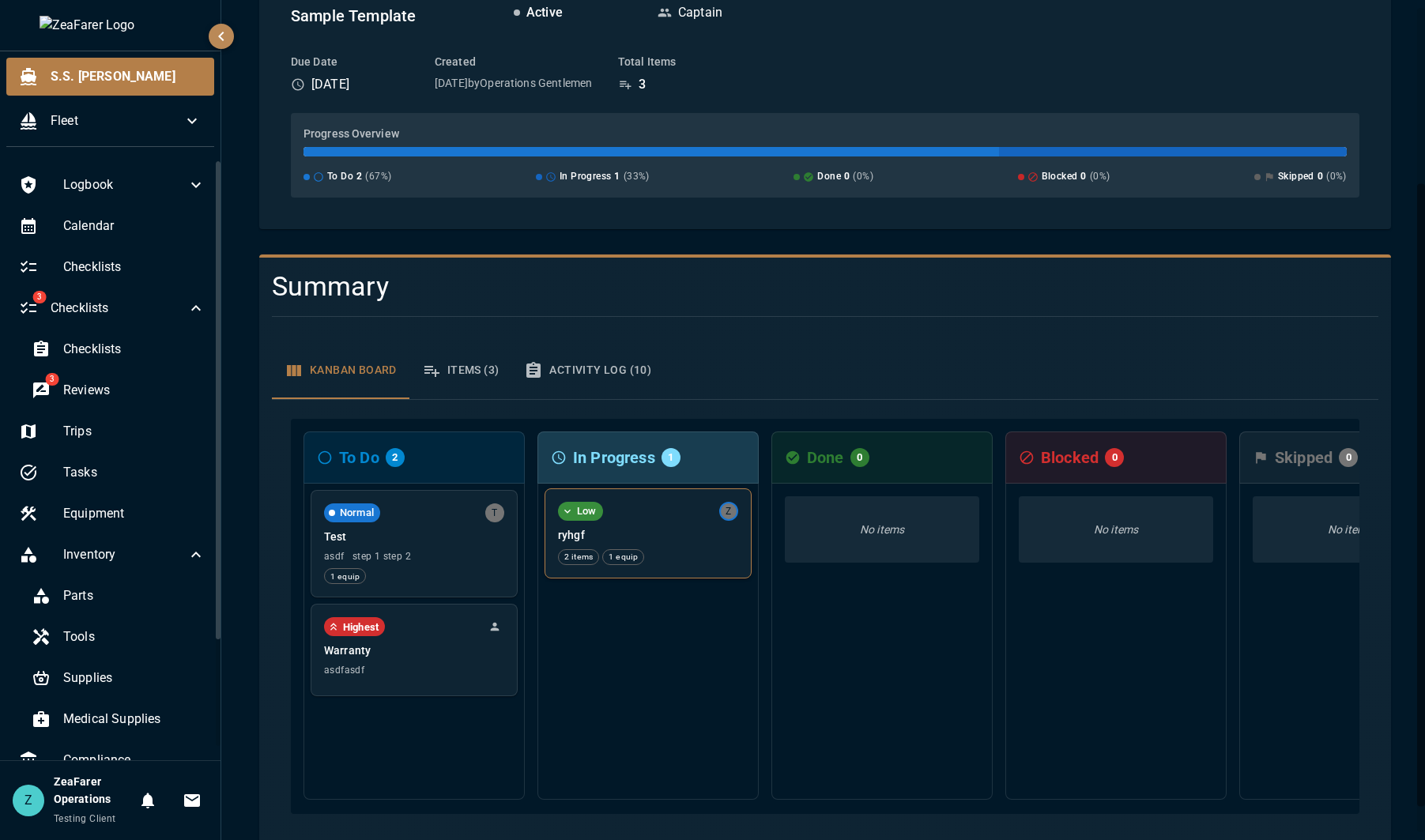
click at [666, 533] on p "ryhgf" at bounding box center [649, 535] width 181 height 16
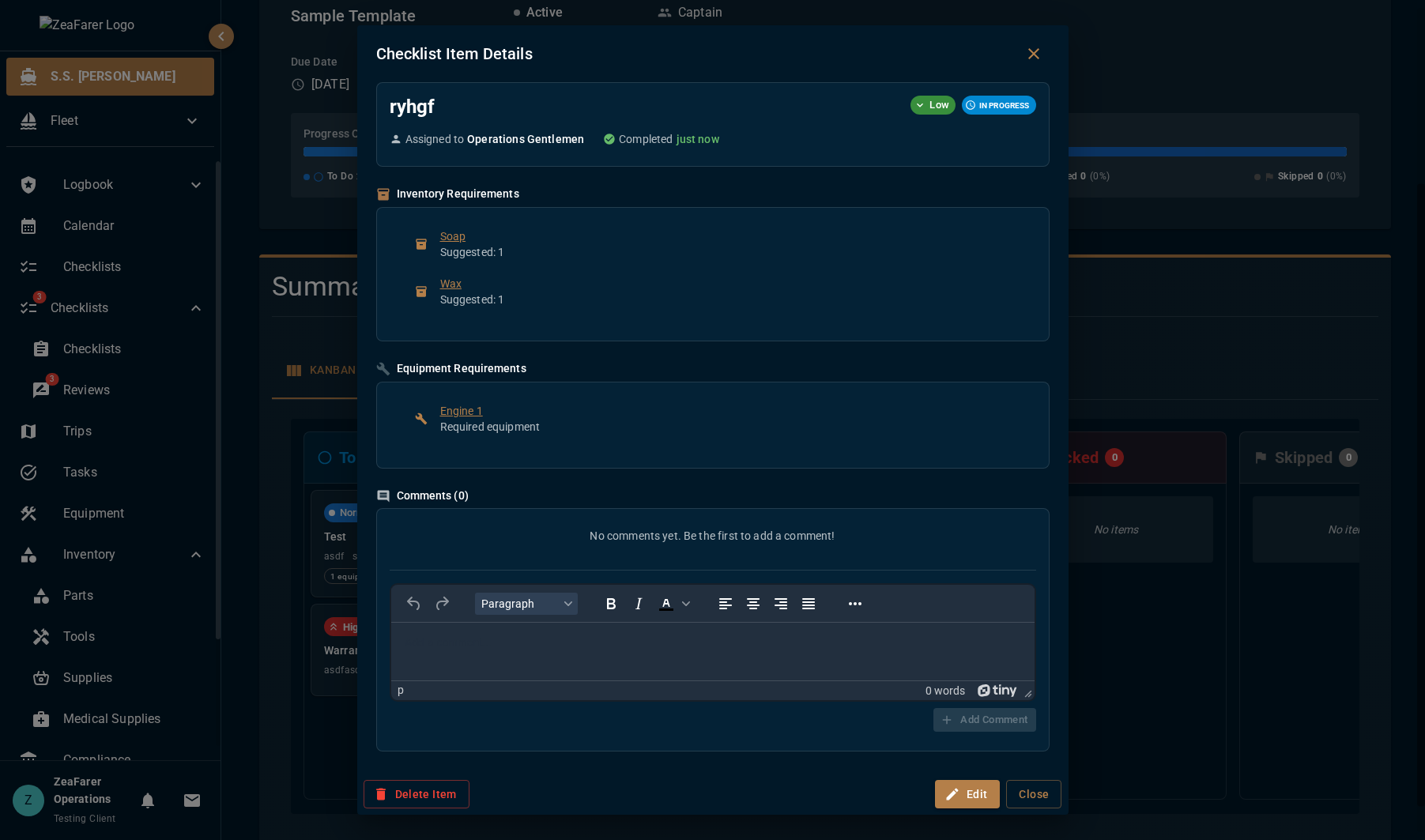
scroll to position [0, 0]
click at [1422, 69] on div "Checklist Item Details ryhgf Low IN PROGRESS Assigned to Operations Gentlemen C…" at bounding box center [712, 420] width 1425 height 840
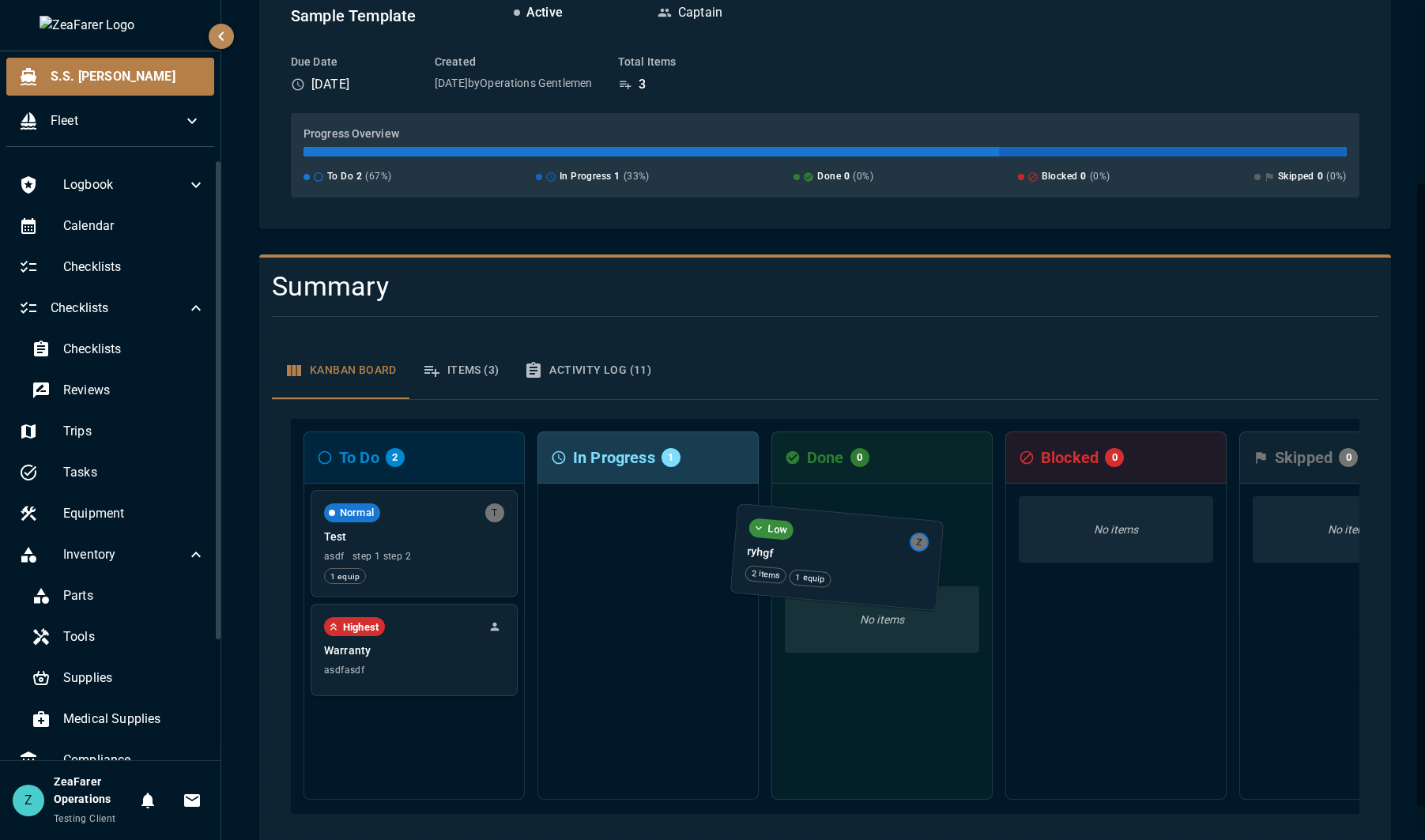
drag, startPoint x: 655, startPoint y: 521, endPoint x: 849, endPoint y: 537, distance: 194.7
click at [847, 541] on div "To Do 2 Normal T Test asdf step 1 step 2 1 equip Highest Warranty asdfasdf In P…" at bounding box center [825, 616] width 1069 height 395
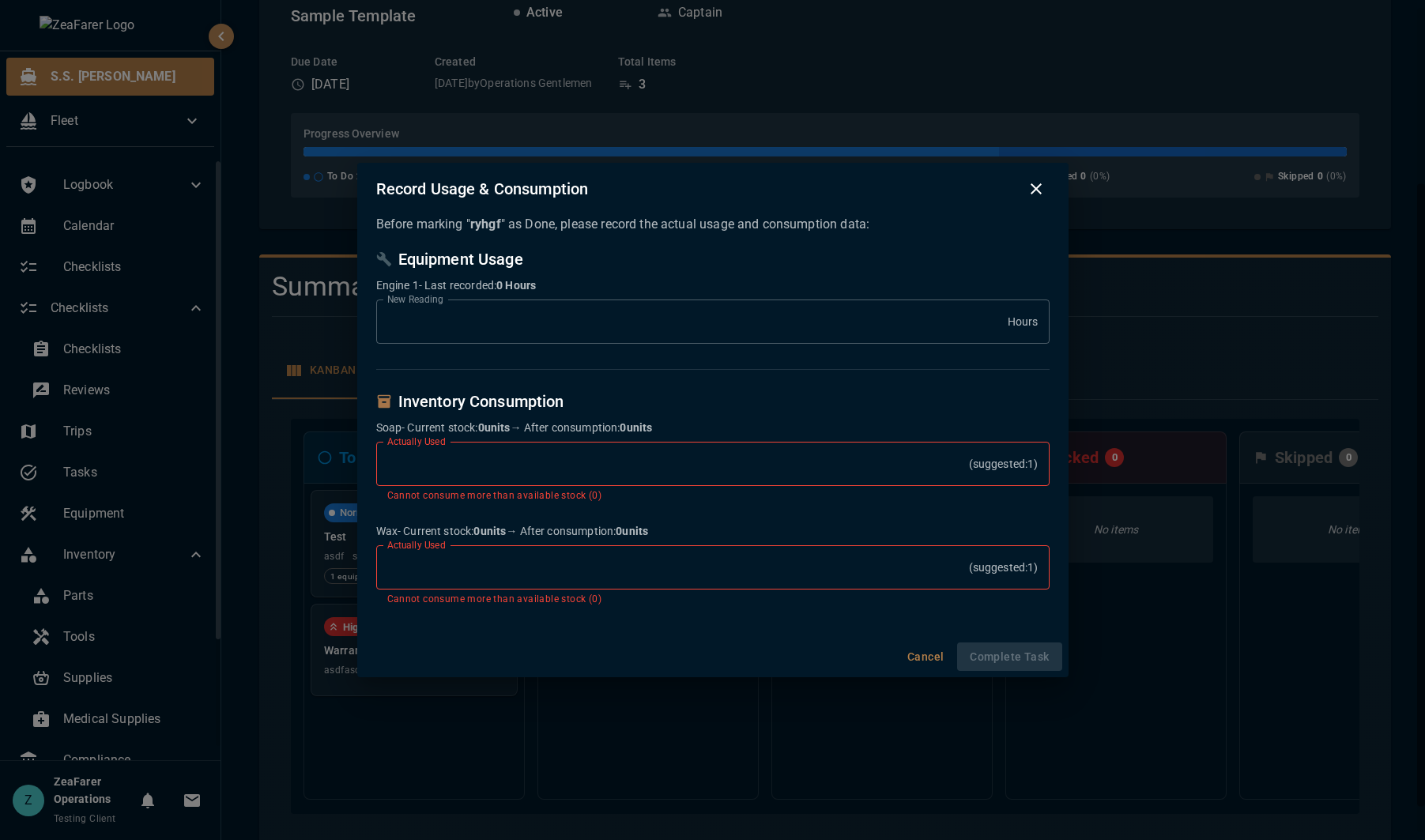
type input "****"
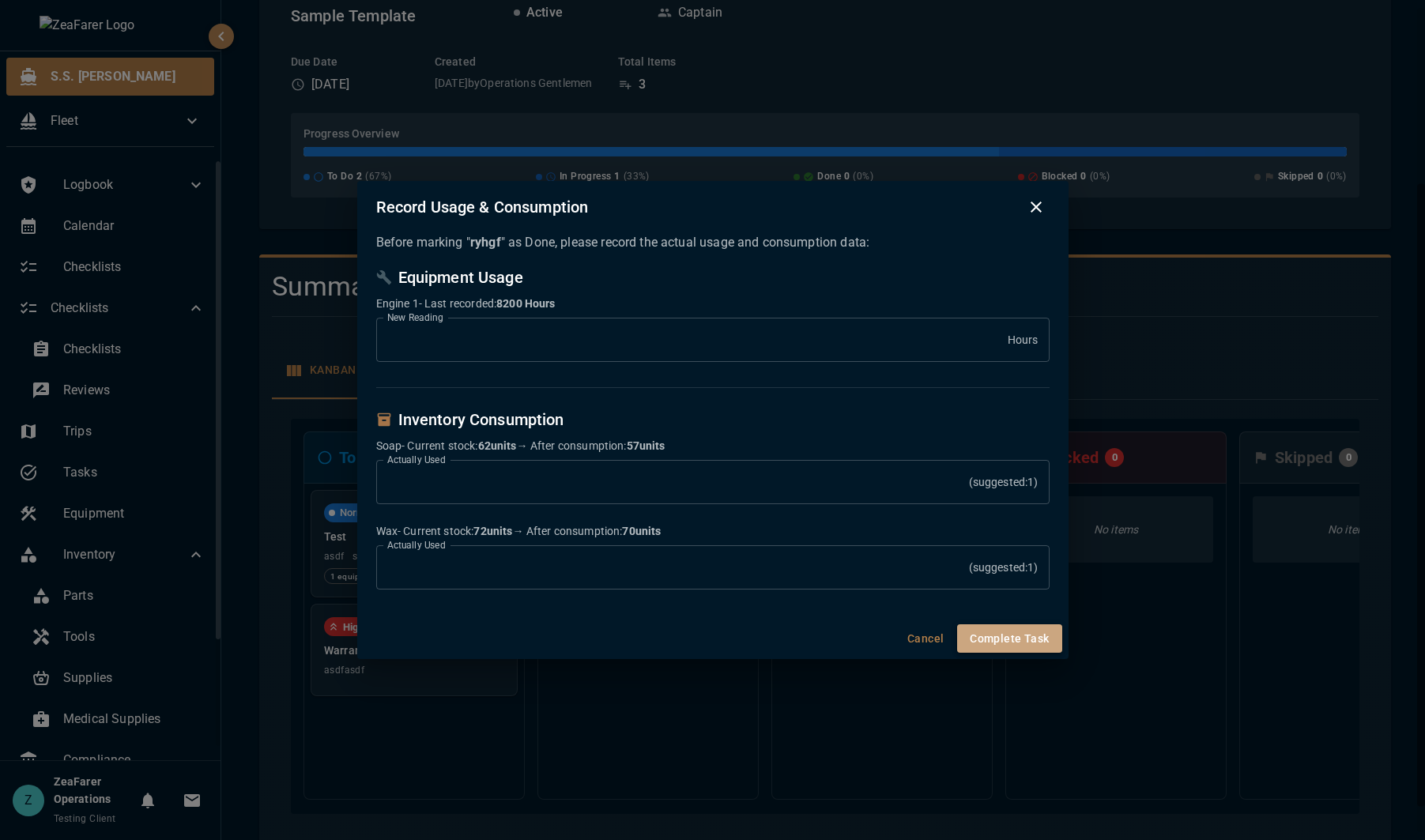
click at [1026, 648] on button "Complete Task" at bounding box center [1009, 639] width 105 height 30
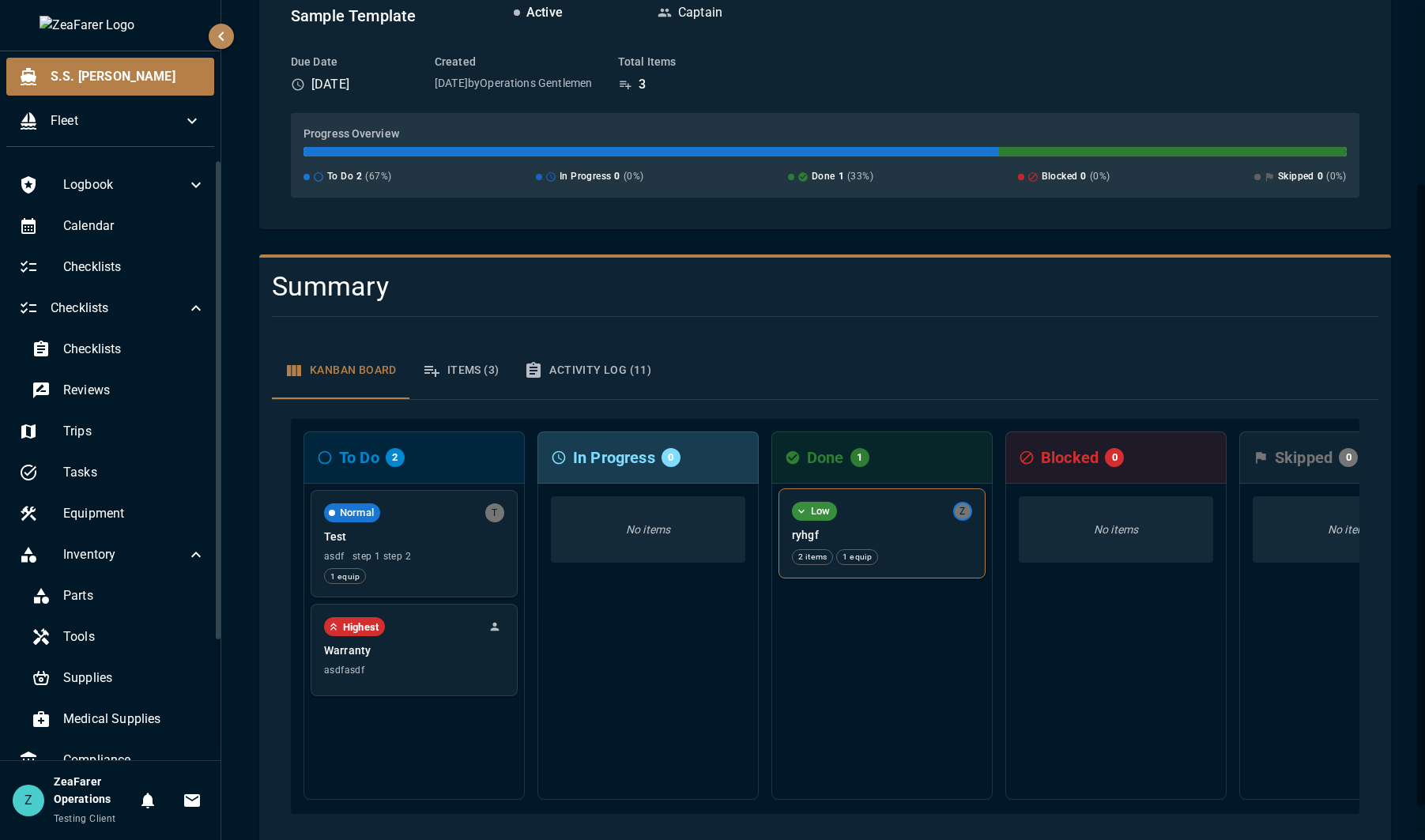
click at [857, 496] on div "Low Z ryhgf 2 items 1 equip" at bounding box center [882, 533] width 205 height 89
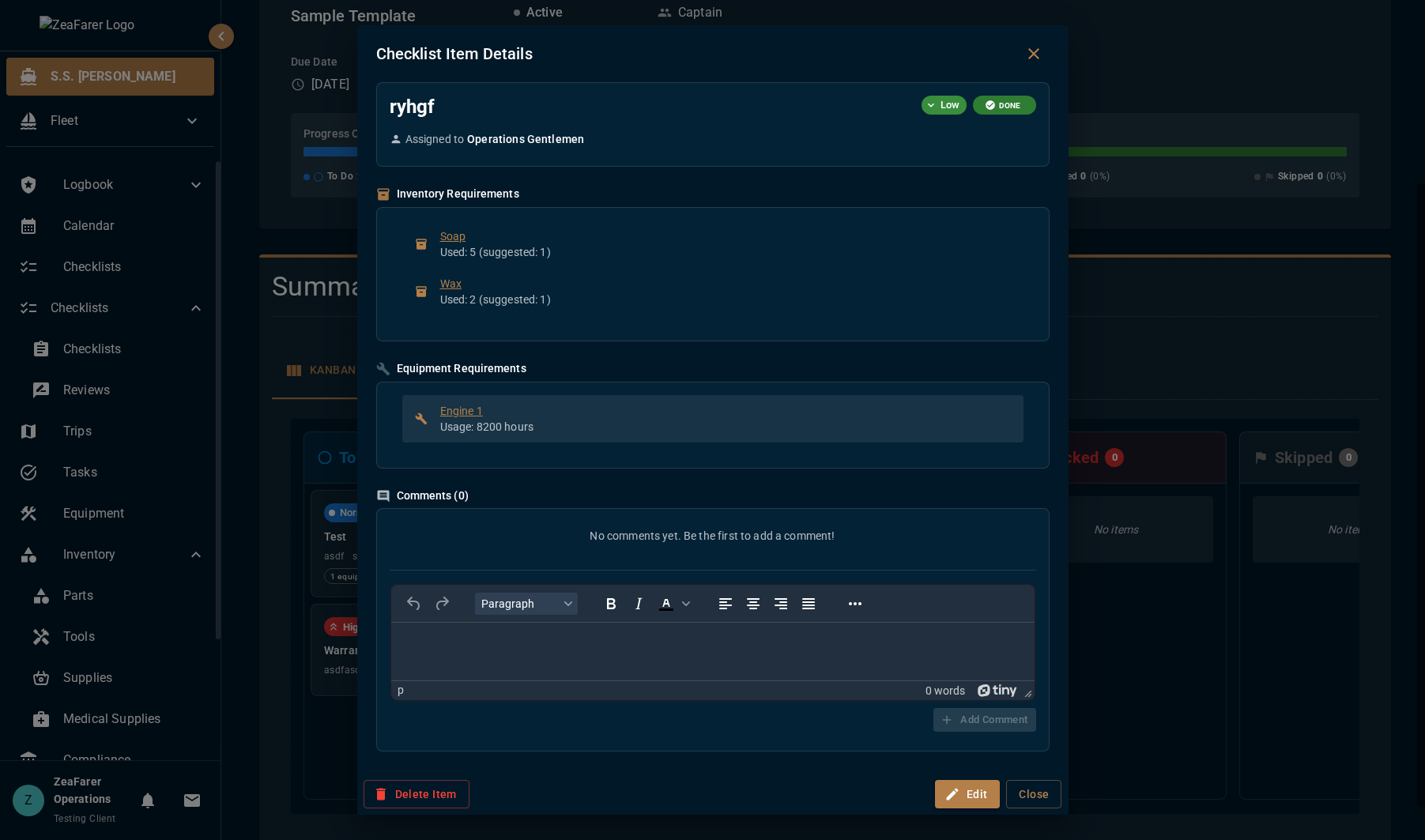
click at [541, 419] on p "Usage: 8200 hours" at bounding box center [725, 426] width 570 height 16
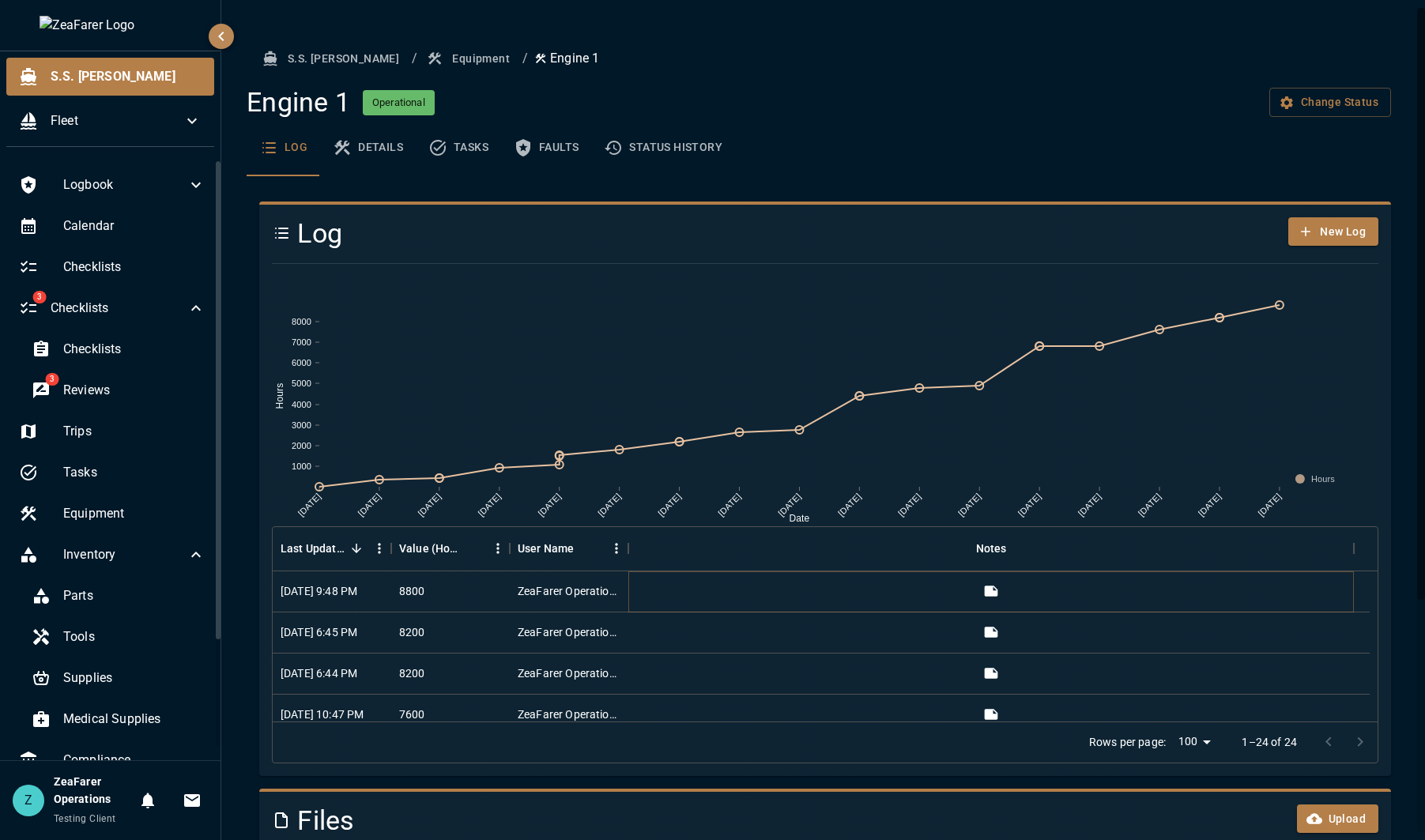
click at [990, 590] on icon "View" at bounding box center [991, 590] width 14 height 10
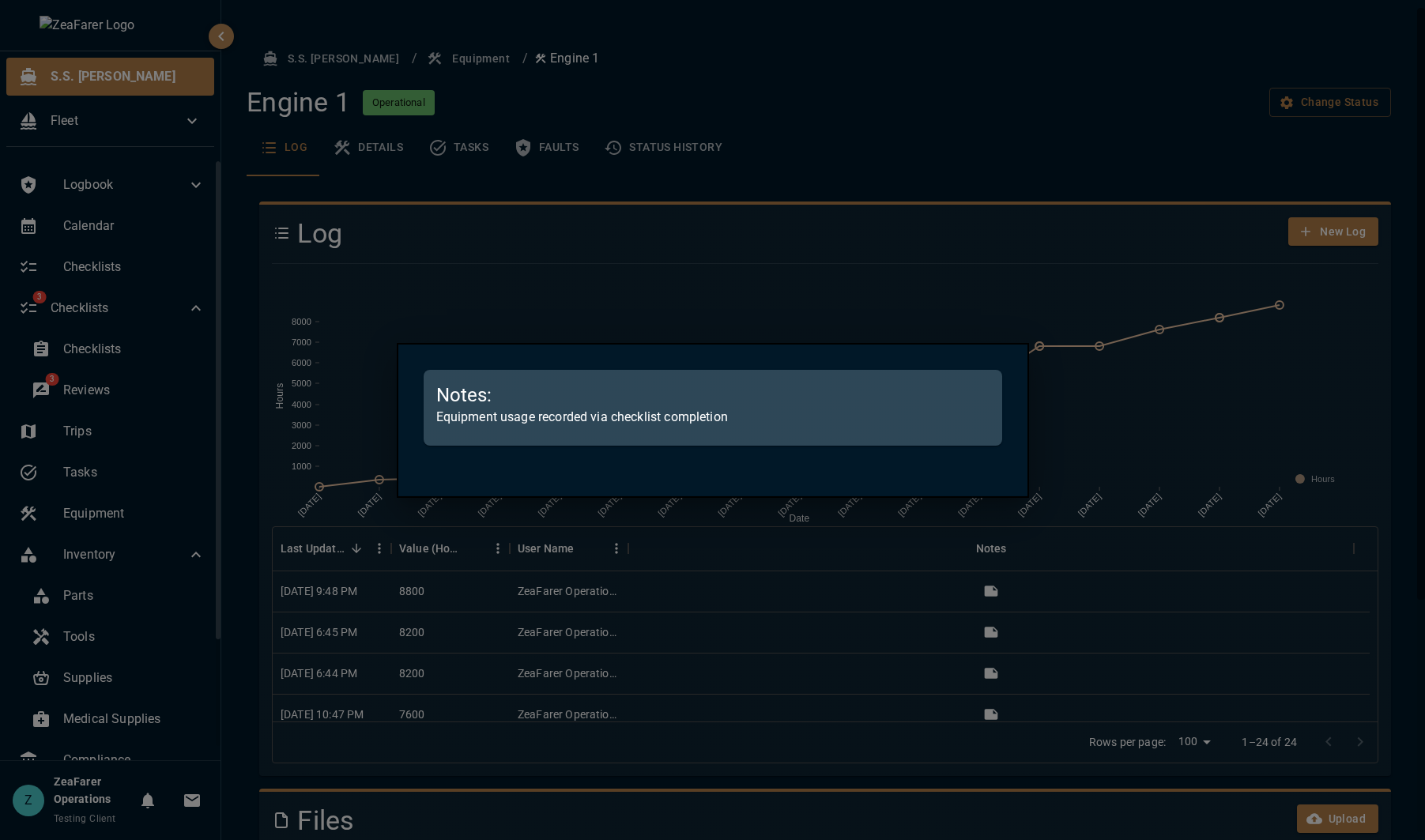
click at [824, 539] on div at bounding box center [712, 420] width 1425 height 840
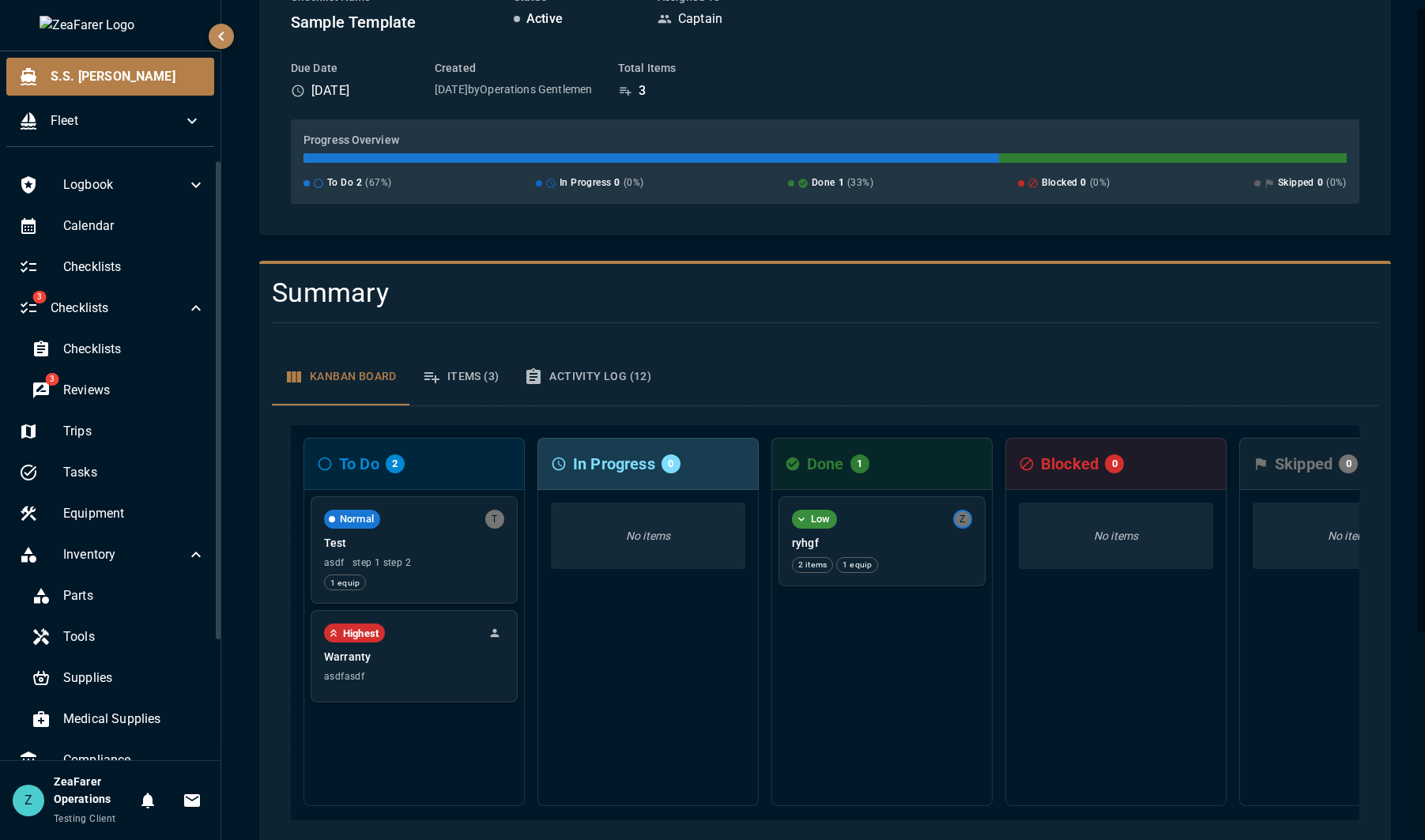
scroll to position [237, 0]
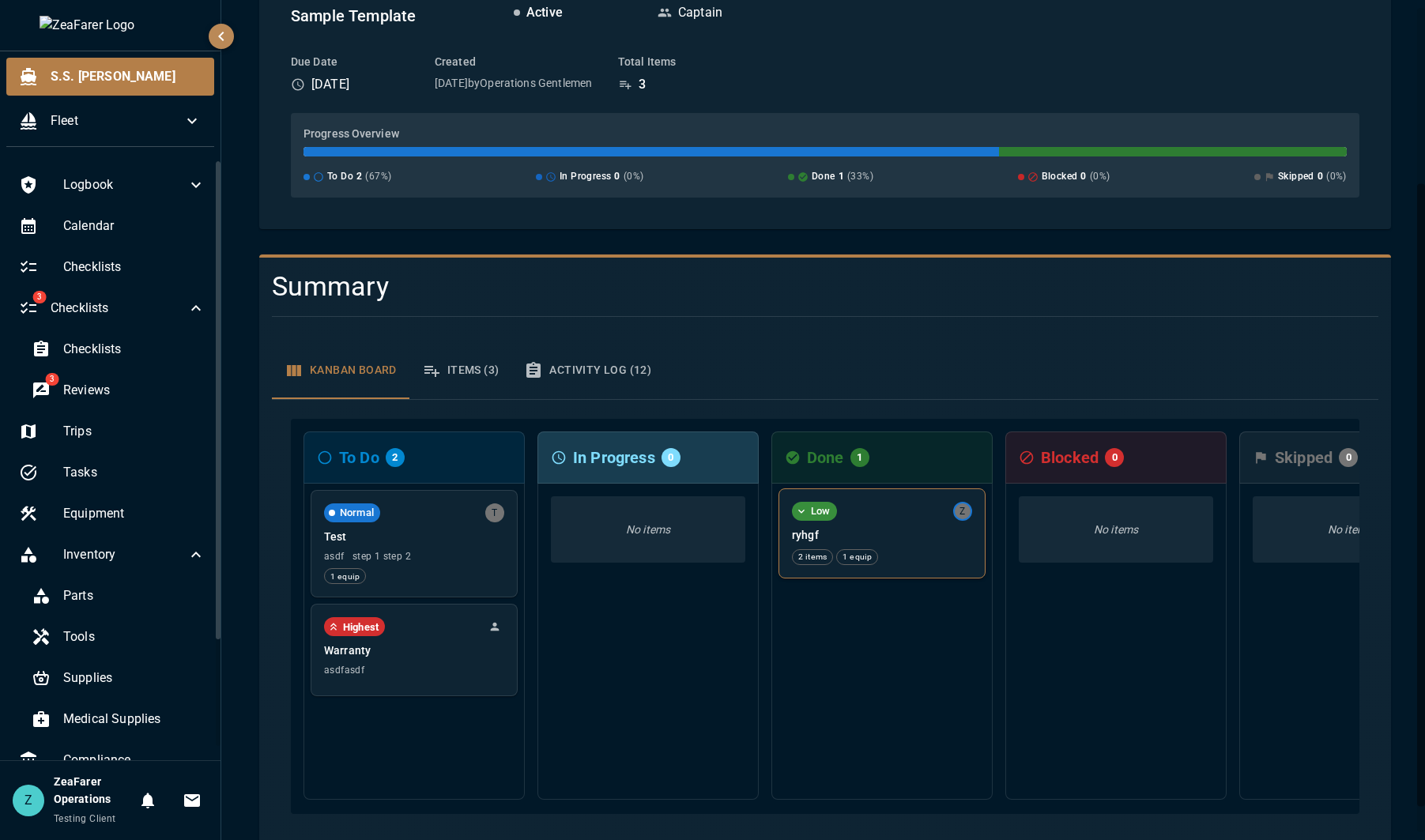
click at [907, 509] on div "Low Z" at bounding box center [883, 511] width 181 height 19
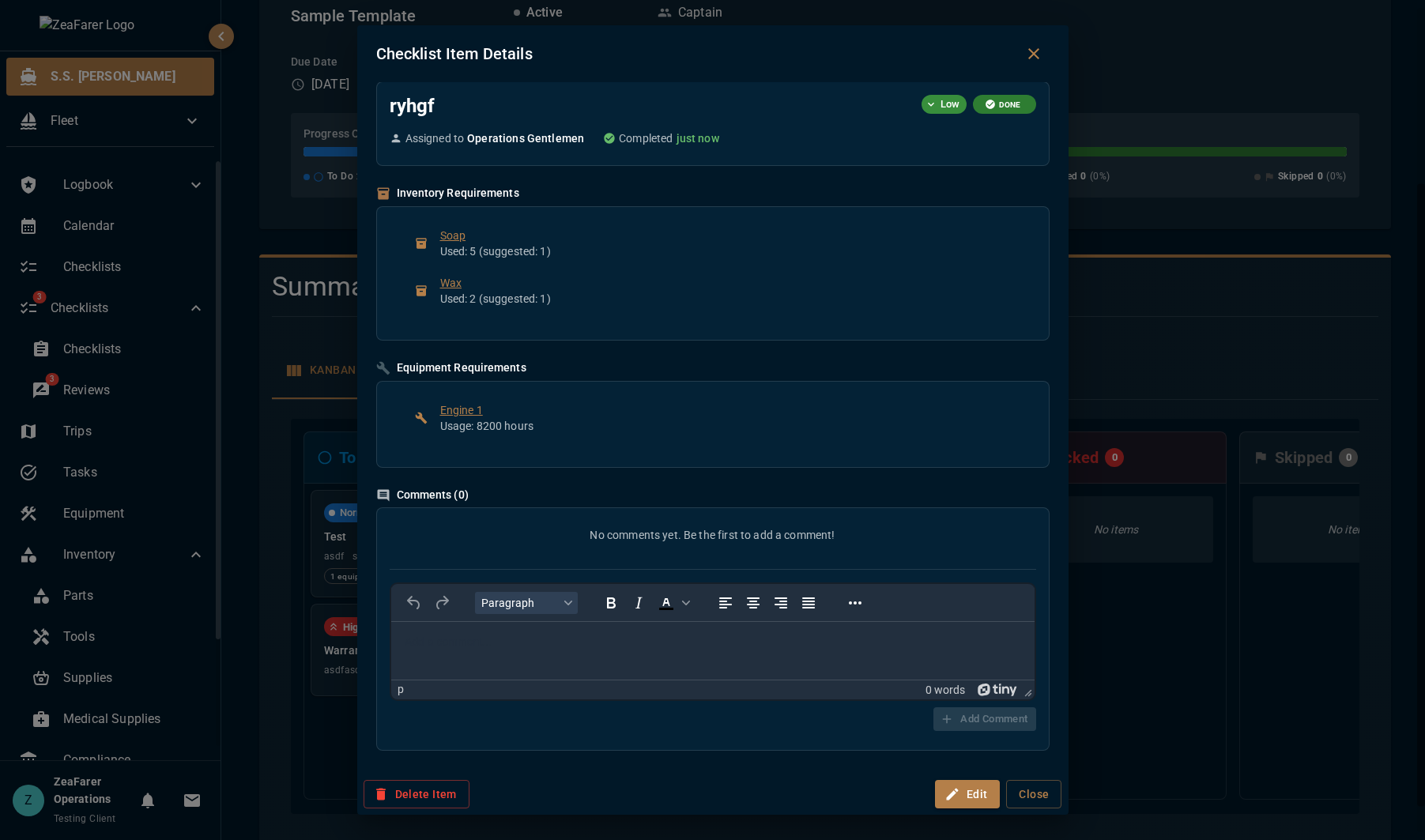
scroll to position [0, 0]
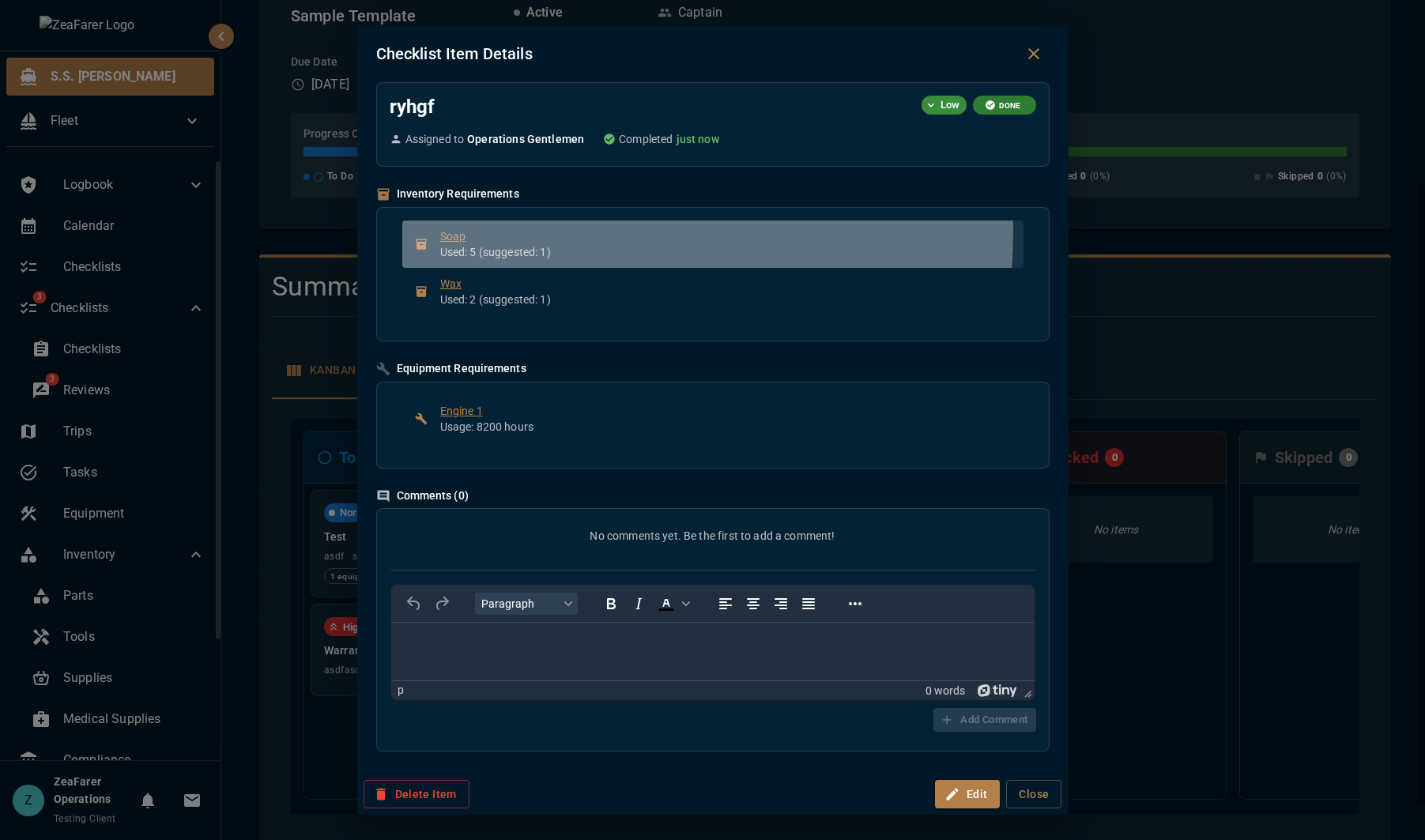
click at [557, 233] on span "Soap" at bounding box center [725, 236] width 570 height 16
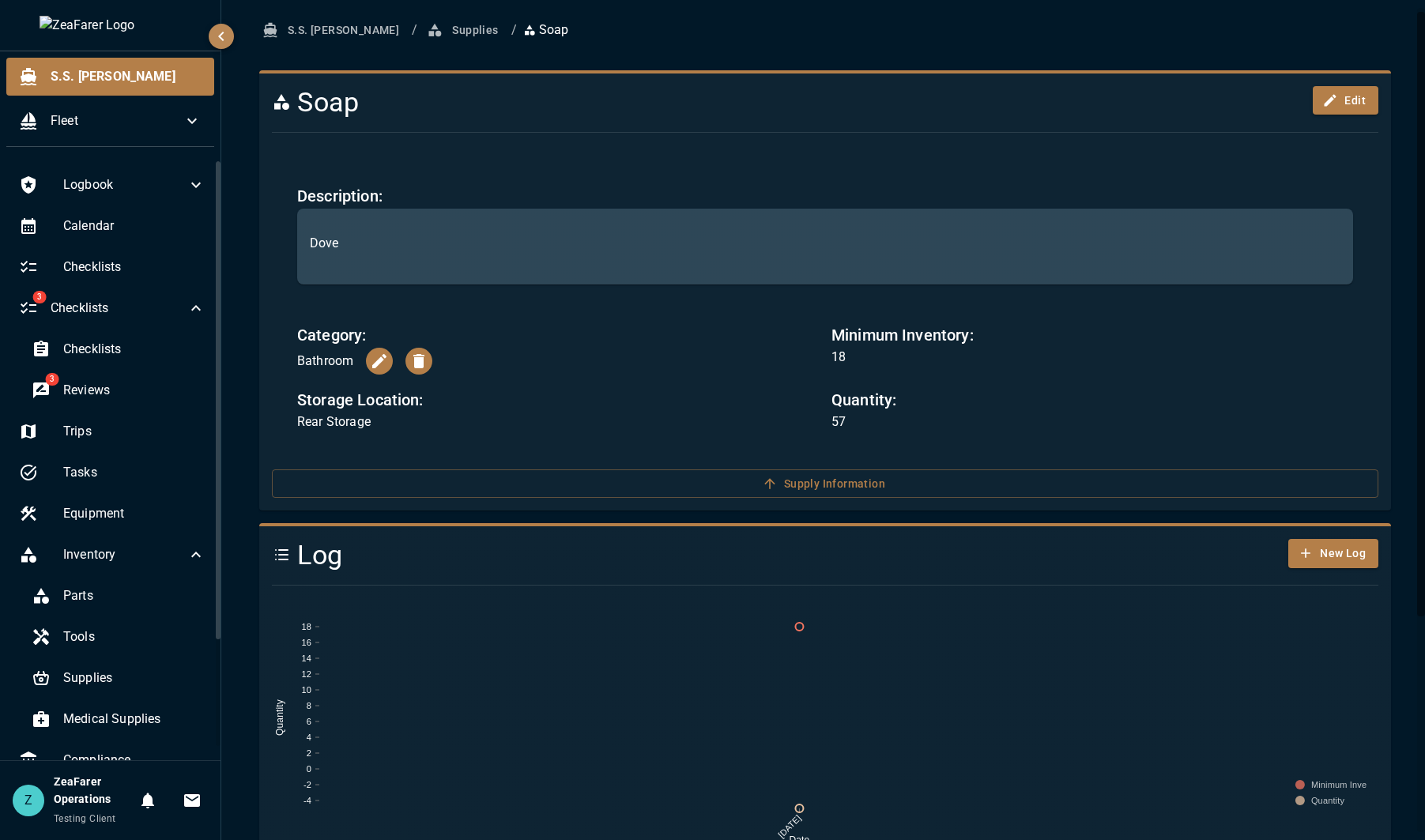
scroll to position [305, 0]
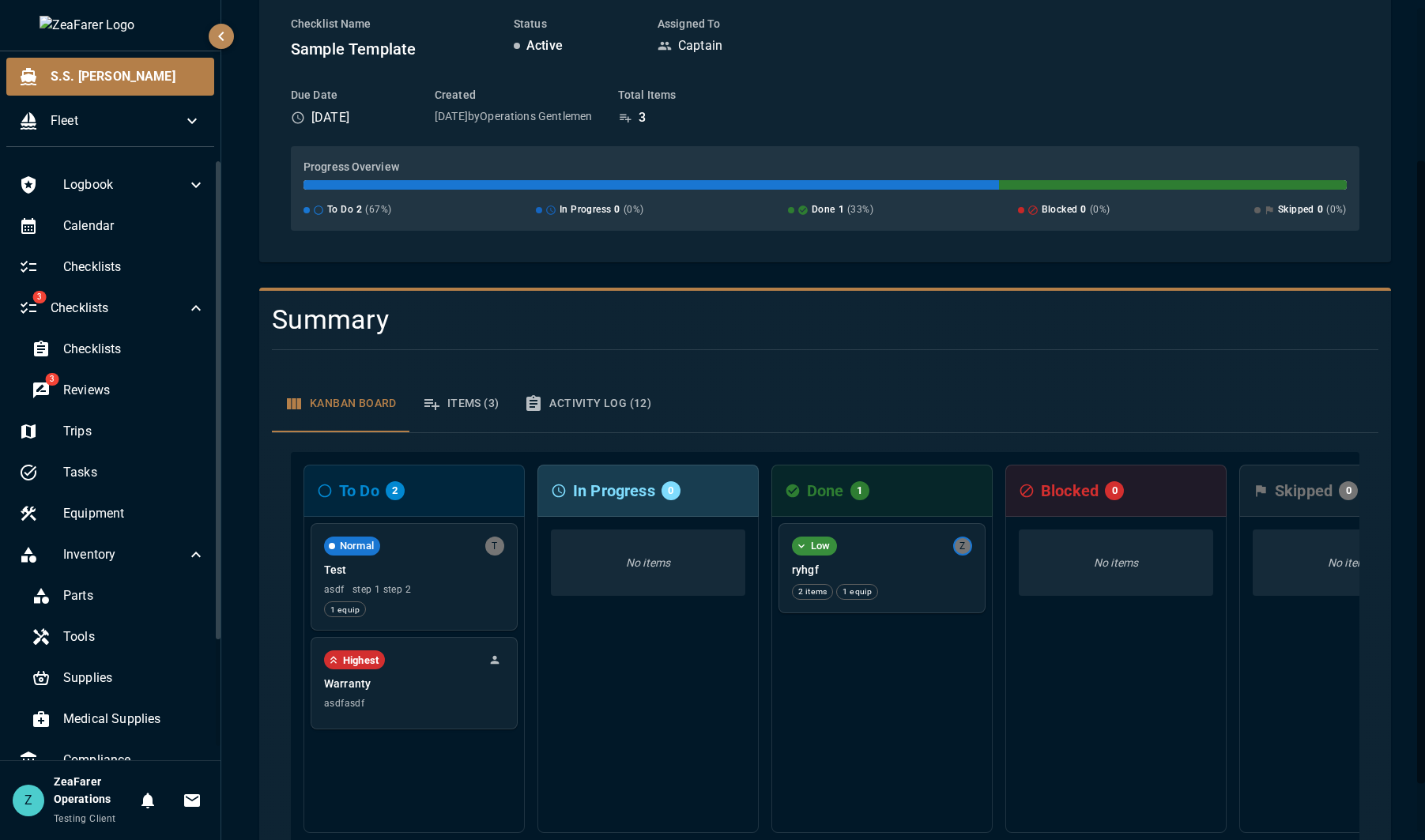
scroll to position [237, 0]
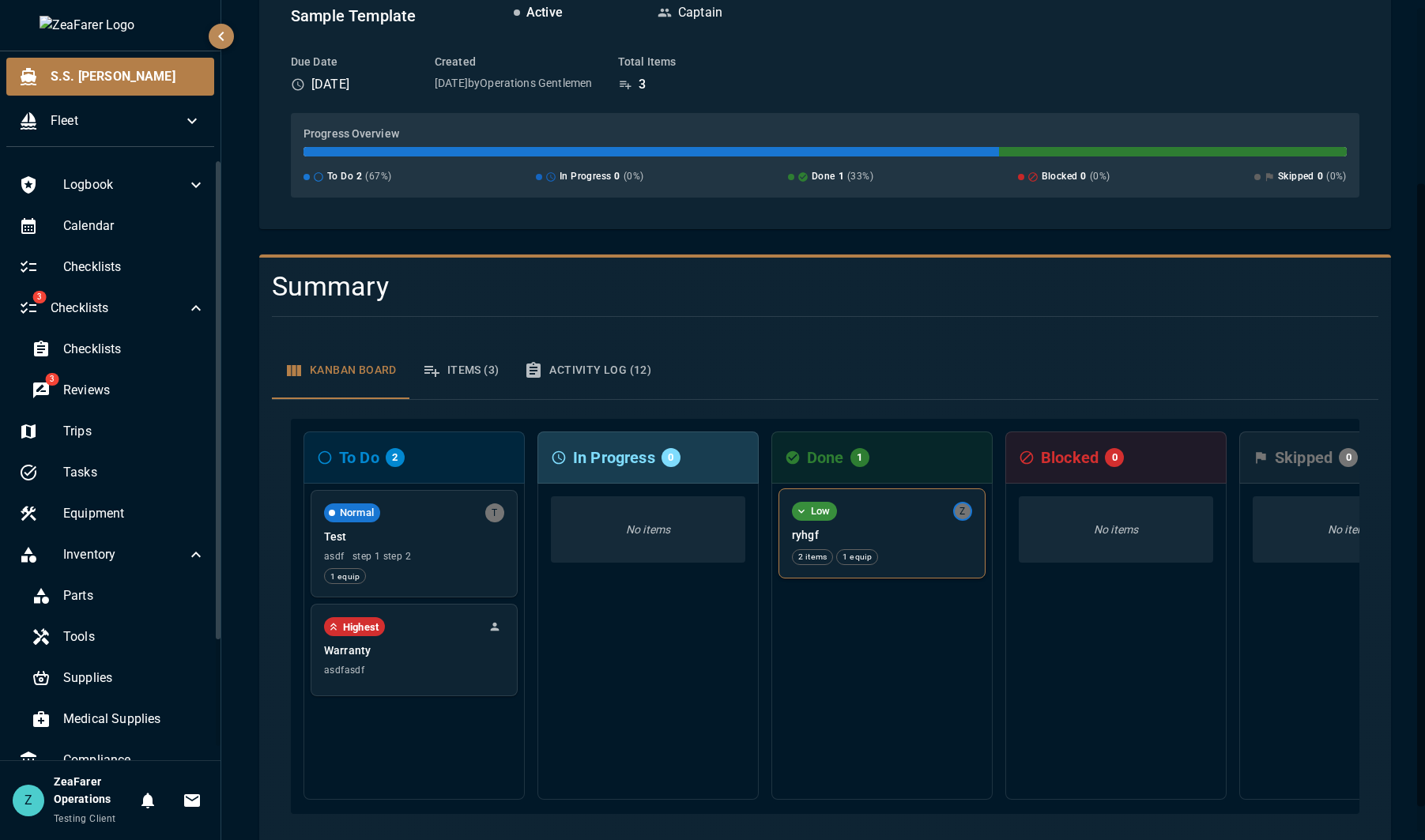
click at [827, 541] on p "ryhgf" at bounding box center [883, 535] width 181 height 16
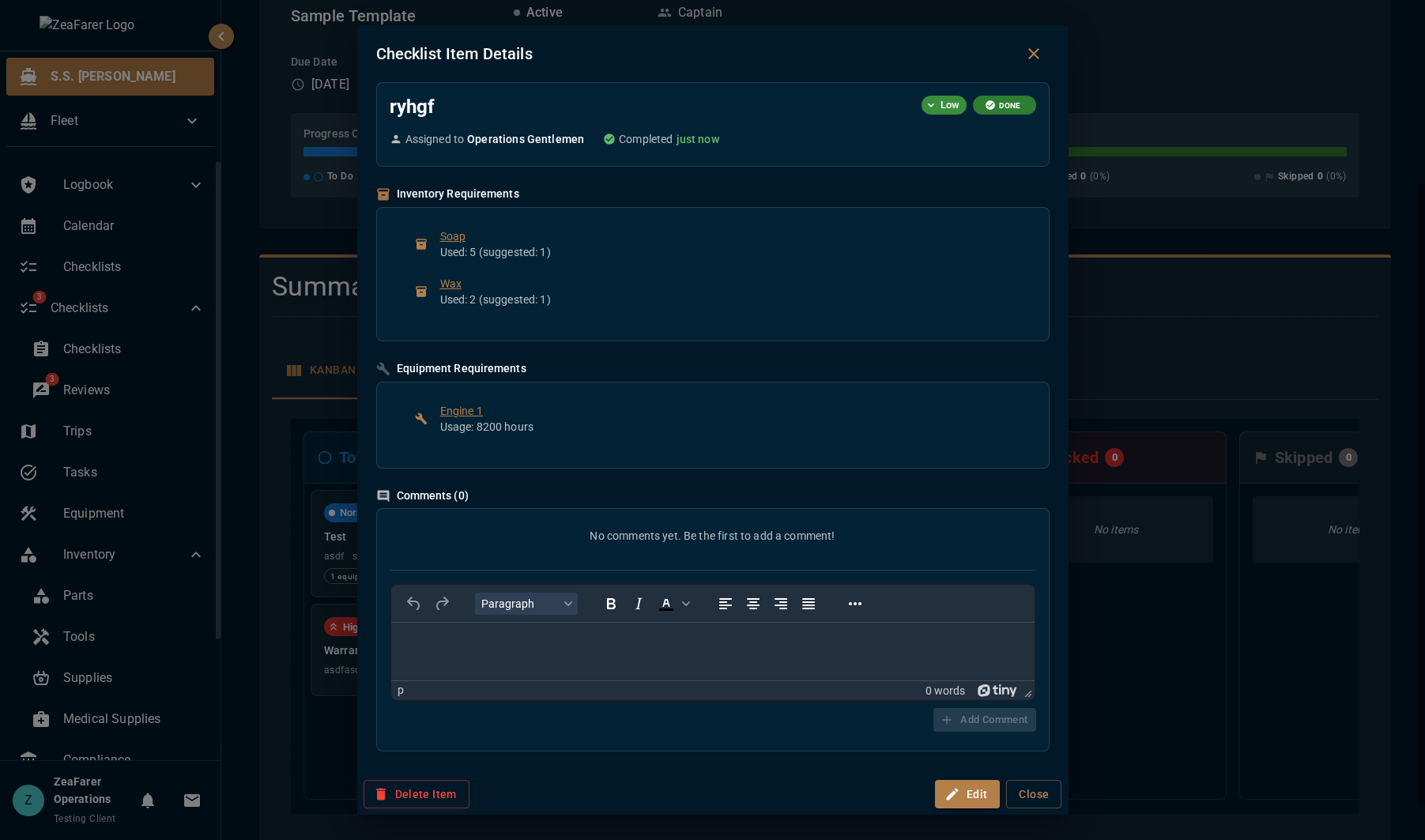
scroll to position [0, 0]
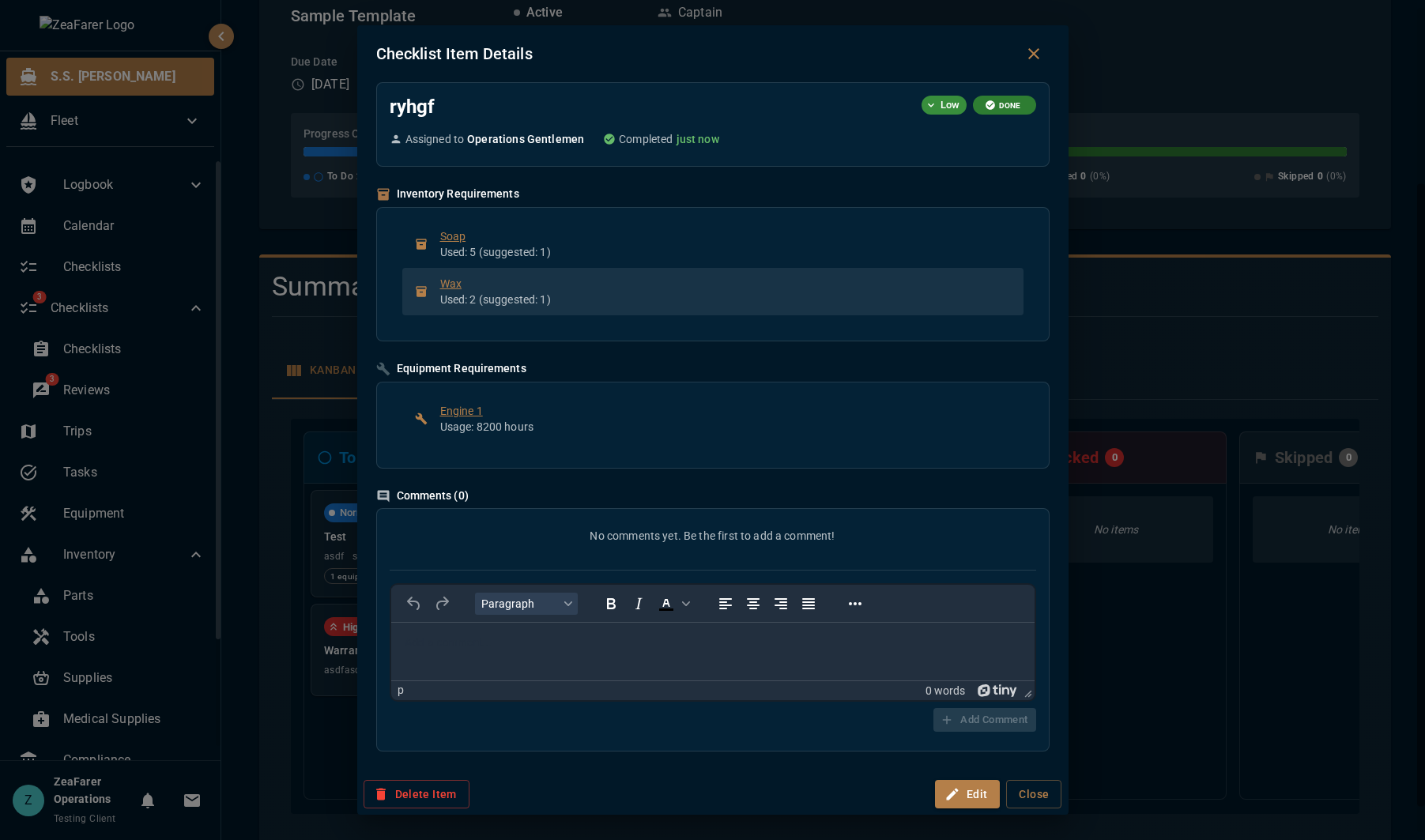
click at [582, 296] on p "Used: 2 (suggested: 1)" at bounding box center [725, 299] width 570 height 16
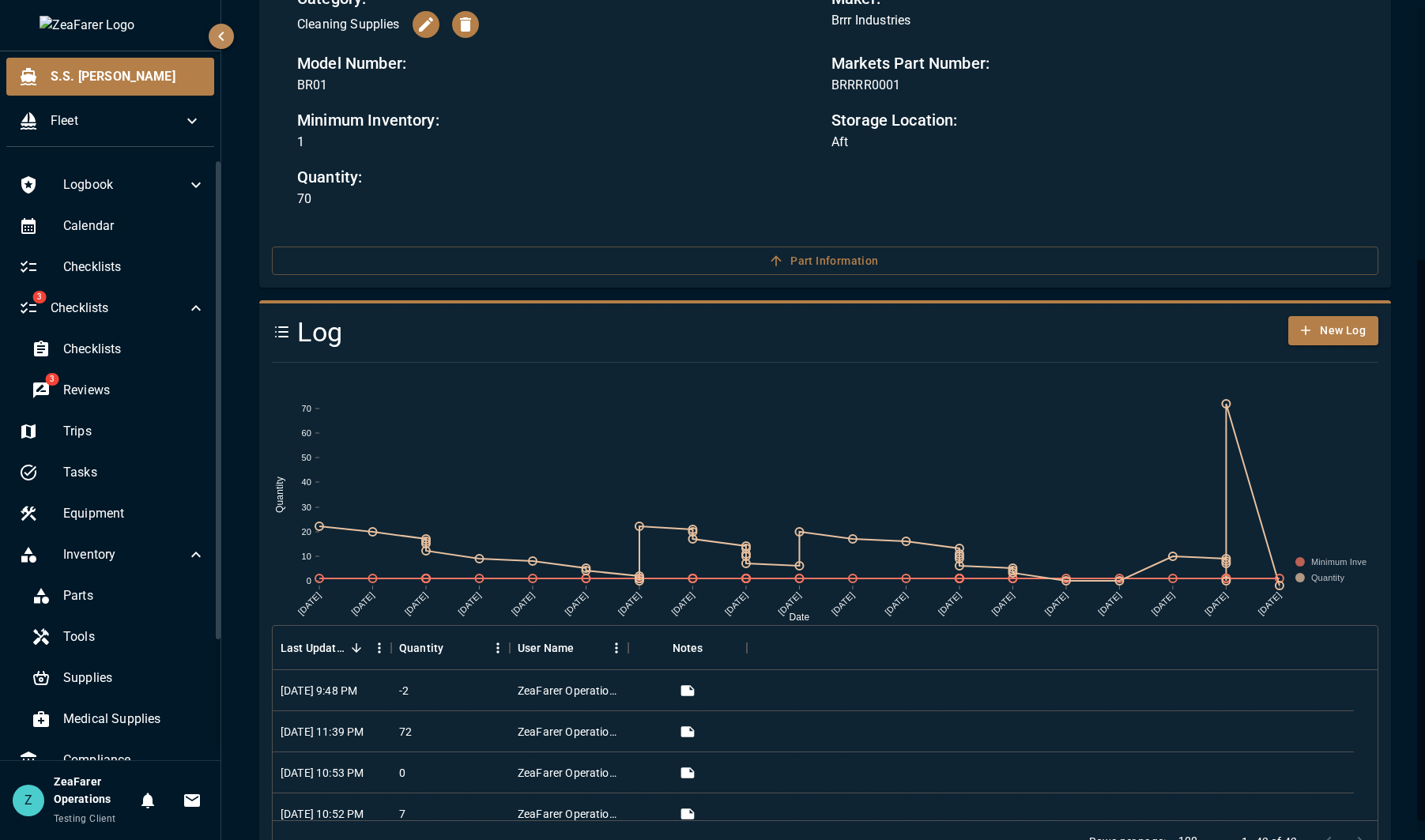
scroll to position [394, 0]
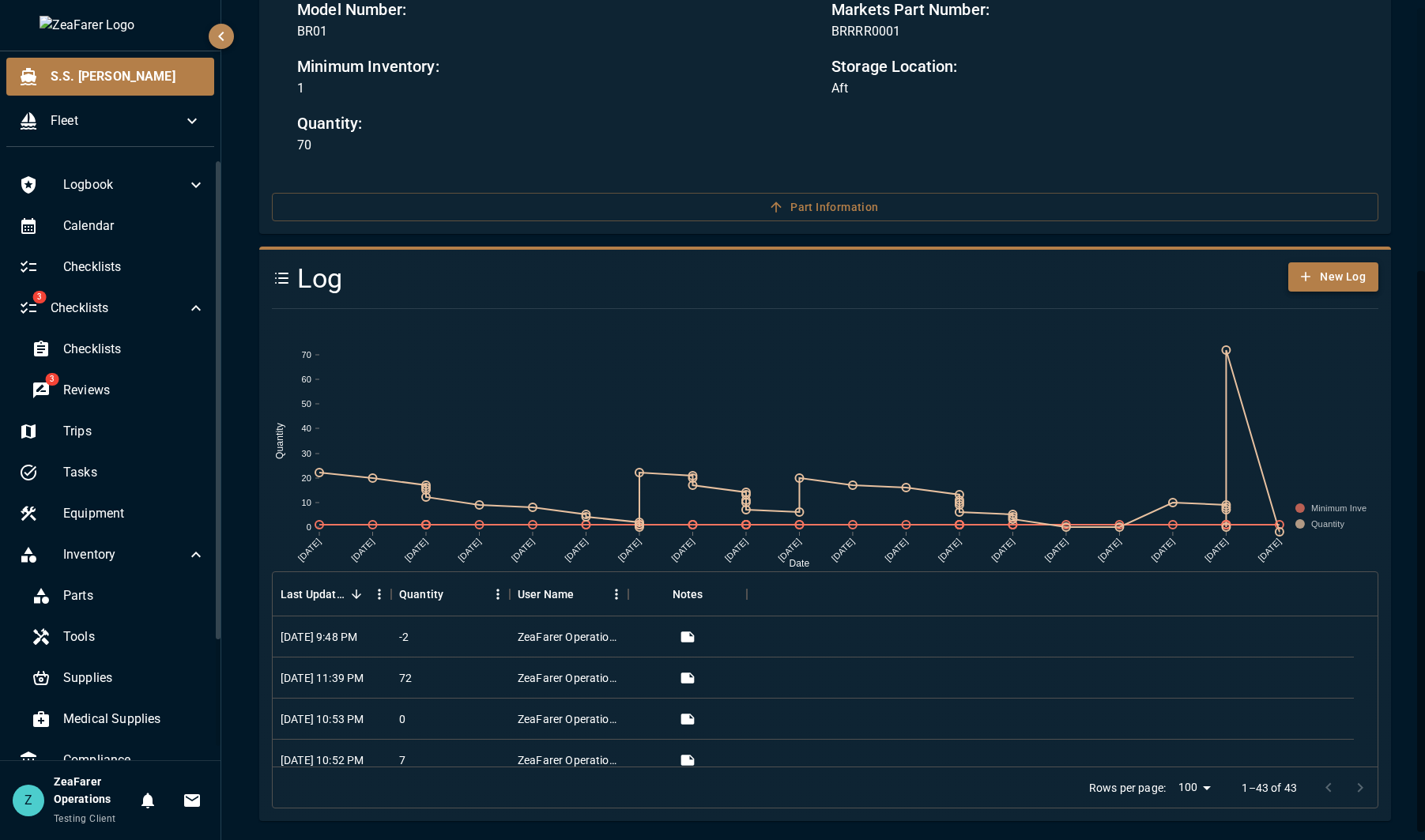
click at [1327, 279] on button "New Log" at bounding box center [1333, 277] width 90 height 30
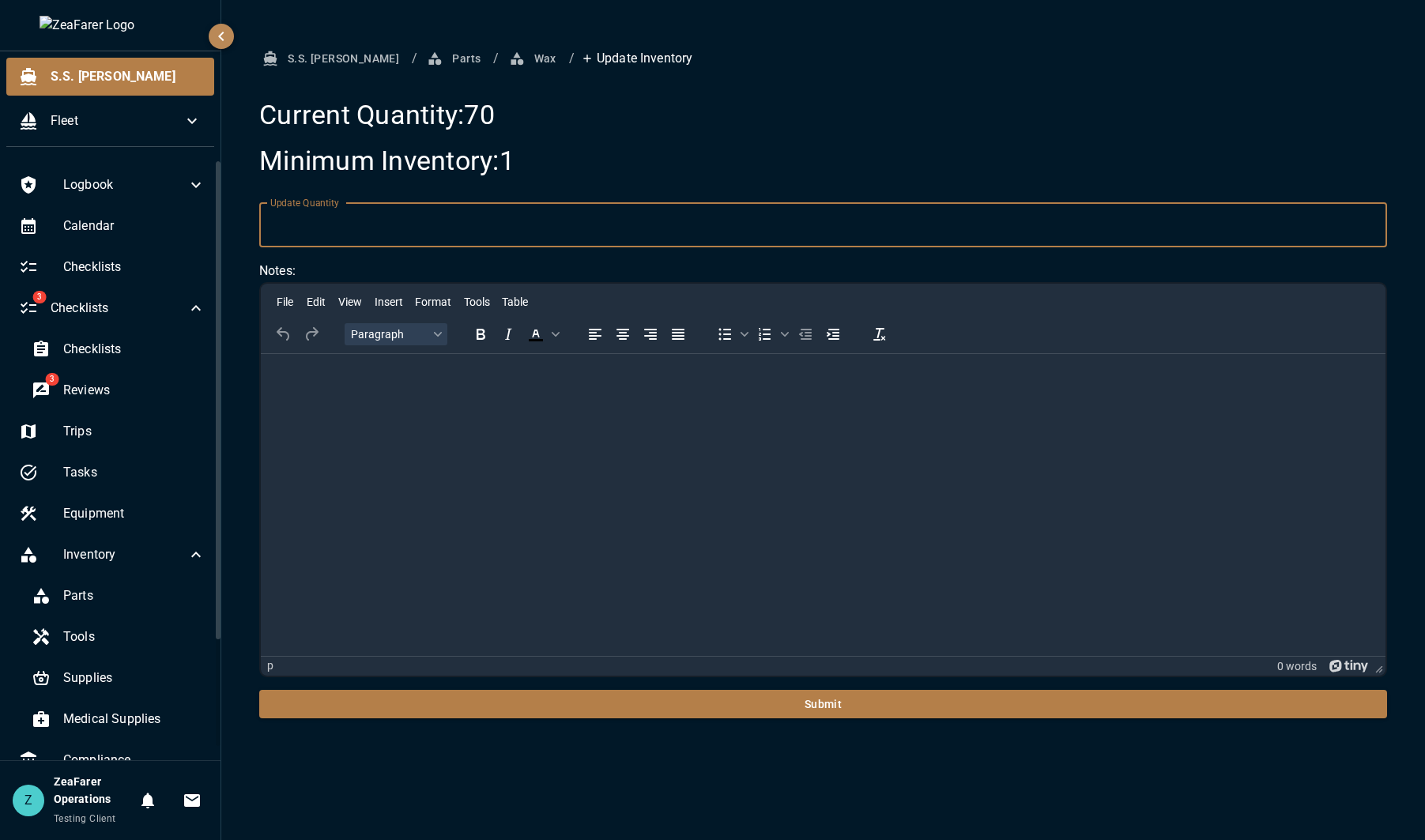
click at [431, 245] on input "Update Quantity" at bounding box center [824, 224] width 1128 height 44
type input "**"
click at [592, 715] on button "Submit" at bounding box center [824, 704] width 1128 height 30
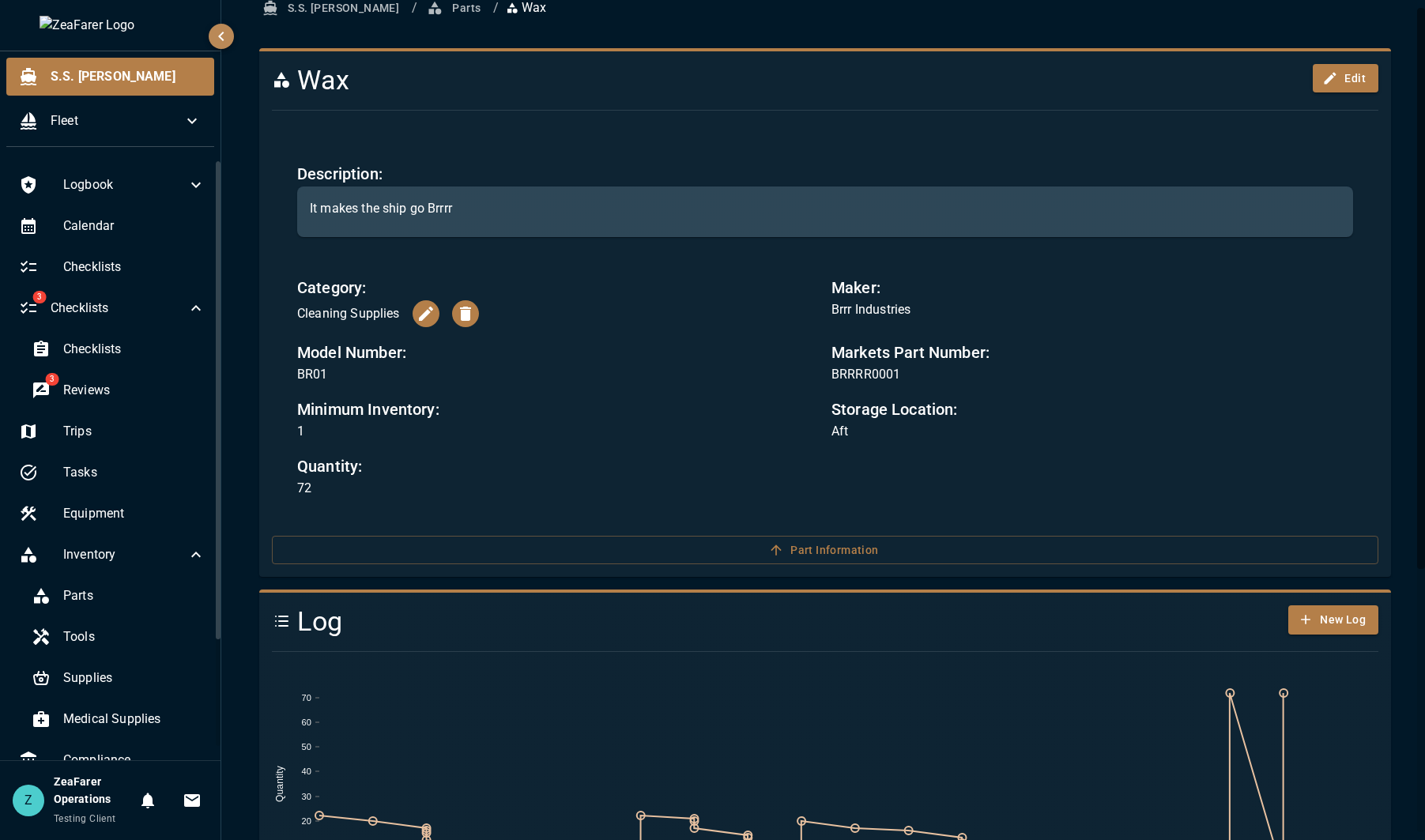
scroll to position [79, 0]
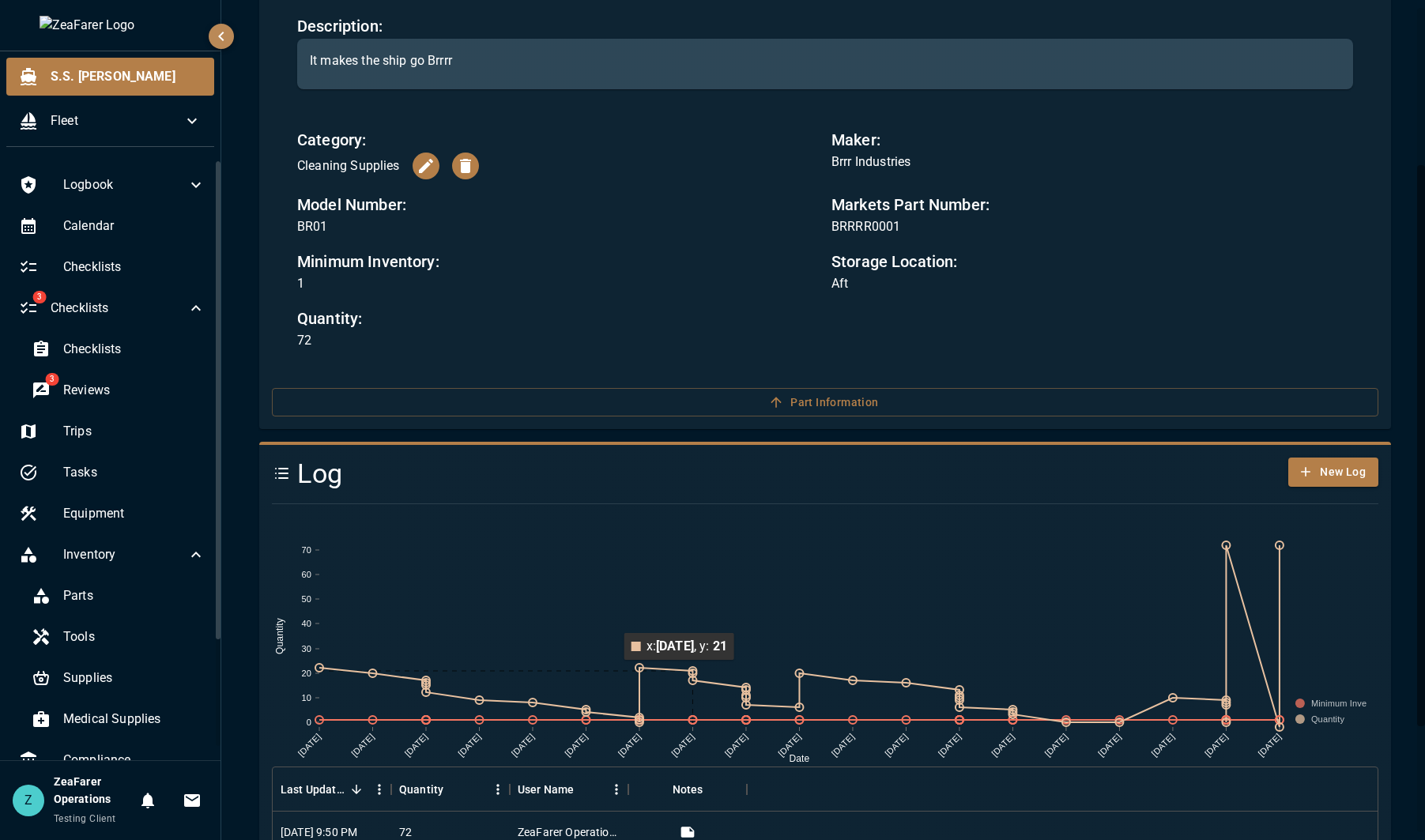
scroll to position [316, 0]
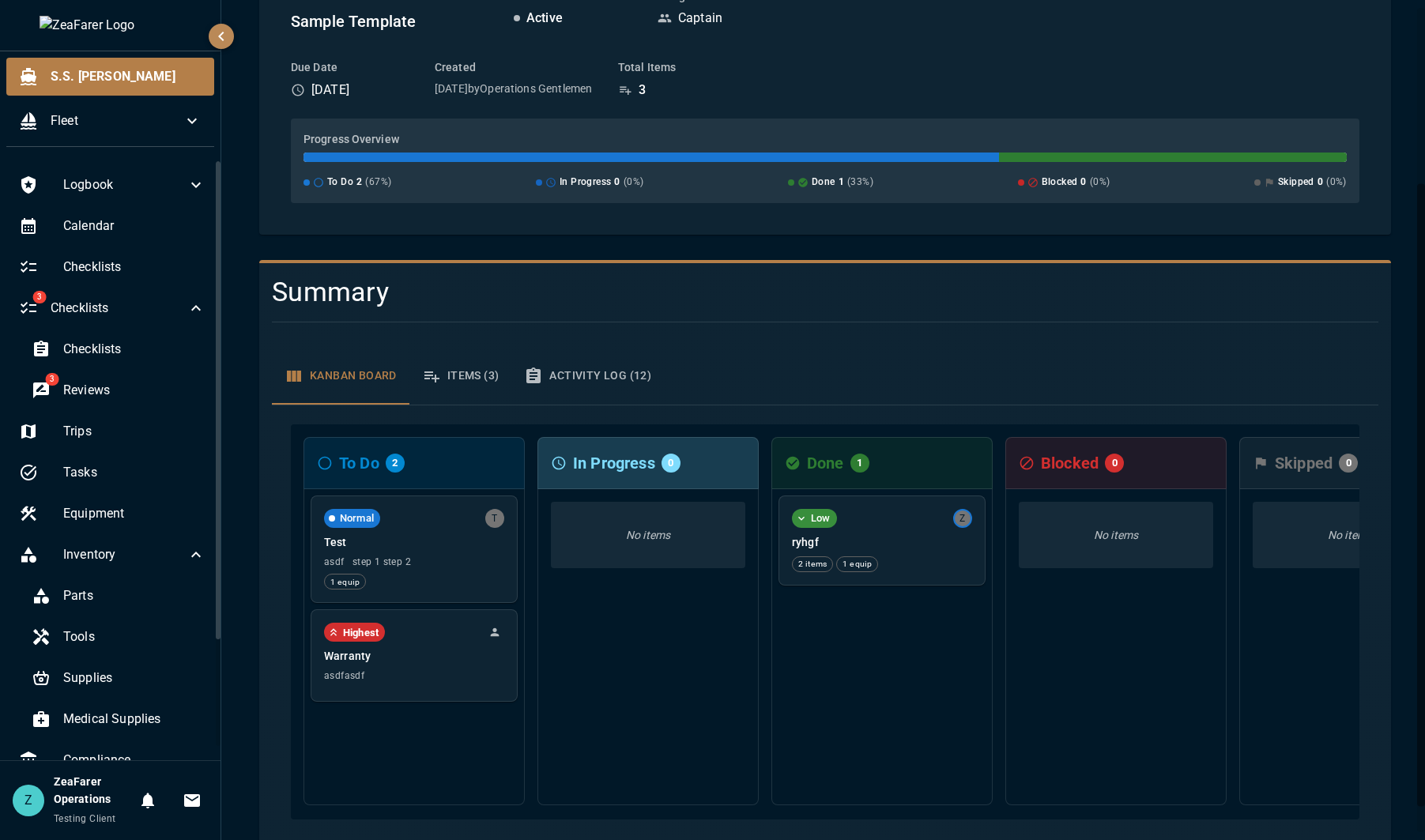
scroll to position [237, 0]
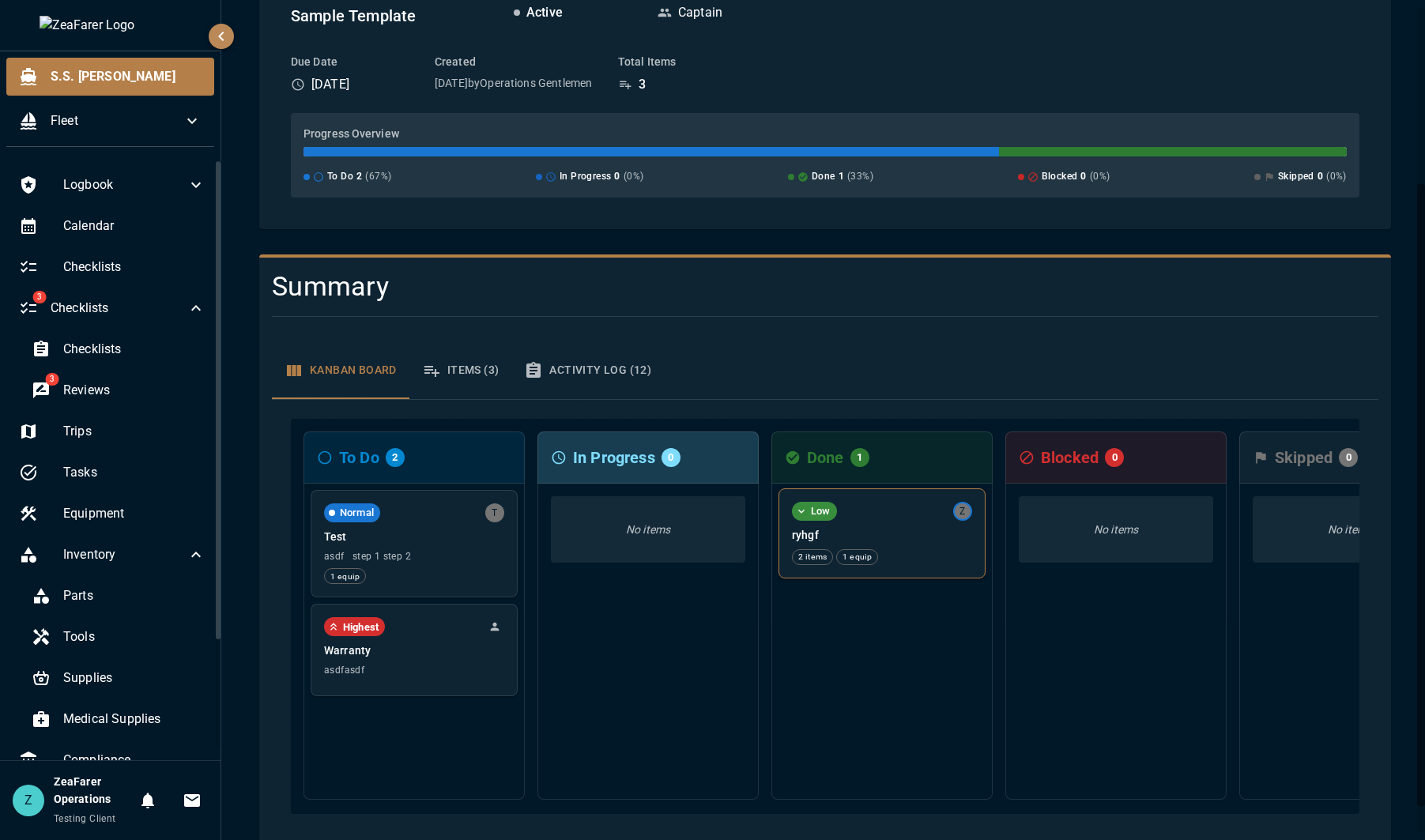
click at [824, 533] on p "ryhgf" at bounding box center [883, 535] width 181 height 16
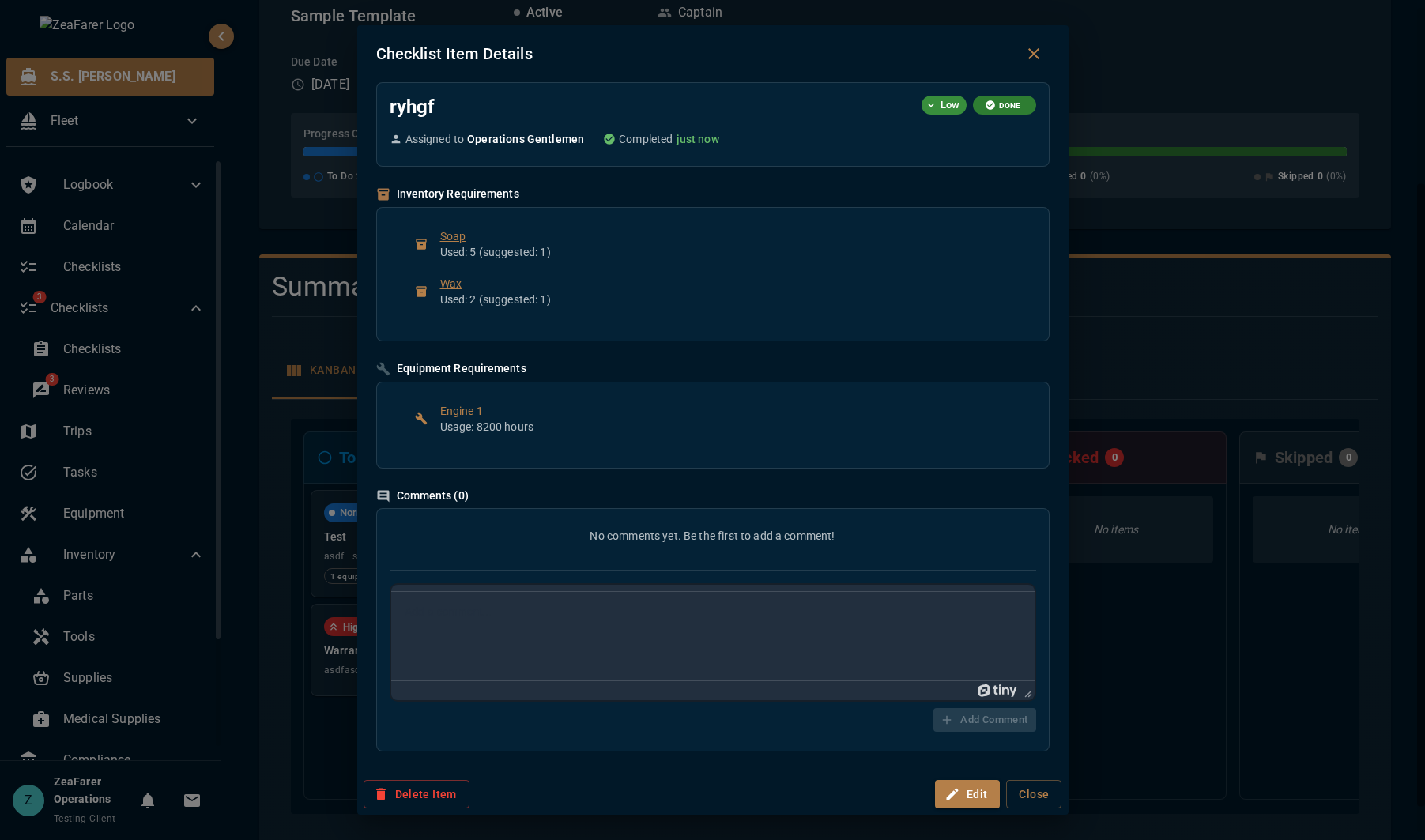
scroll to position [0, 0]
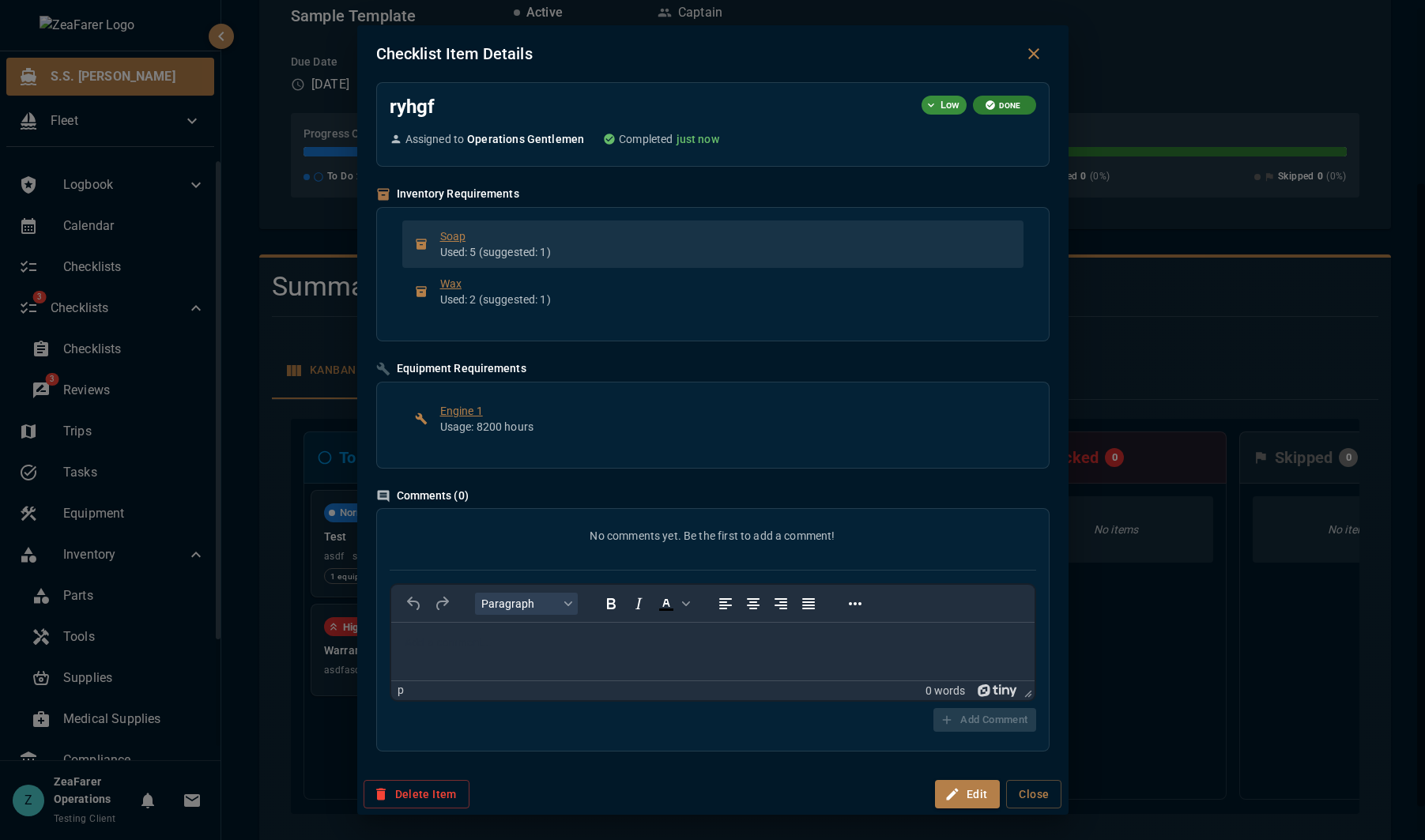
click at [574, 234] on span "Soap" at bounding box center [725, 236] width 570 height 16
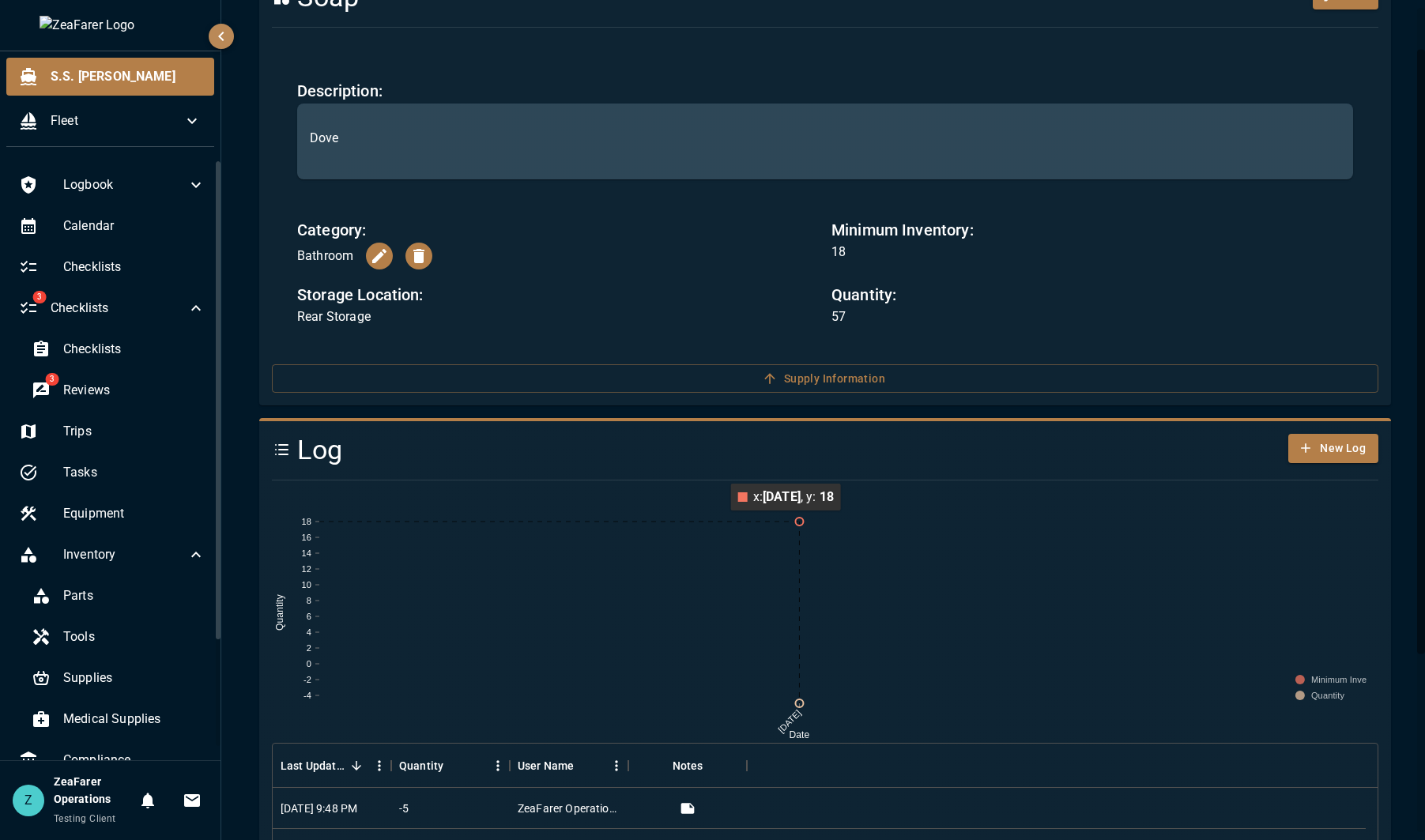
scroll to position [305, 0]
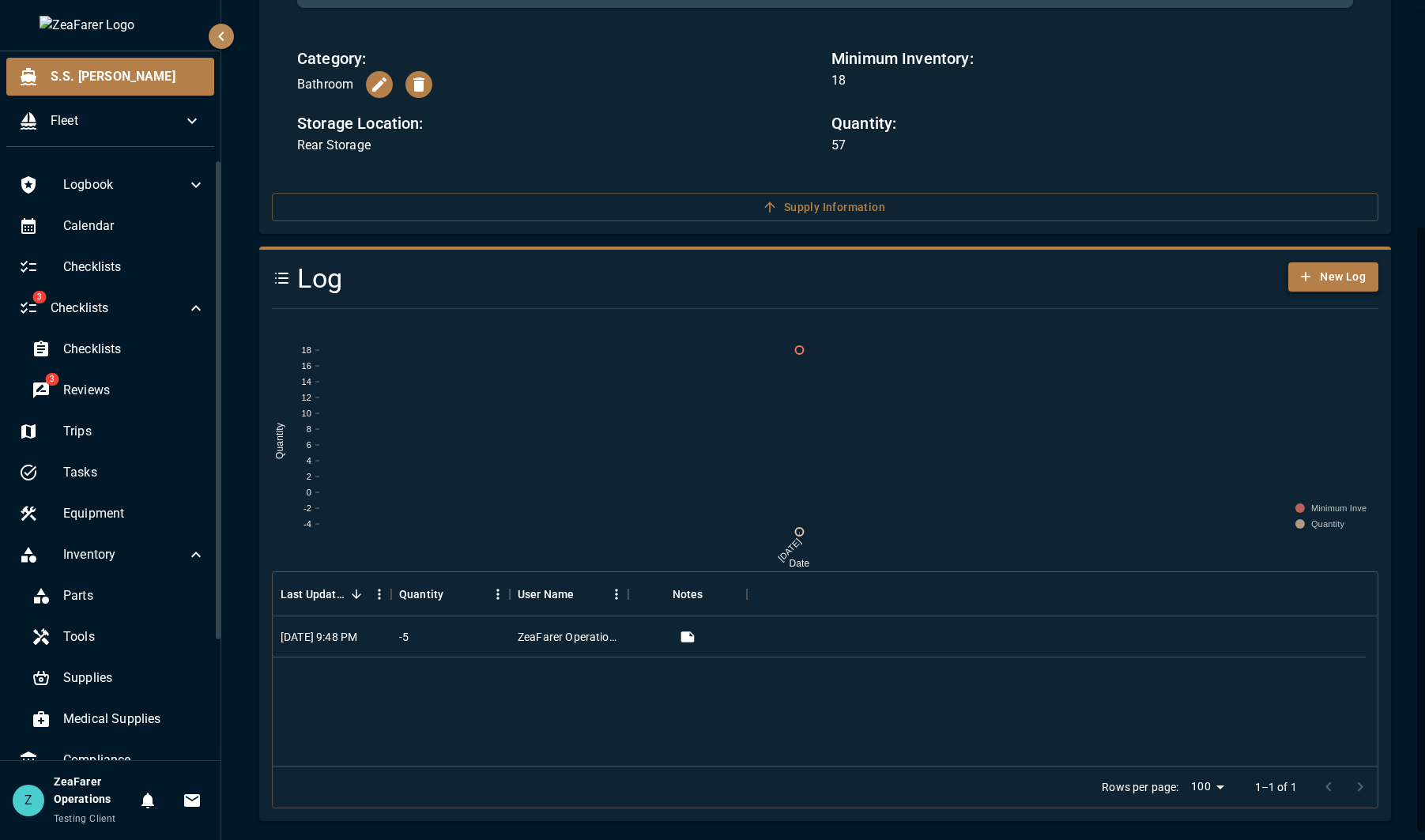
click at [1321, 287] on button "New Log" at bounding box center [1333, 277] width 90 height 30
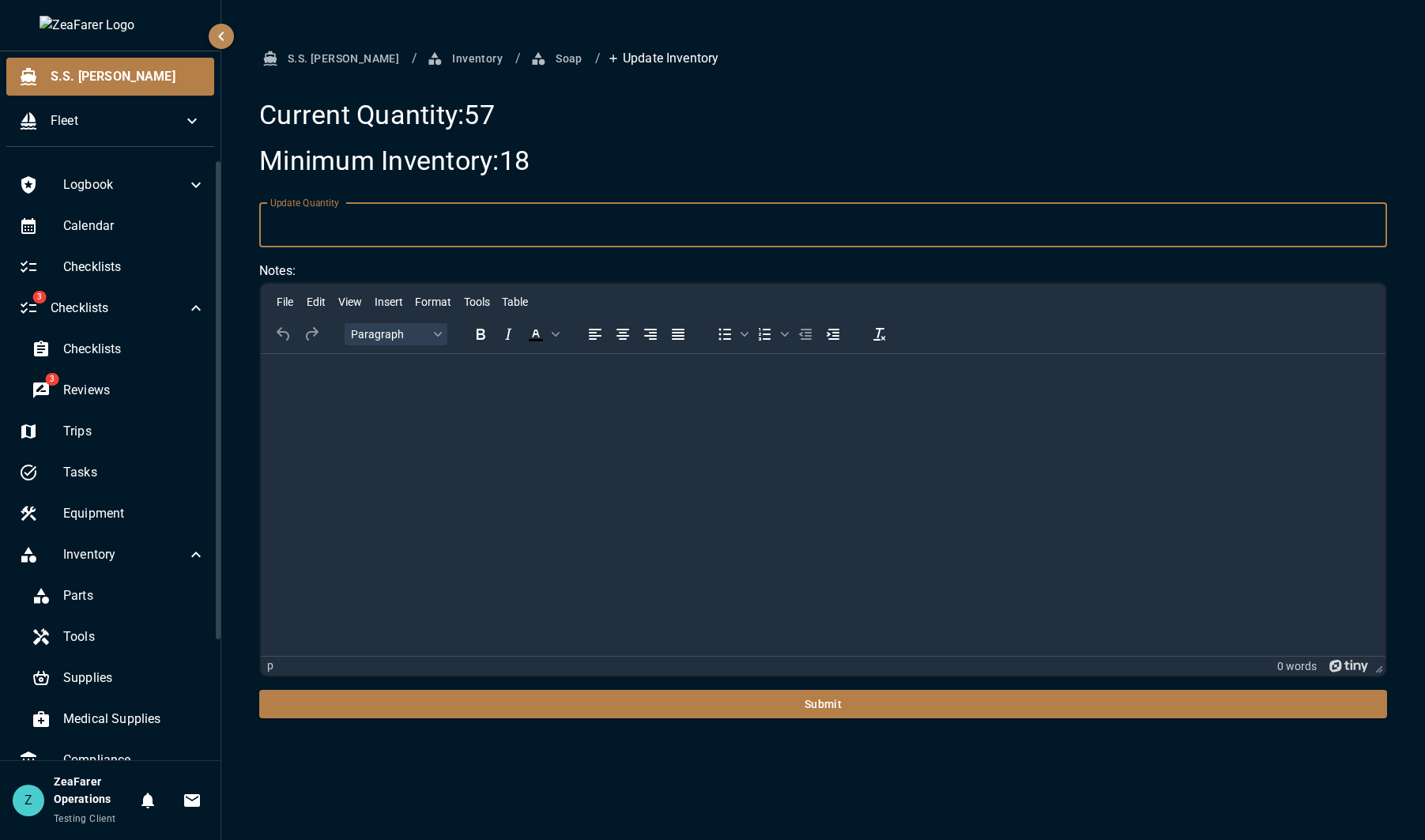
click at [389, 238] on input "Update Quantity" at bounding box center [824, 224] width 1128 height 44
type input "**"
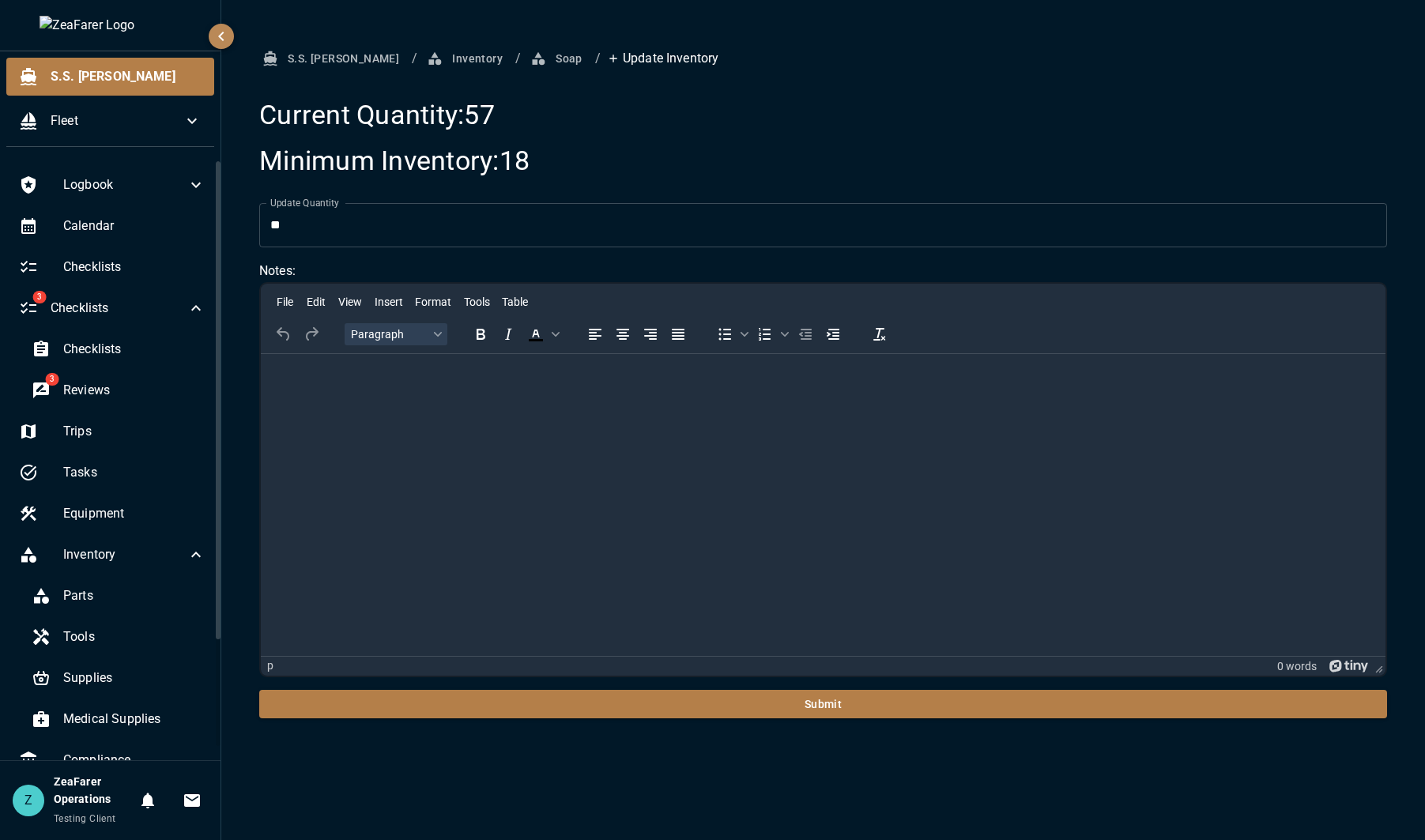
click at [665, 686] on form "Update Quantity ** Update Quantity Notes: File Edit View Insert Format Tools Ta…" at bounding box center [824, 461] width 1128 height 516
click at [672, 704] on button "Submit" at bounding box center [824, 704] width 1128 height 30
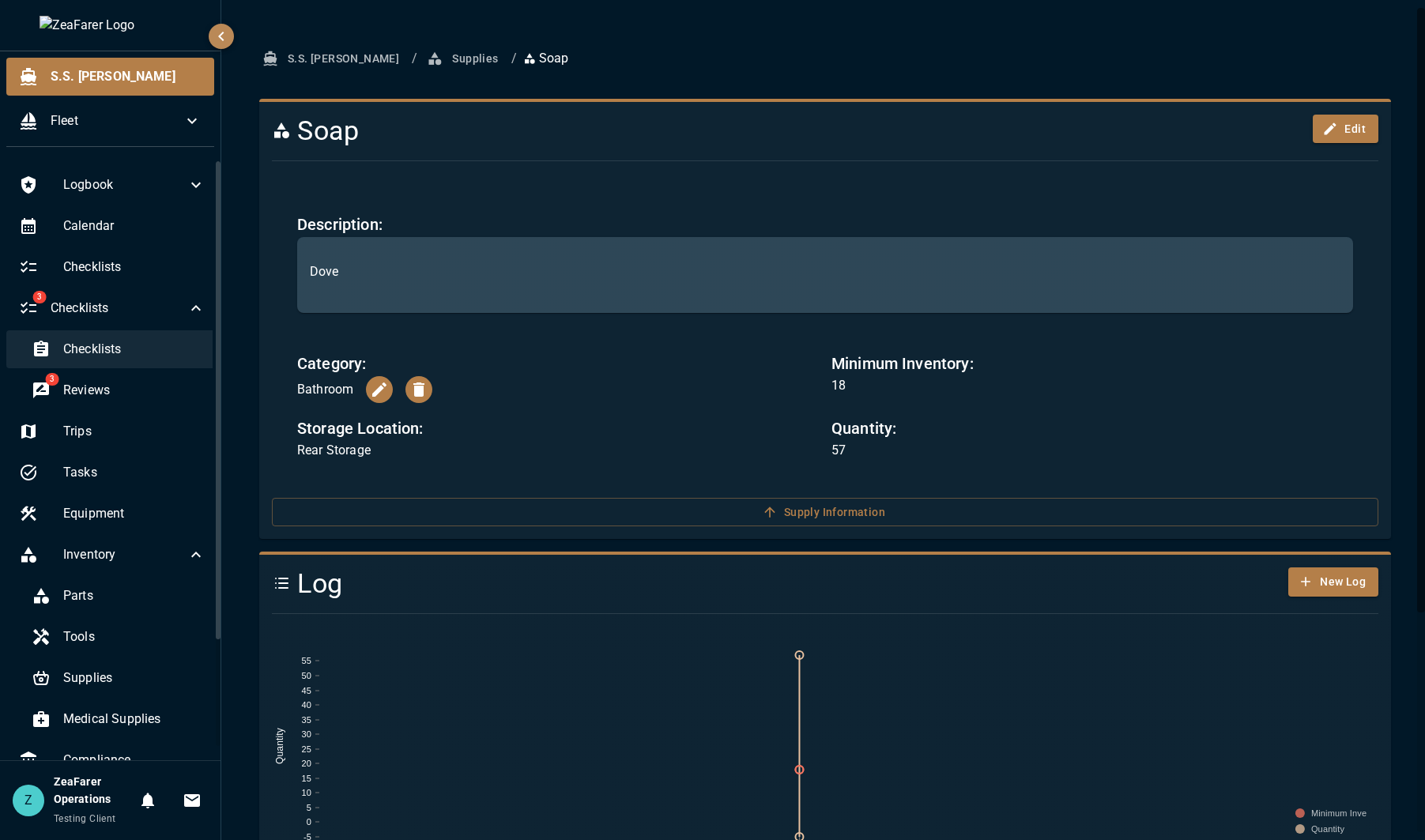
click at [86, 361] on div "Checklists" at bounding box center [118, 349] width 199 height 38
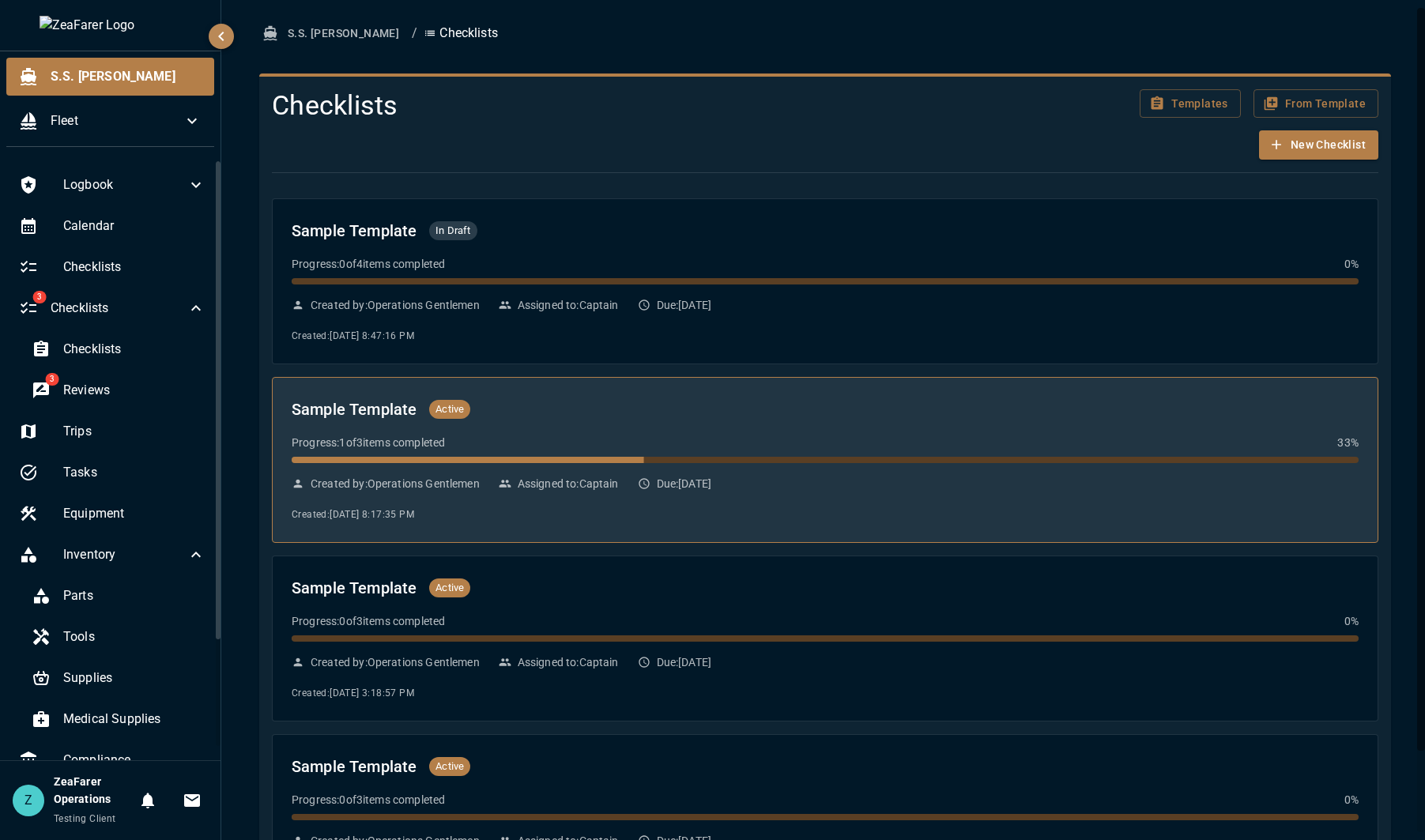
click at [649, 436] on div "Progress: 1 of 3 items completed 33 %" at bounding box center [825, 442] width 1067 height 16
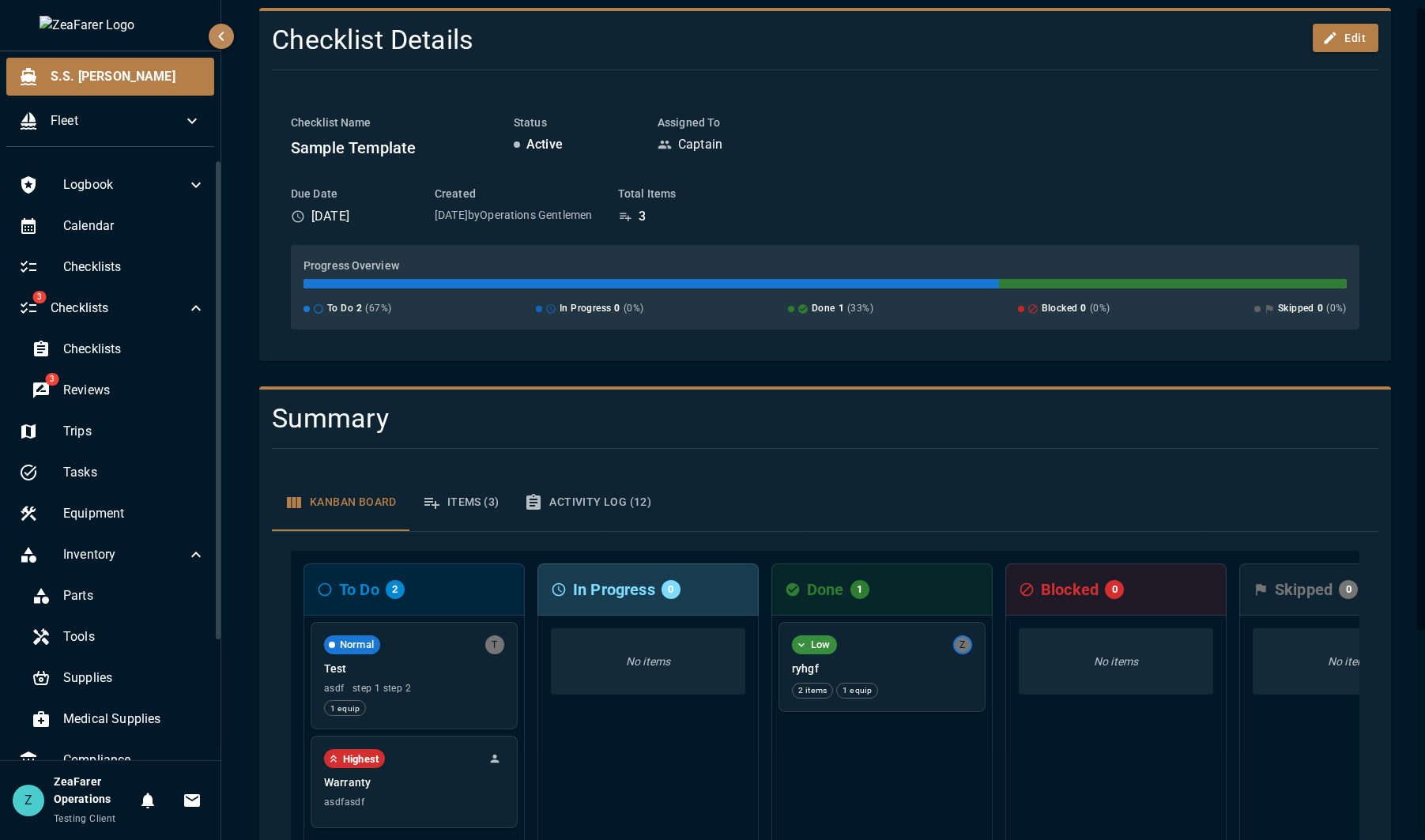
scroll to position [271, 0]
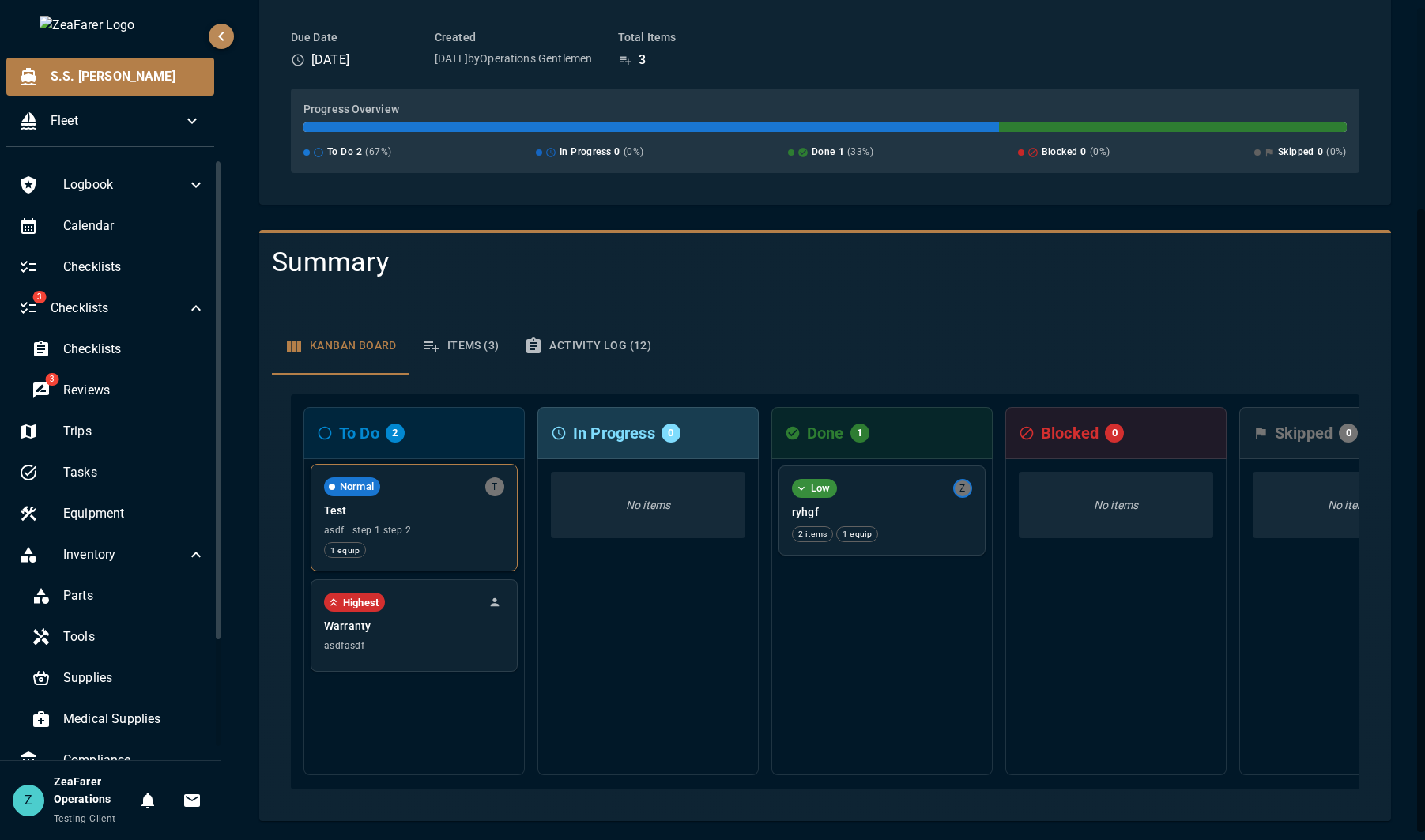
click at [446, 542] on div "1 equip" at bounding box center [415, 550] width 181 height 16
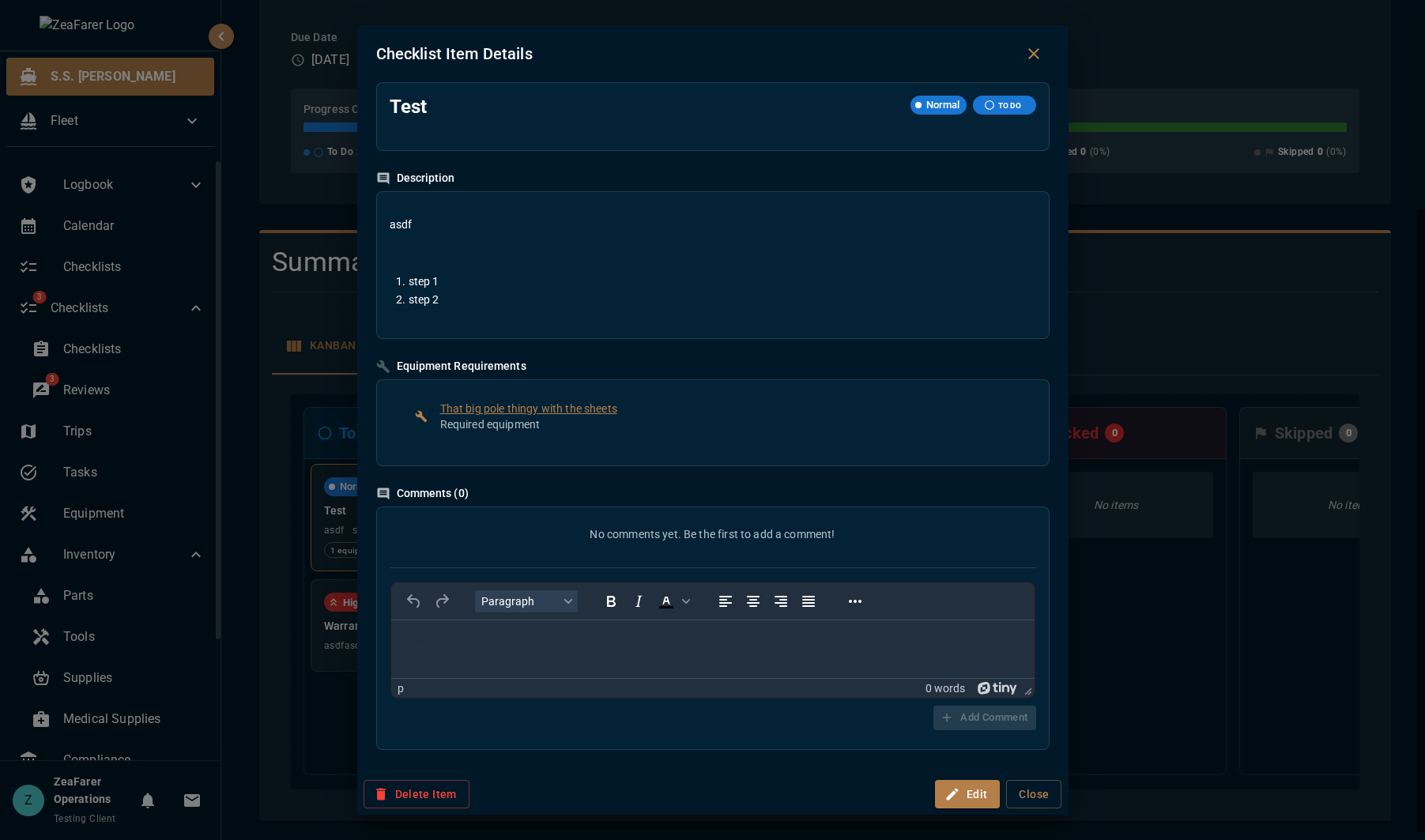
scroll to position [0, 0]
click at [968, 806] on button "Edit" at bounding box center [968, 794] width 65 height 30
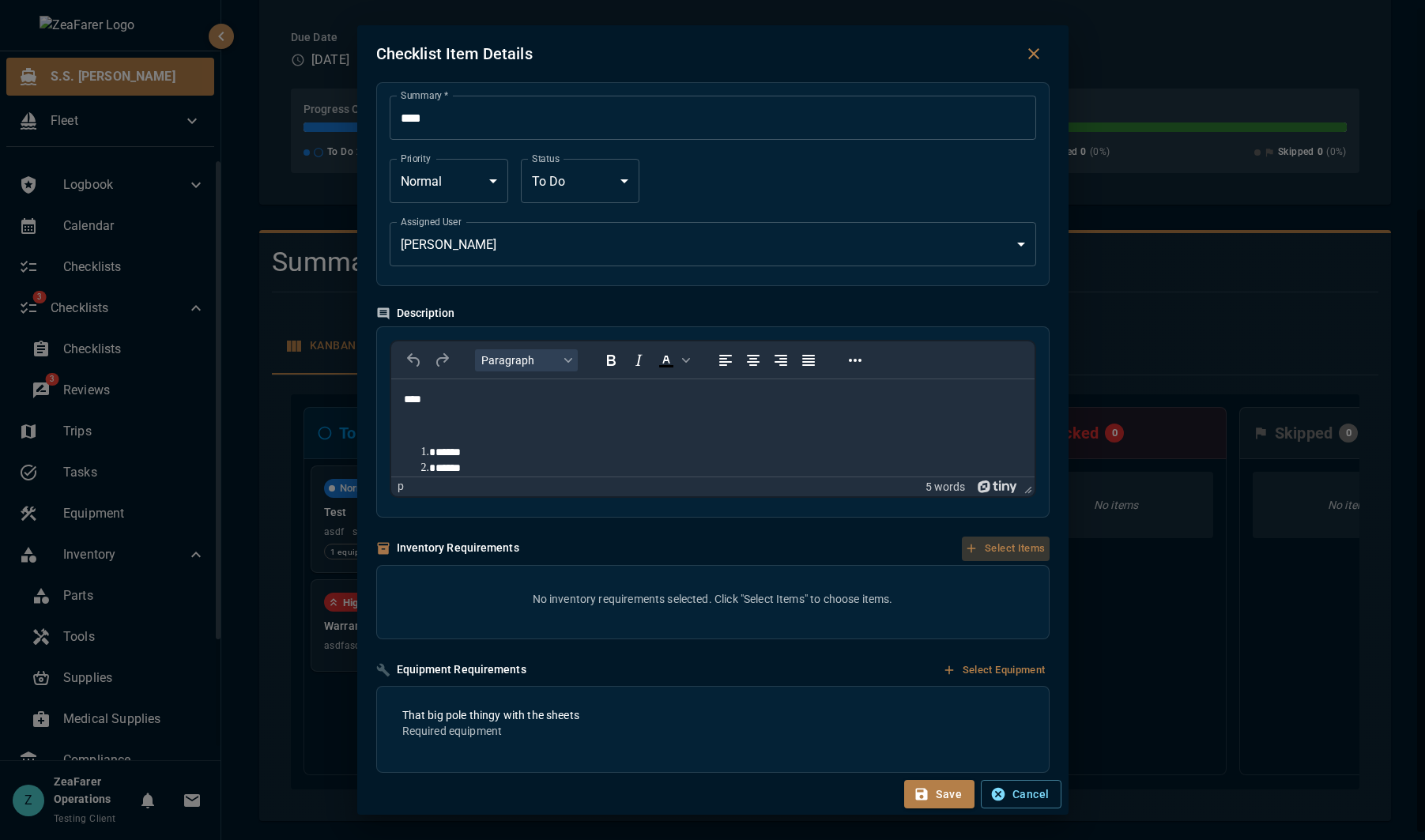
click at [964, 547] on icon "button" at bounding box center [971, 549] width 14 height 14
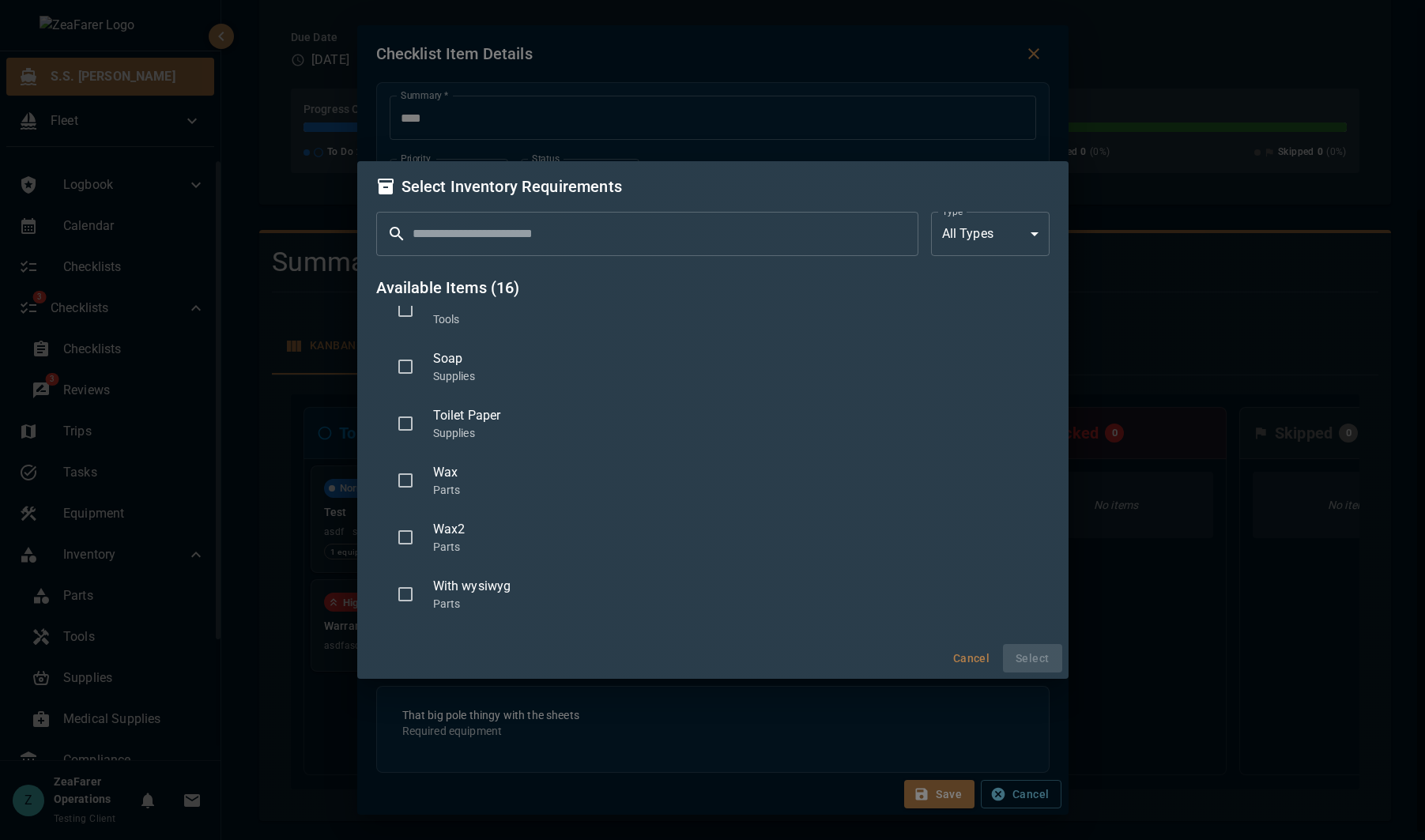
scroll to position [607, 0]
click at [534, 481] on p "Parts" at bounding box center [735, 483] width 604 height 16
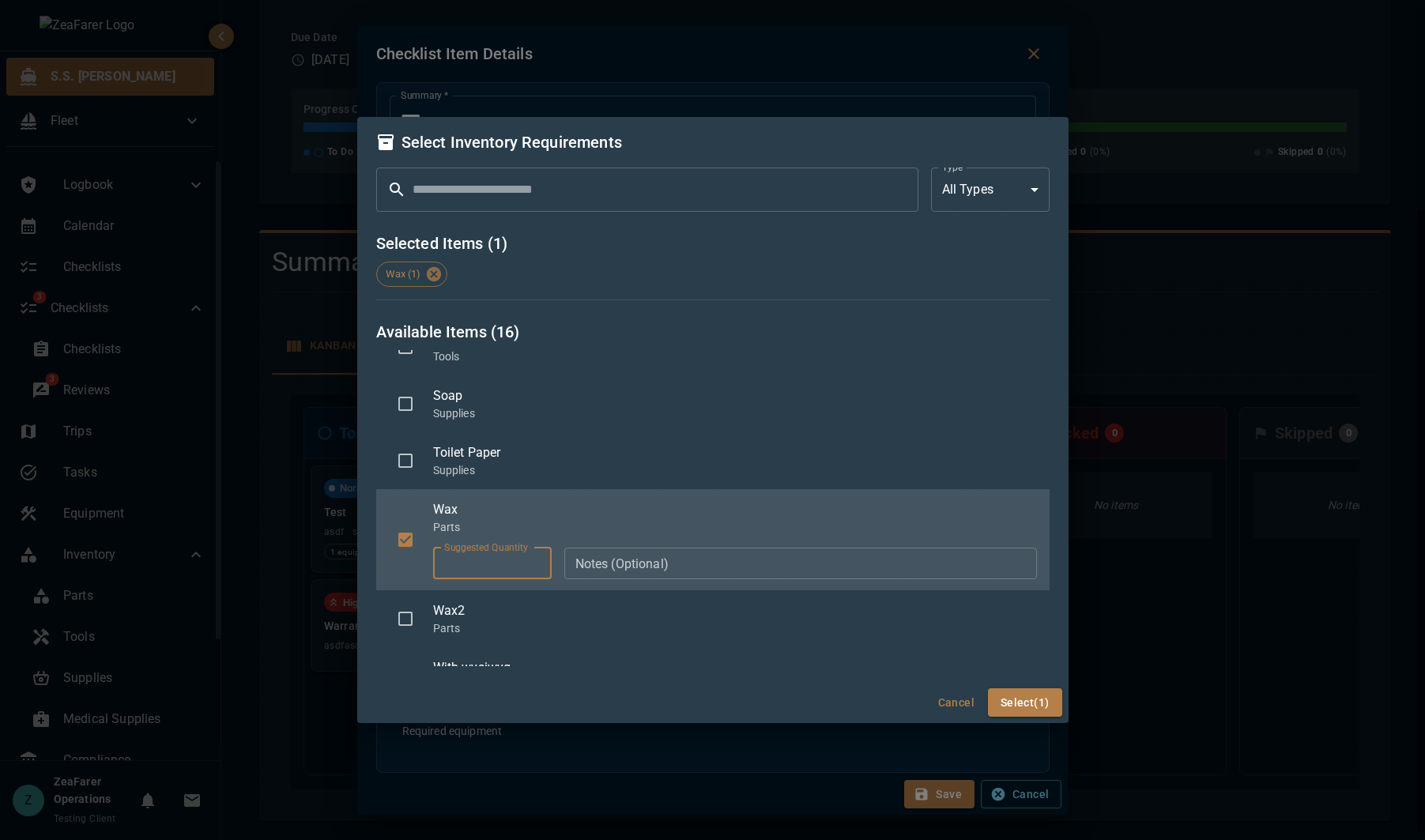
drag, startPoint x: 493, startPoint y: 560, endPoint x: 416, endPoint y: 561, distance: 77.0
click at [416, 561] on div "Wax Parts Suggested Quantity * Suggested Quantity Notes (Optional) Notes (Optio…" at bounding box center [712, 540] width 673 height 101
click at [469, 564] on input "*" at bounding box center [492, 564] width 118 height 32
click at [470, 564] on input "*" at bounding box center [492, 564] width 118 height 32
type input "*"
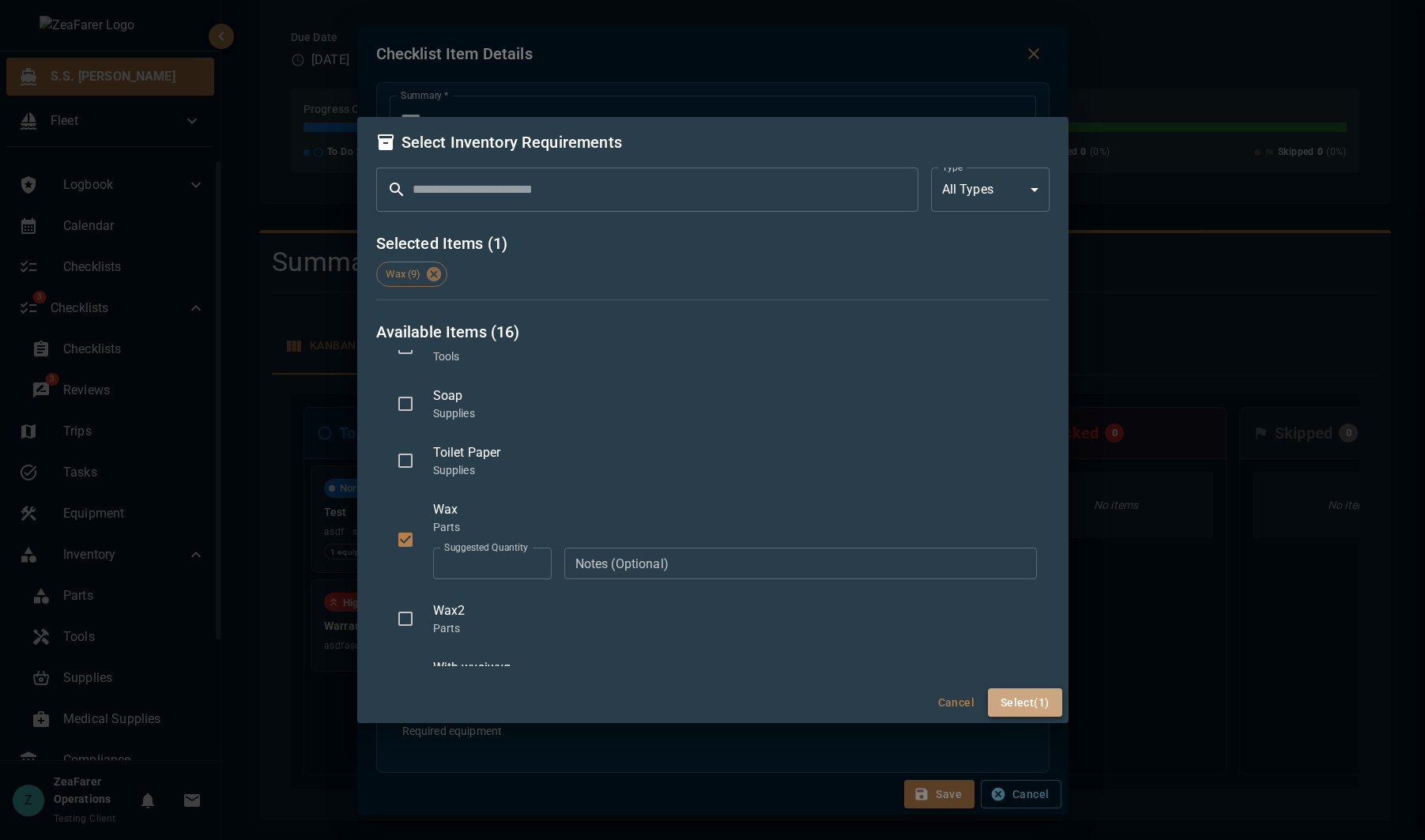
click at [1033, 707] on button "Select (1)" at bounding box center [1025, 703] width 74 height 30
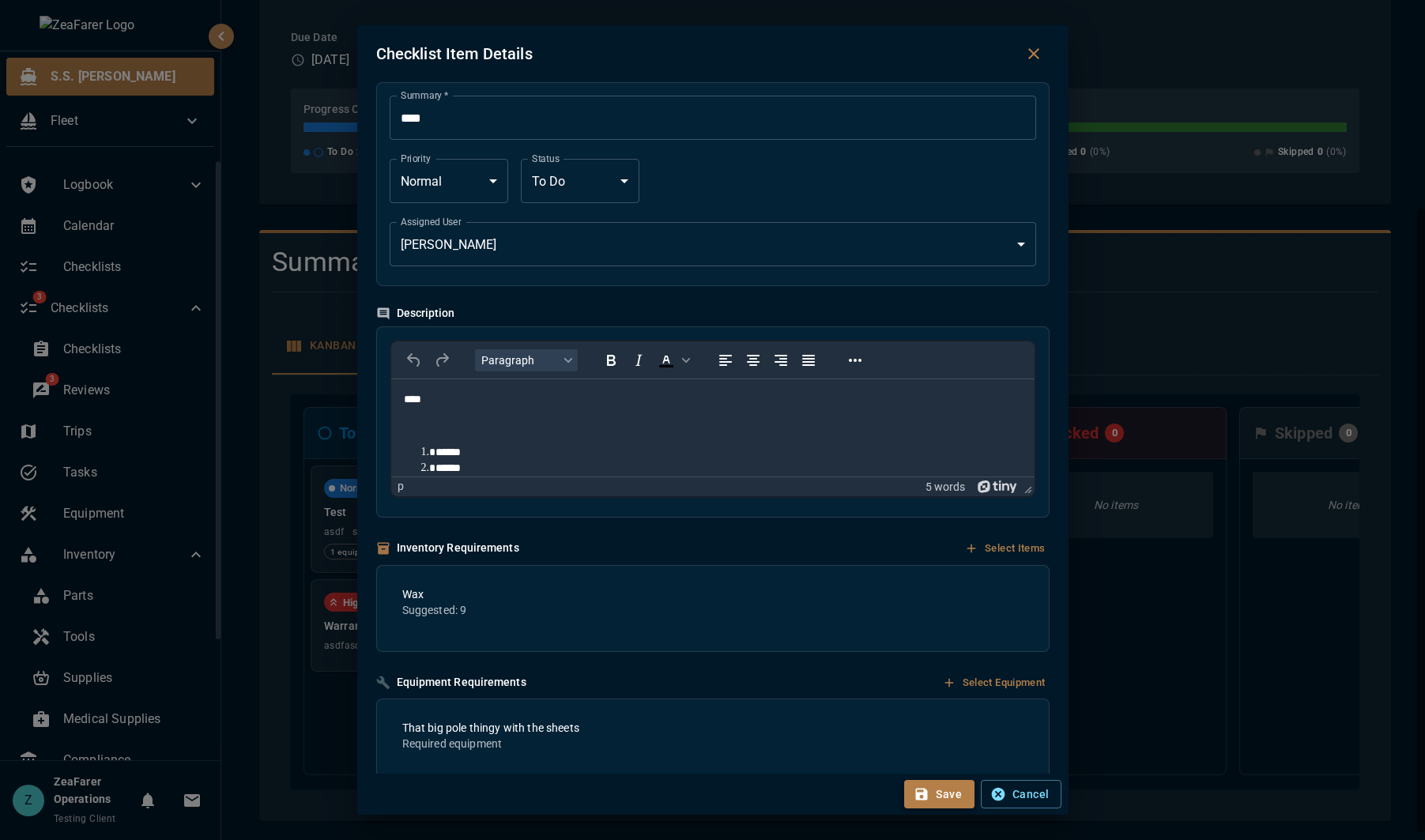
click at [950, 795] on button "Save" at bounding box center [939, 794] width 70 height 30
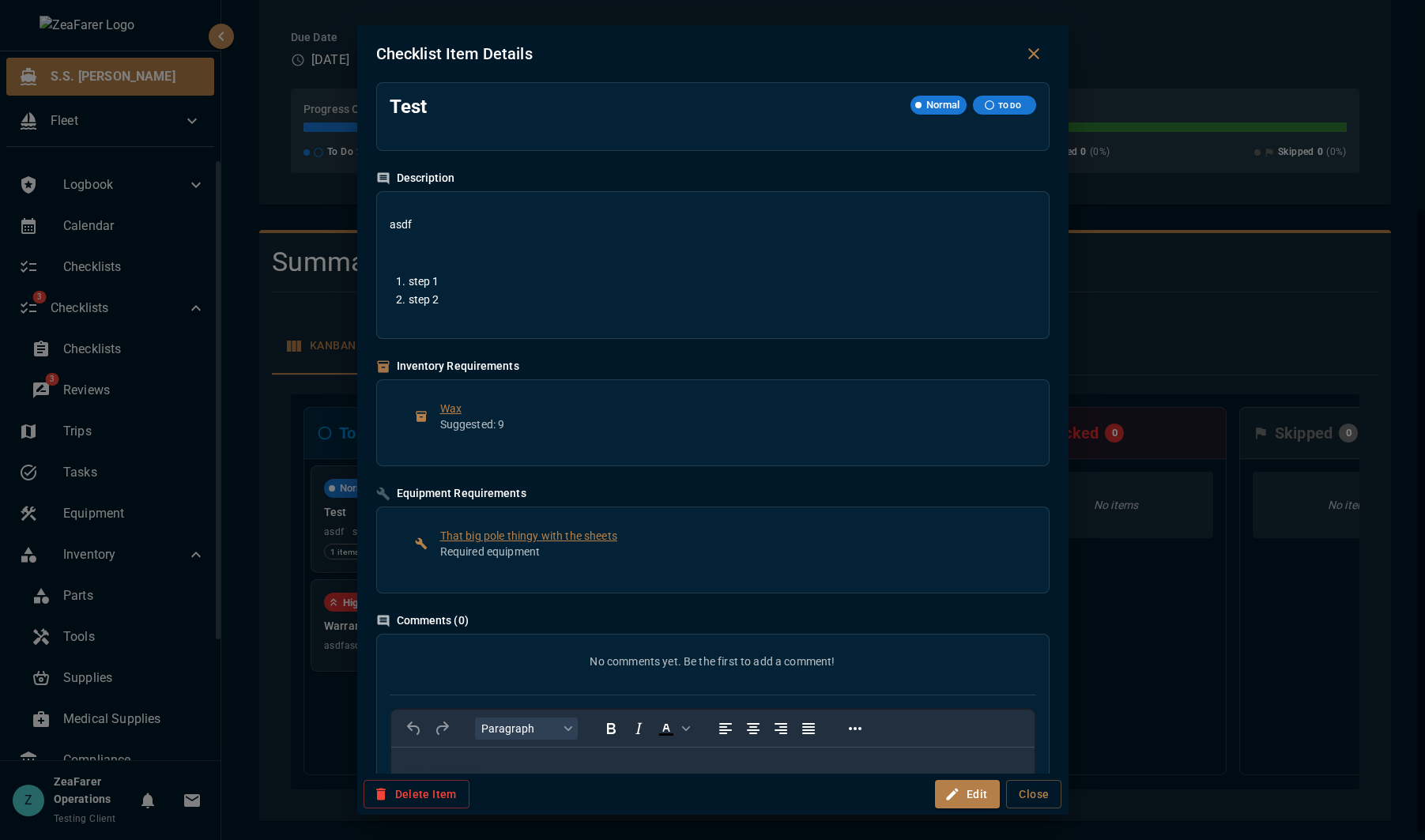
click at [1037, 52] on icon "Close dialog" at bounding box center [1034, 53] width 19 height 19
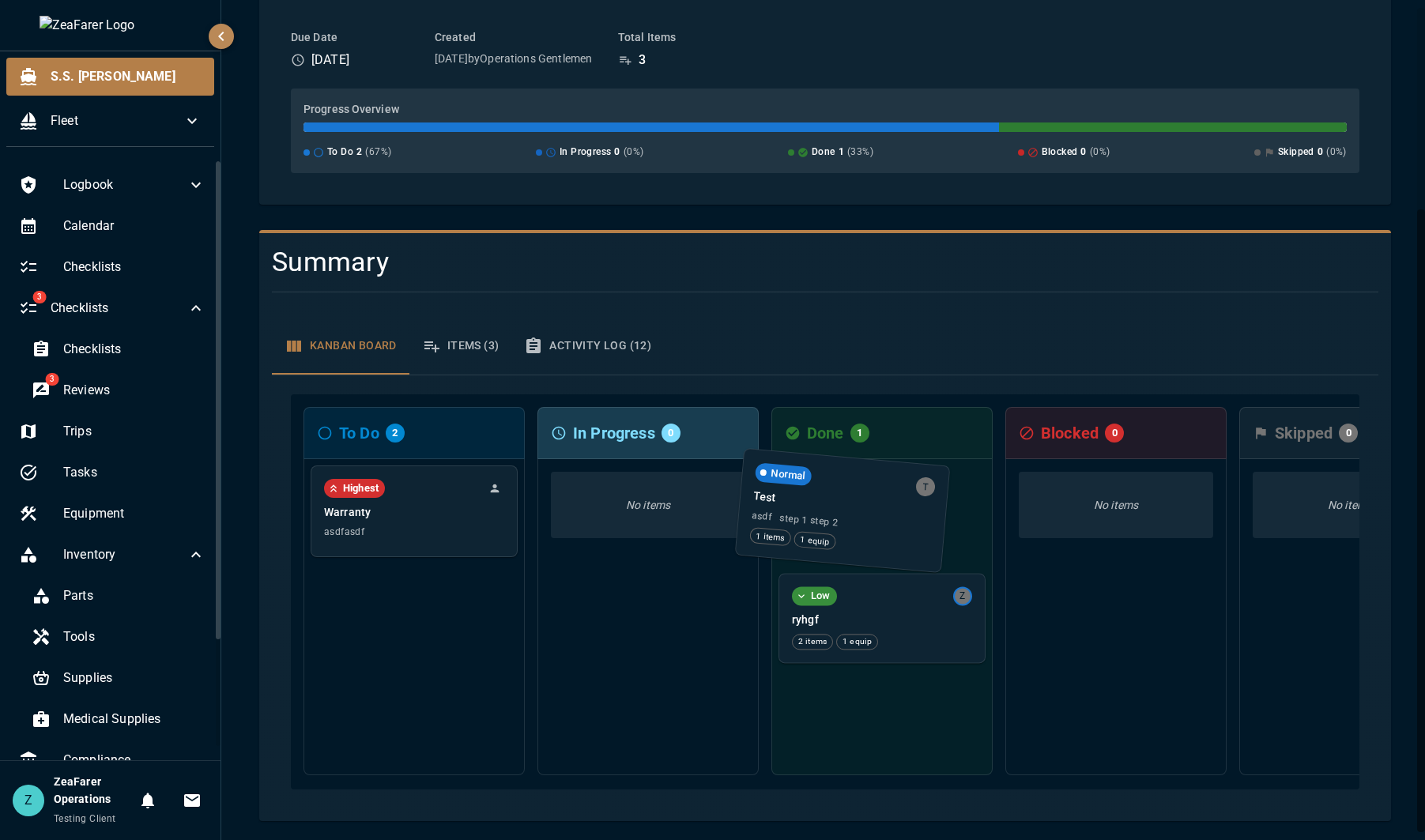
drag, startPoint x: 447, startPoint y: 522, endPoint x: 890, endPoint y: 507, distance: 443.3
click at [890, 507] on div "To Do 2 Normal T Test asdf step 1 step 2 1 items 1 equip Highest Warranty asdfa…" at bounding box center [825, 592] width 1069 height 395
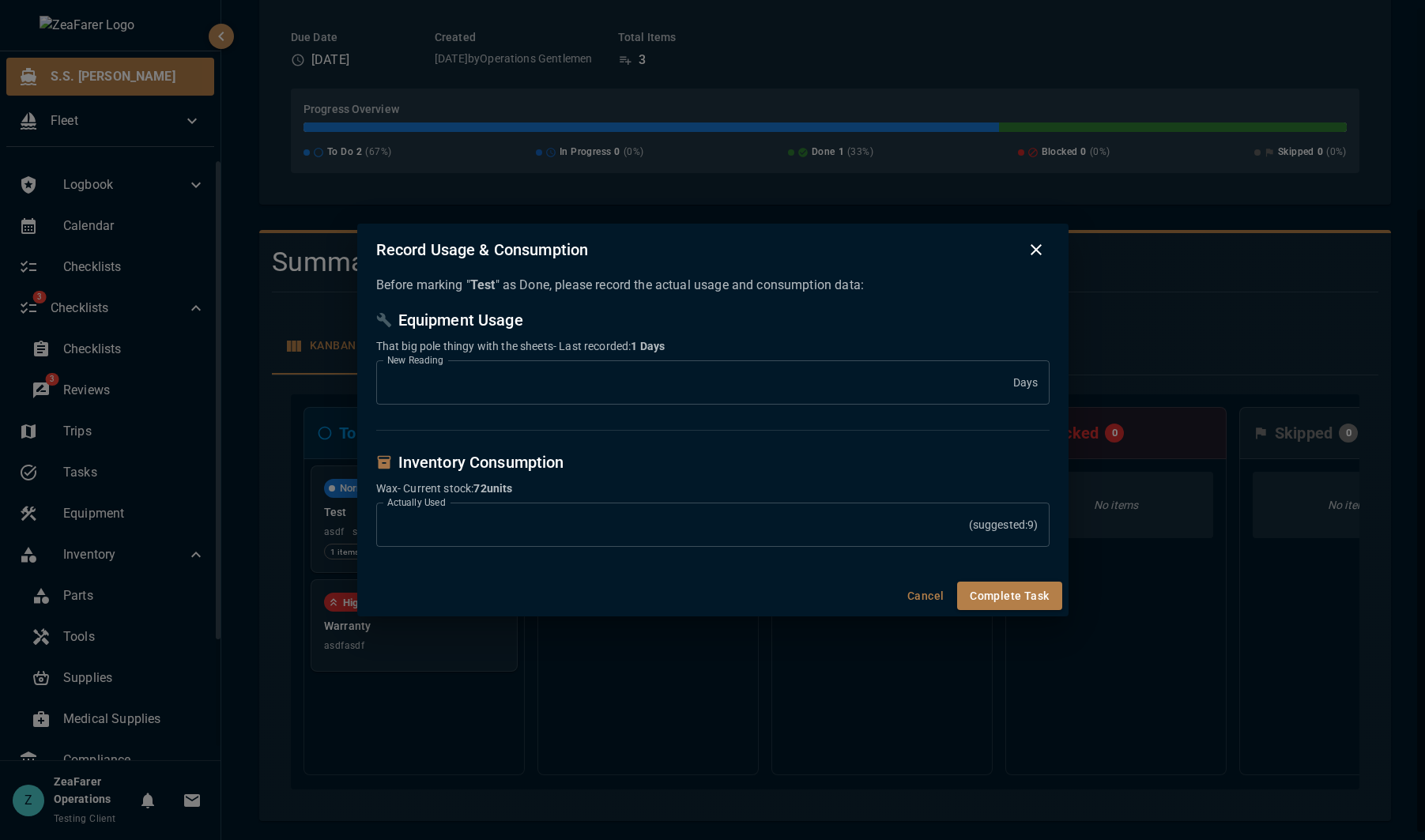
click at [397, 382] on input "*" at bounding box center [695, 382] width 637 height 44
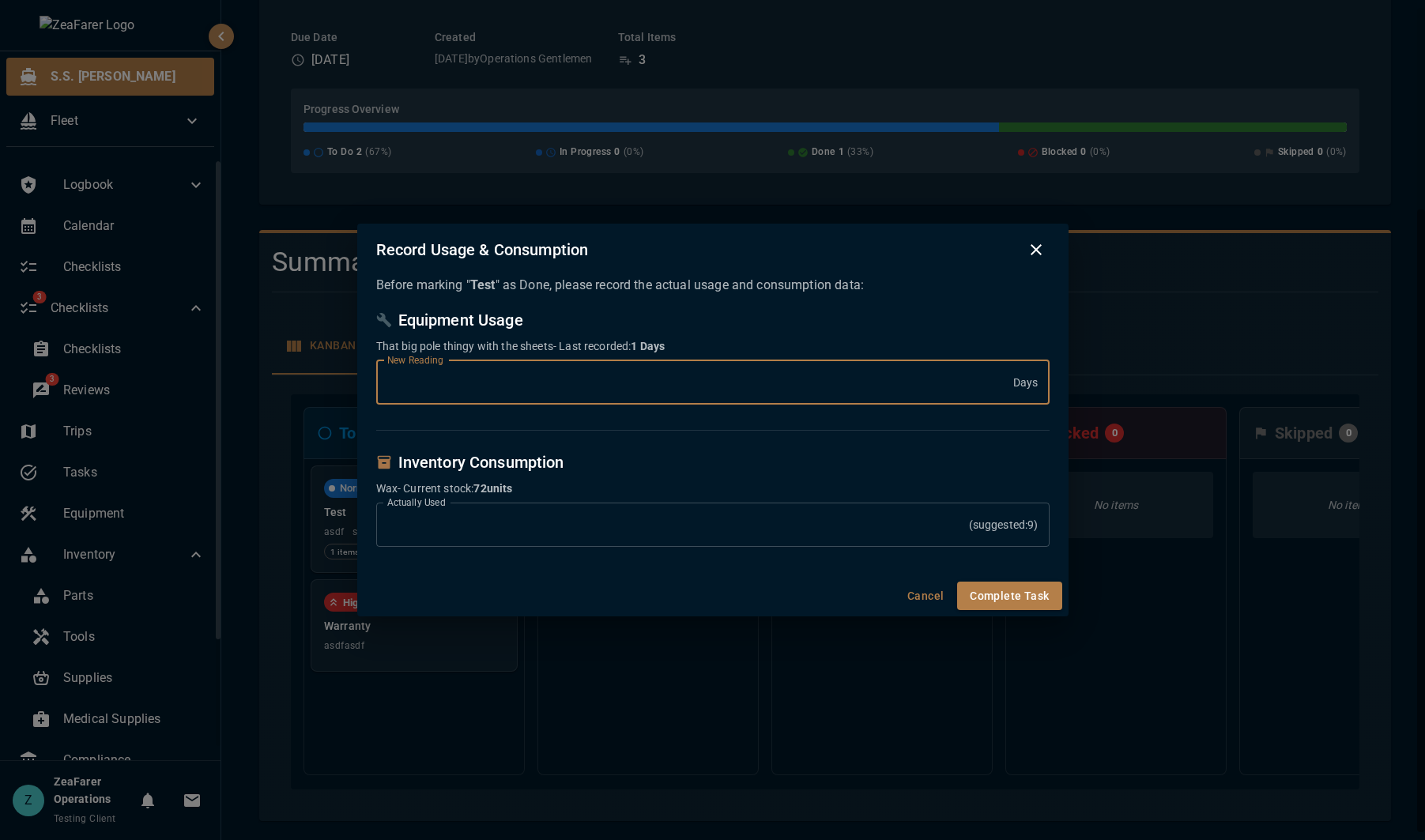
click at [397, 382] on input "*" at bounding box center [695, 382] width 637 height 44
type input "***"
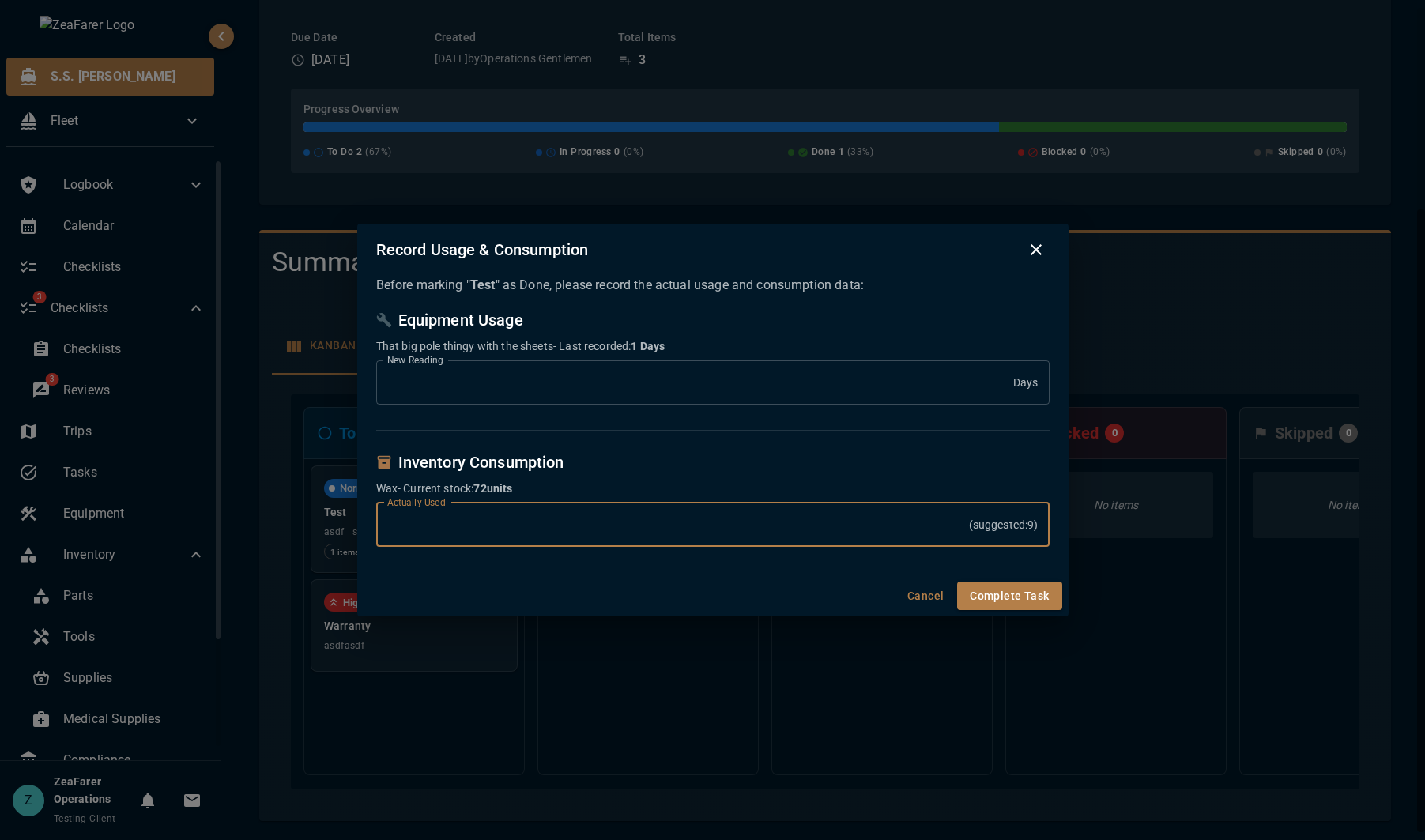
click at [446, 529] on input "*" at bounding box center [673, 524] width 593 height 44
click at [445, 529] on input "*" at bounding box center [673, 524] width 593 height 44
type input "*"
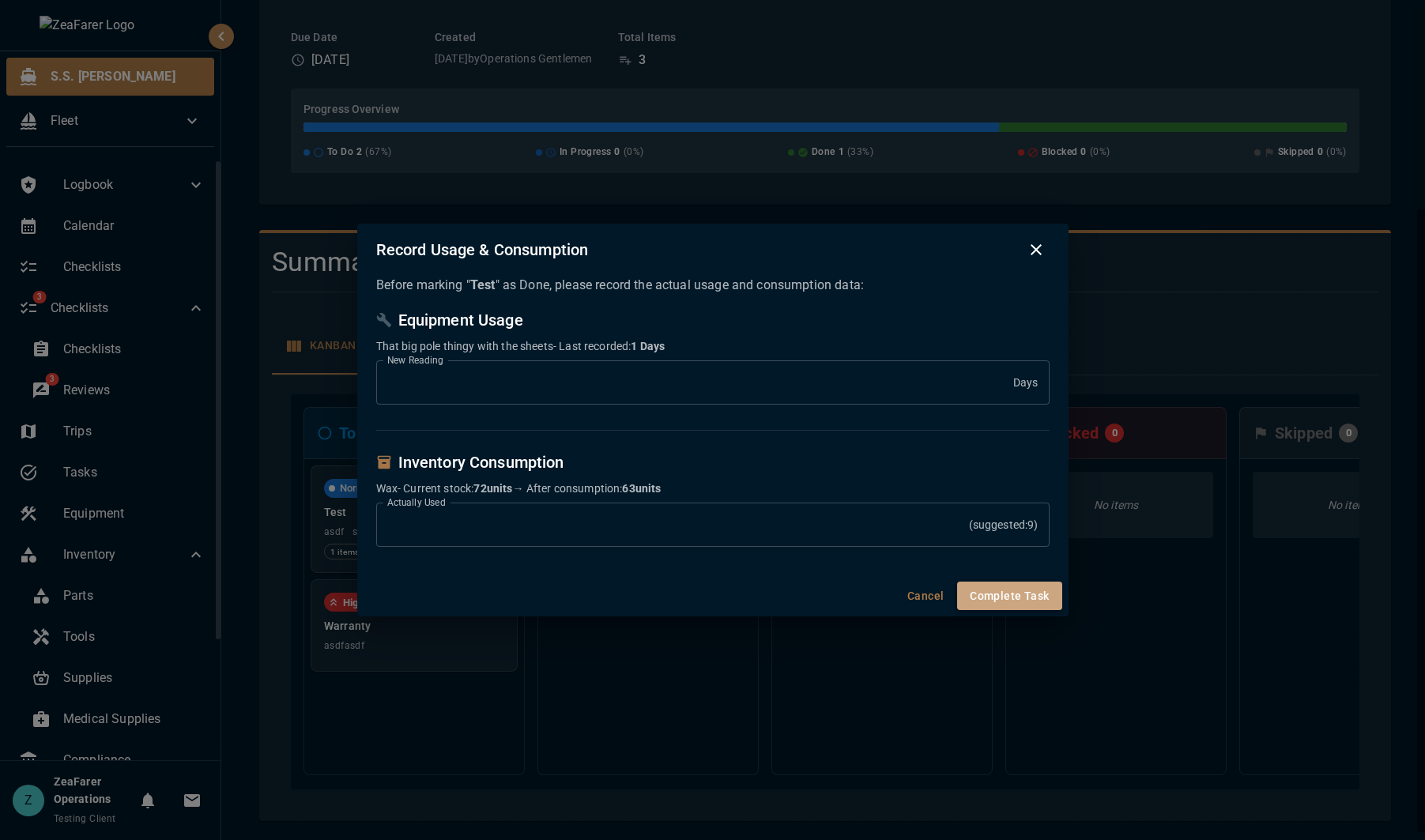
click at [1037, 596] on button "Complete Task" at bounding box center [1009, 596] width 105 height 30
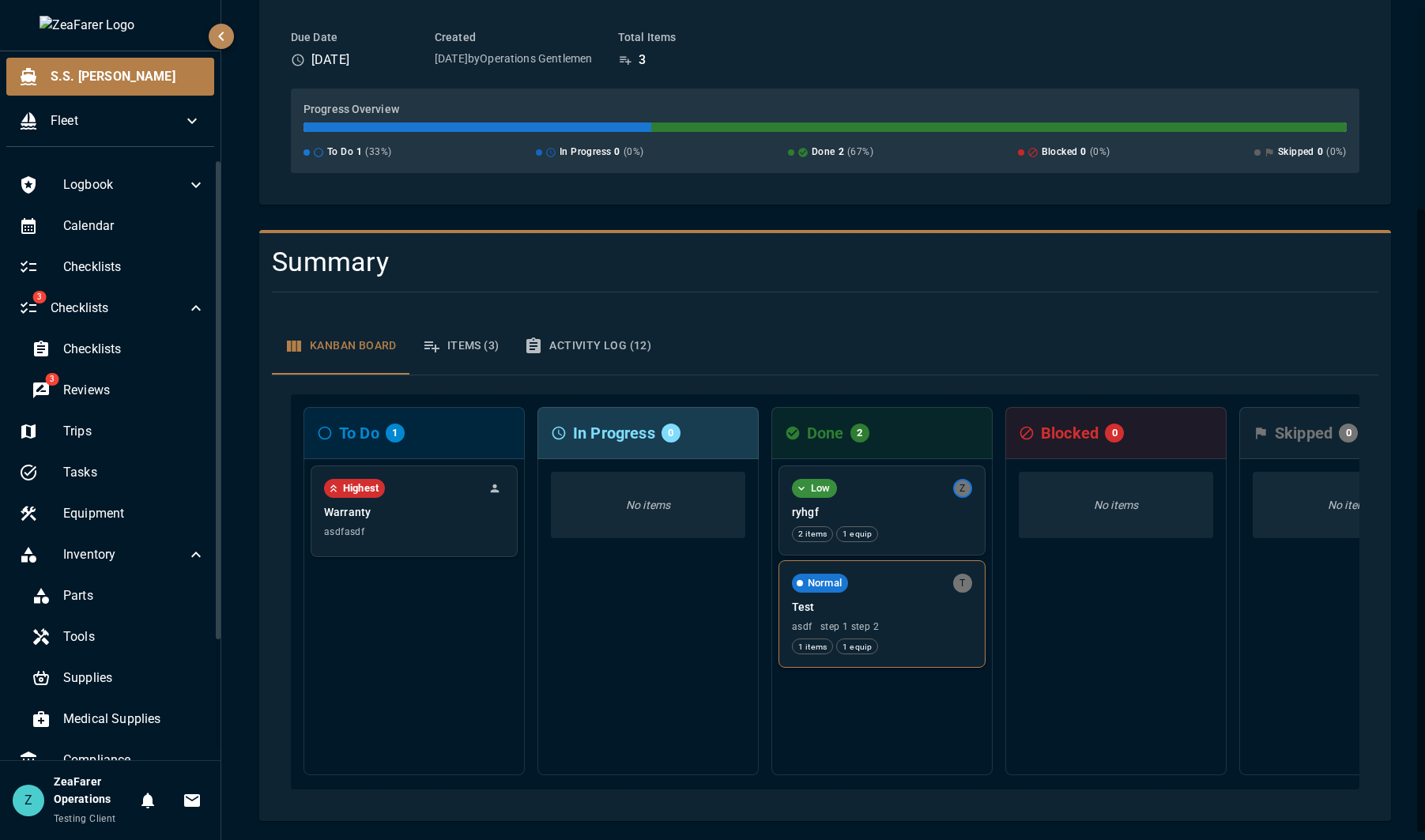
click at [927, 621] on span "asdf step 1 step 2" at bounding box center [883, 627] width 181 height 11
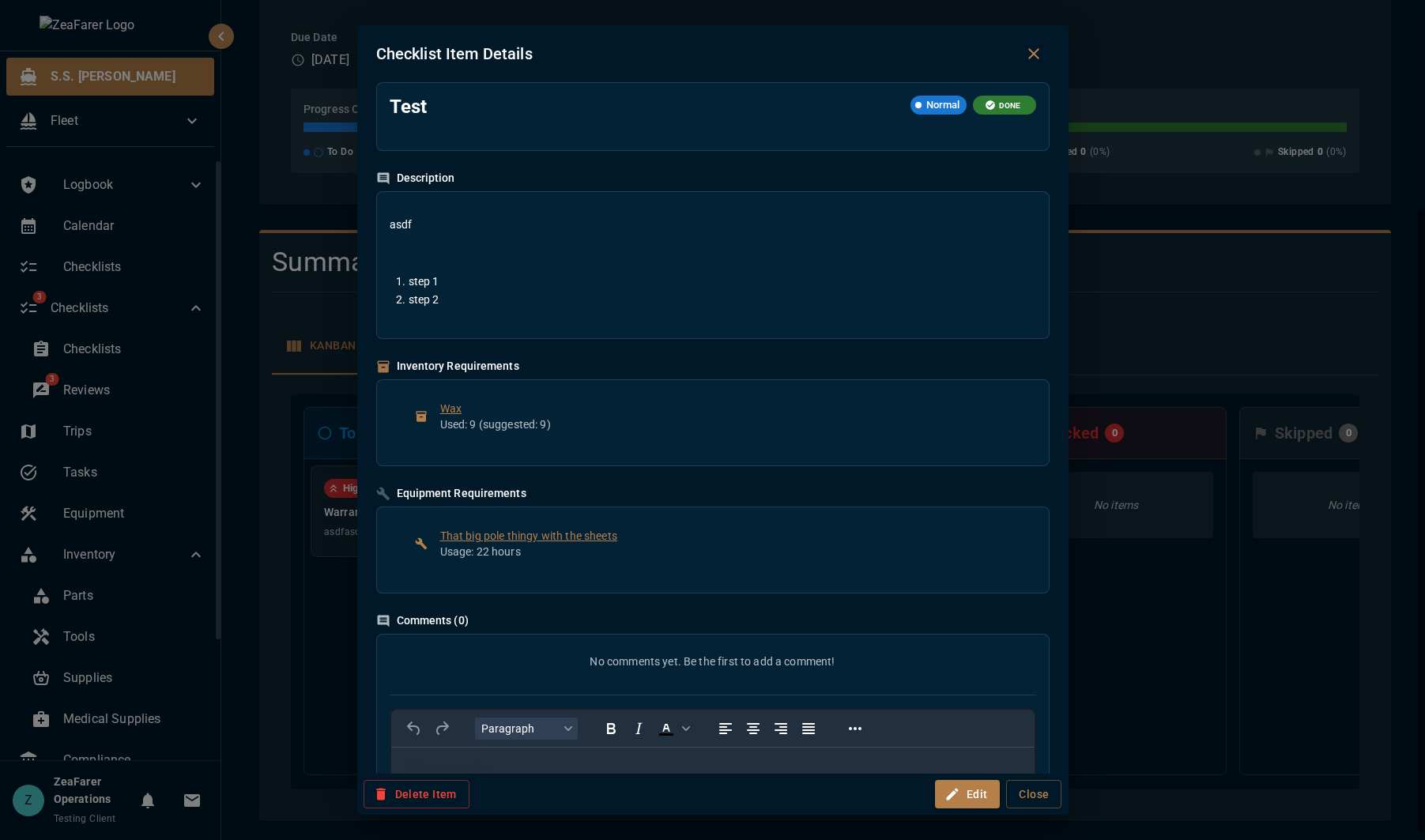
scroll to position [0, 0]
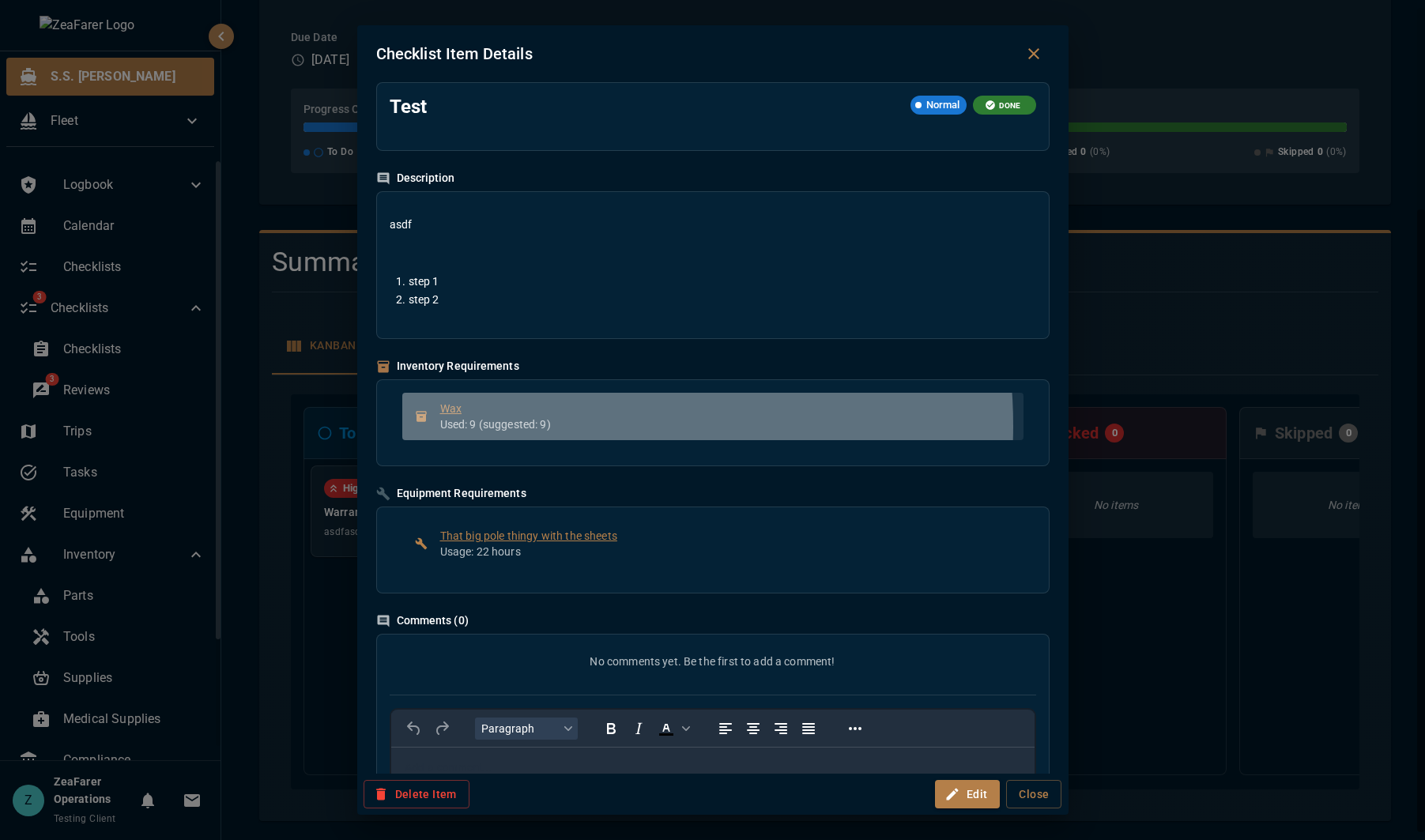
click at [537, 425] on p "Used: 9 (suggested: 9)" at bounding box center [725, 424] width 570 height 16
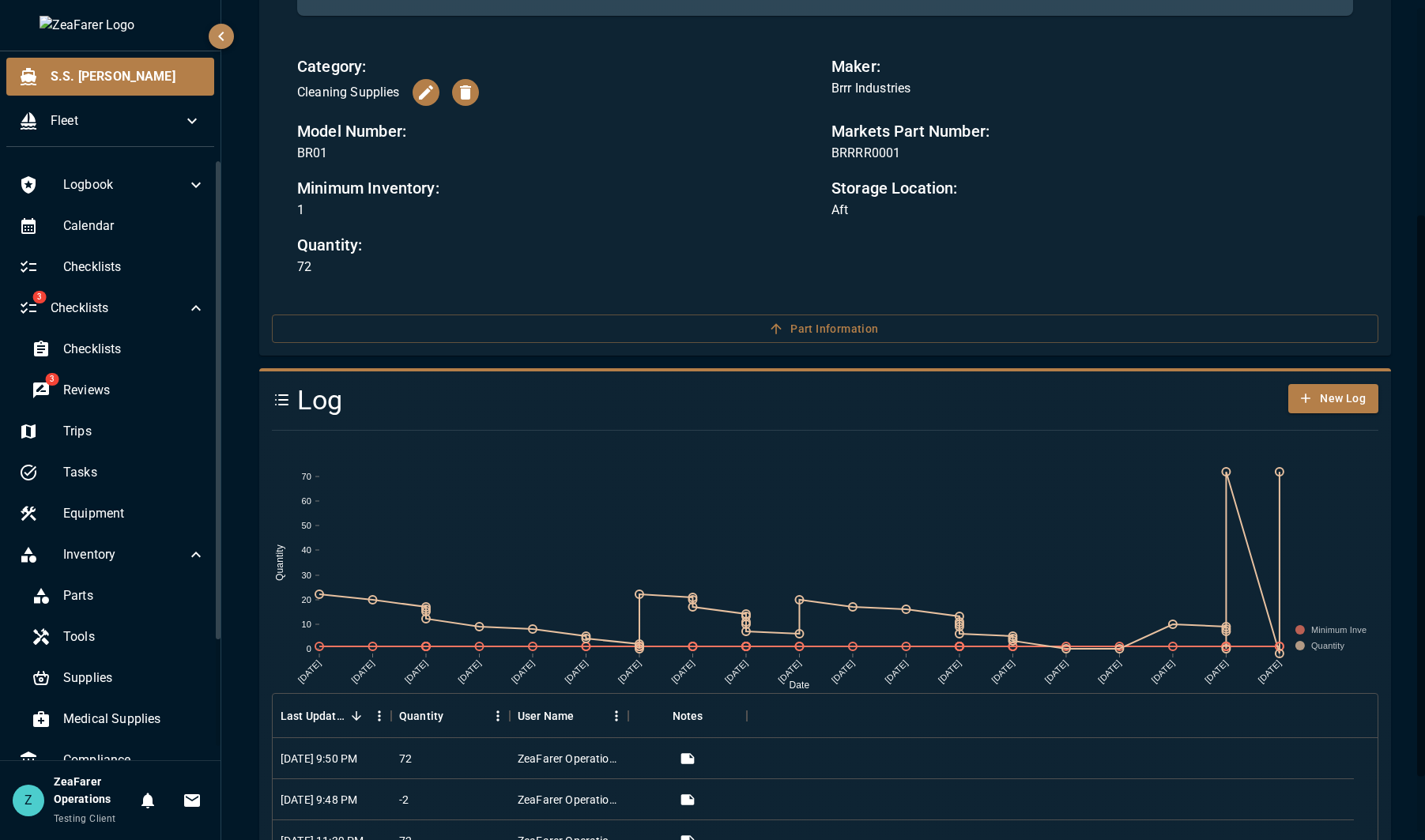
scroll to position [394, 0]
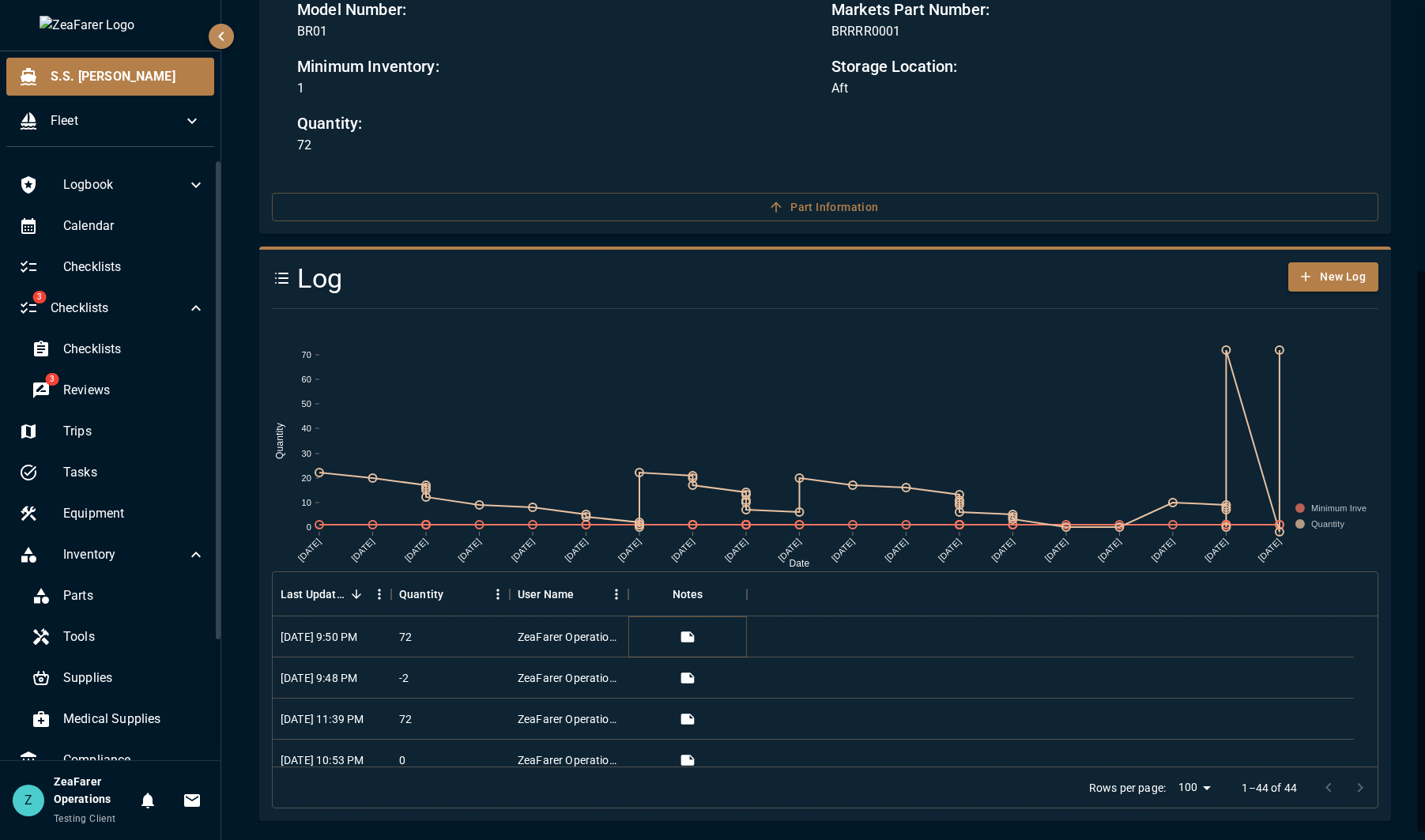
click at [689, 632] on icon "View" at bounding box center [688, 637] width 16 height 16
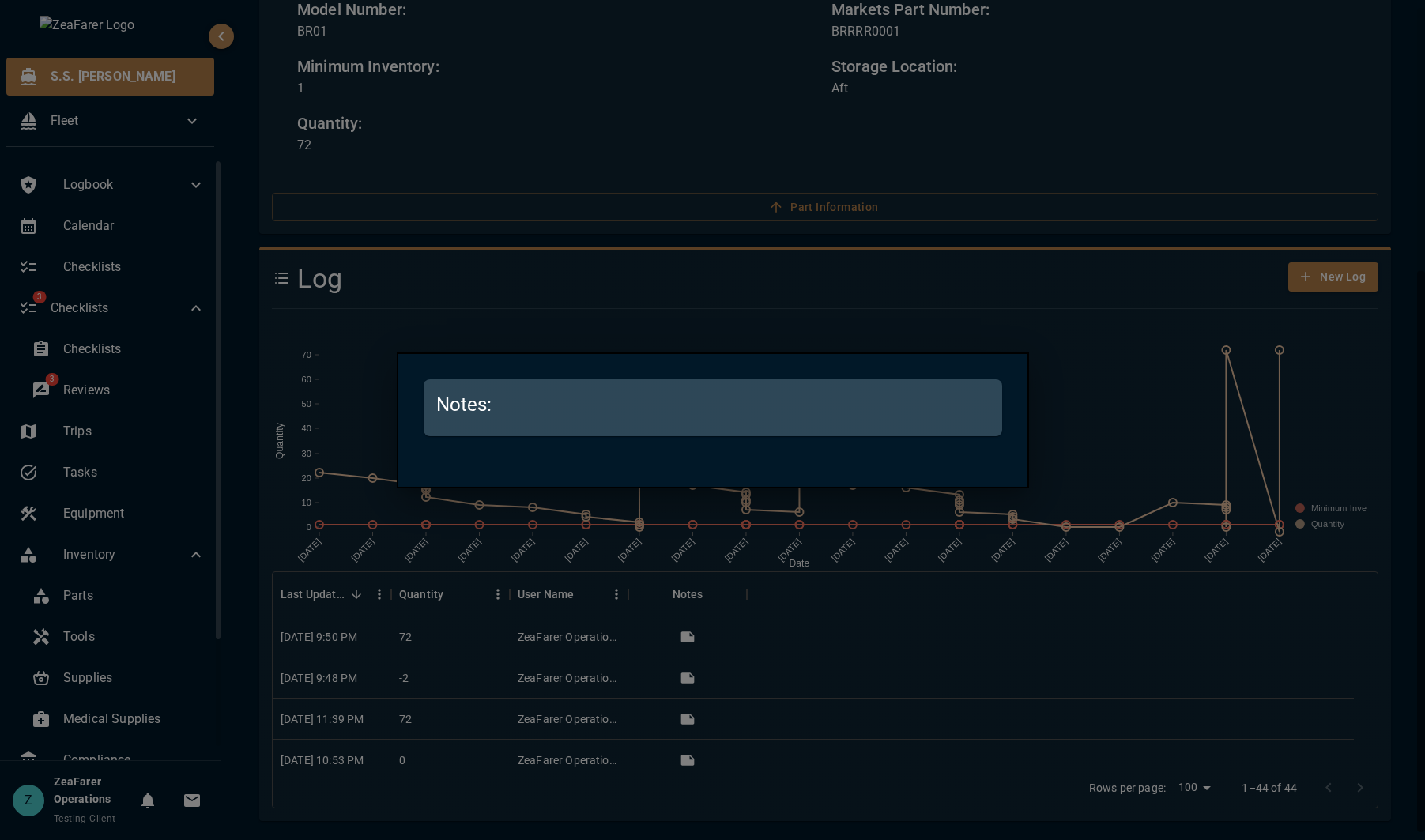
click at [816, 635] on div at bounding box center [712, 420] width 1425 height 840
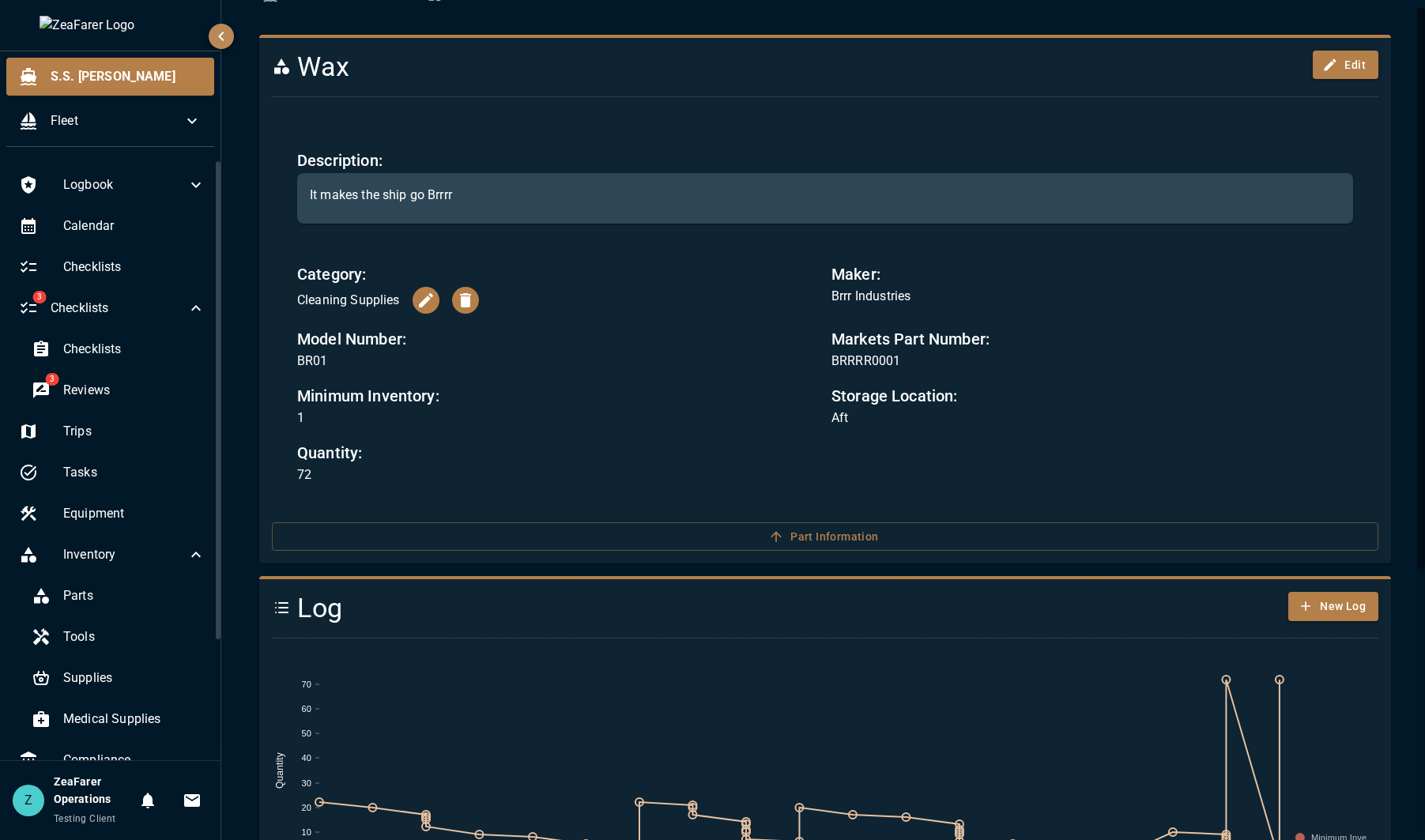
scroll to position [0, 0]
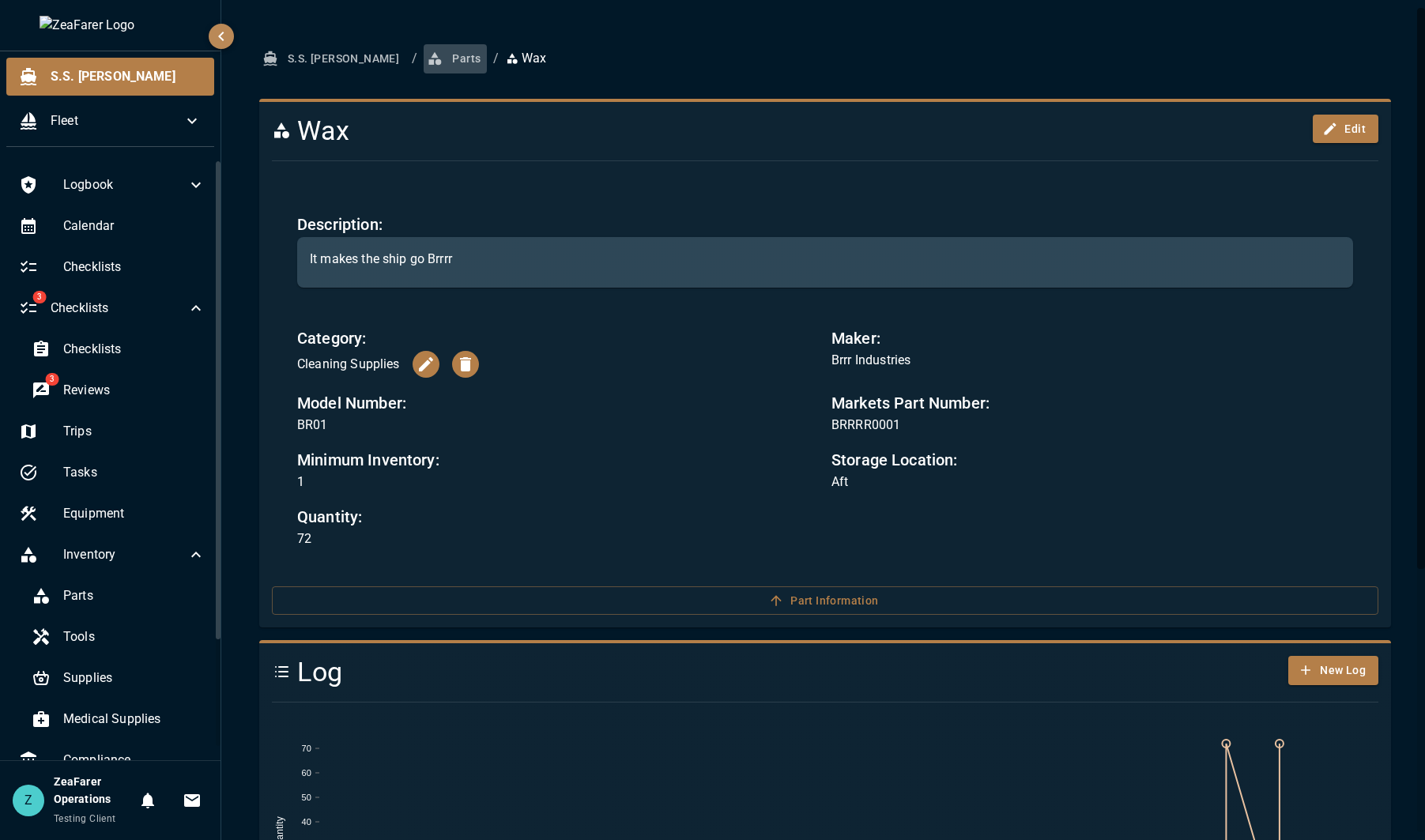
click at [423, 57] on button "Parts" at bounding box center [454, 58] width 63 height 30
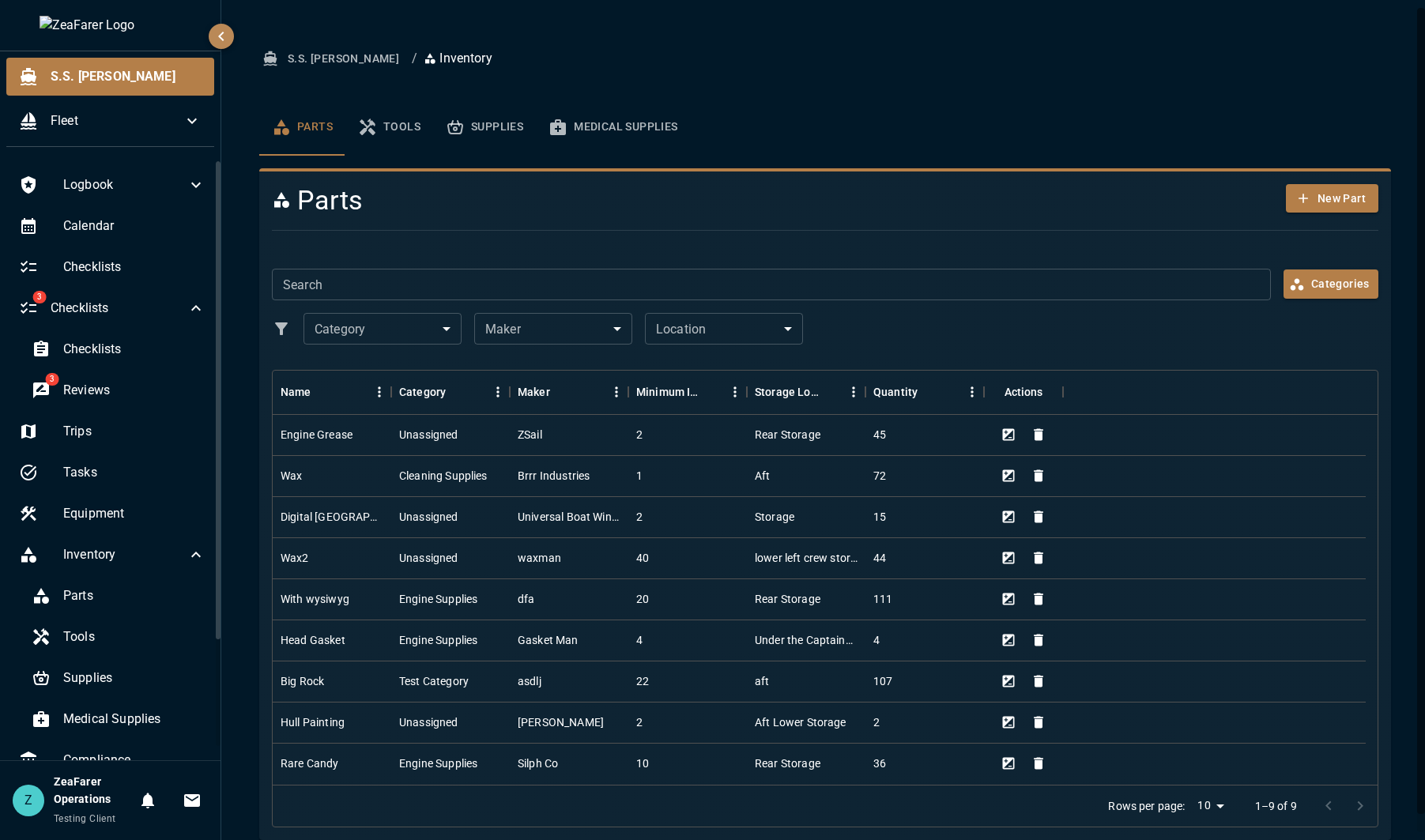
click at [697, 202] on h4 "Parts" at bounding box center [732, 201] width 920 height 34
click at [456, 476] on div "Cleaning Supplies" at bounding box center [443, 476] width 89 height 16
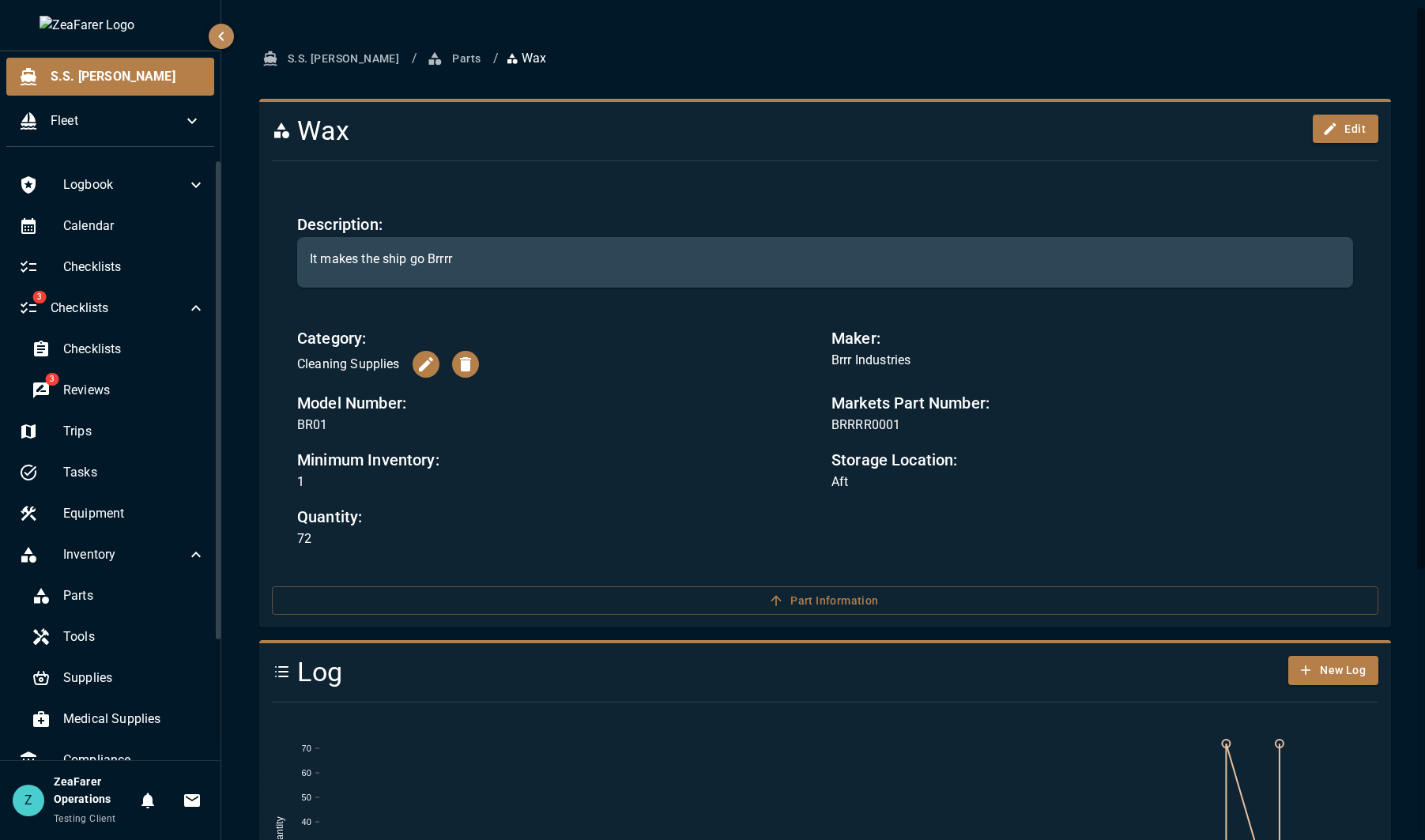
click at [423, 54] on button "Parts" at bounding box center [454, 58] width 63 height 30
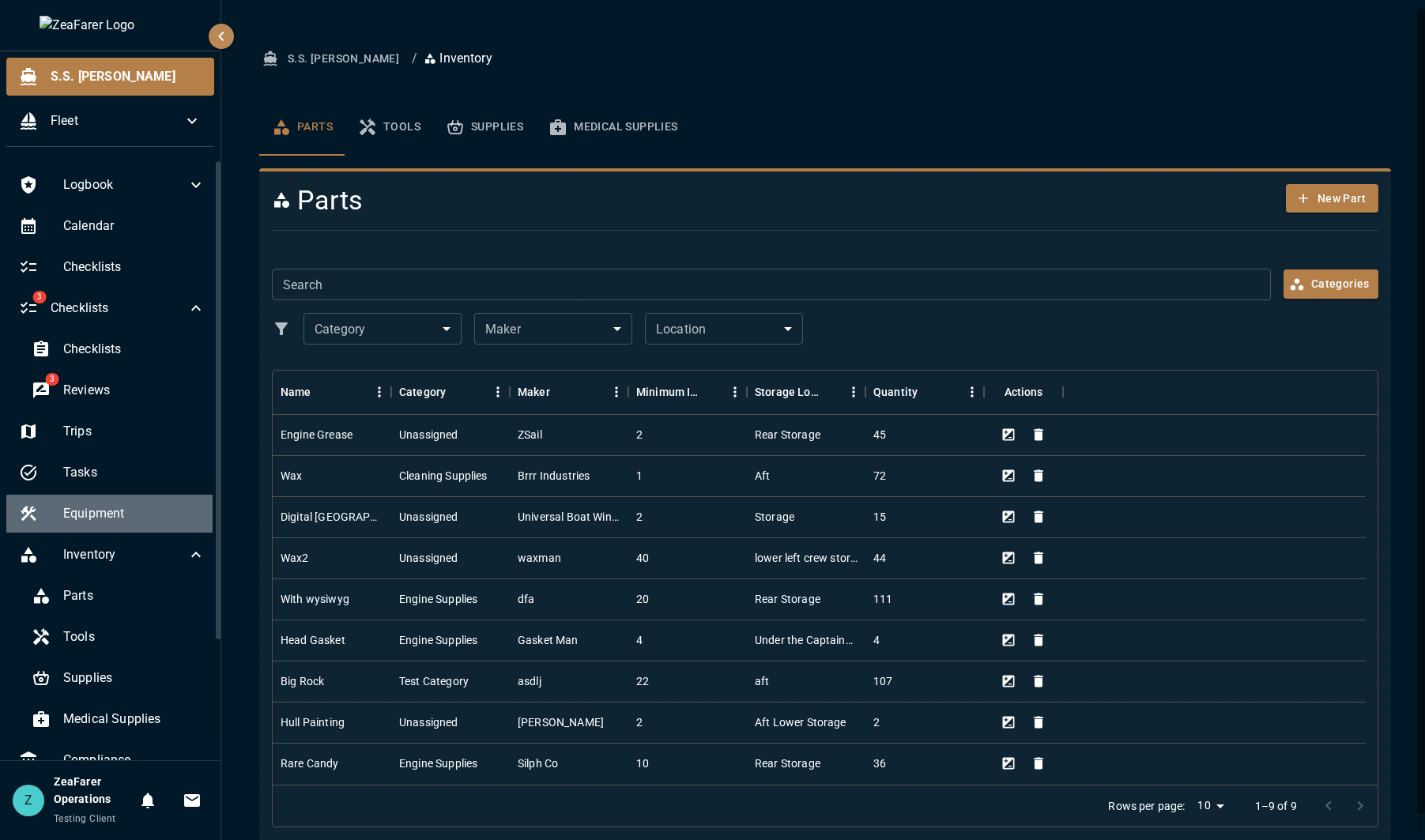
click at [126, 509] on span "Equipment" at bounding box center [134, 513] width 142 height 19
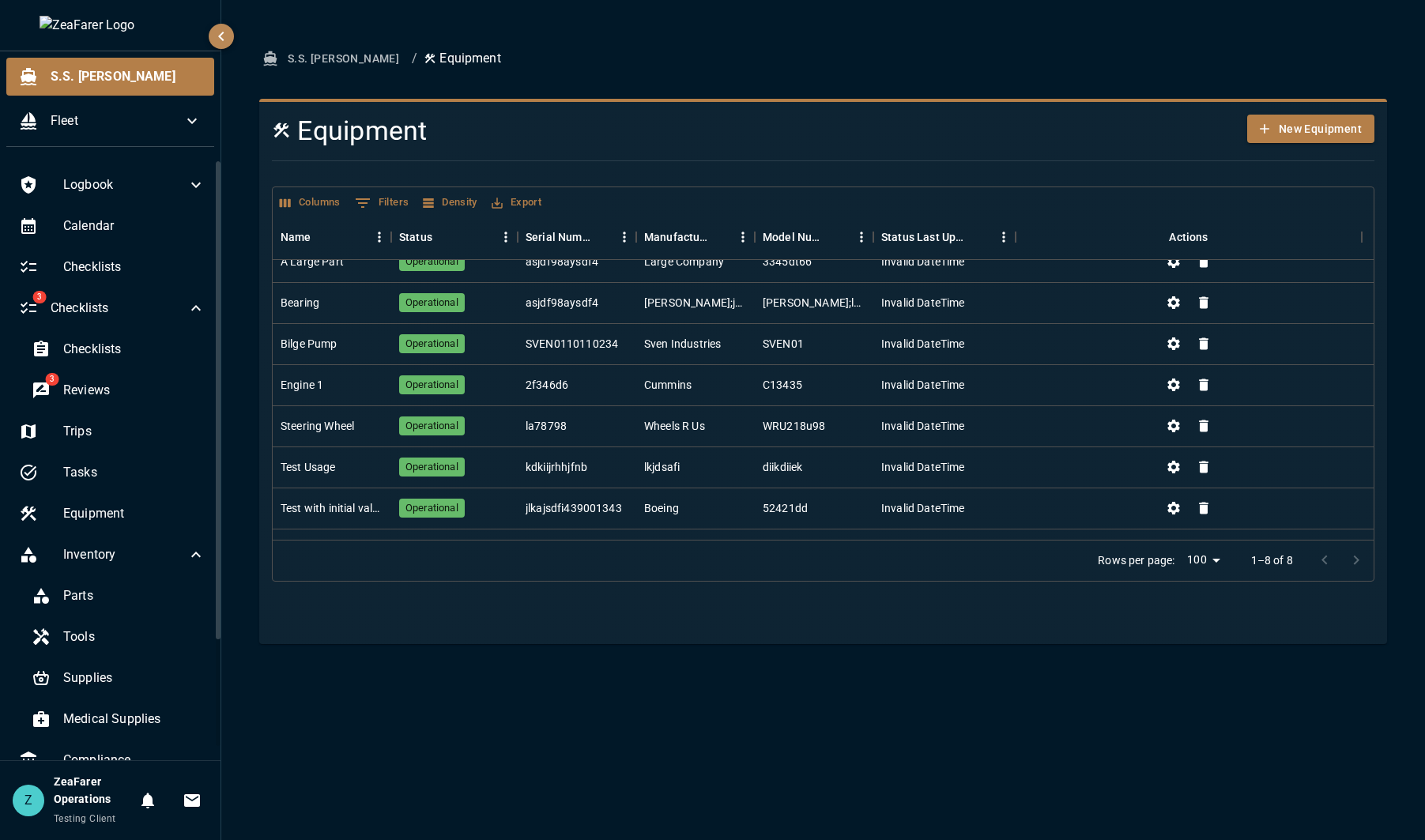
scroll to position [49, 0]
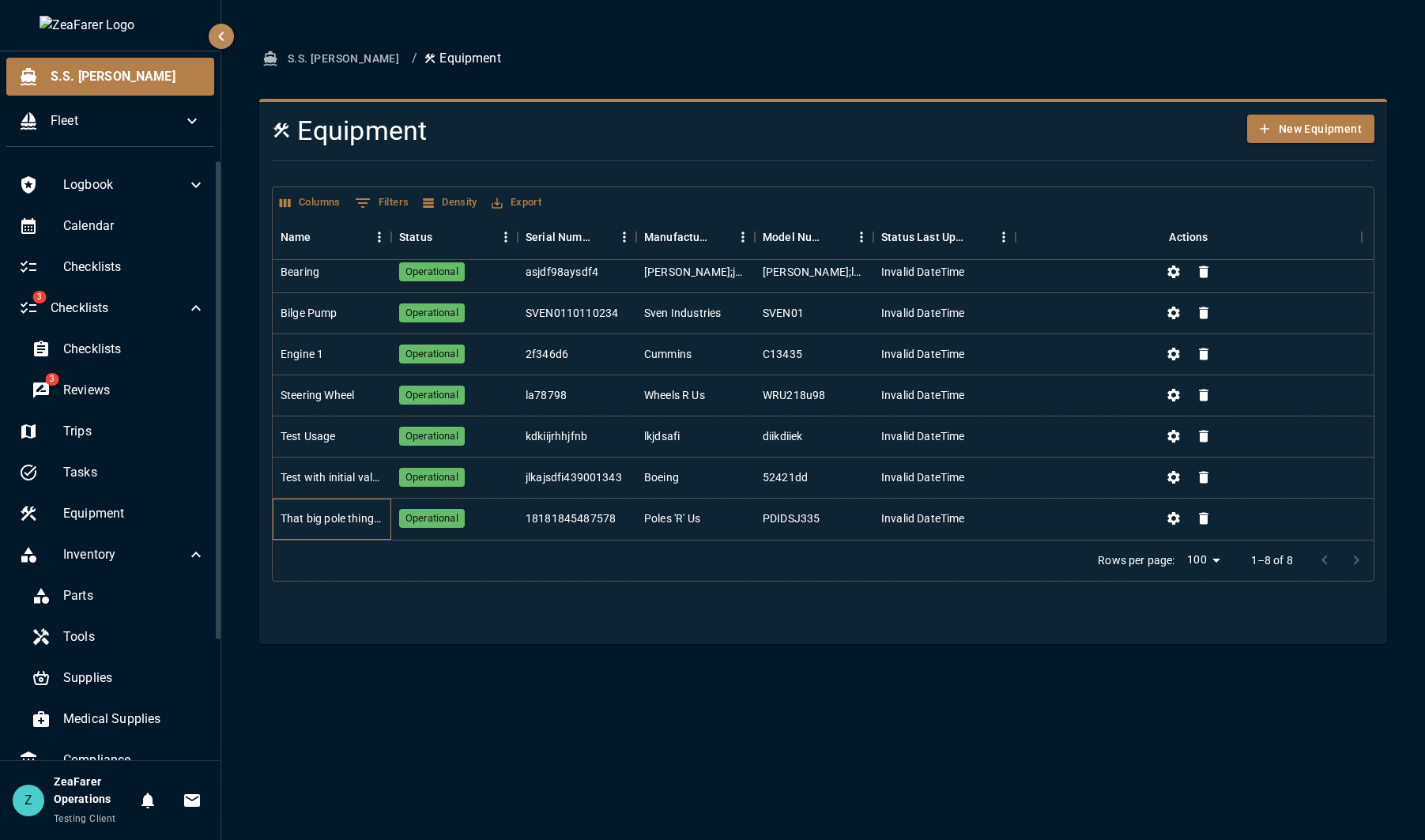
click at [328, 524] on div "That big pole thingy with the sheets" at bounding box center [331, 518] width 103 height 16
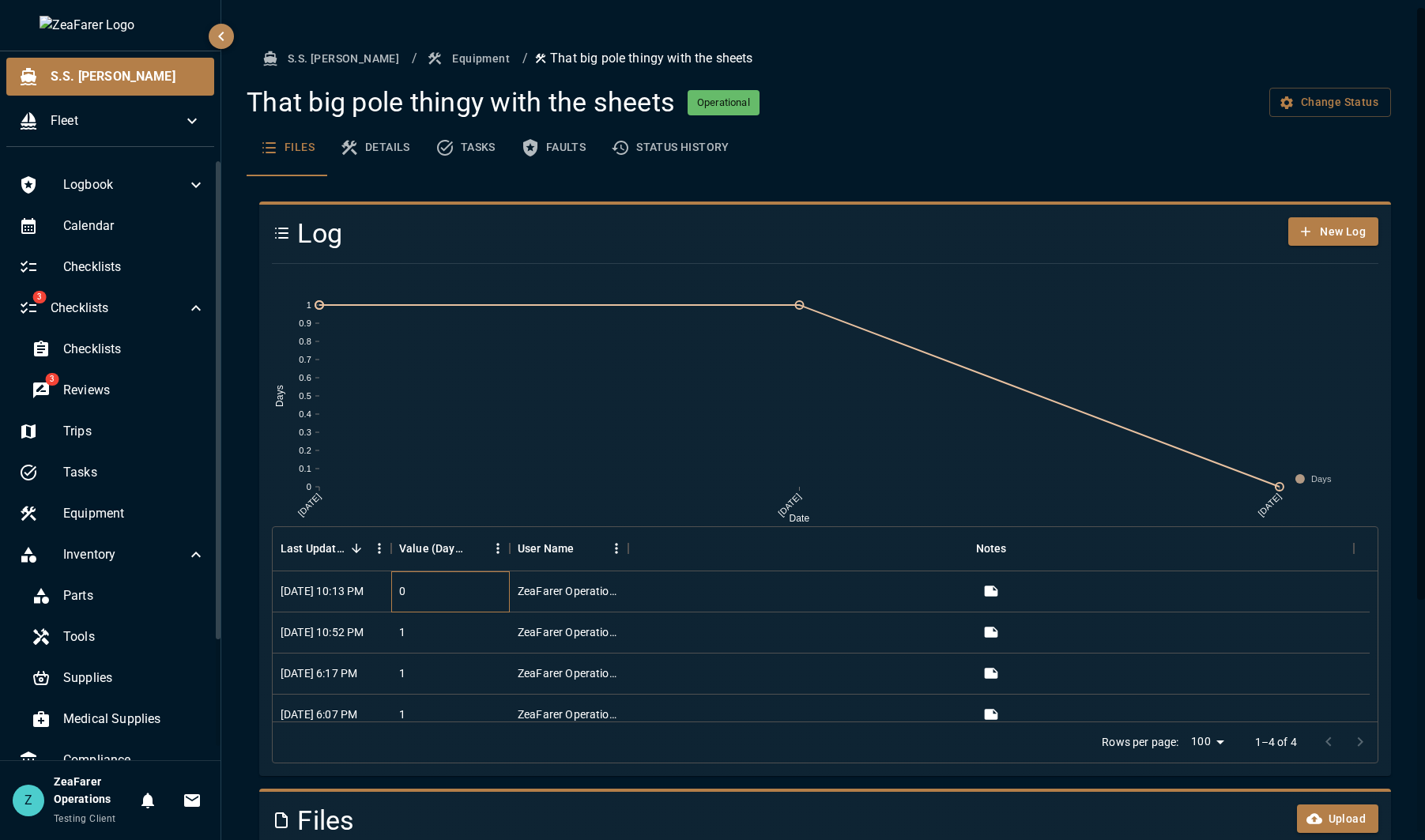
drag, startPoint x: 411, startPoint y: 590, endPoint x: 387, endPoint y: 588, distance: 24.1
click at [387, 588] on div "8/13/2025, 10:13 PM 0 ZeaFarer Operations" at bounding box center [820, 591] width 1097 height 41
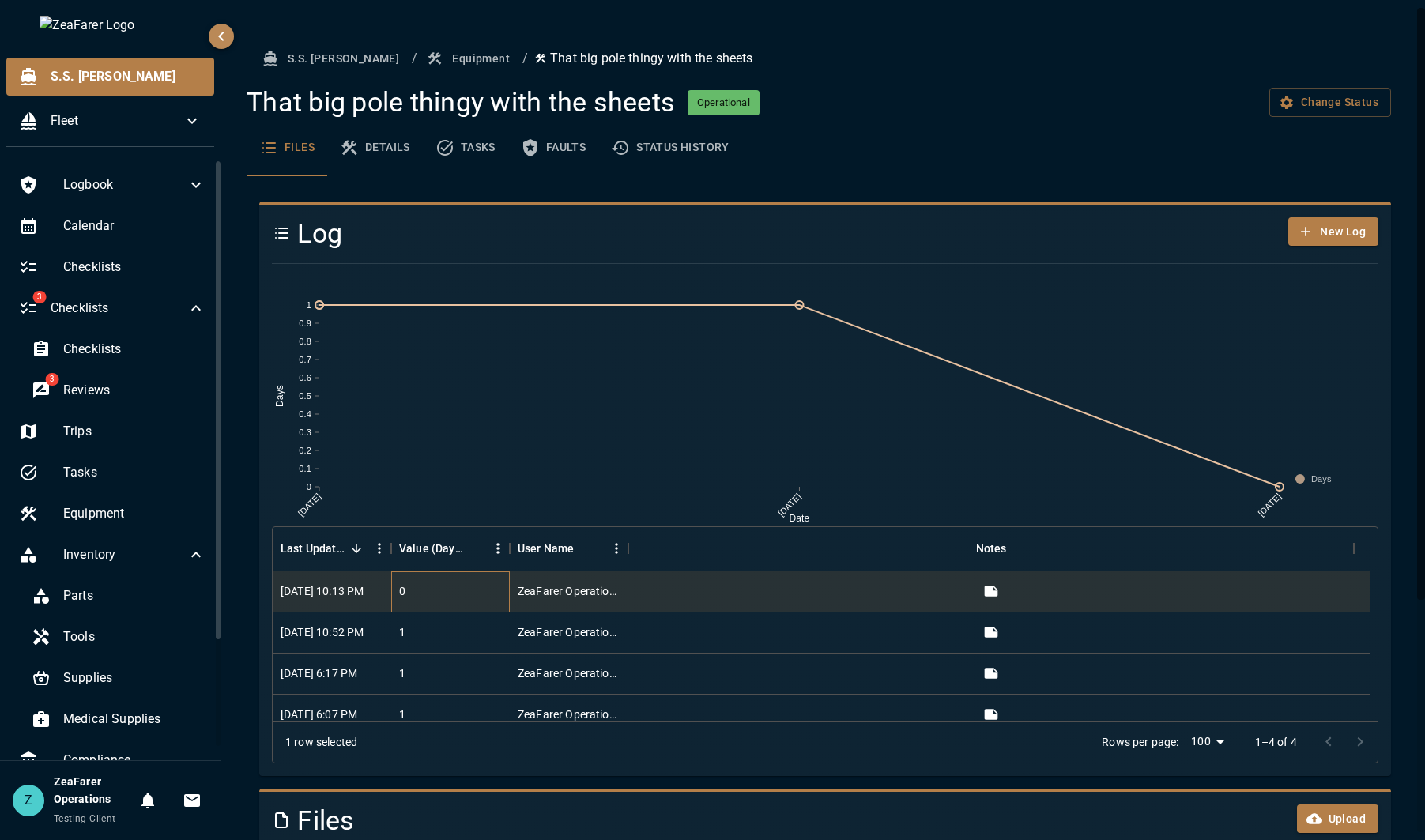
click at [425, 593] on div "0" at bounding box center [451, 591] width 118 height 41
click at [996, 592] on icon "View" at bounding box center [991, 590] width 14 height 10
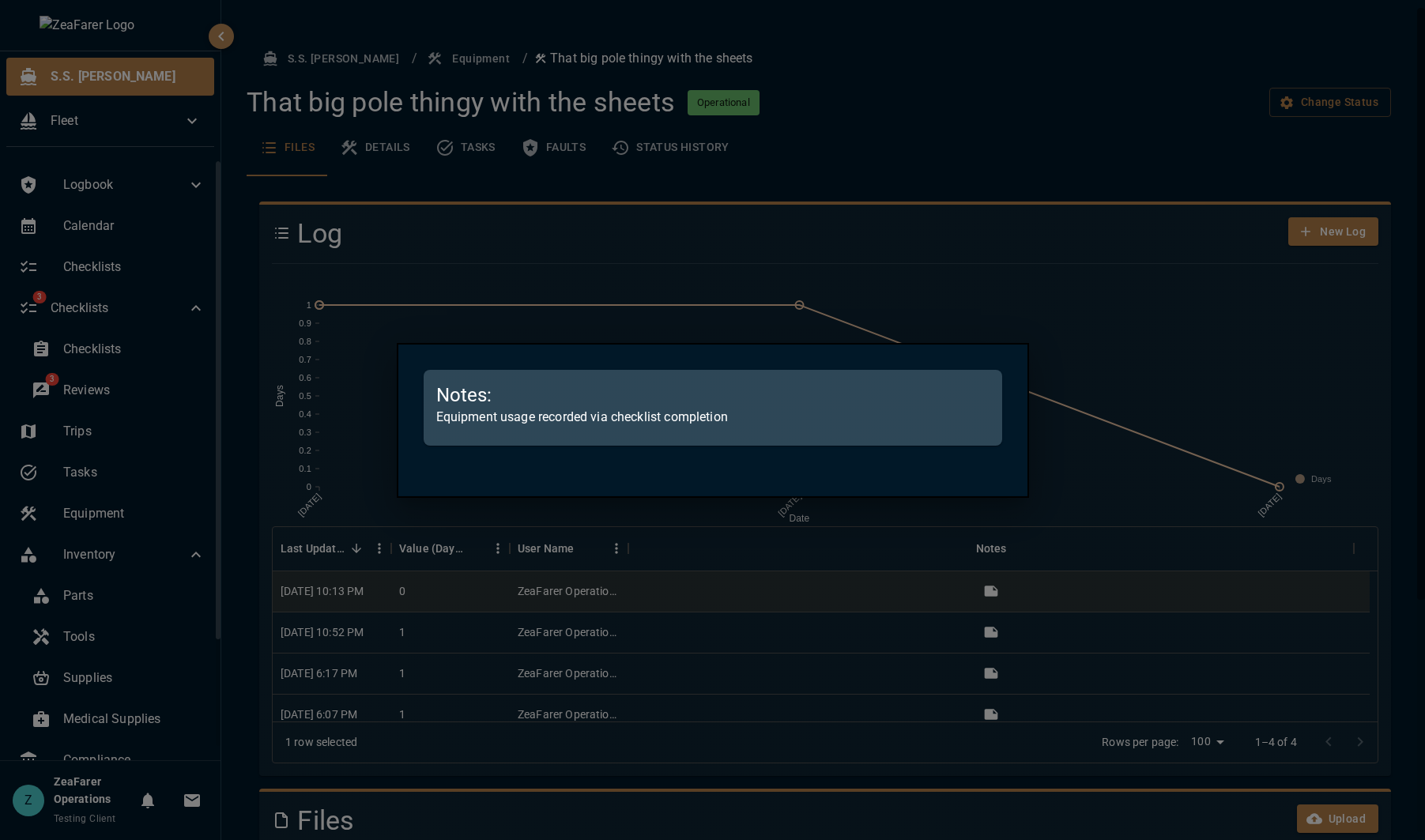
click at [1074, 584] on div at bounding box center [712, 420] width 1425 height 840
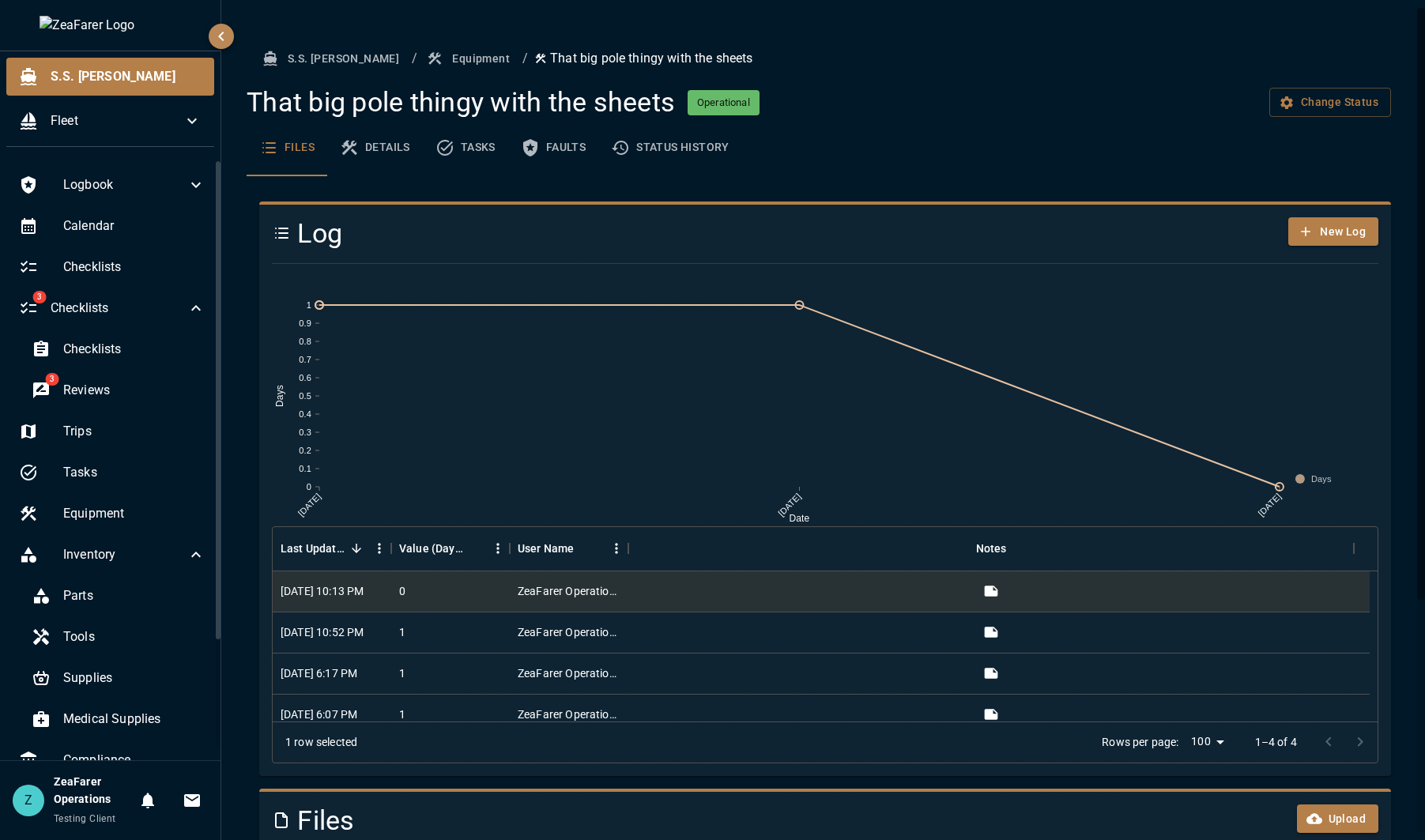
click at [686, 195] on div "Log New Log 9/16/2024 1/11/2025 8/13/2025 Date 0 0.1 0.2 0.3 0.4 0.5 0.6 0.7 0.…" at bounding box center [819, 482] width 1145 height 587
click at [382, 137] on button "Details" at bounding box center [375, 147] width 96 height 57
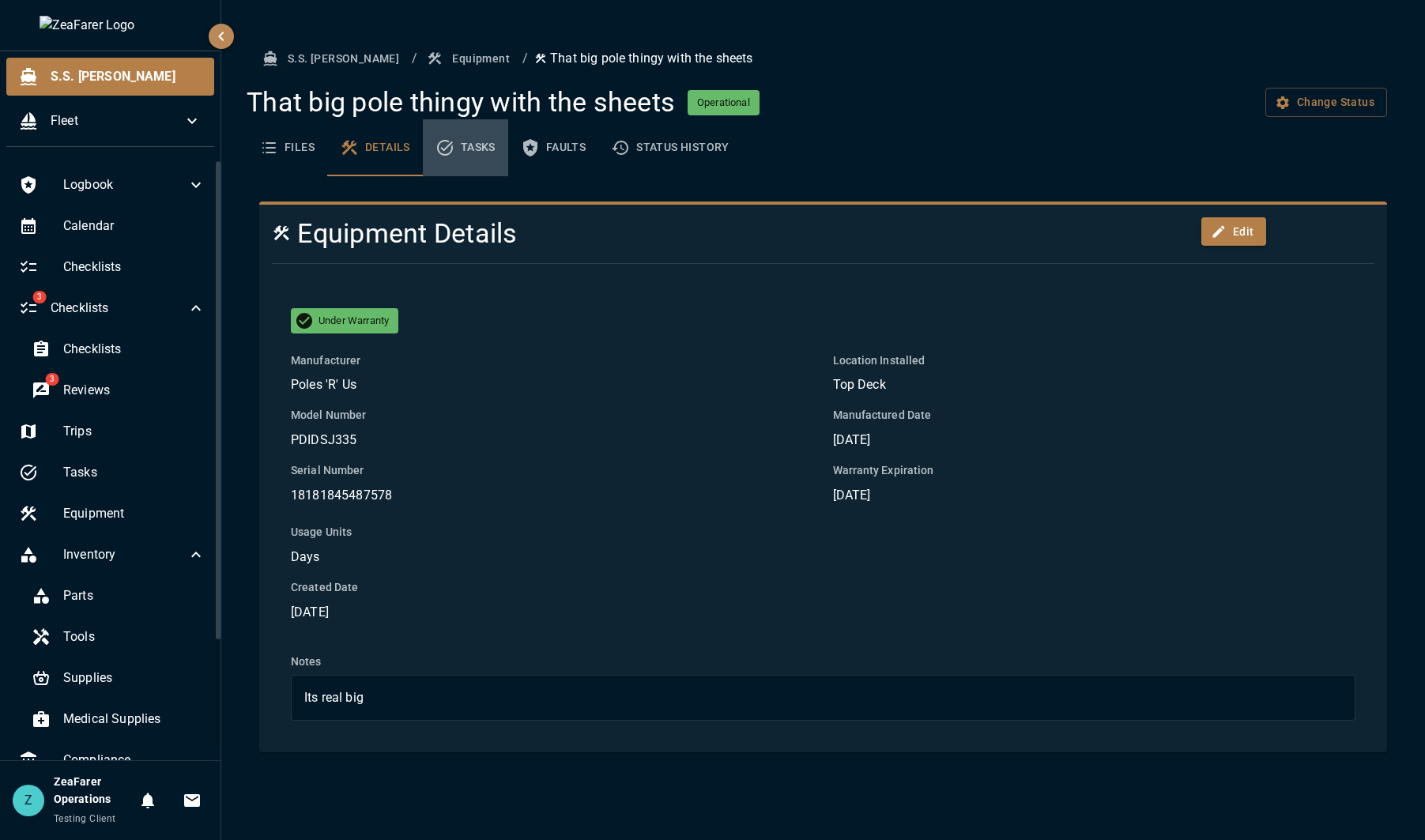
click at [451, 149] on icon "basic tabs example" at bounding box center [445, 148] width 16 height 16
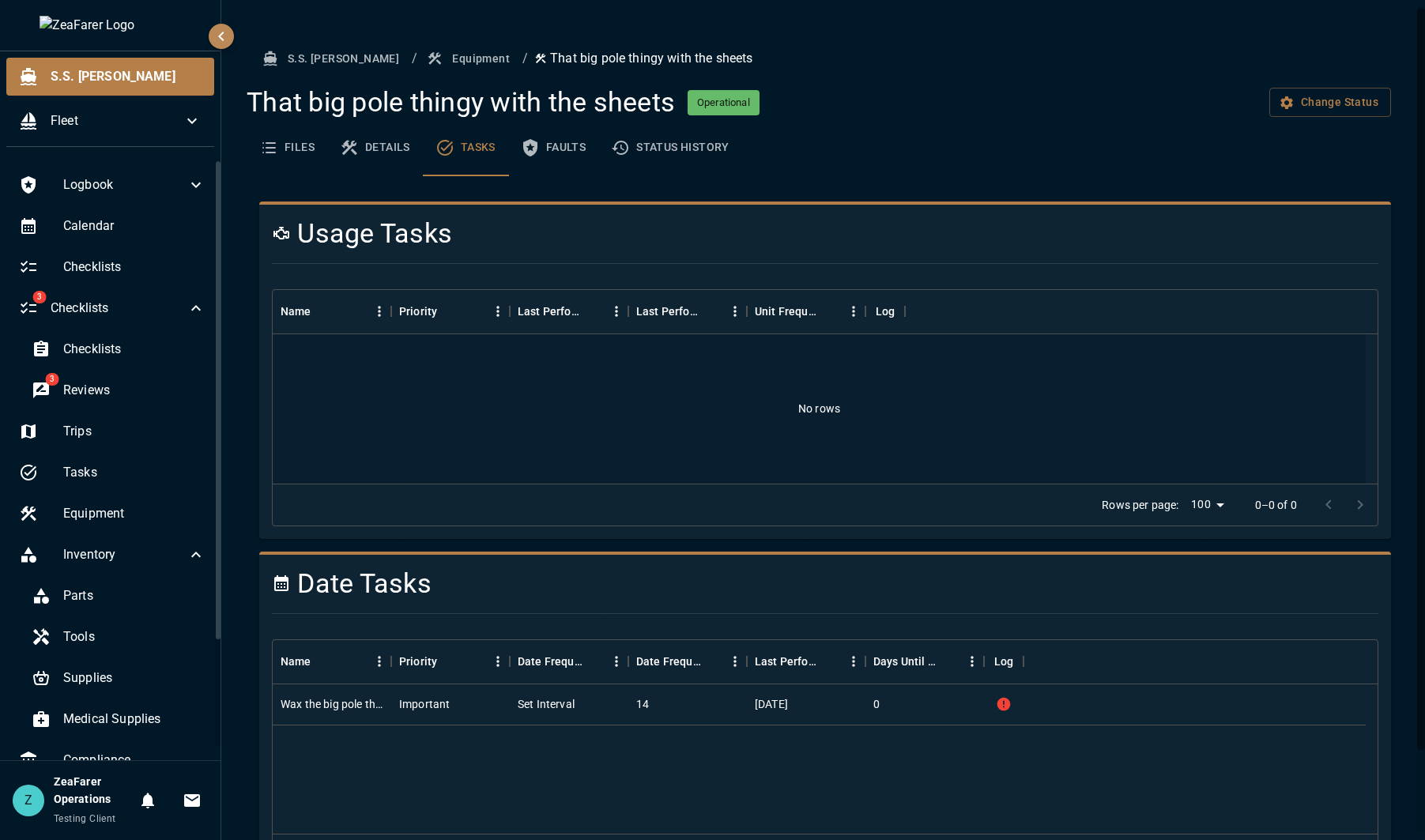
click at [678, 152] on button "Status History" at bounding box center [670, 147] width 144 height 57
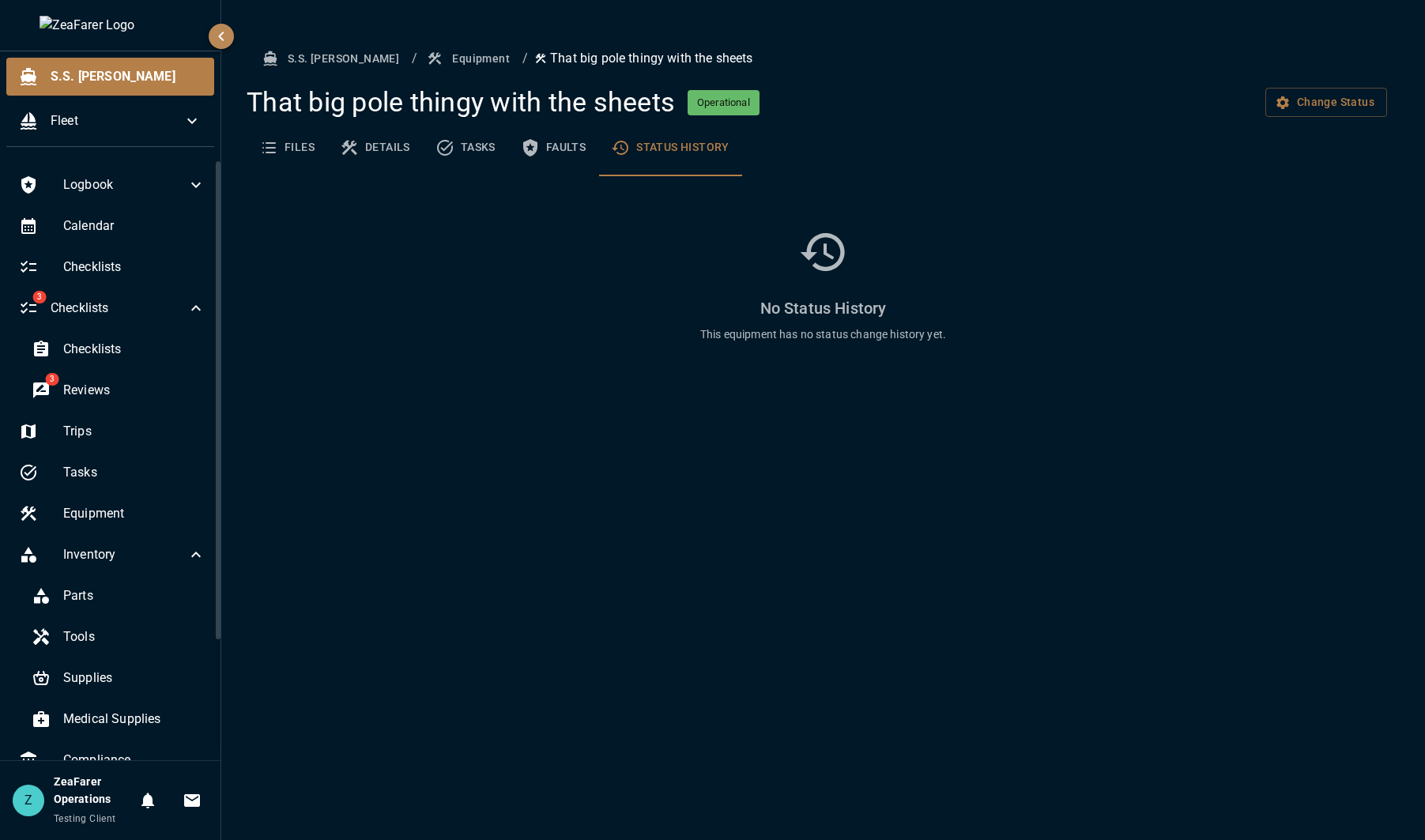
click at [292, 147] on button "Files" at bounding box center [287, 147] width 81 height 57
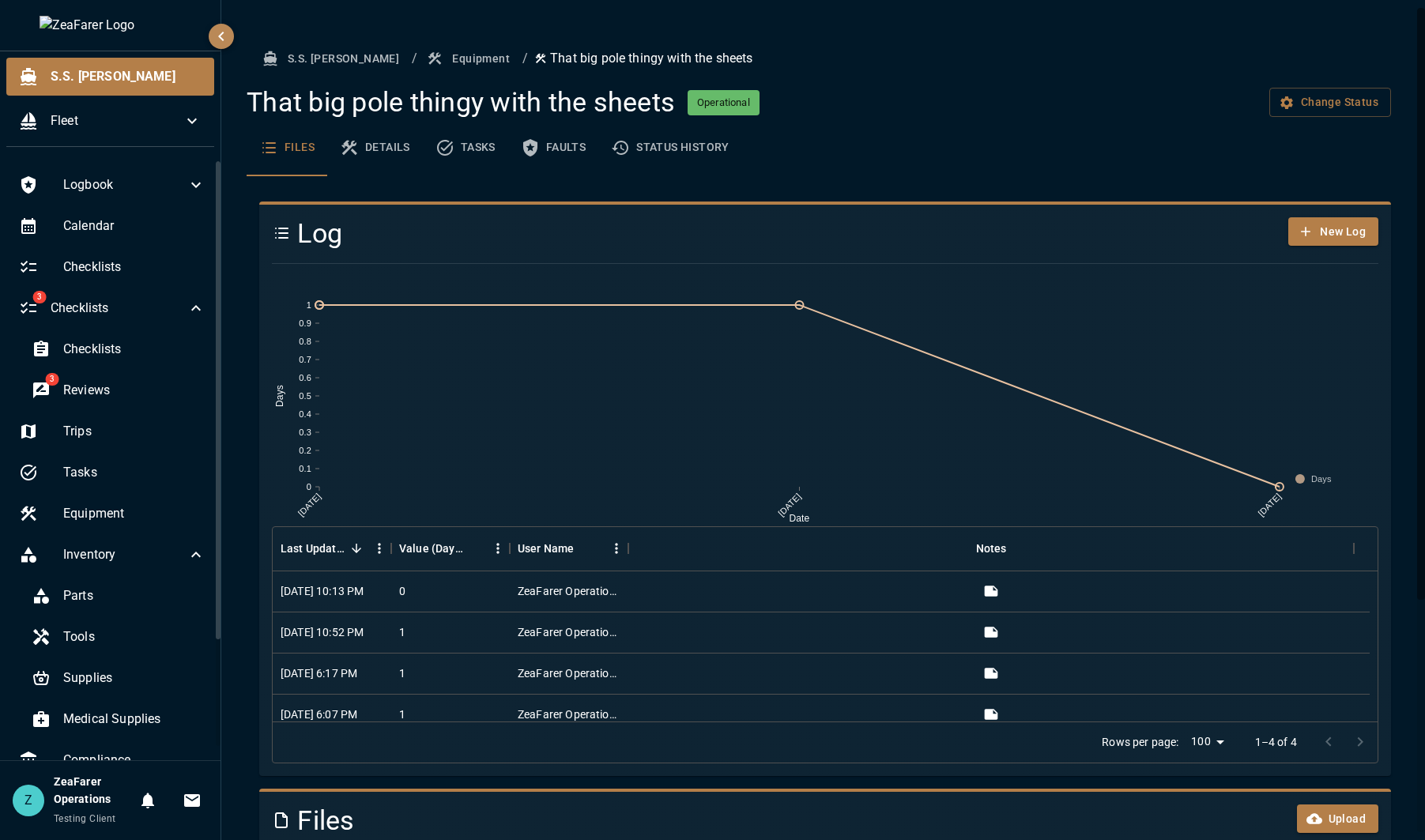
drag, startPoint x: 915, startPoint y: 65, endPoint x: 887, endPoint y: 65, distance: 28.0
click at [915, 65] on ol "S.S. Anne / Equipment / That big pole thingy with the sheets" at bounding box center [825, 58] width 1132 height 30
click at [423, 60] on button "Equipment" at bounding box center [470, 58] width 93 height 30
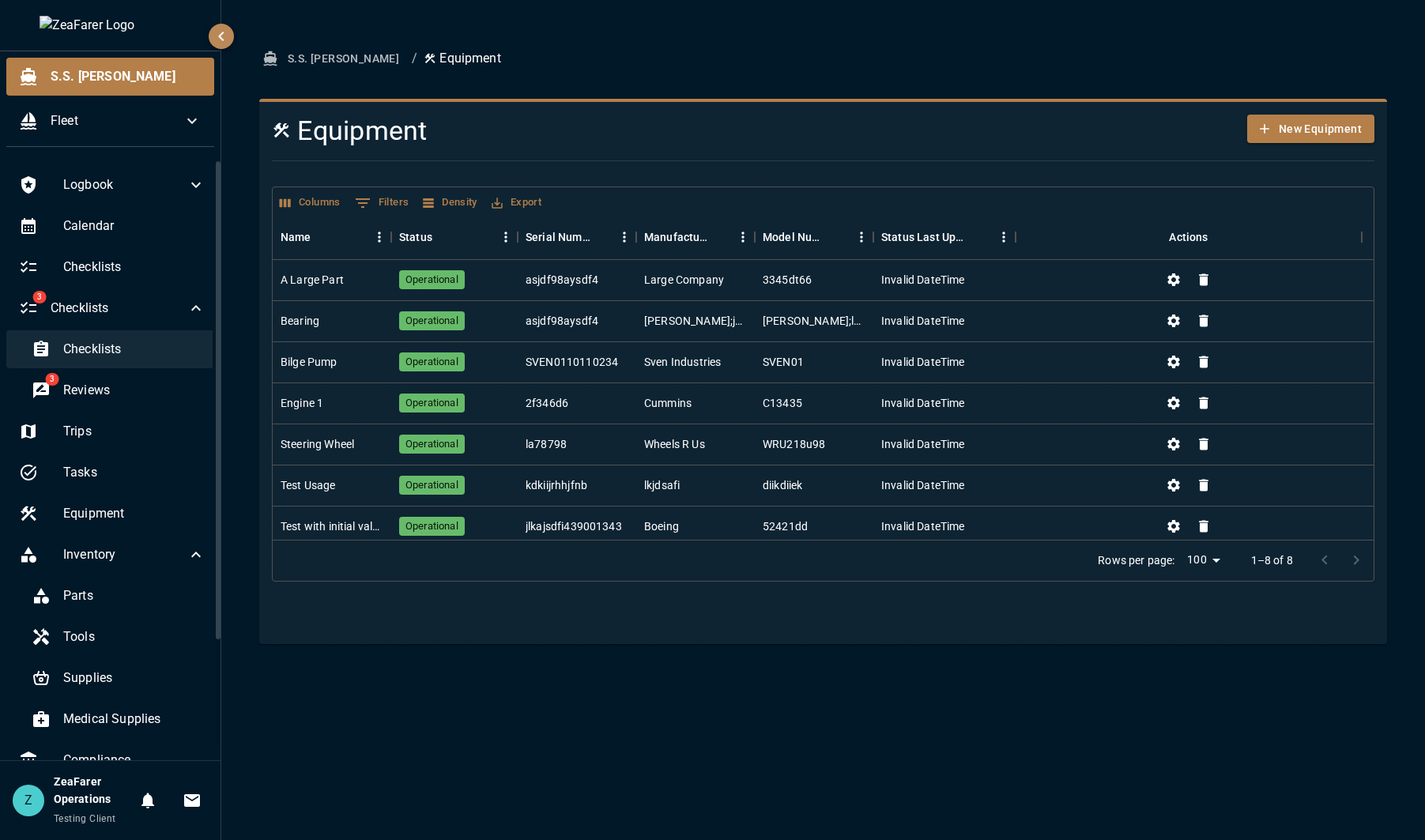
click at [101, 341] on span "Checklists" at bounding box center [134, 350] width 142 height 19
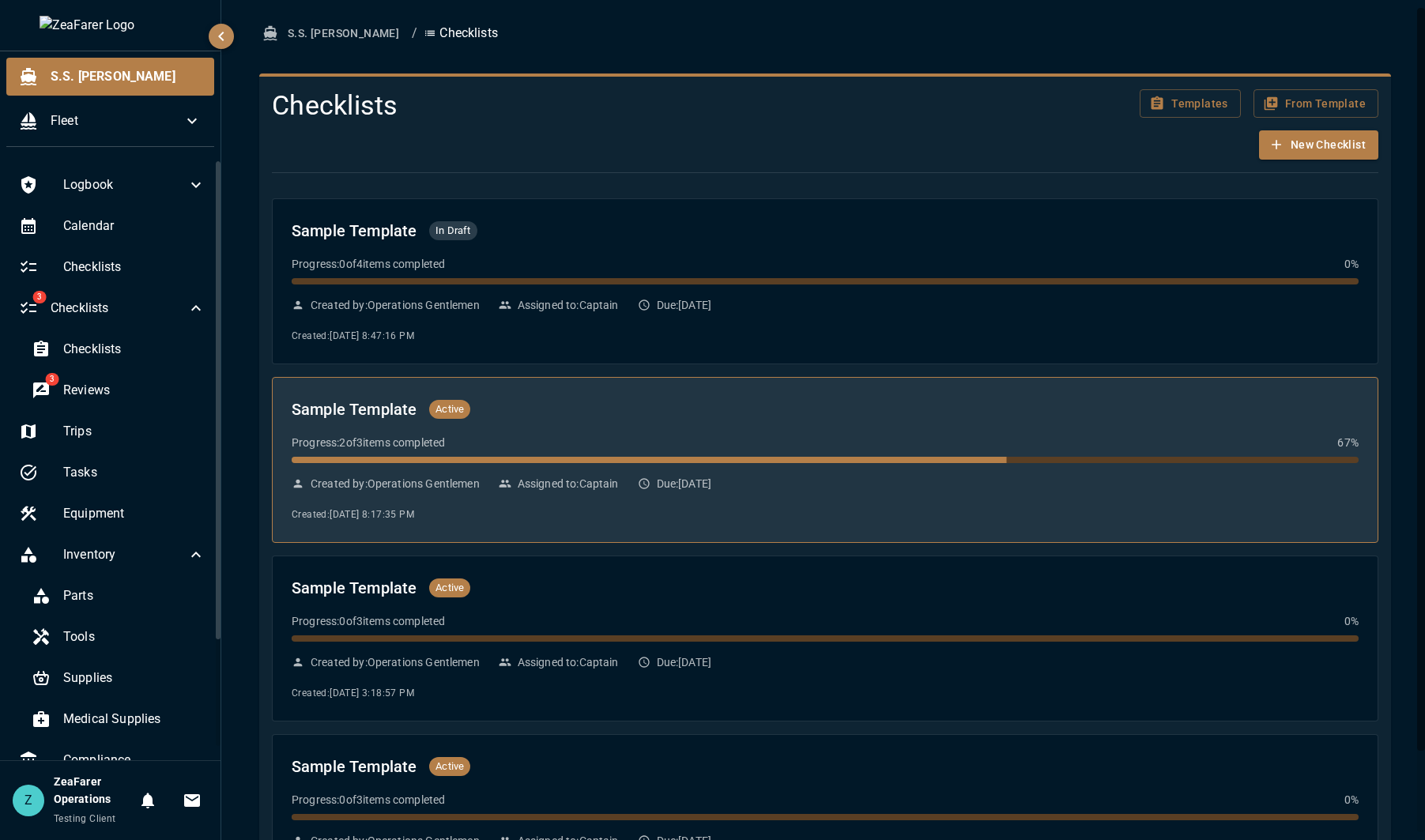
click at [709, 473] on div "Sample Template Active Progress: 2 of 3 items completed 67 % Created by: Operat…" at bounding box center [825, 460] width 1067 height 126
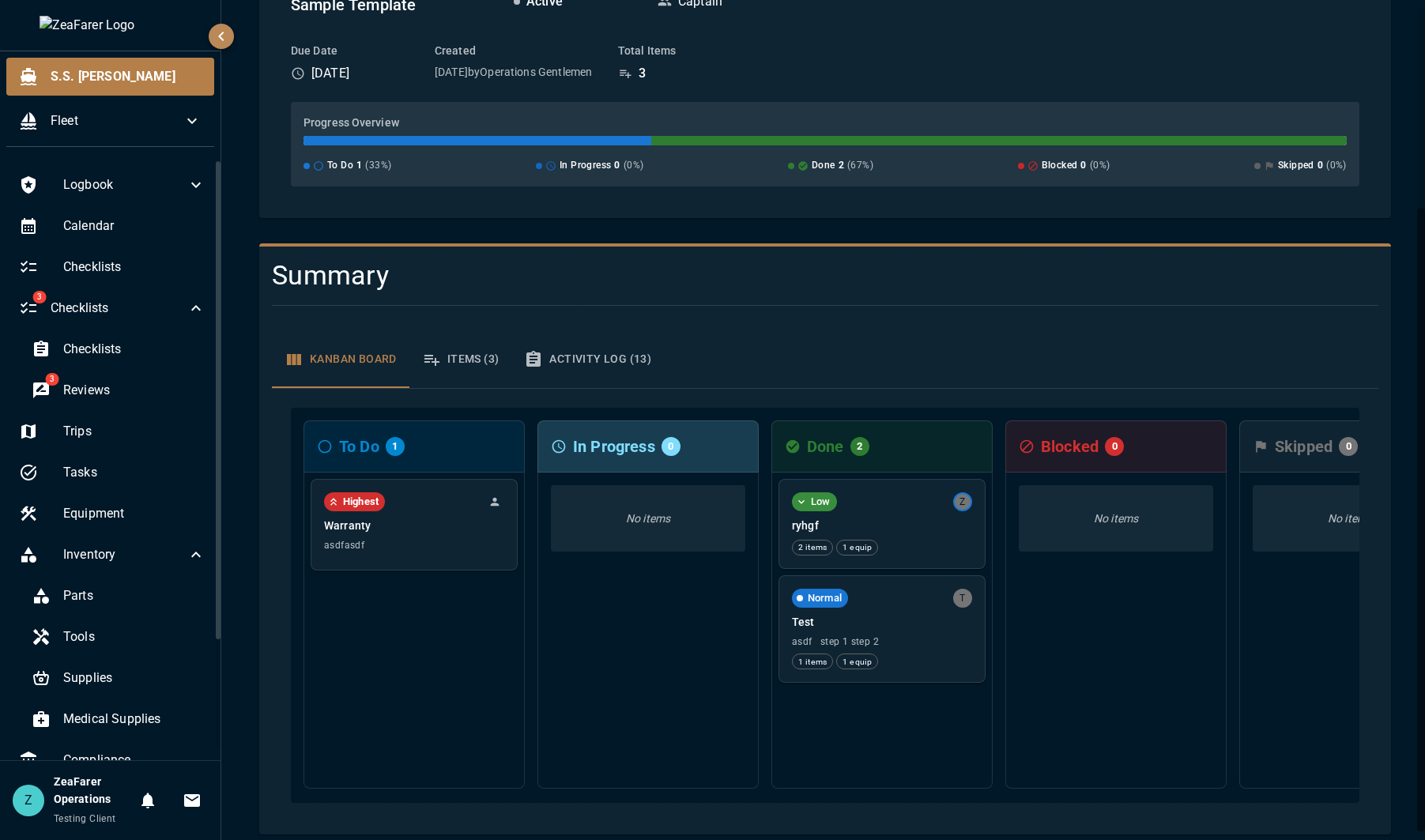
scroll to position [271, 0]
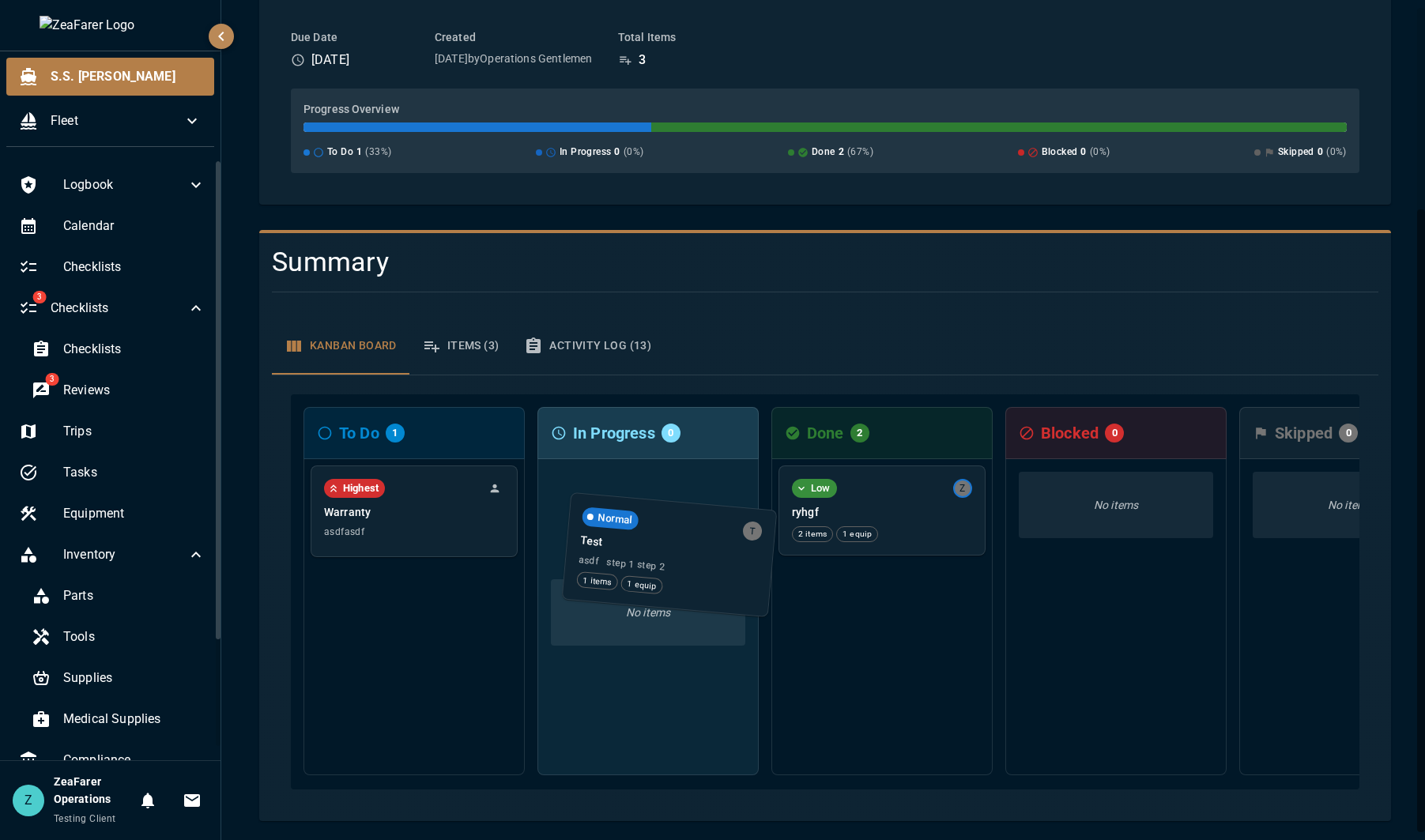
drag, startPoint x: 928, startPoint y: 598, endPoint x: 689, endPoint y: 528, distance: 249.0
click at [689, 528] on div "To Do 1 Highest Warranty asdfasdf In Progress 0 No items Done 2 Low Z ryhgf 2 i…" at bounding box center [825, 592] width 1069 height 395
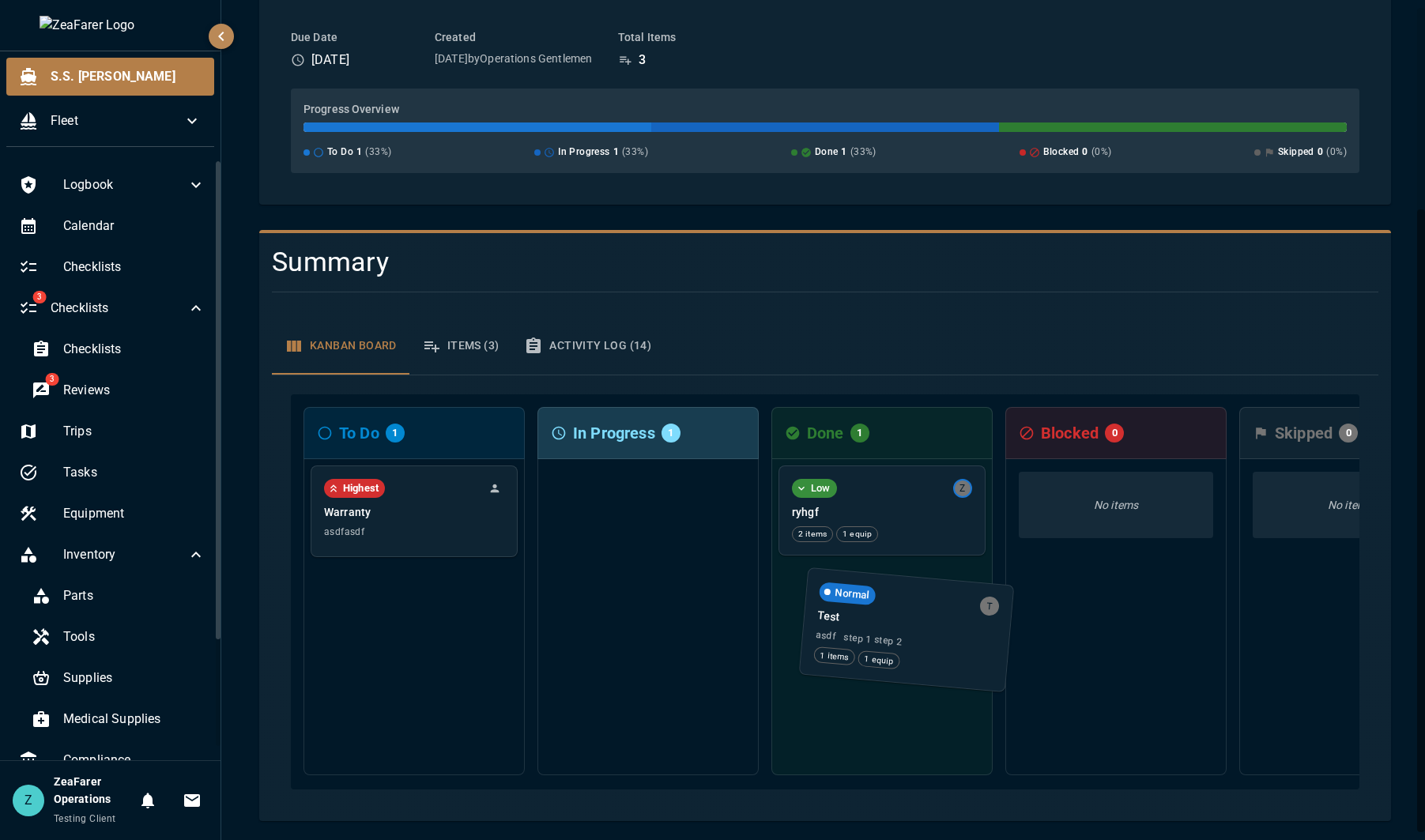
drag, startPoint x: 680, startPoint y: 493, endPoint x: 939, endPoint y: 620, distance: 288.5
click at [939, 620] on div "To Do 1 Highest Warranty asdfasdf In Progress 1 Normal T Test asdf step 1 step …" at bounding box center [825, 592] width 1069 height 395
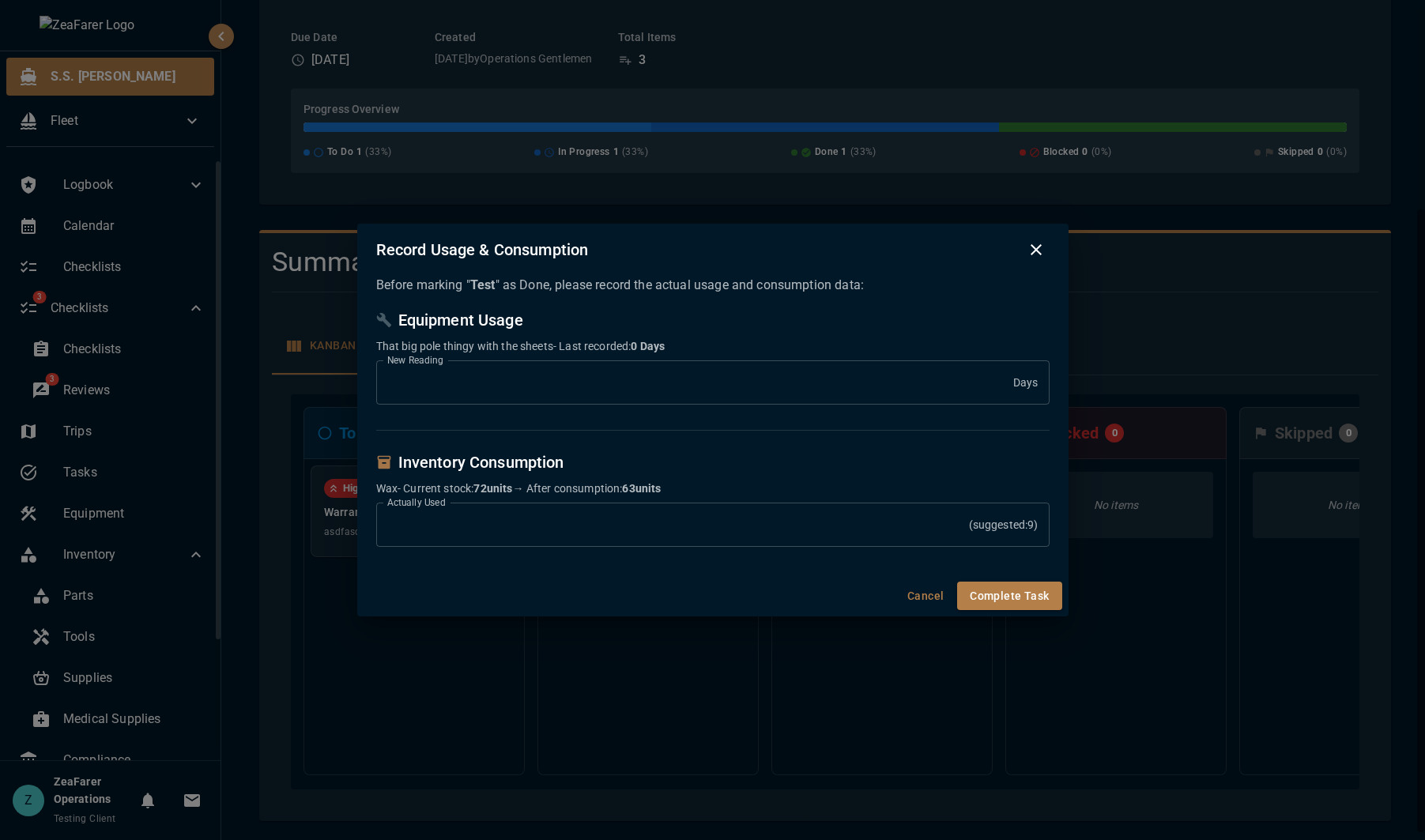
drag, startPoint x: 479, startPoint y: 388, endPoint x: 286, endPoint y: 386, distance: 193.0
click at [286, 386] on div "Record Usage & Consumption Before marking " Test " as Done, please record the a…" at bounding box center [712, 420] width 1425 height 840
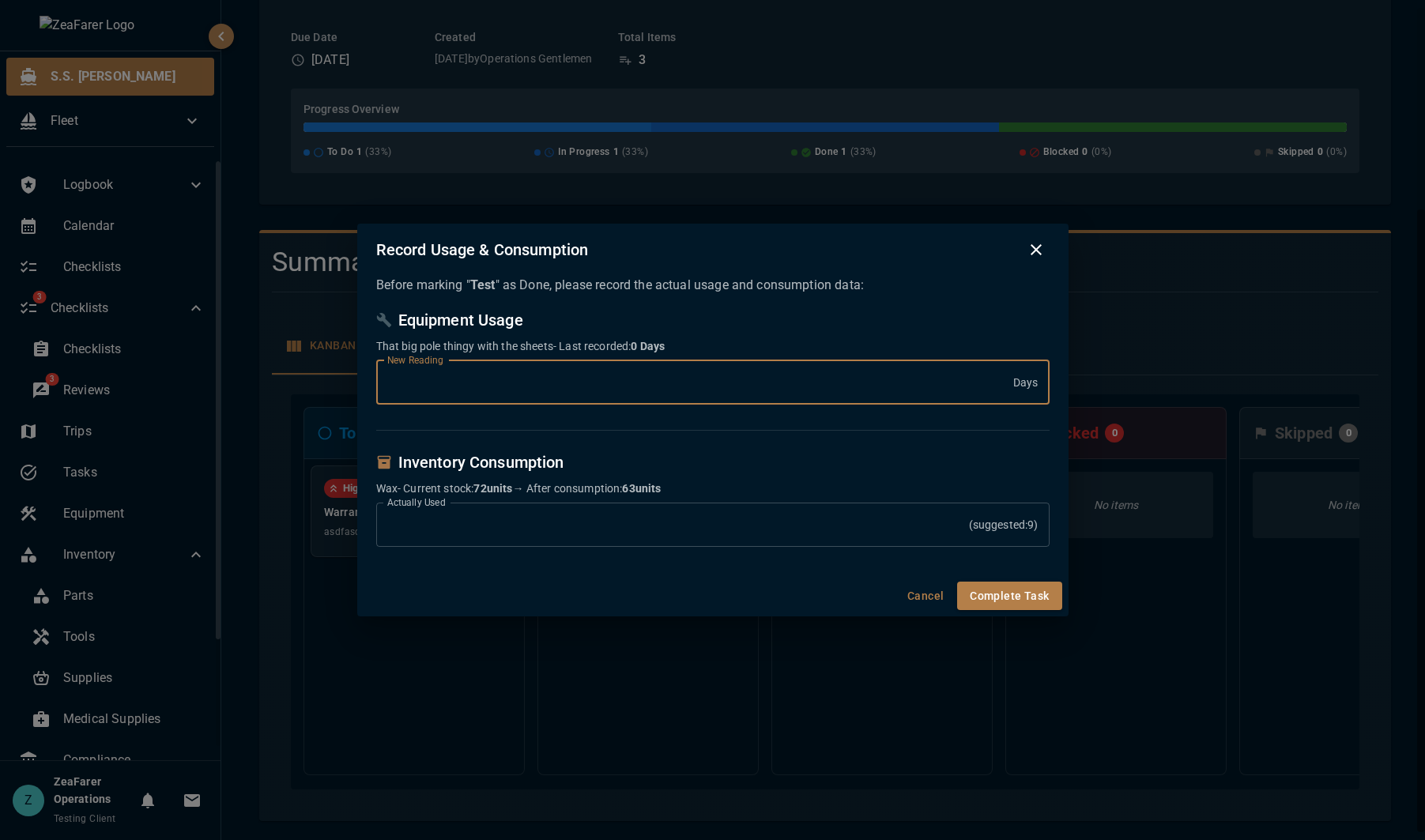
type input "**"
click at [490, 531] on input "*" at bounding box center [673, 524] width 593 height 44
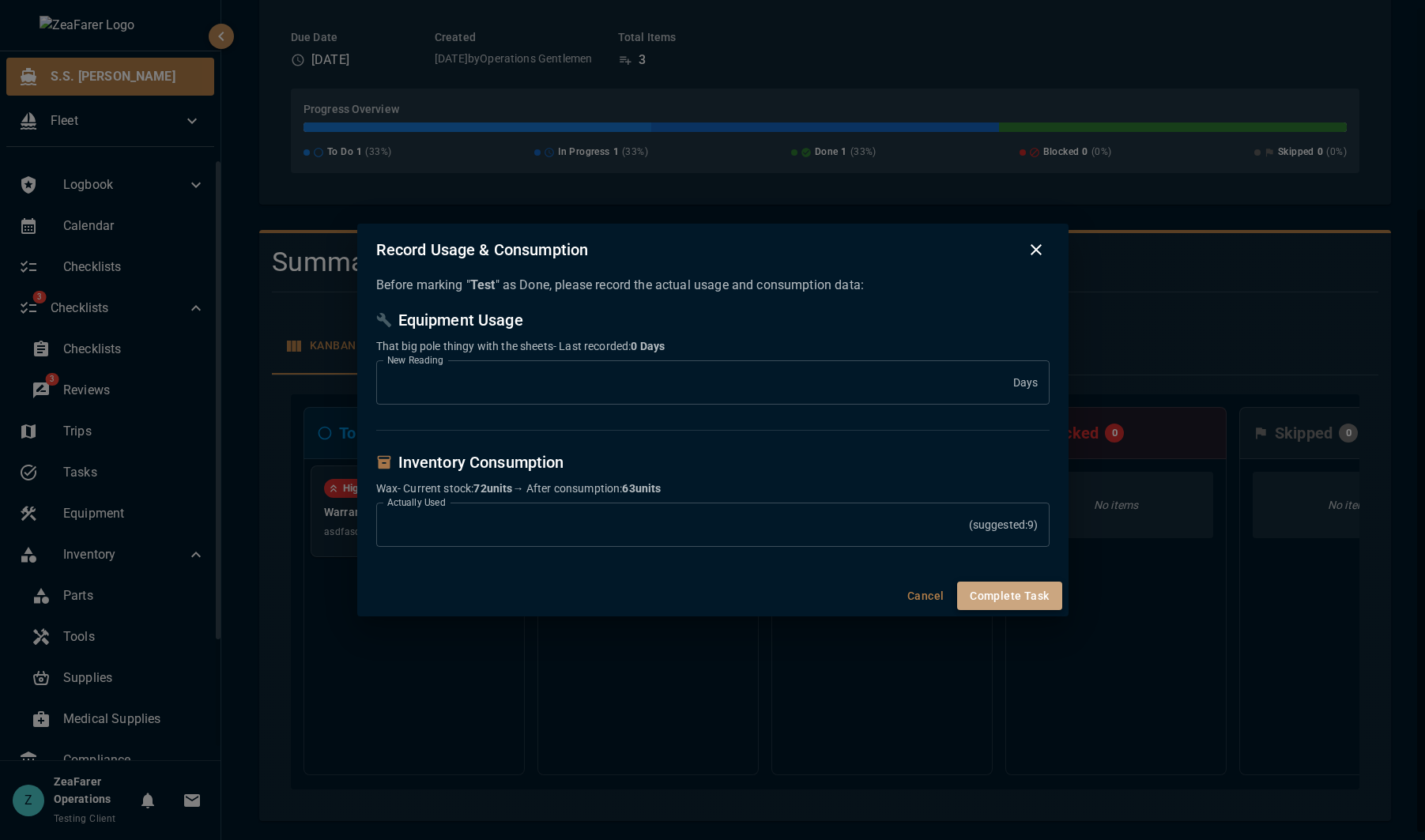
click at [1027, 594] on button "Complete Task" at bounding box center [1009, 596] width 105 height 30
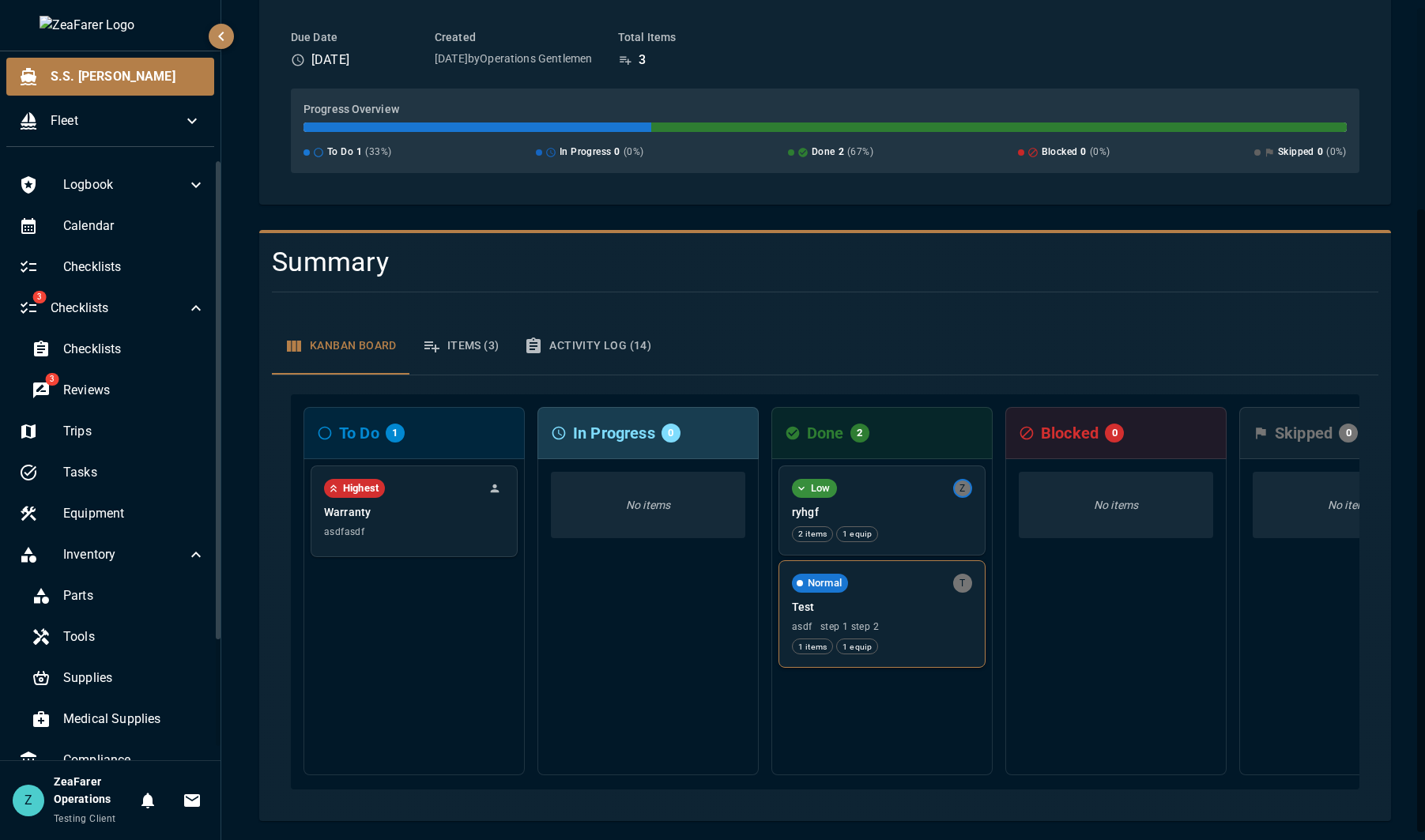
click at [936, 624] on div "Normal T Test asdf step 1 step 2 1 items 1 equip" at bounding box center [882, 614] width 205 height 106
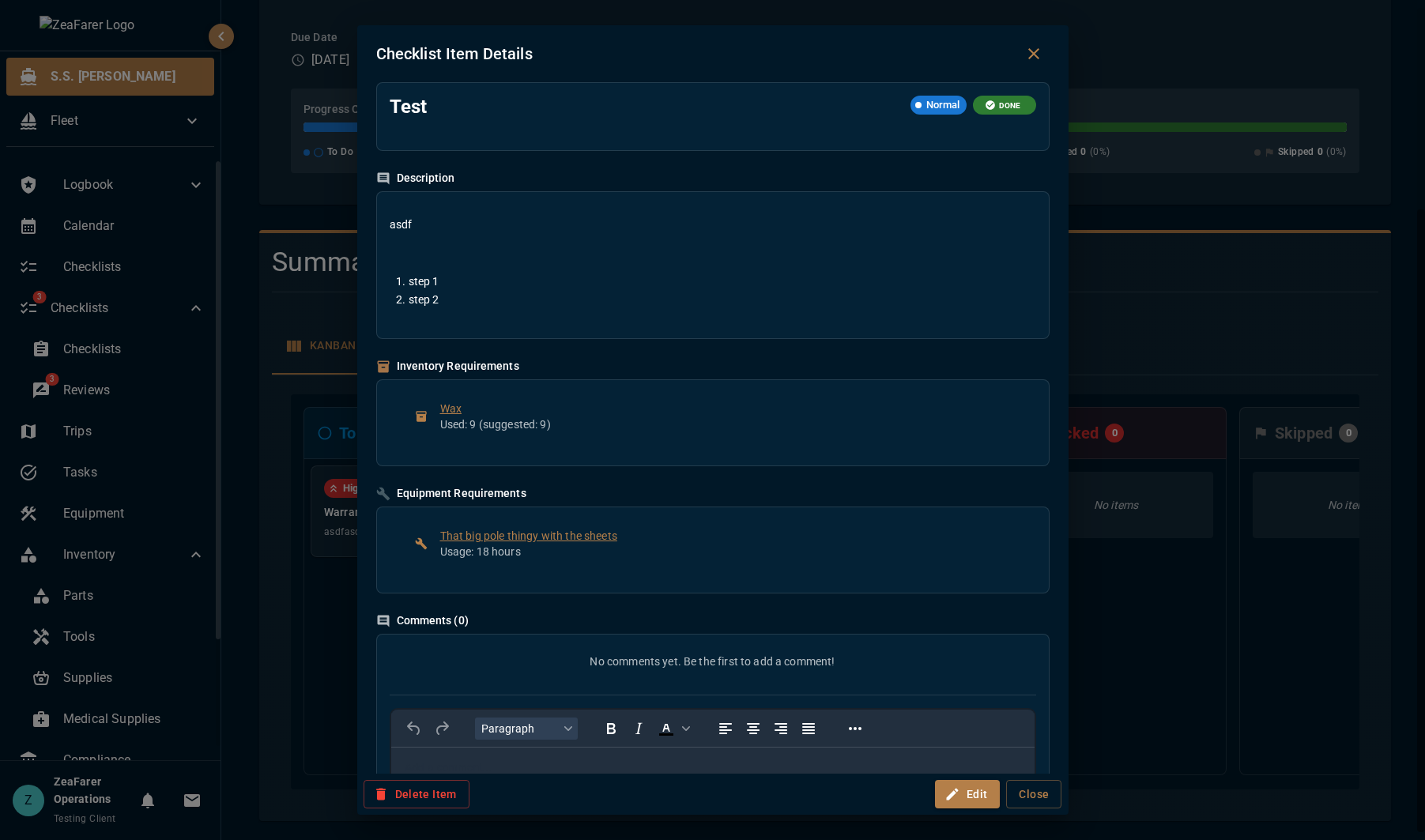
scroll to position [0, 0]
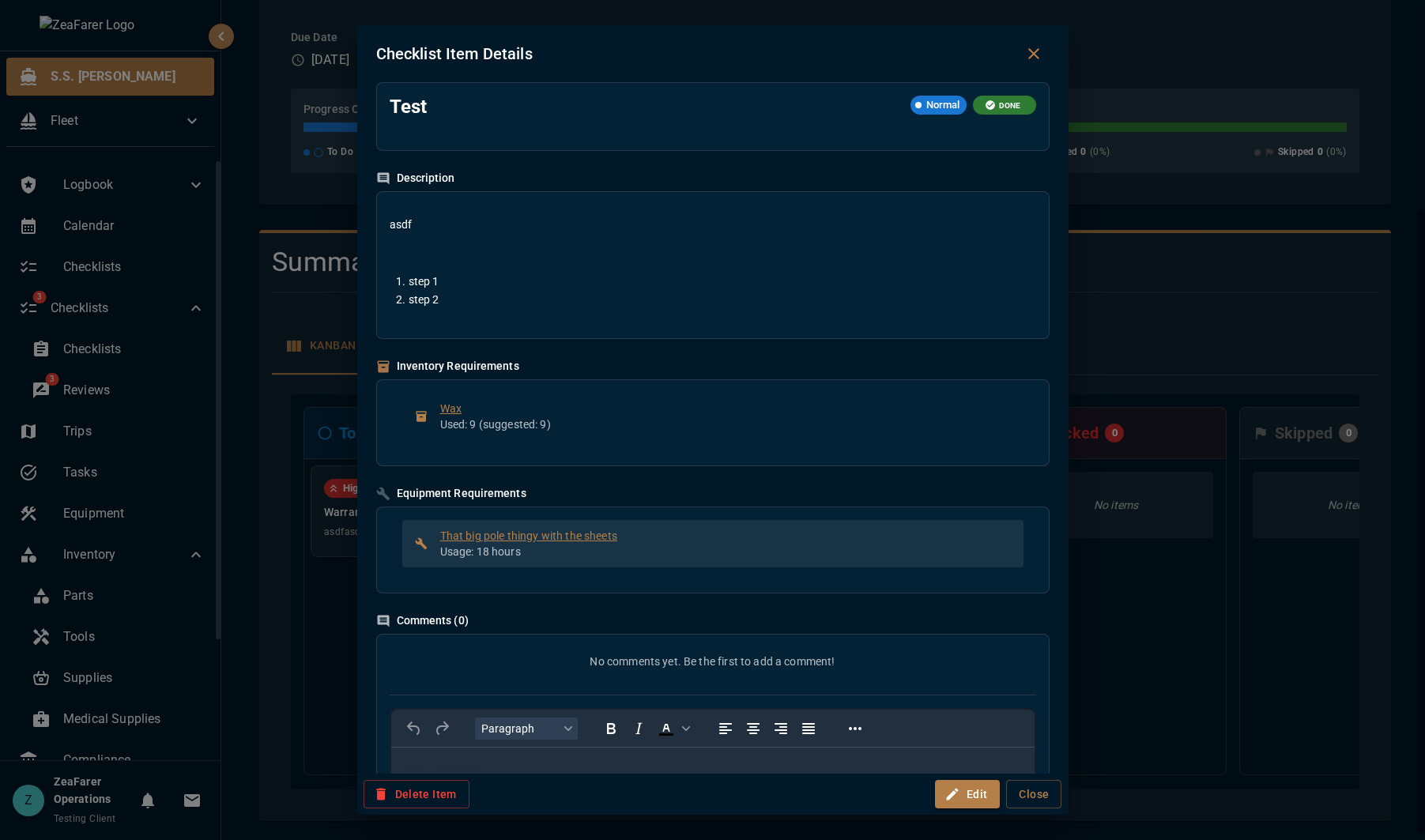
click at [671, 549] on p "Usage: 18 hours" at bounding box center [725, 552] width 570 height 16
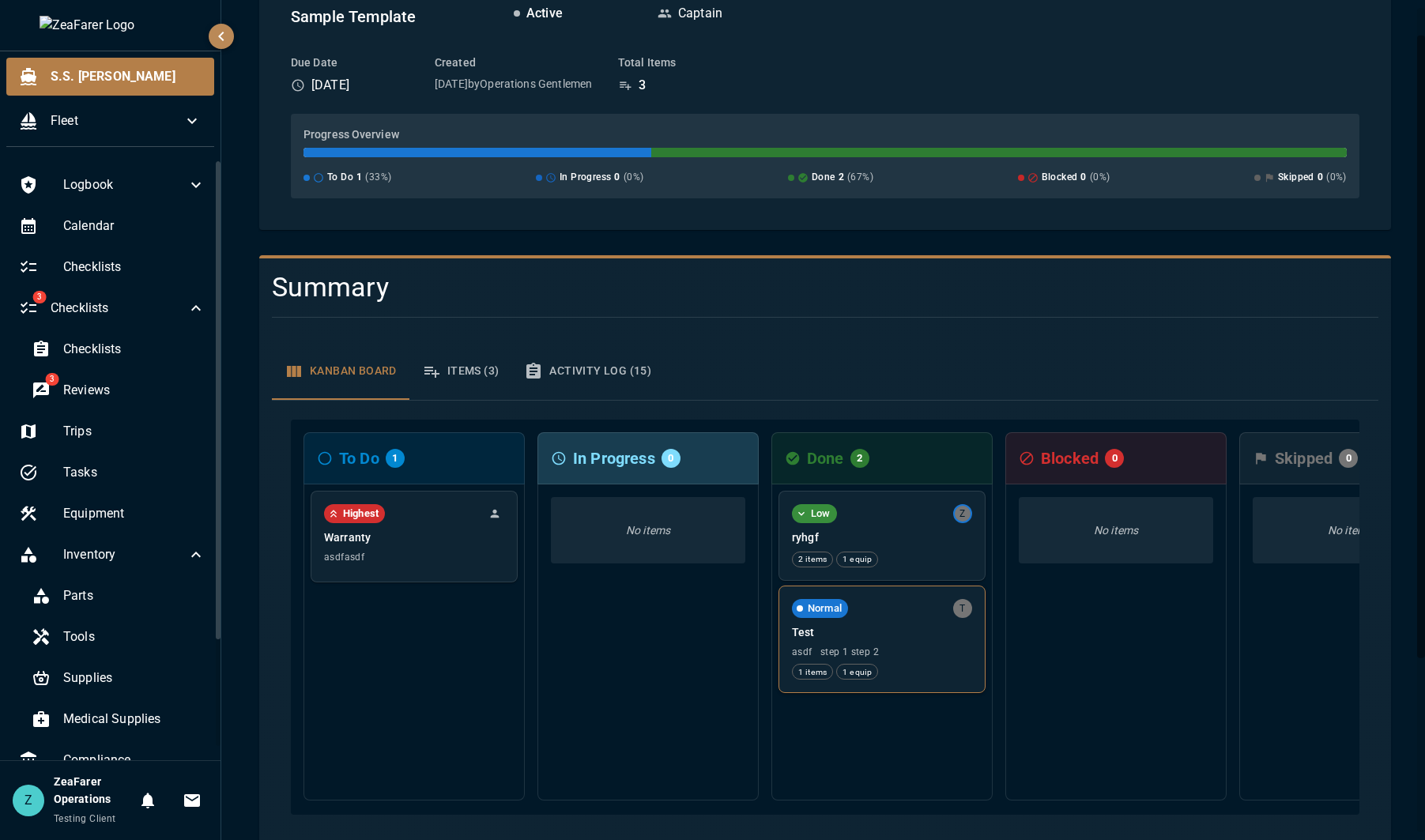
scroll to position [237, 0]
click at [882, 638] on p "Test" at bounding box center [883, 632] width 181 height 16
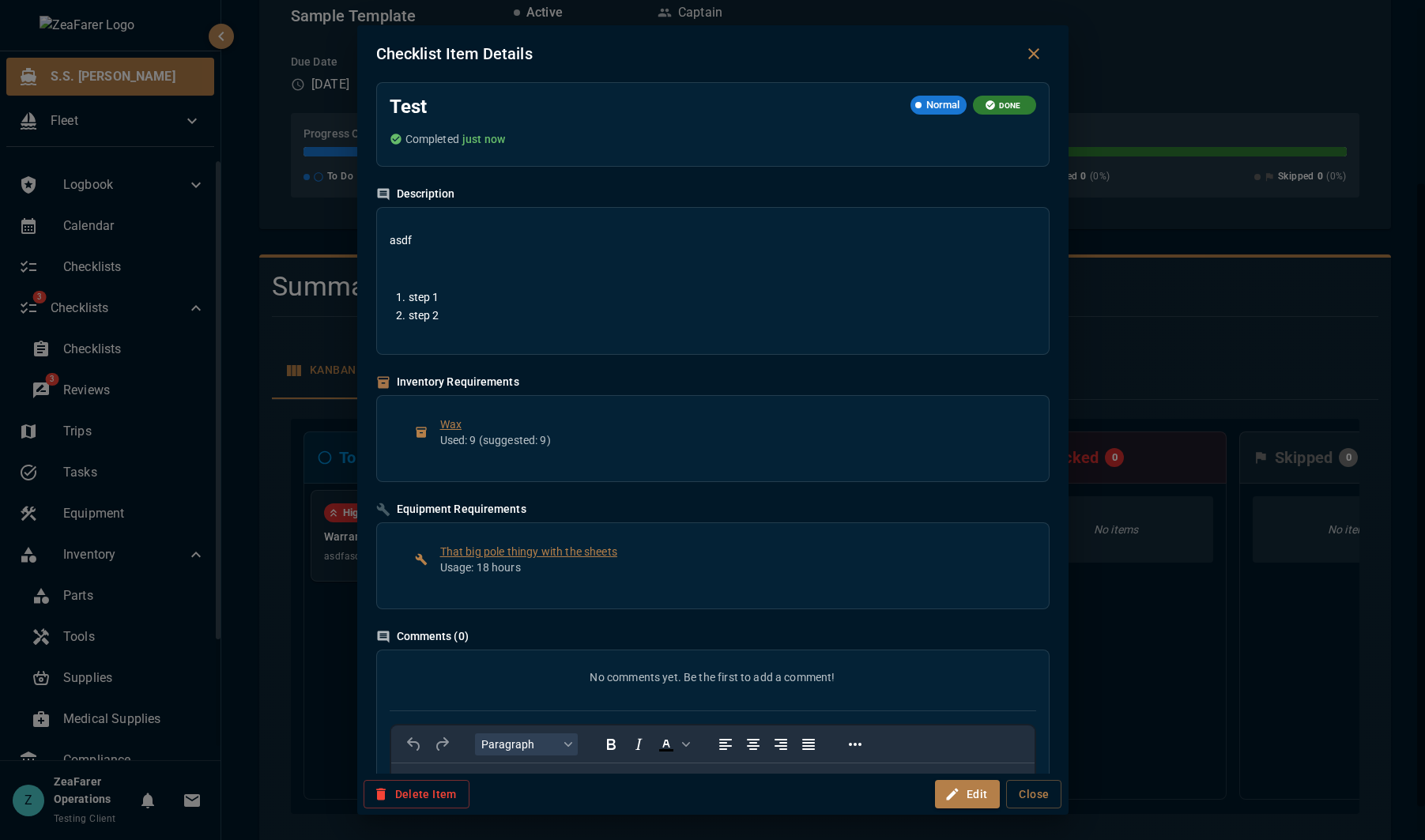
scroll to position [0, 0]
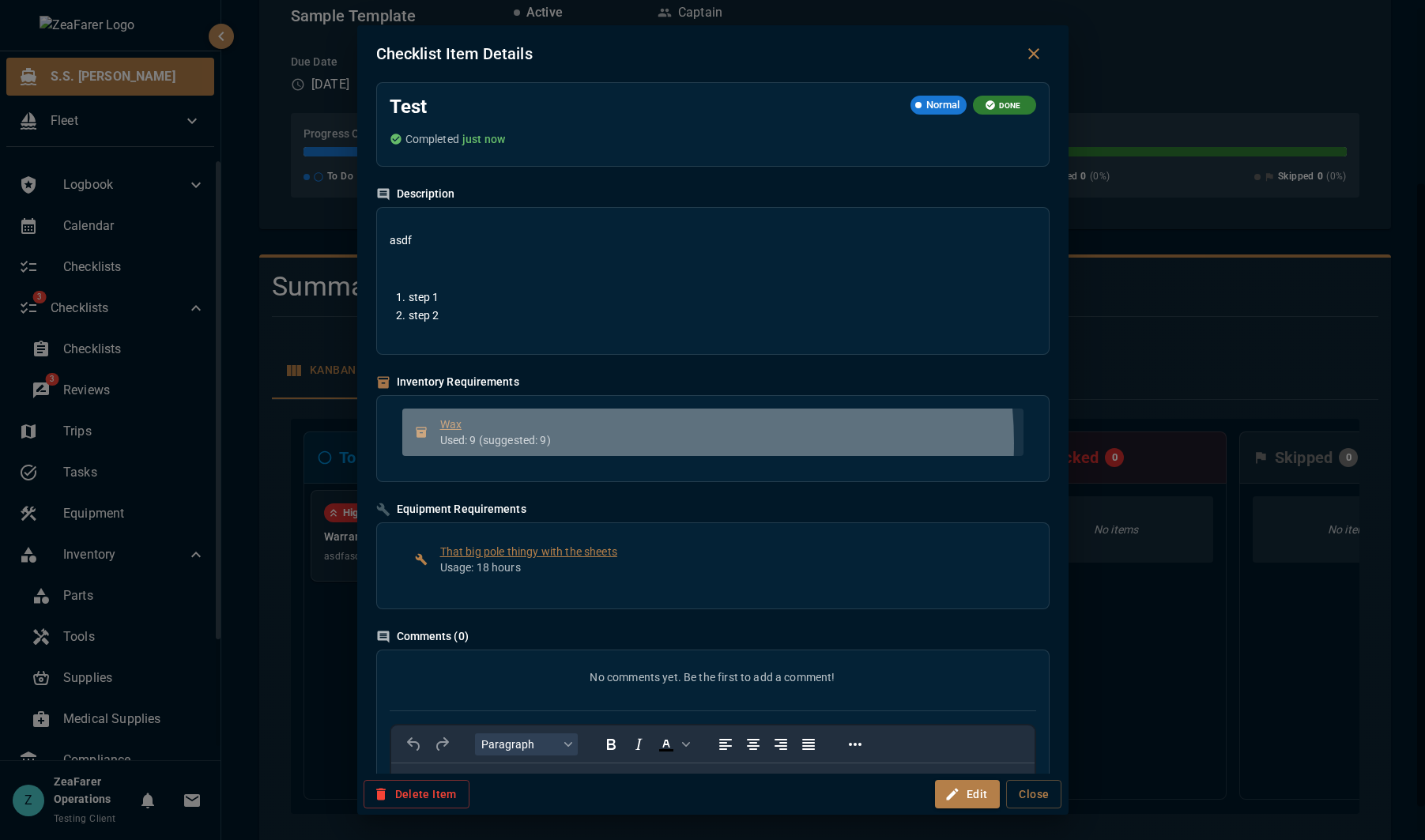
click at [651, 442] on p "Used: 9 (suggested: 9)" at bounding box center [725, 440] width 570 height 16
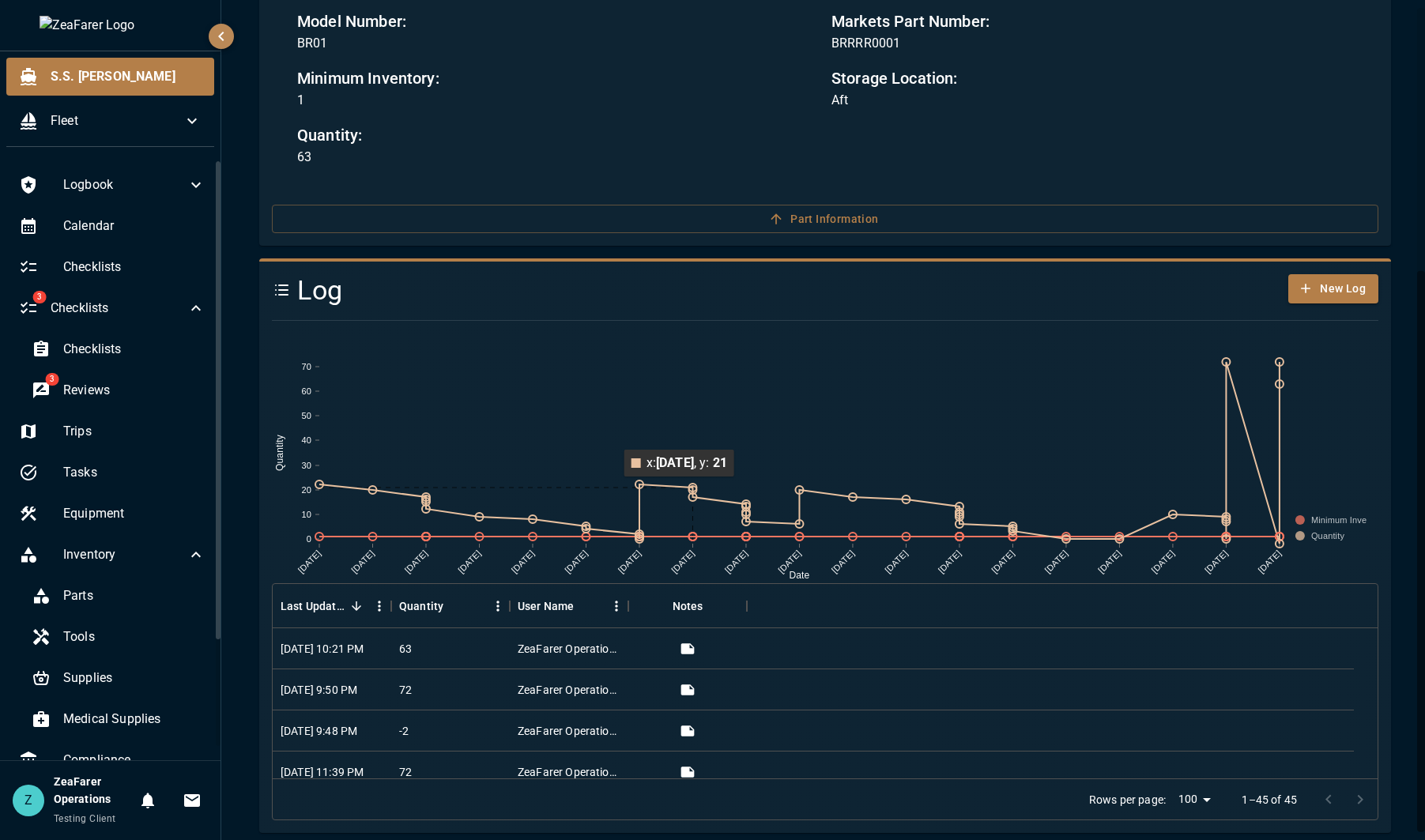
scroll to position [394, 0]
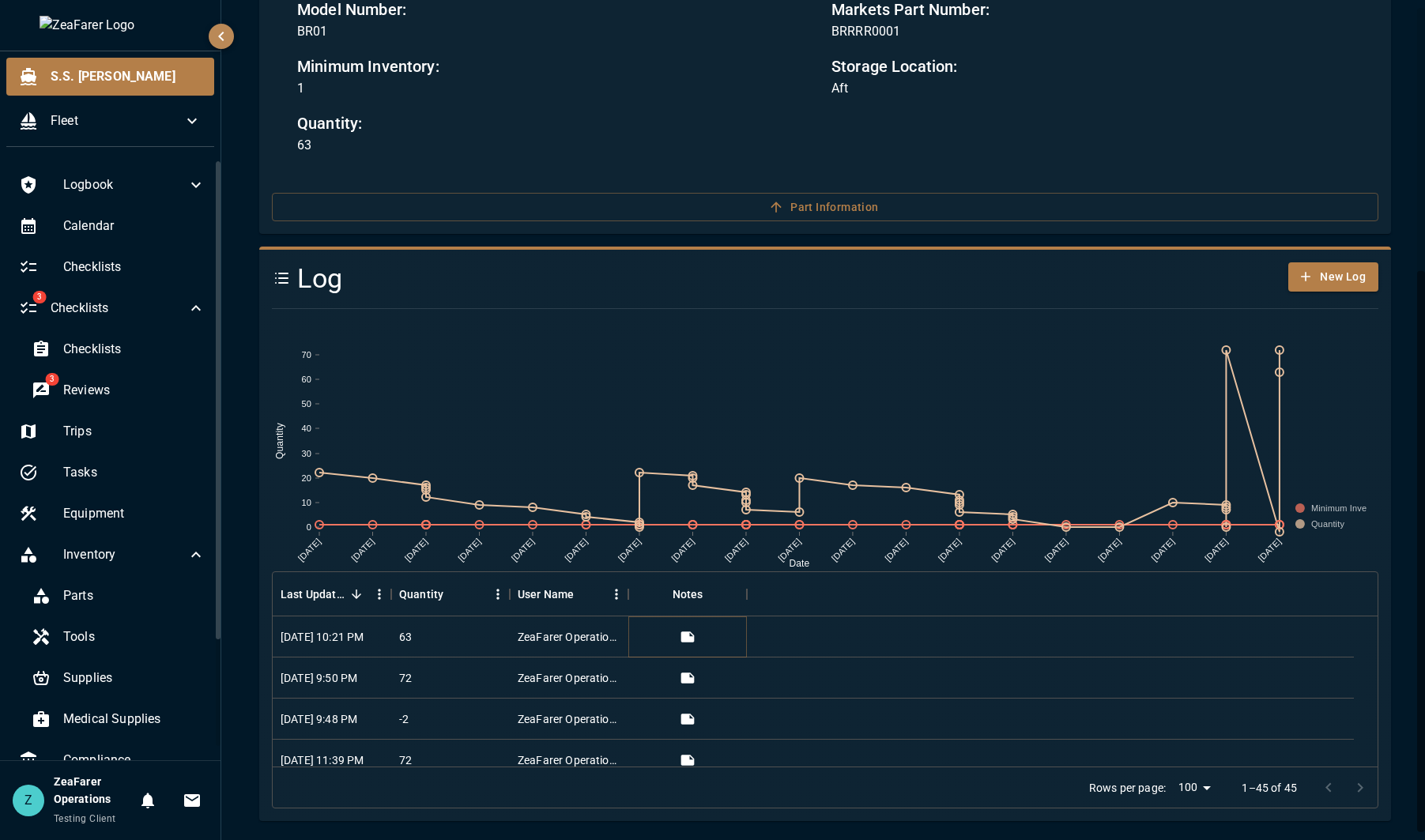
click at [689, 637] on icon "View" at bounding box center [688, 636] width 14 height 10
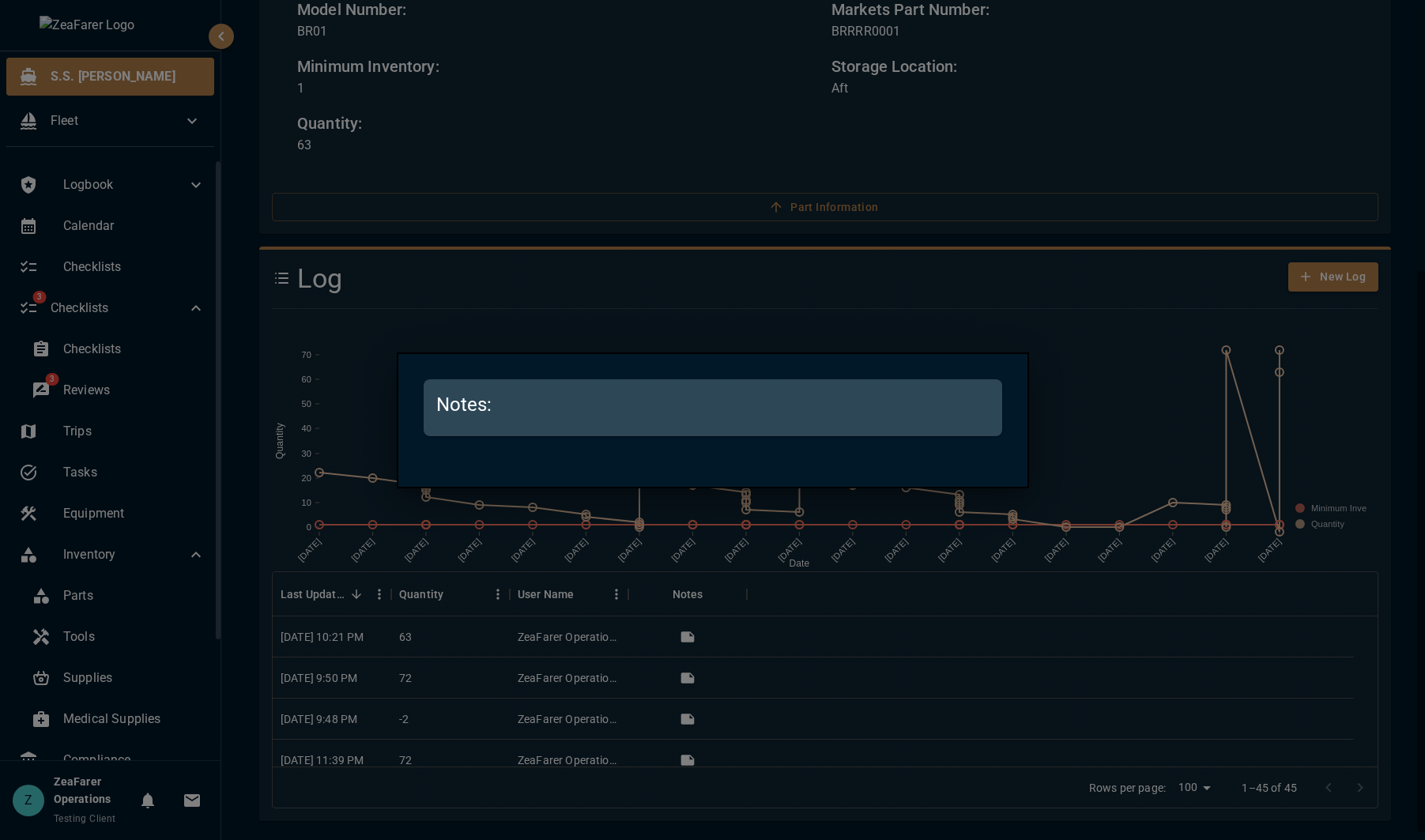
click at [940, 637] on div at bounding box center [712, 420] width 1425 height 840
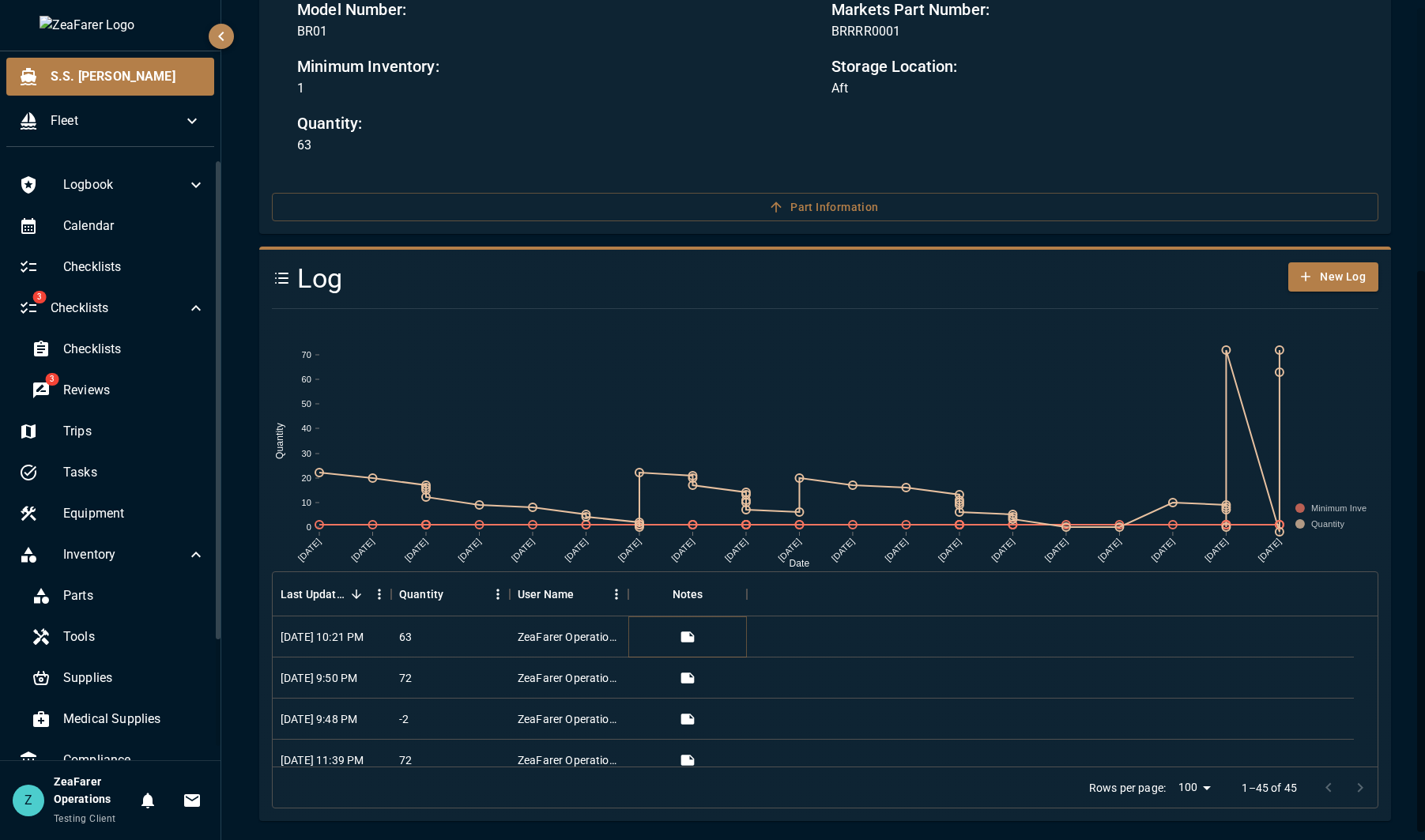
click at [696, 636] on icon "View" at bounding box center [688, 637] width 16 height 16
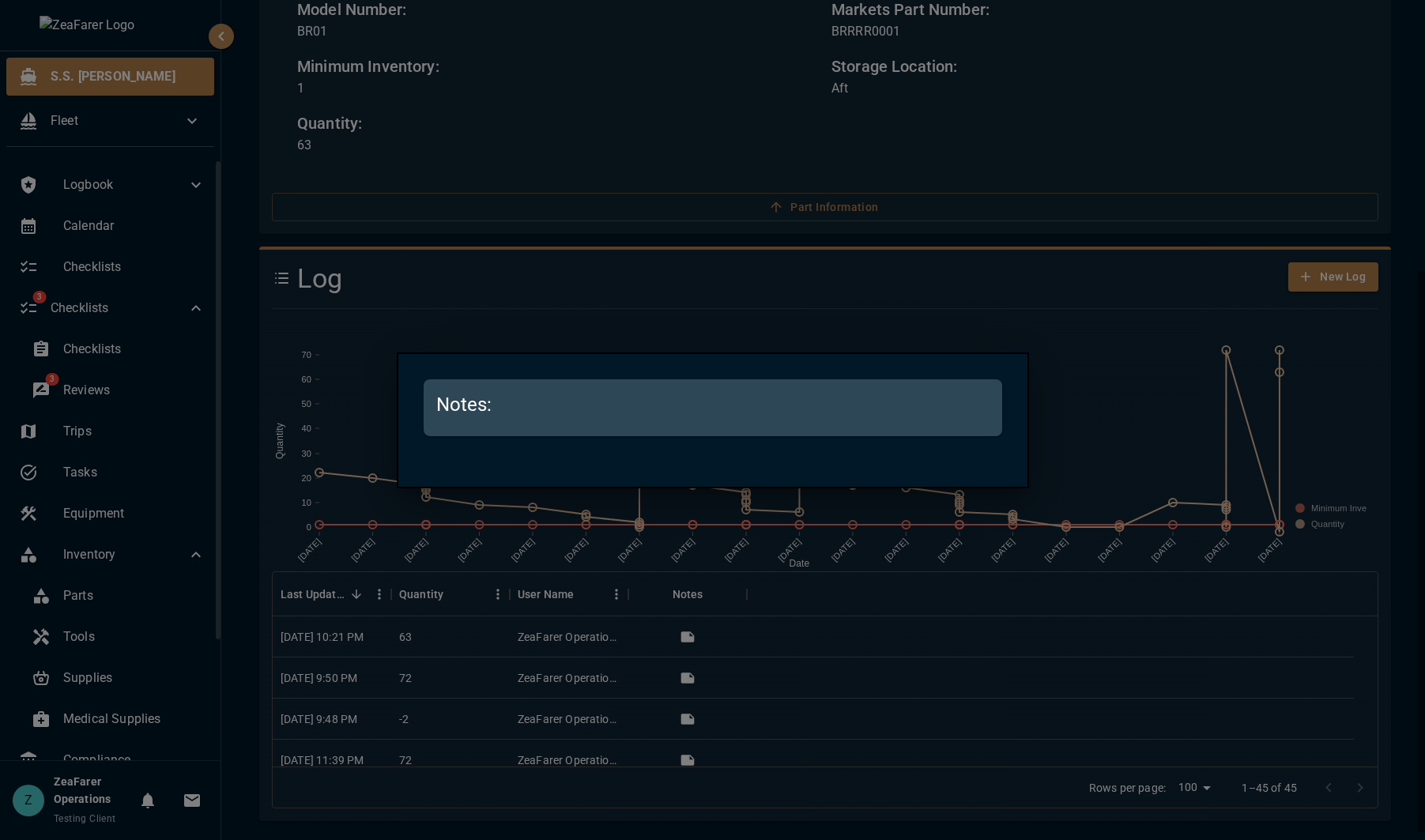
click at [839, 652] on div at bounding box center [712, 420] width 1425 height 840
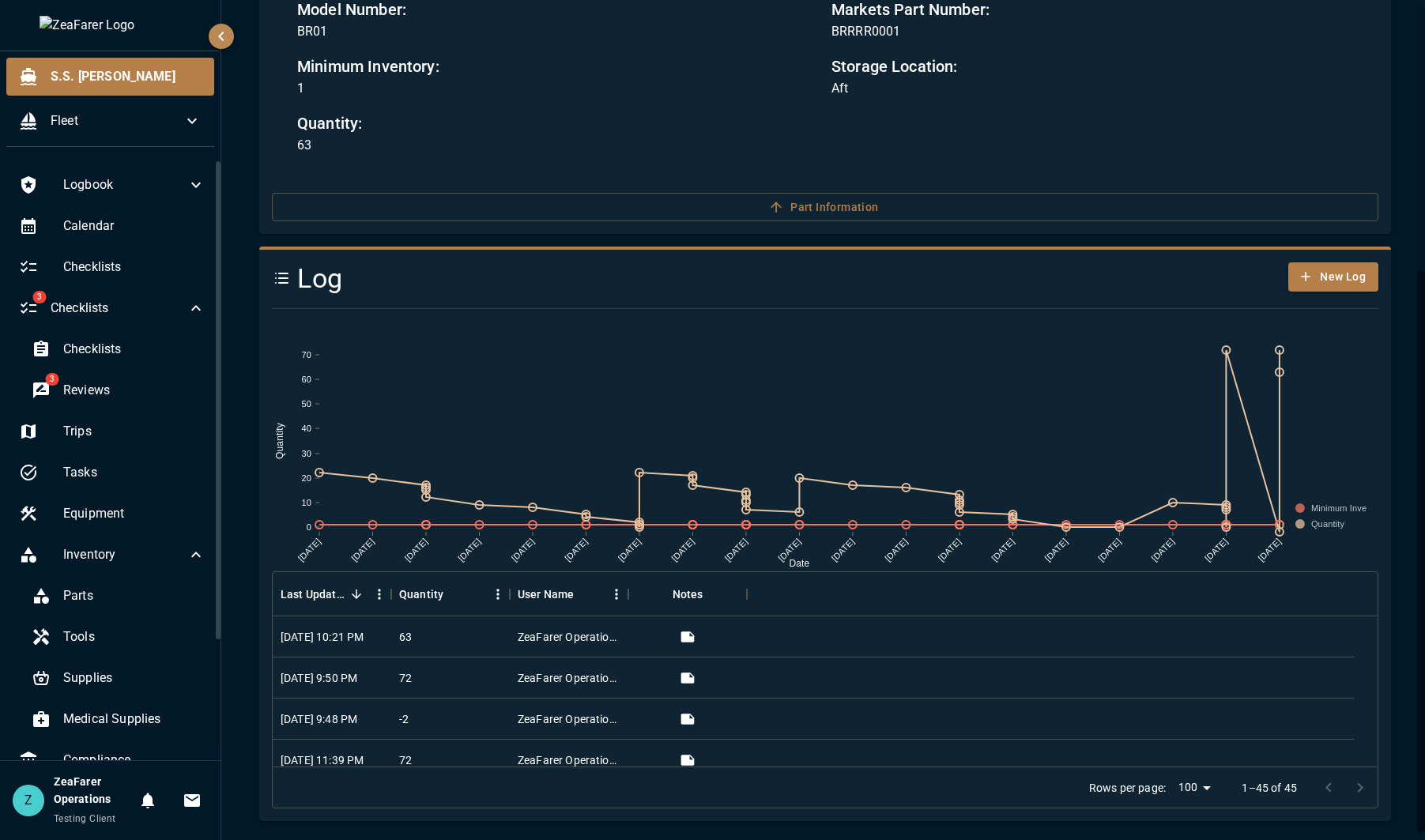
click at [741, 269] on h4 "Log" at bounding box center [732, 279] width 920 height 34
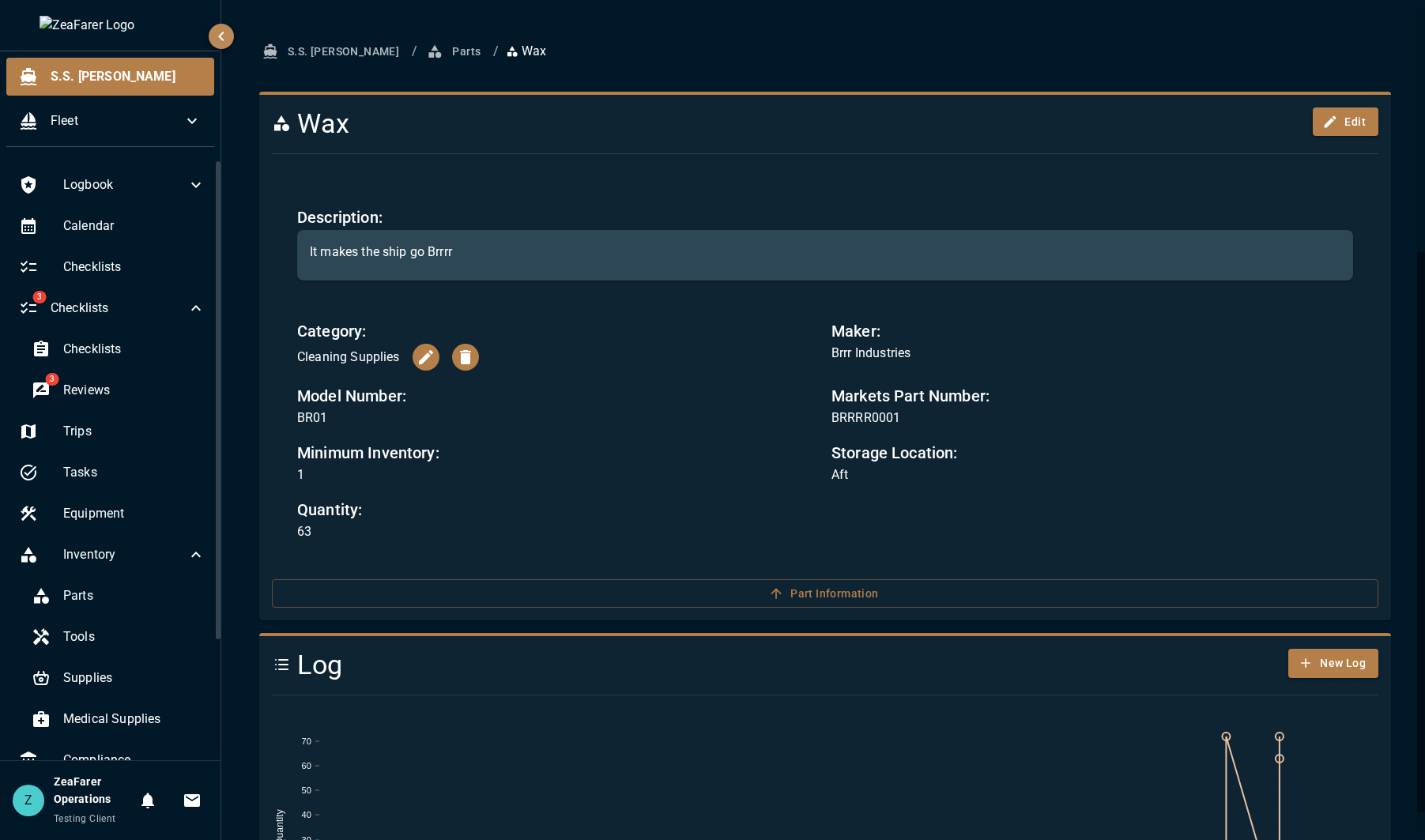
scroll to position [0, 0]
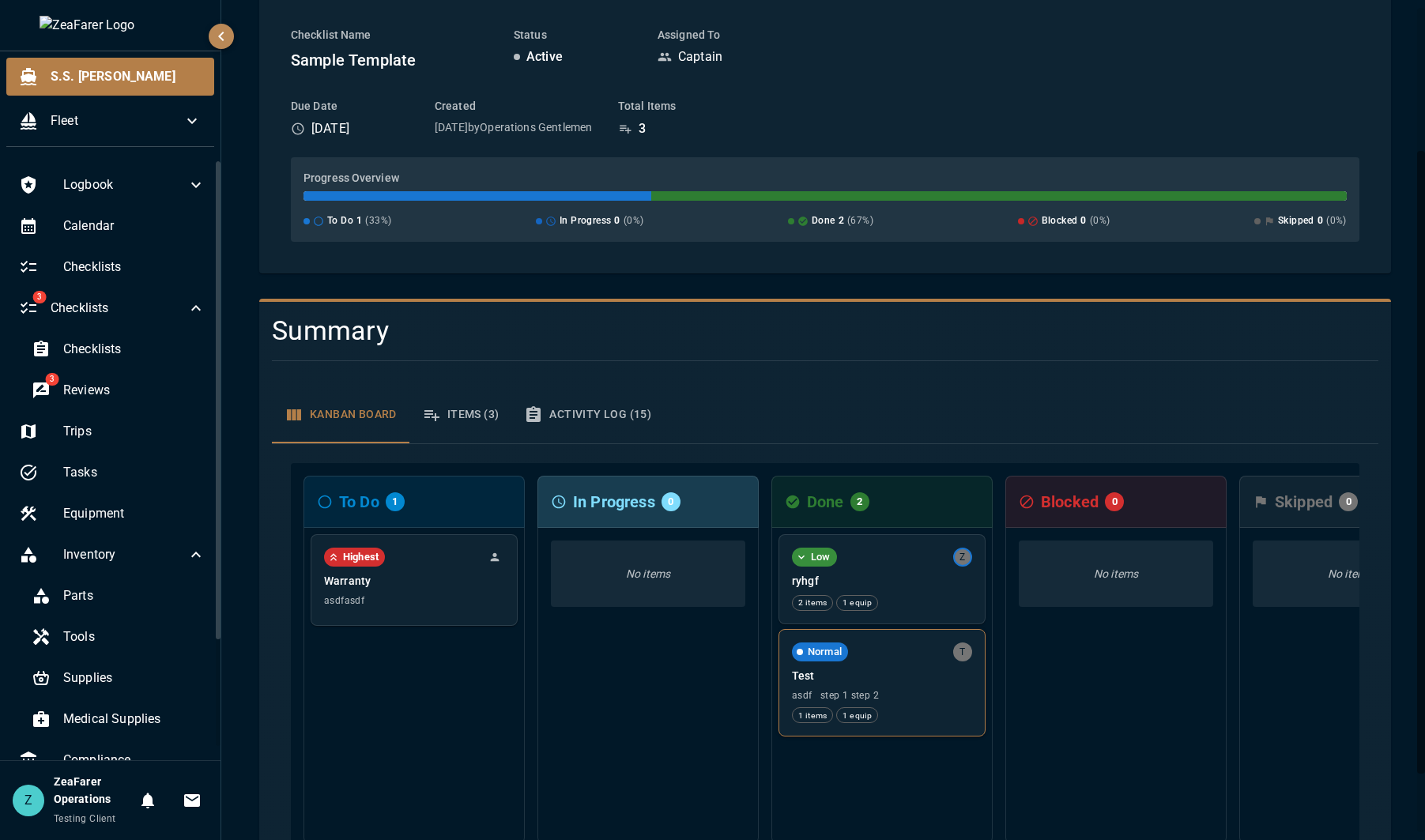
scroll to position [271, 0]
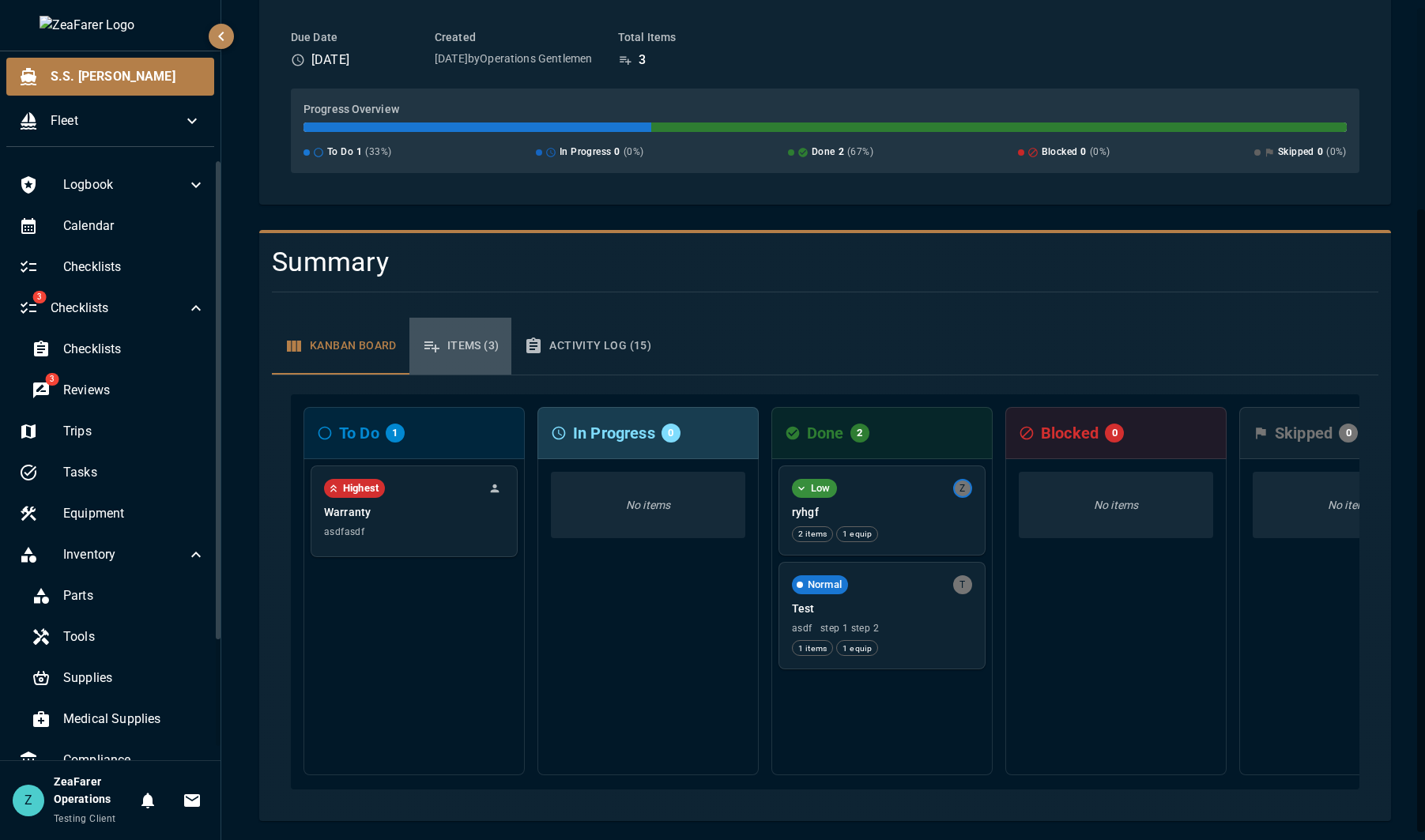
click at [477, 341] on button "Items (3)" at bounding box center [461, 346] width 103 height 57
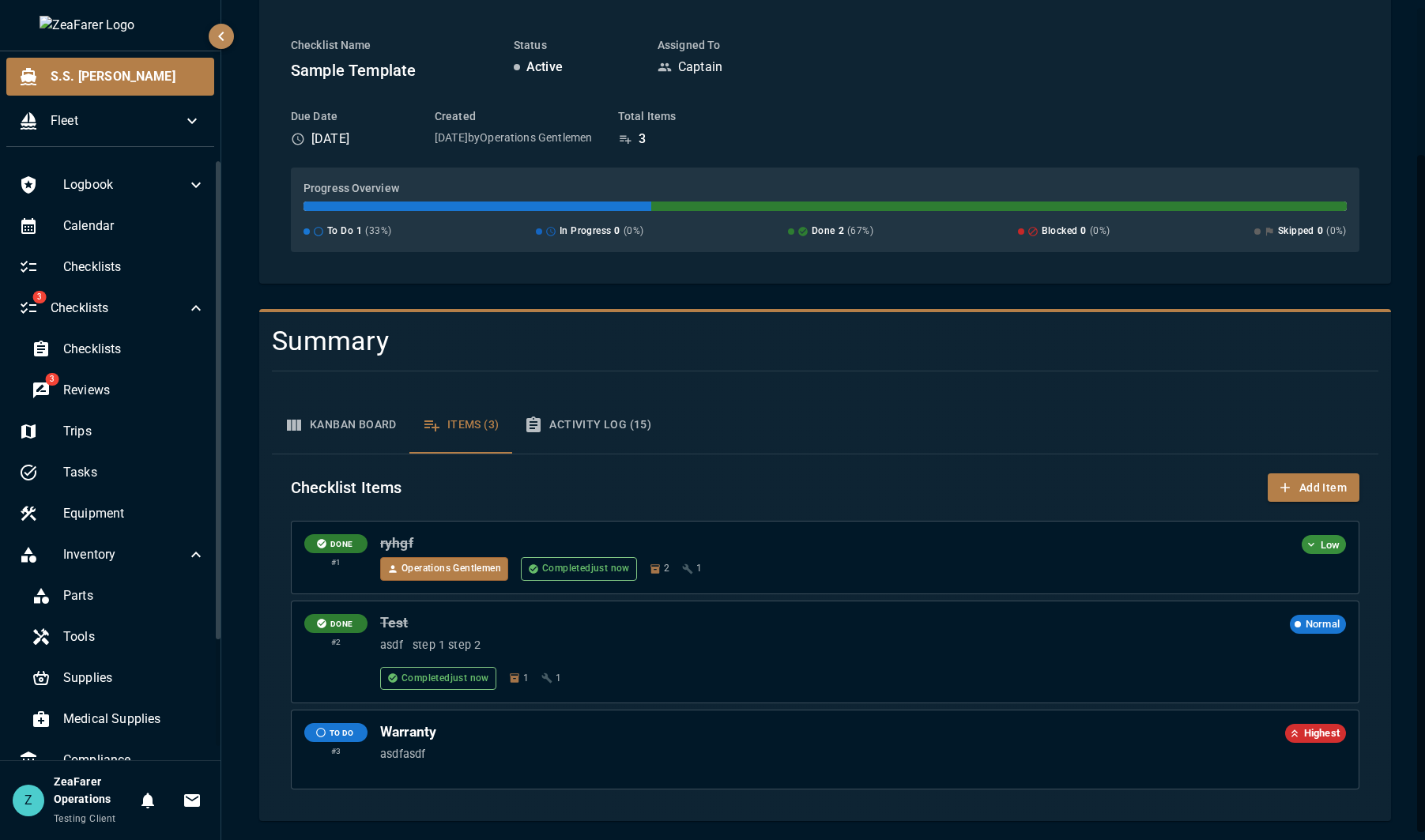
click at [631, 430] on button "Activity Log (15)" at bounding box center [587, 425] width 153 height 57
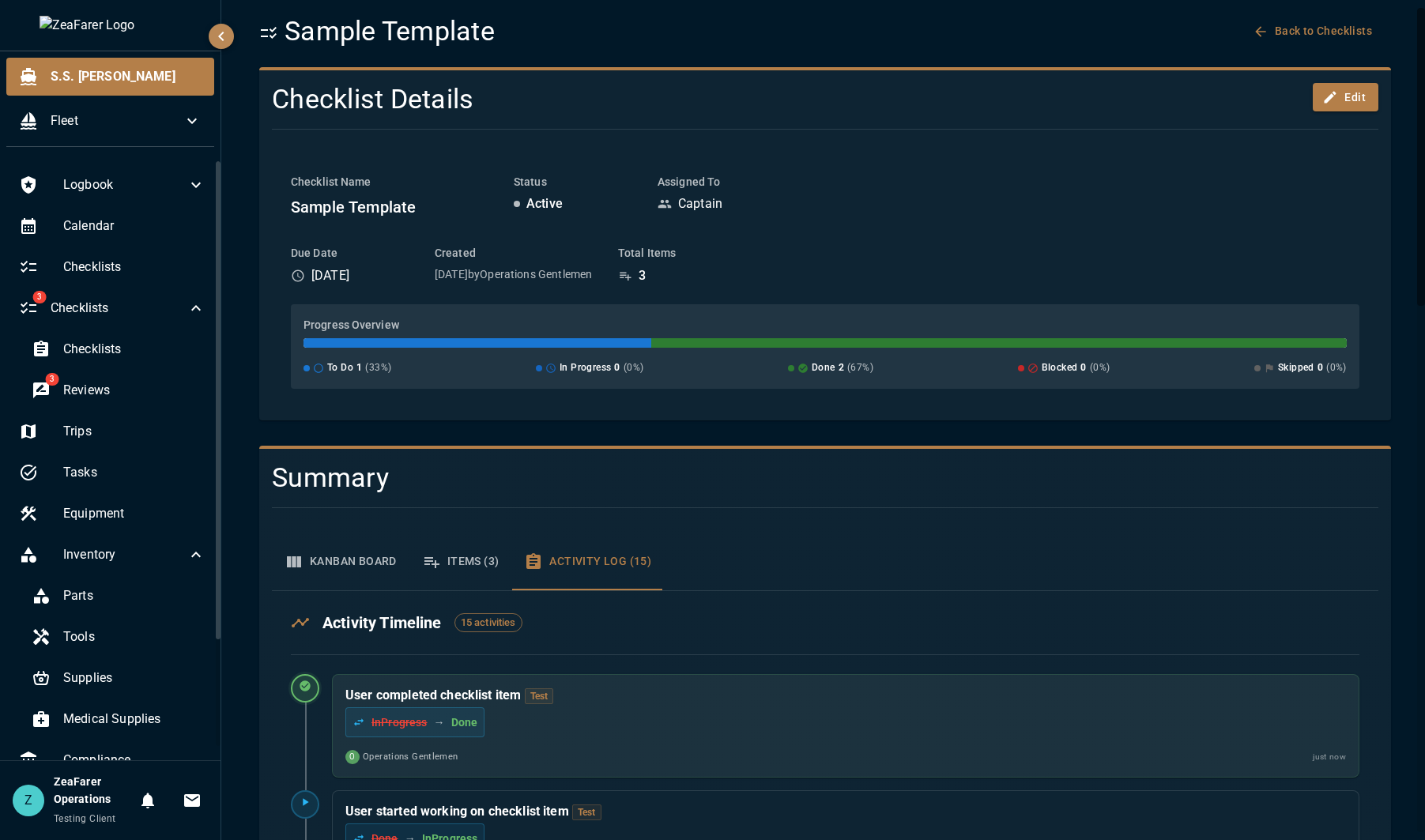
scroll to position [0, 0]
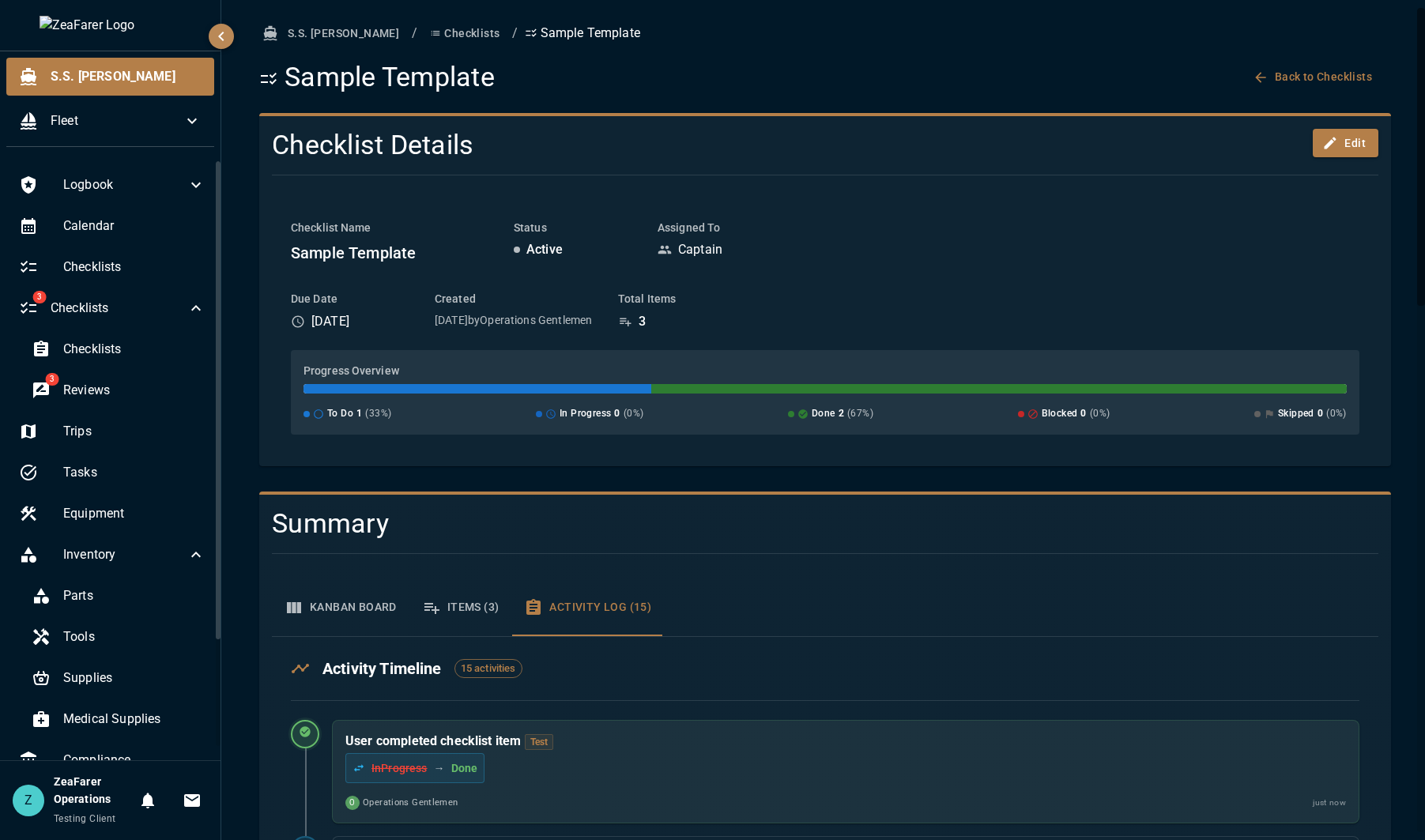
click at [755, 535] on h4 "Summary" at bounding box center [732, 524] width 920 height 34
click at [109, 358] on span "Checklists" at bounding box center [134, 350] width 142 height 19
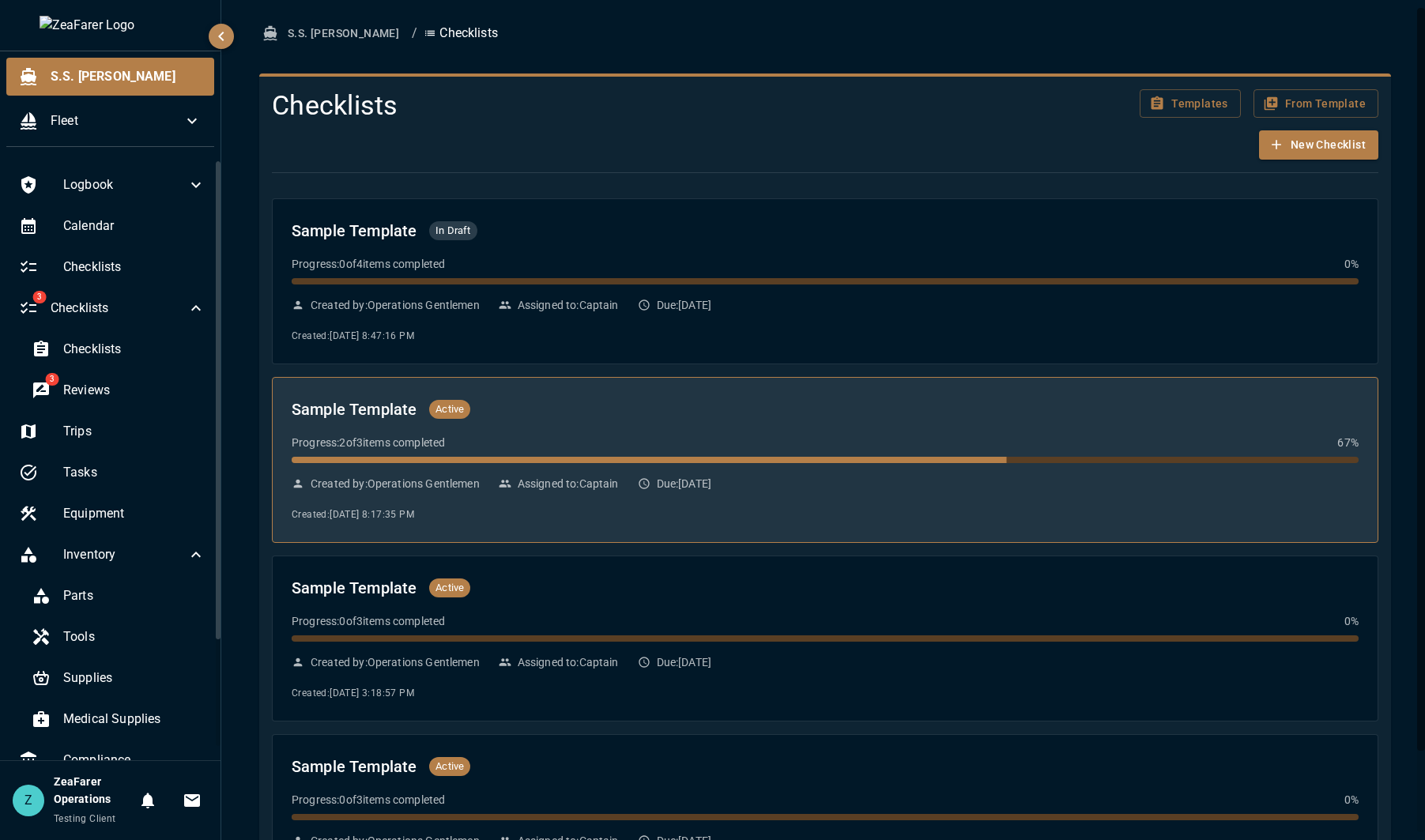
click at [911, 495] on div "Sample Template Active Progress: 2 of 3 items completed 67 % Created by: Operat…" at bounding box center [825, 460] width 1067 height 126
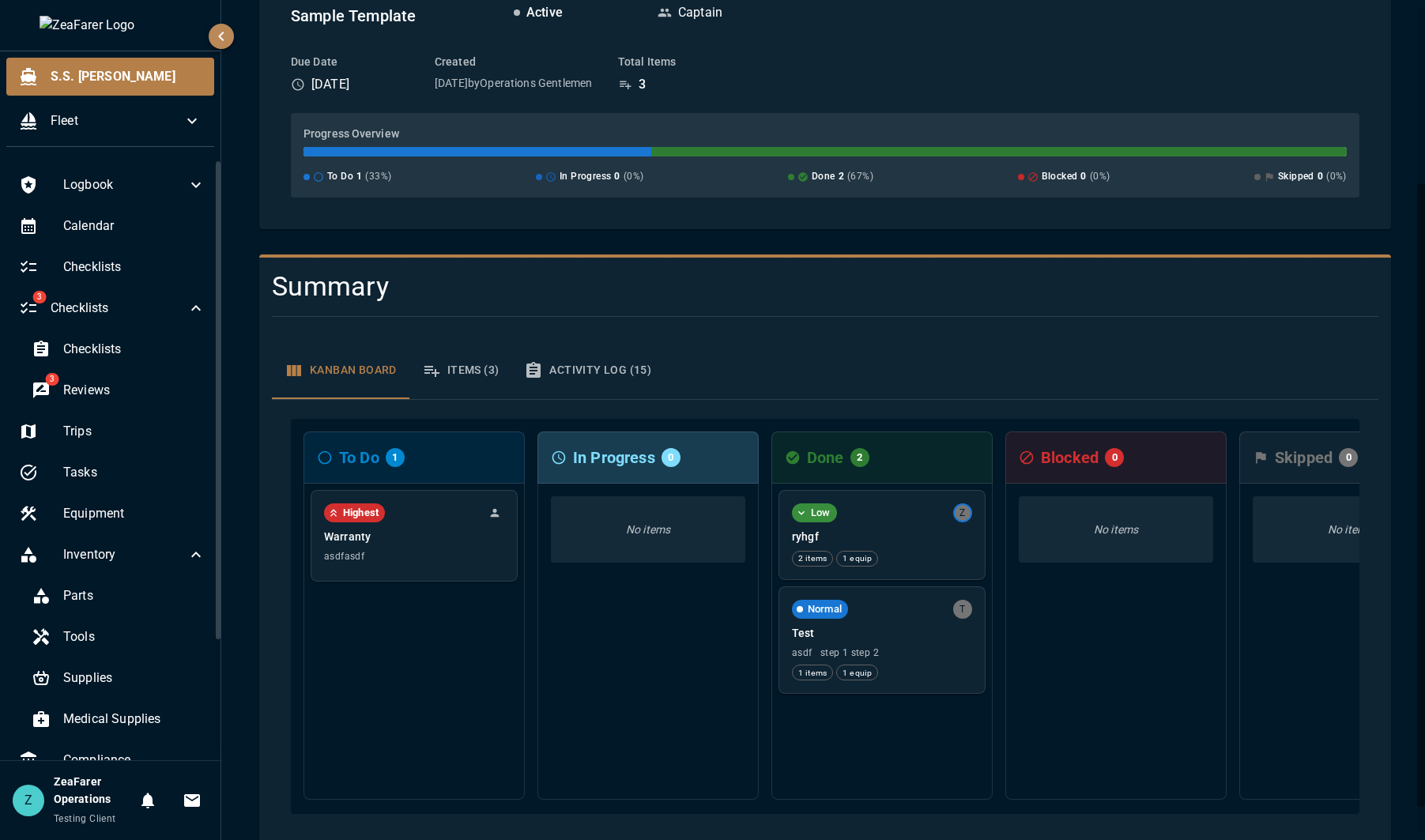
scroll to position [0, 125]
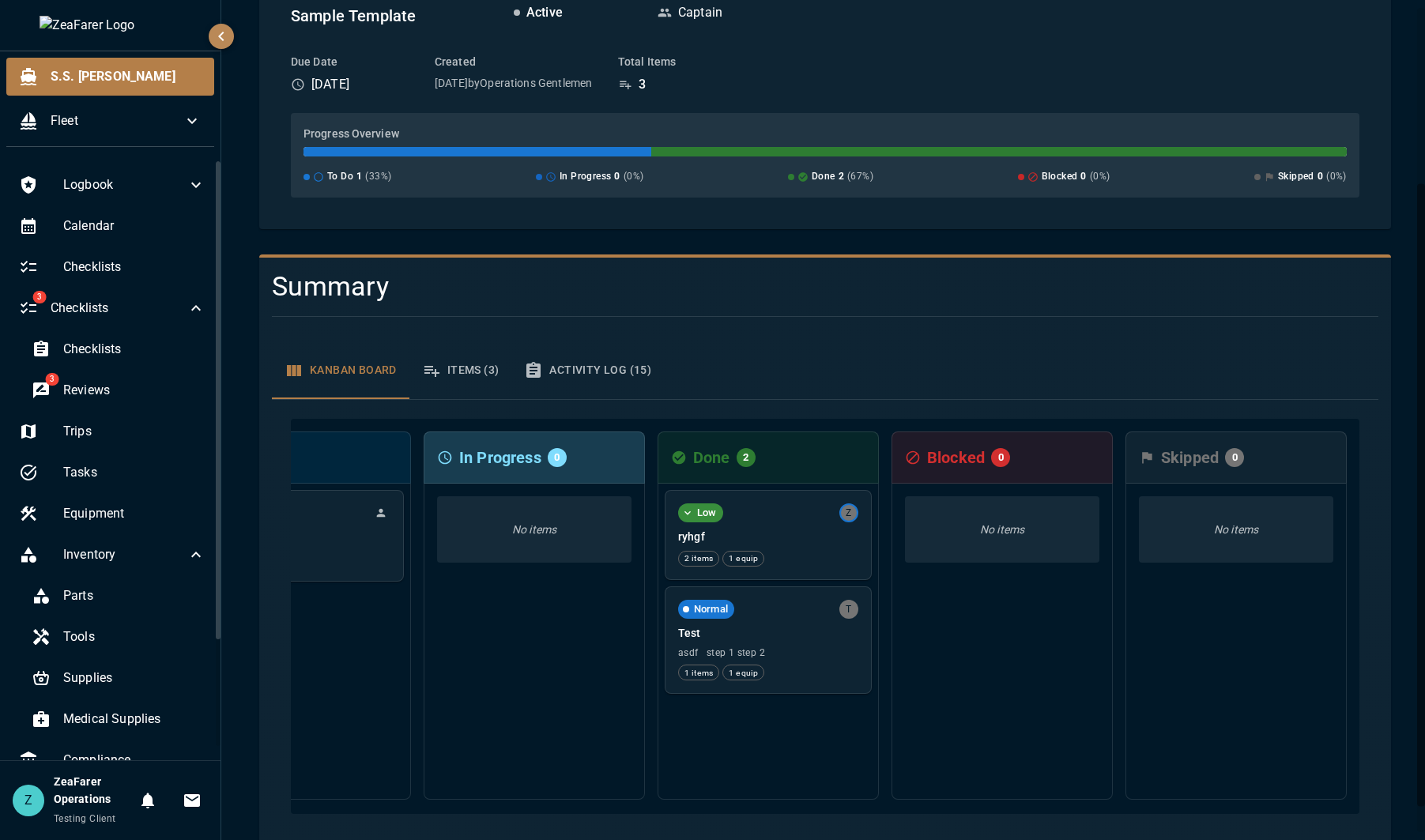
click at [428, 373] on icon "button" at bounding box center [431, 371] width 15 height 11
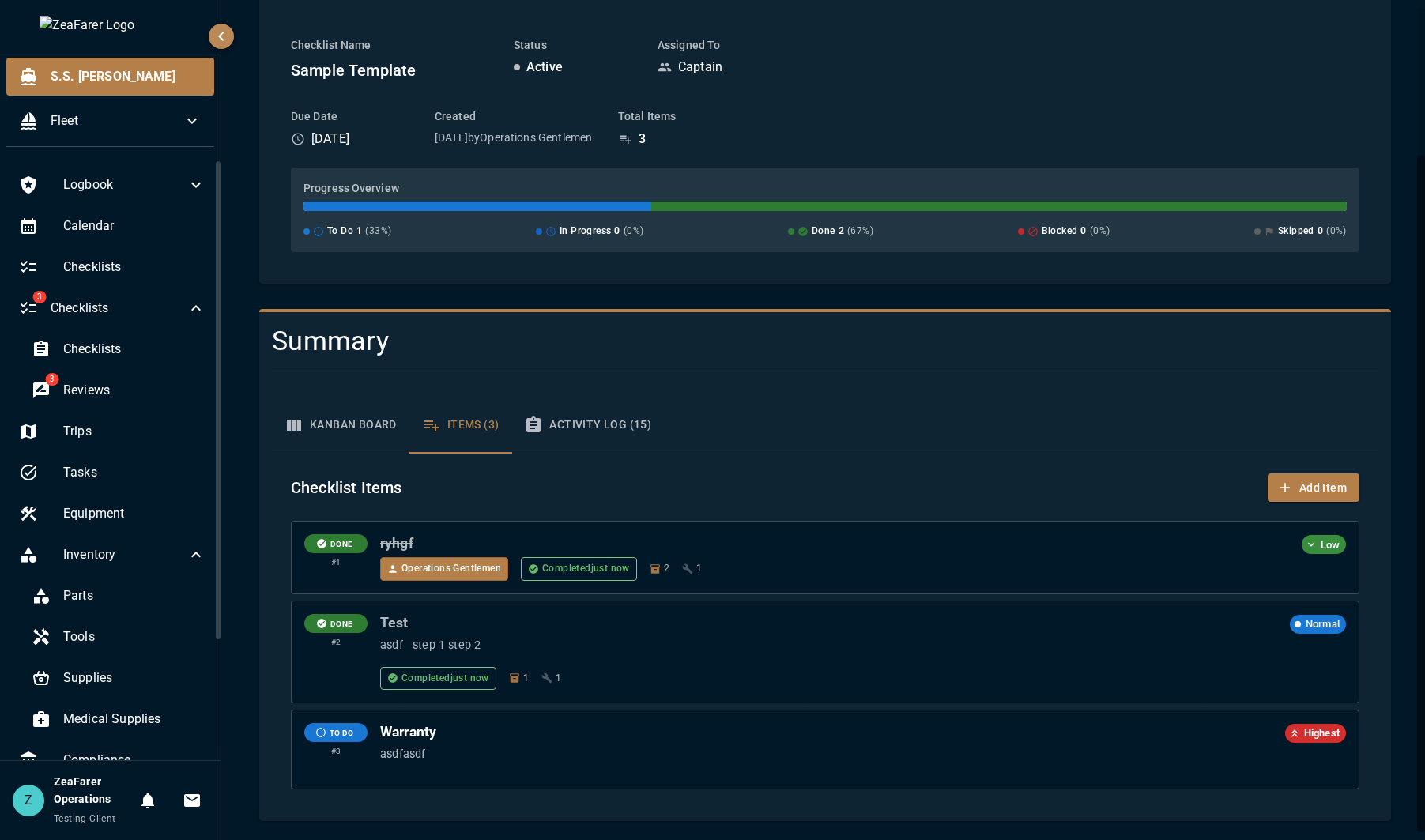
scroll to position [183, 0]
click at [738, 466] on div "Checklist Items Add Item DONE # 1 ryhgf Low Operations Gentlemen Completed just…" at bounding box center [824, 631] width 1106 height 354
click at [300, 416] on icon "button" at bounding box center [294, 426] width 19 height 19
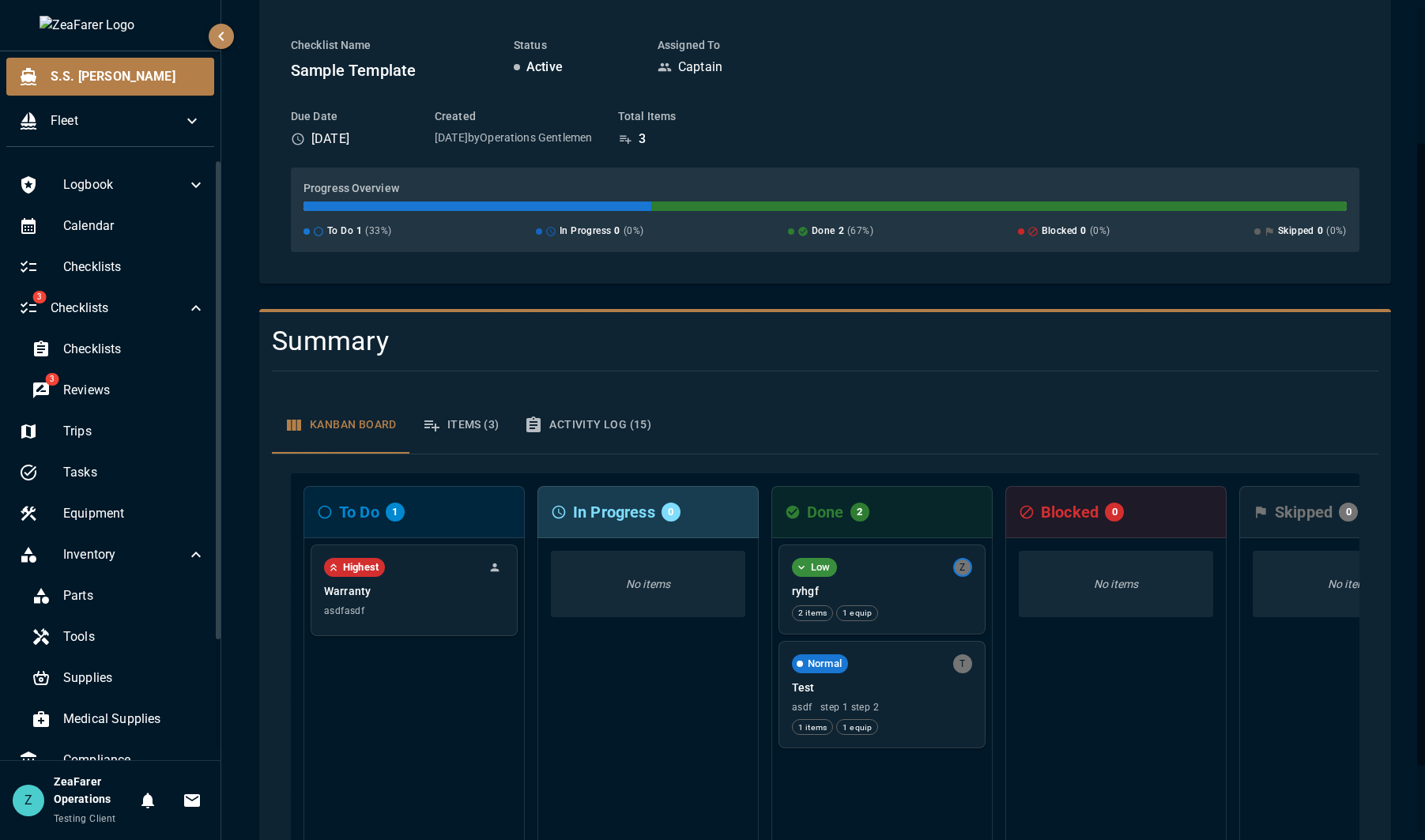
click at [447, 432] on button "Items (3)" at bounding box center [461, 425] width 103 height 57
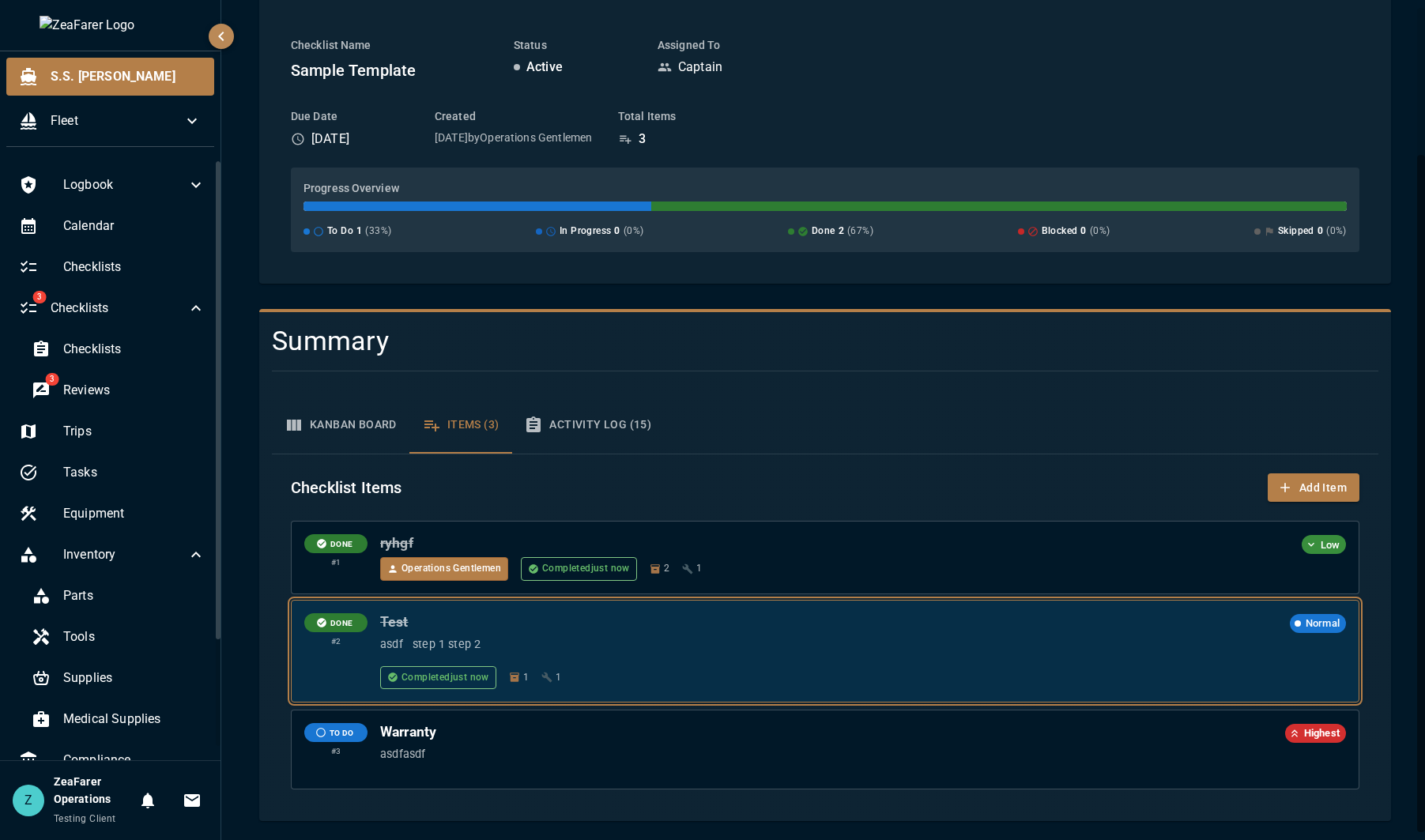
click at [685, 643] on p "asdf step 1 step 2" at bounding box center [863, 645] width 966 height 18
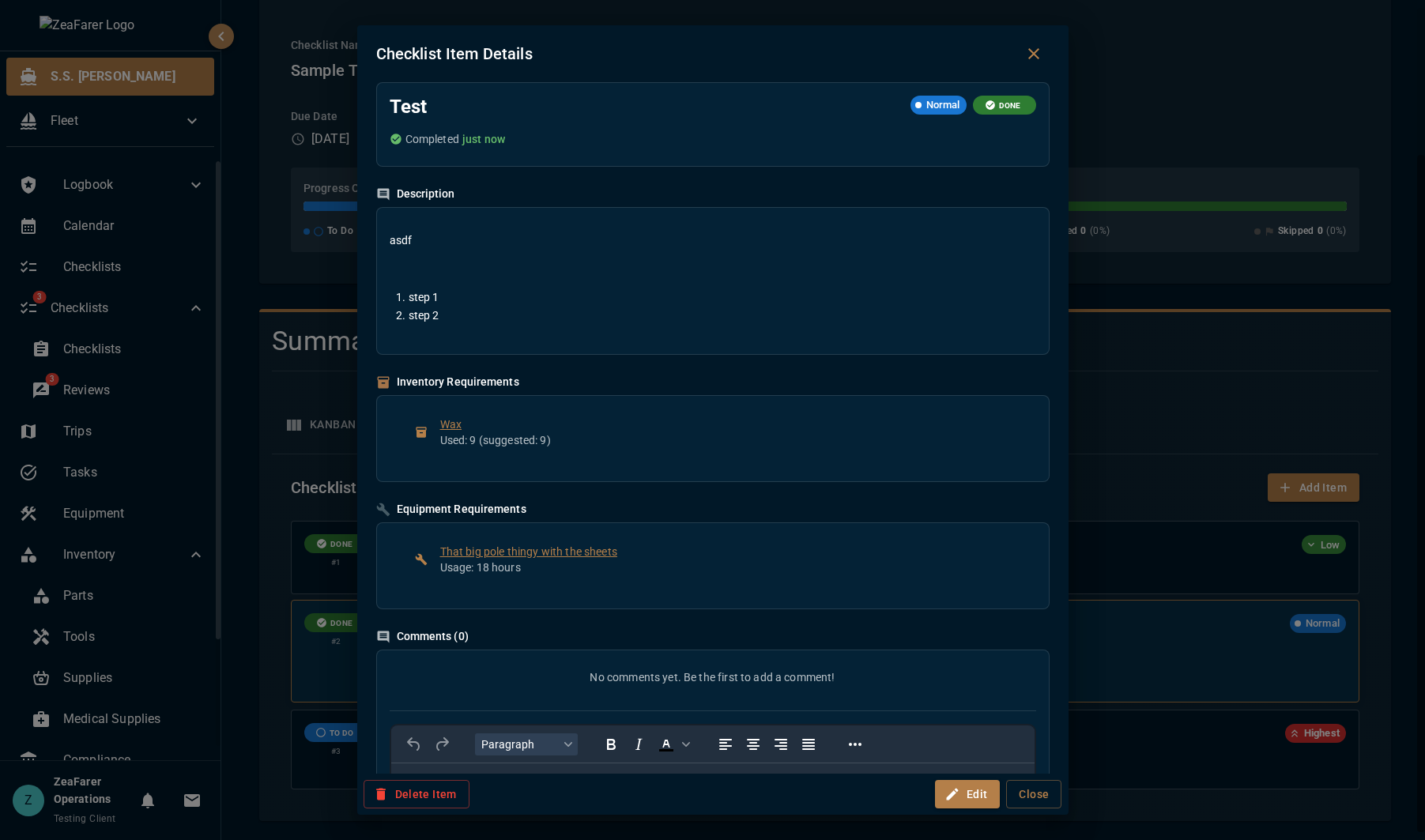
scroll to position [0, 0]
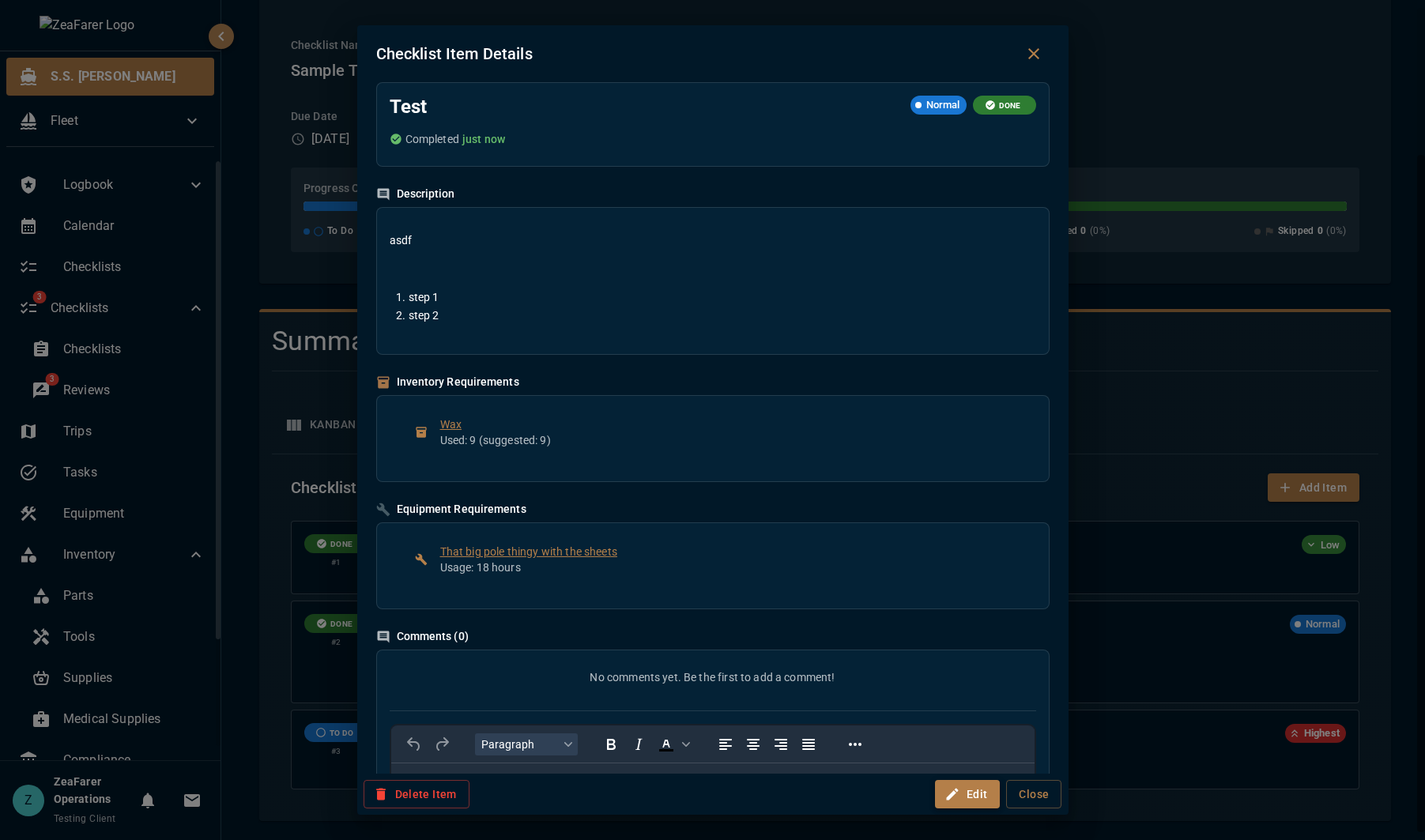
click at [956, 801] on icon "button" at bounding box center [953, 794] width 16 height 16
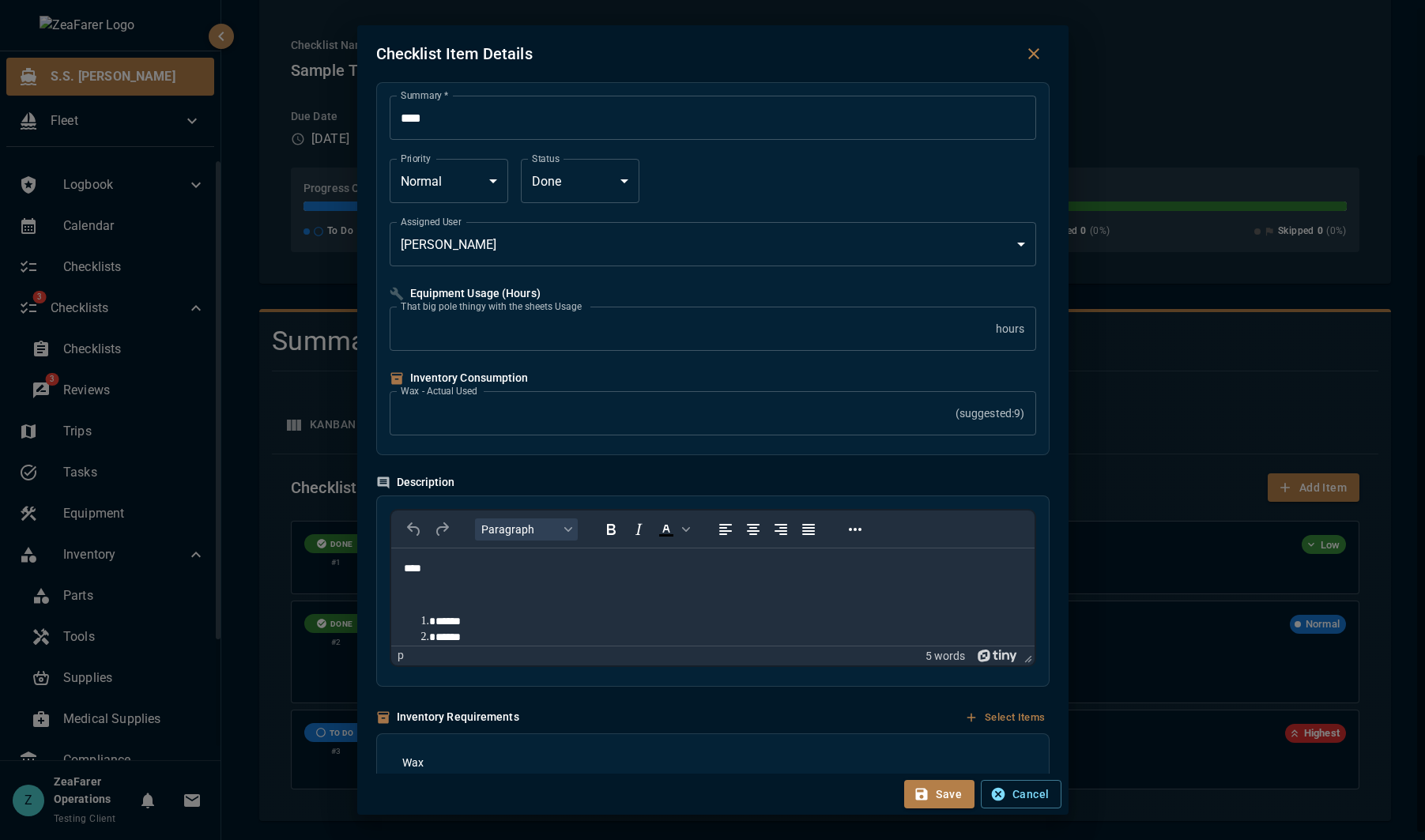
click at [1040, 53] on icon "Close dialog" at bounding box center [1034, 53] width 19 height 19
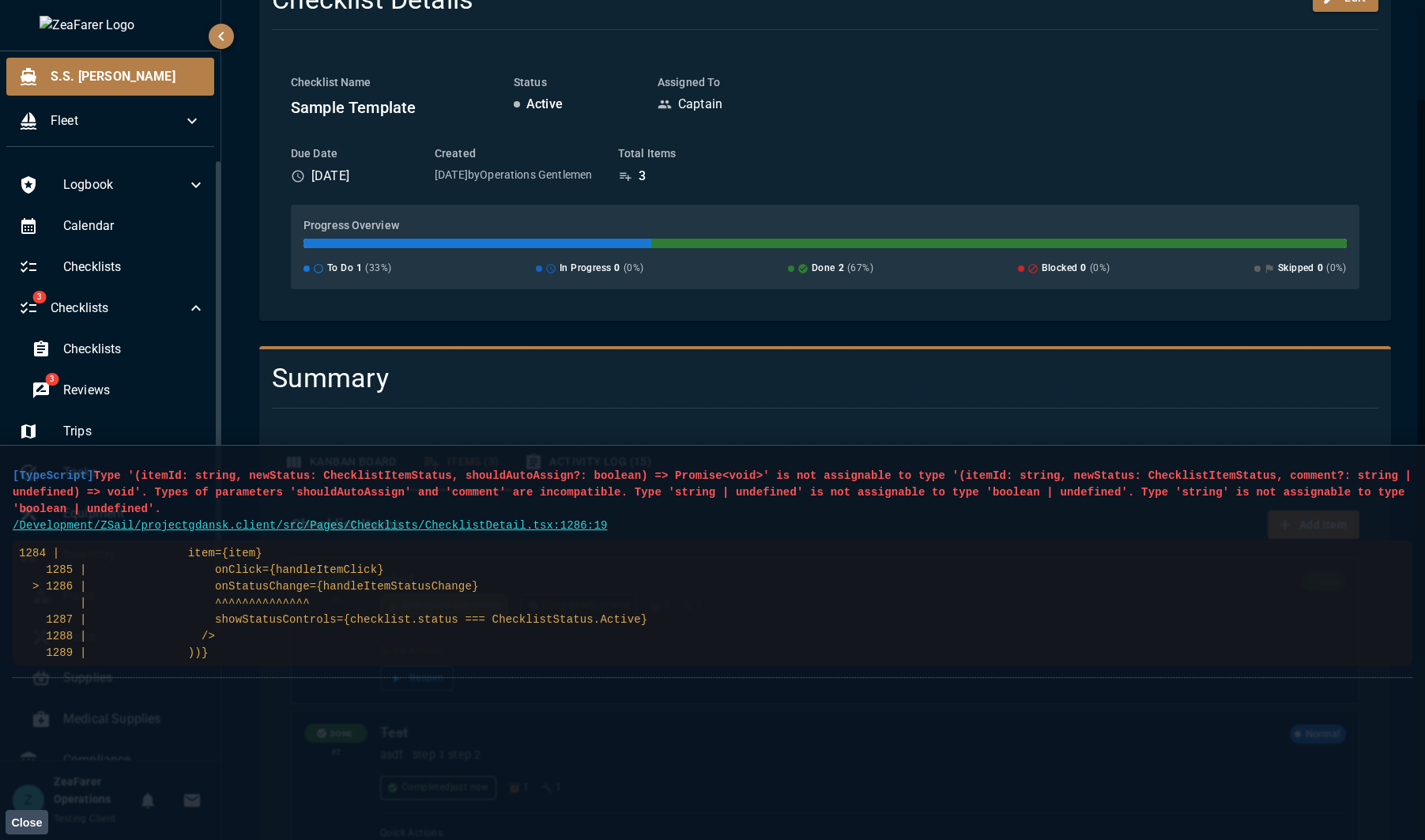
scroll to position [158, 0]
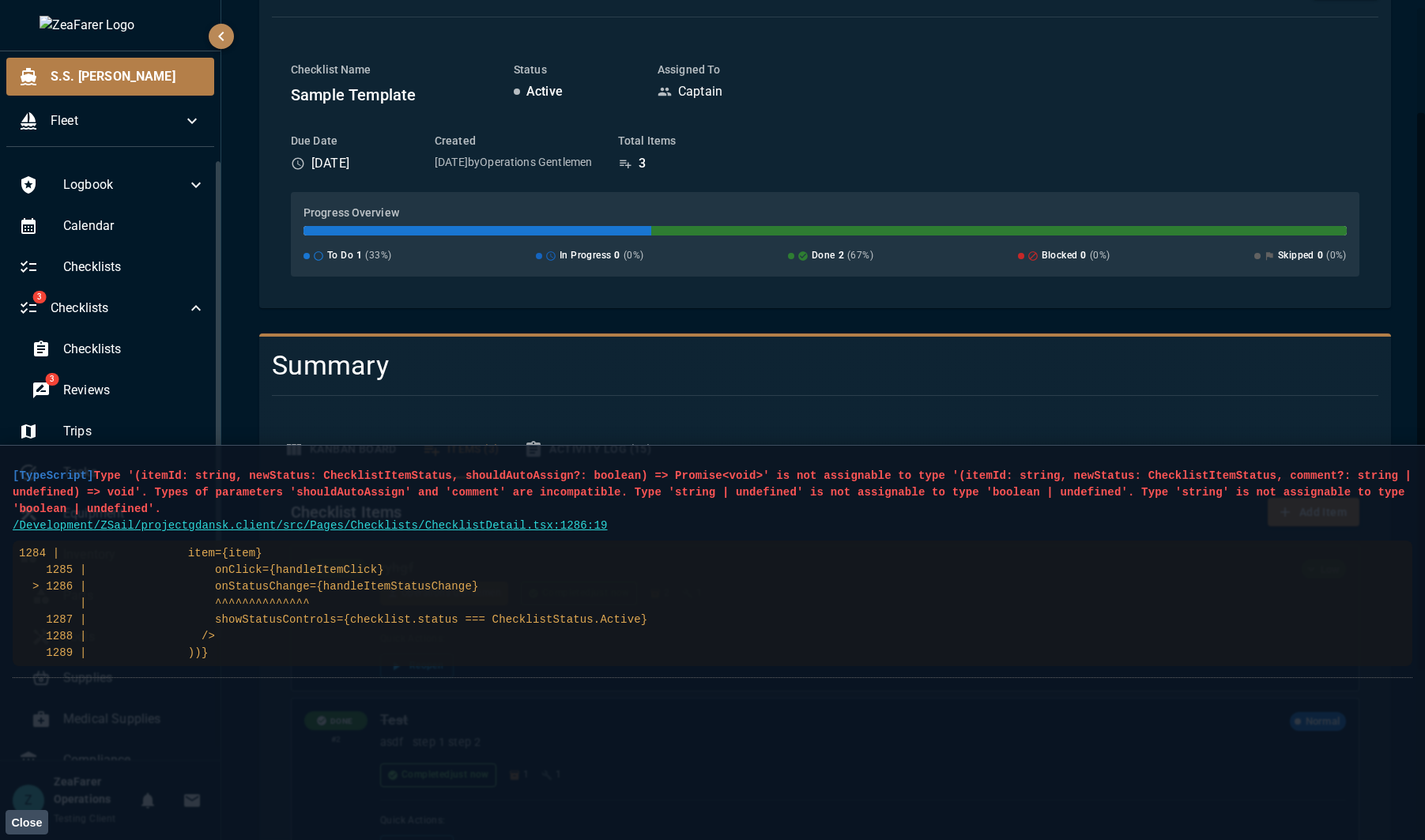
click at [785, 488] on pre "[TypeScript] Type '(itemId: string, newStatus: ChecklistItemStatus, shouldAutoA…" at bounding box center [712, 493] width 1399 height 50
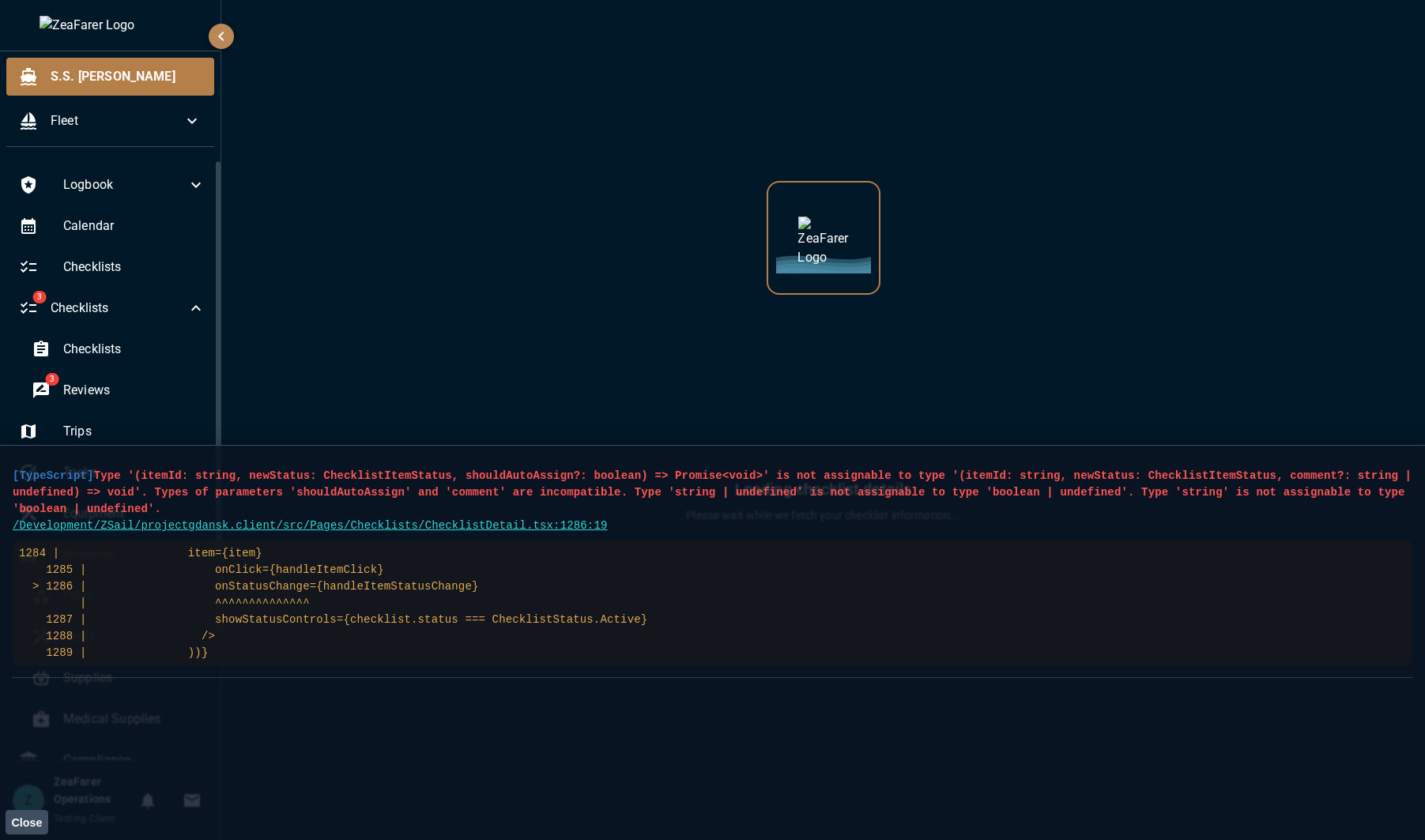
scroll to position [0, 0]
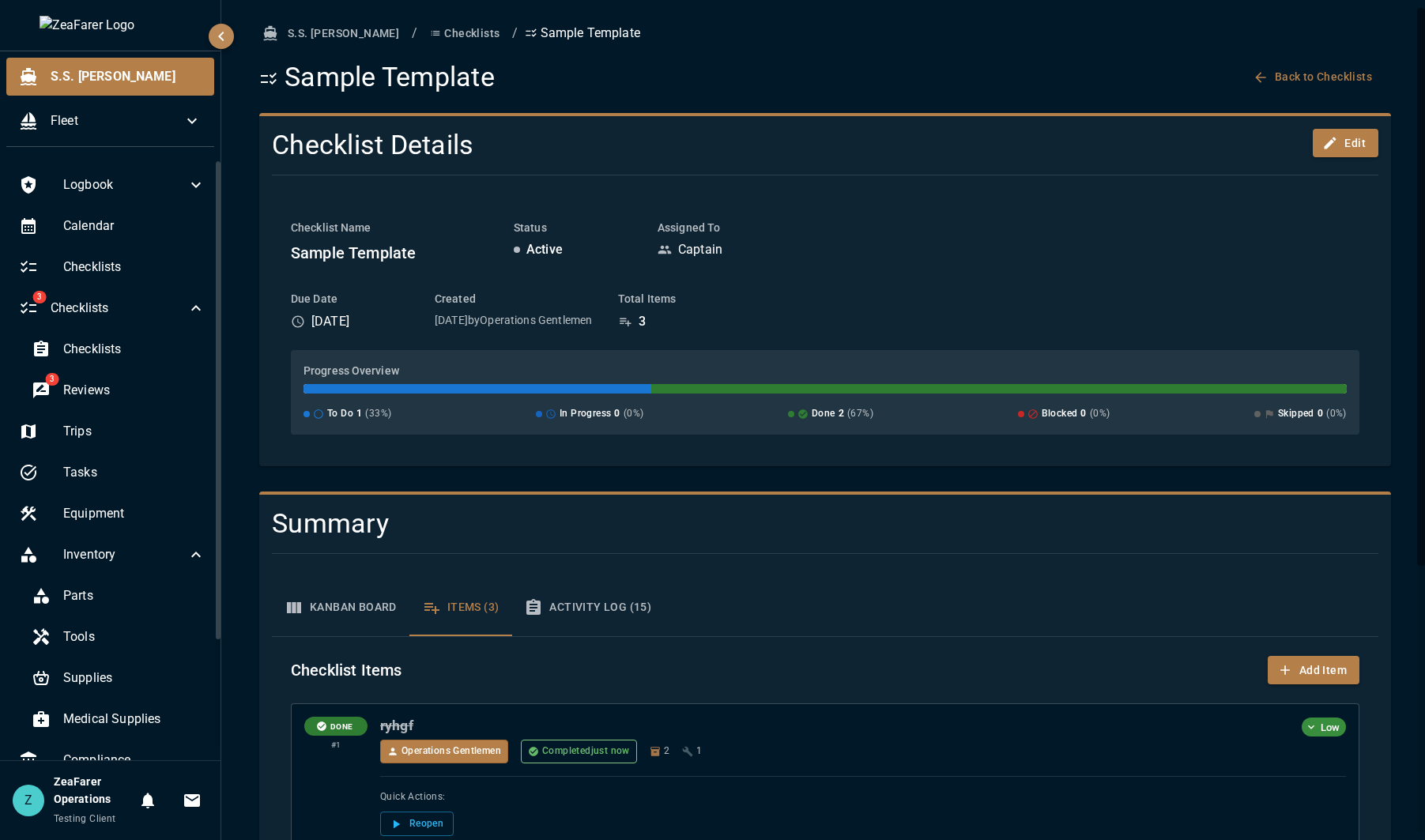
click at [878, 579] on div "Kanban Board Items (3) Activity Log (15)" at bounding box center [824, 607] width 1106 height 57
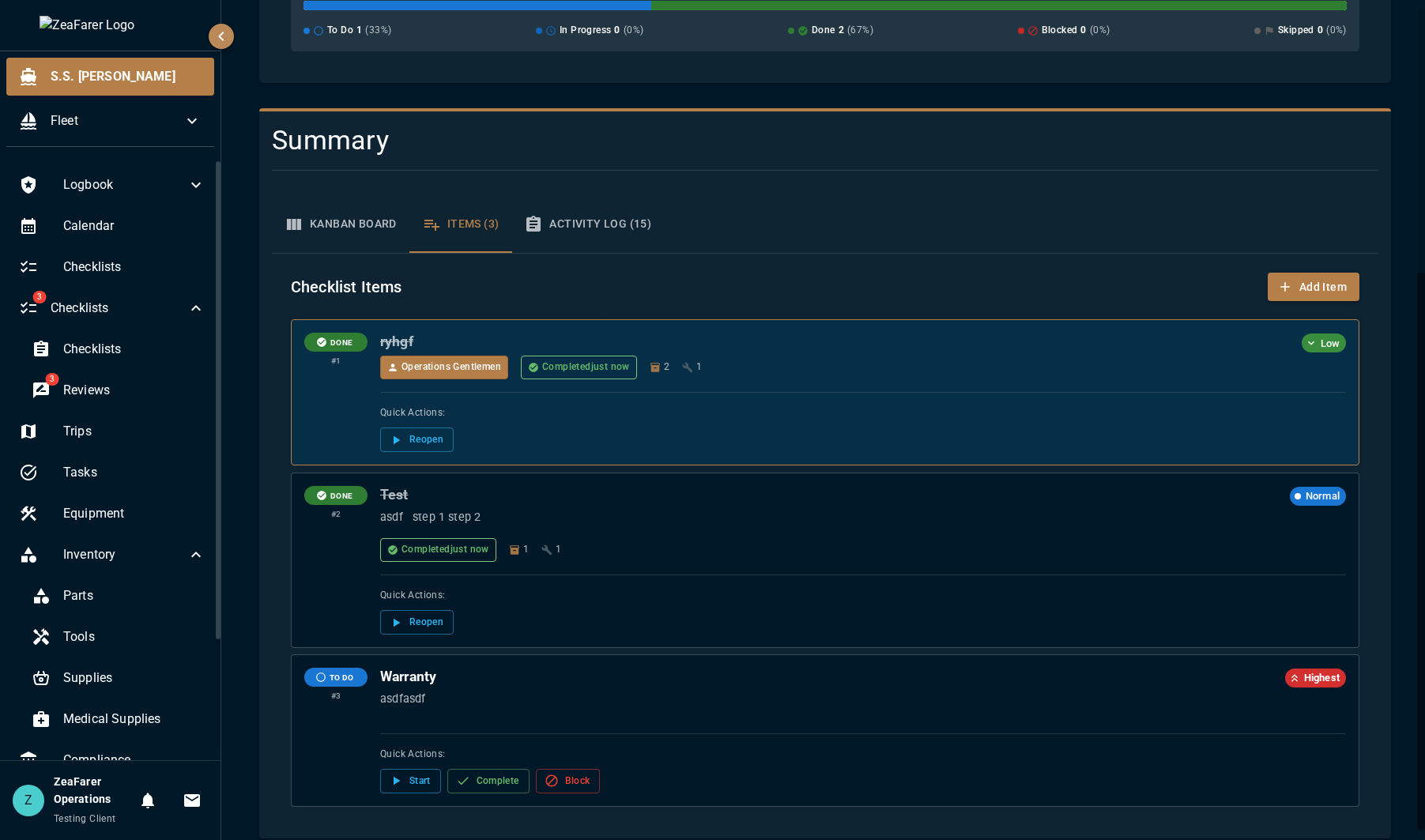
scroll to position [401, 0]
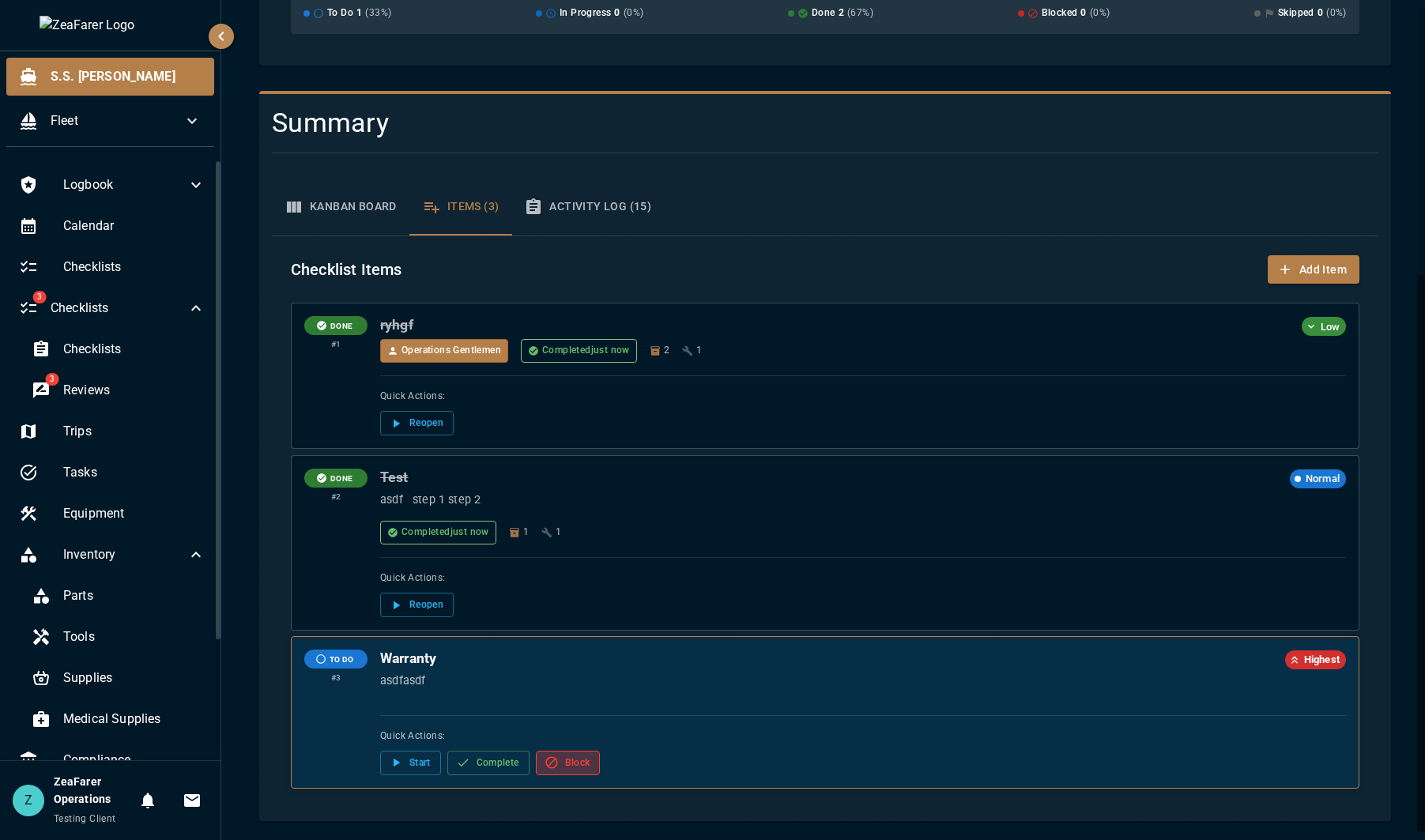
click at [573, 767] on button "Block" at bounding box center [568, 763] width 65 height 25
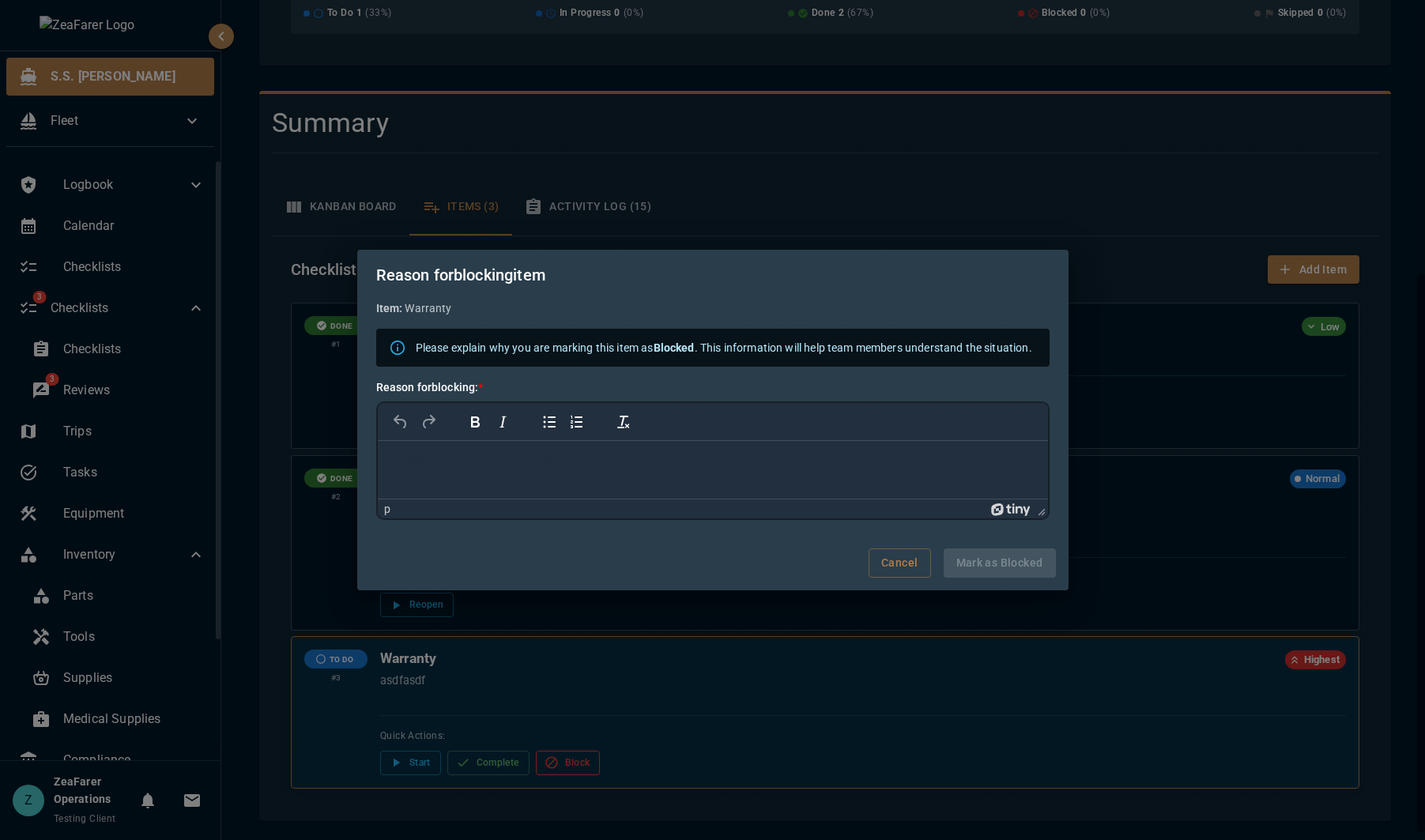
scroll to position [0, 0]
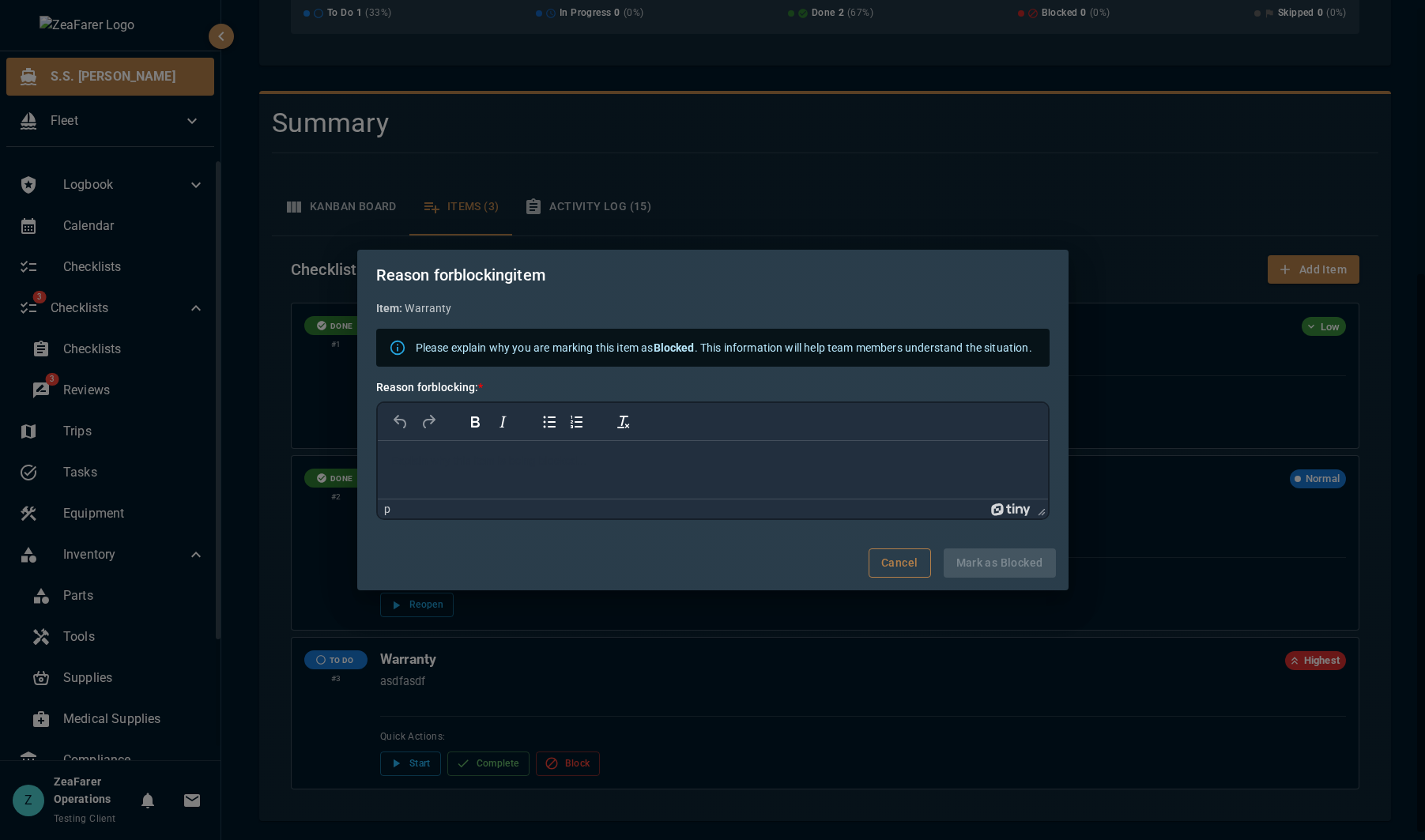
click at [911, 565] on button "Cancel" at bounding box center [899, 563] width 62 height 30
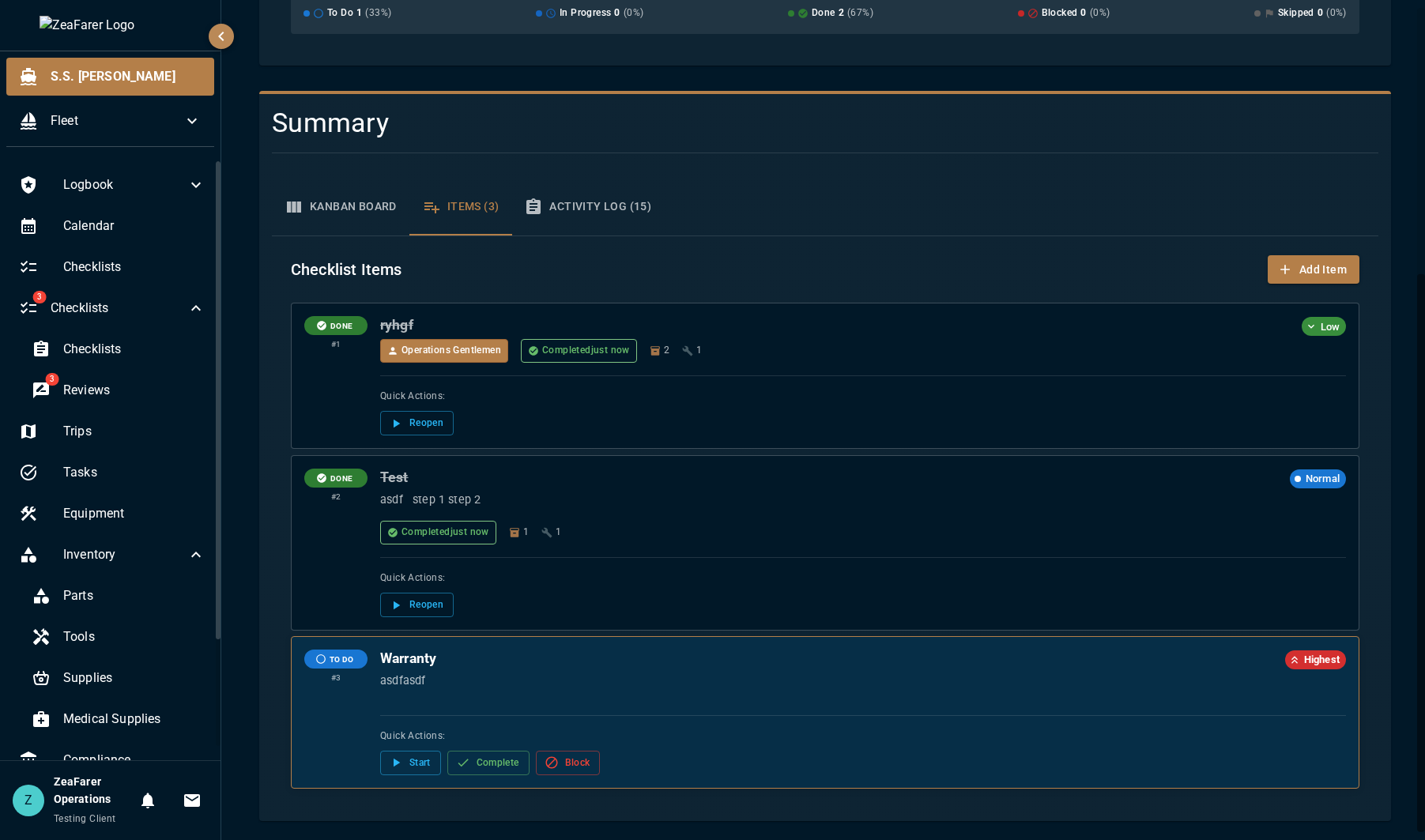
drag, startPoint x: 498, startPoint y: 758, endPoint x: 757, endPoint y: 727, distance: 260.8
click at [757, 727] on div "Quick Actions: Start Complete Block" at bounding box center [863, 745] width 966 height 60
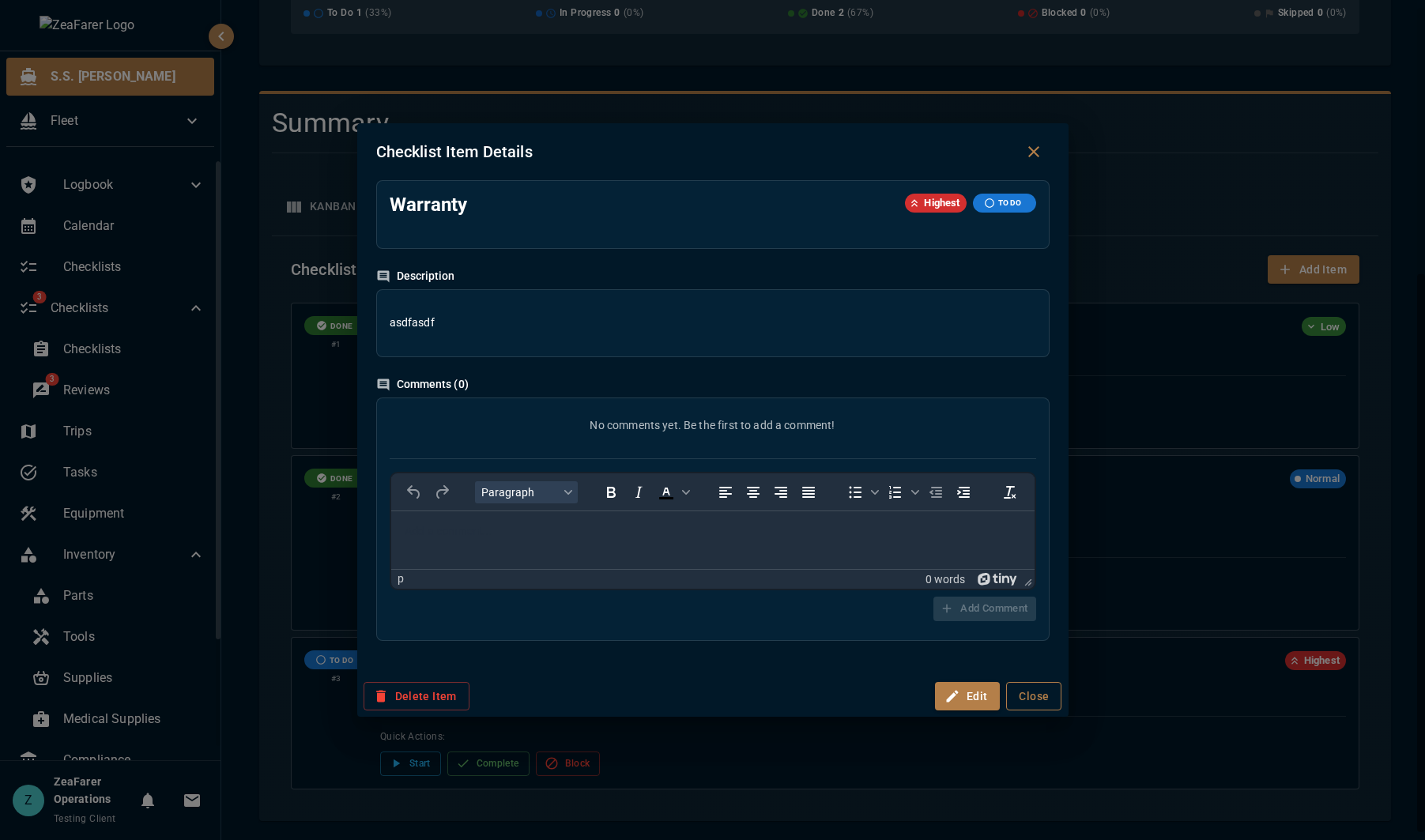
click at [1038, 693] on button "Close" at bounding box center [1034, 696] width 55 height 30
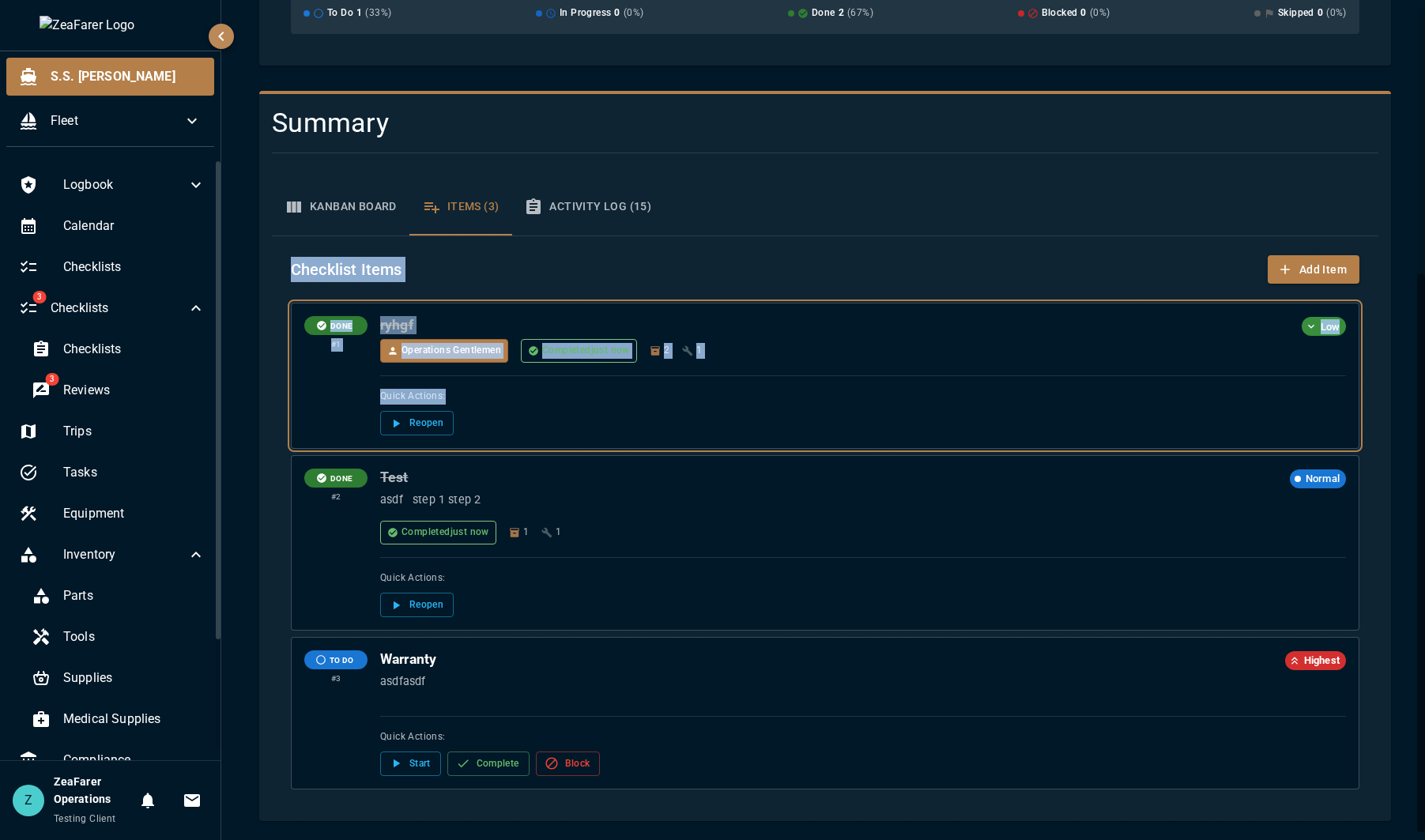
drag, startPoint x: 828, startPoint y: 388, endPoint x: 838, endPoint y: 218, distance: 170.3
click at [841, 218] on div "Kanban Board Items (3) Activity Log (15) Checklist Items Add Item DONE # 1 ryhg…" at bounding box center [819, 487] width 1119 height 643
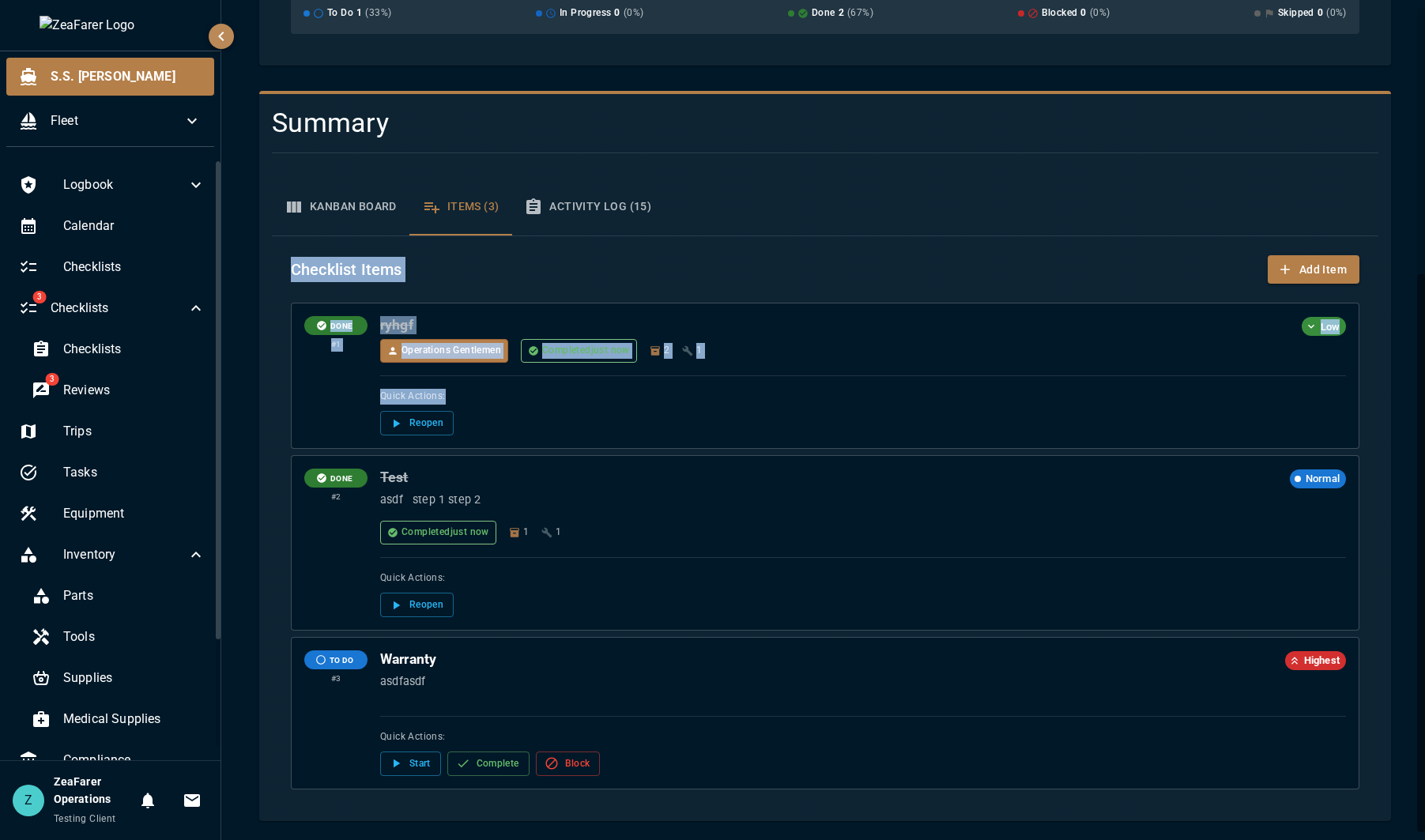
click at [807, 287] on div "Checklist Items Add Item DONE # 1 ryhgf Low Operations Gentlemen Completed just…" at bounding box center [824, 522] width 1106 height 572
